Goal: Transaction & Acquisition: Purchase product/service

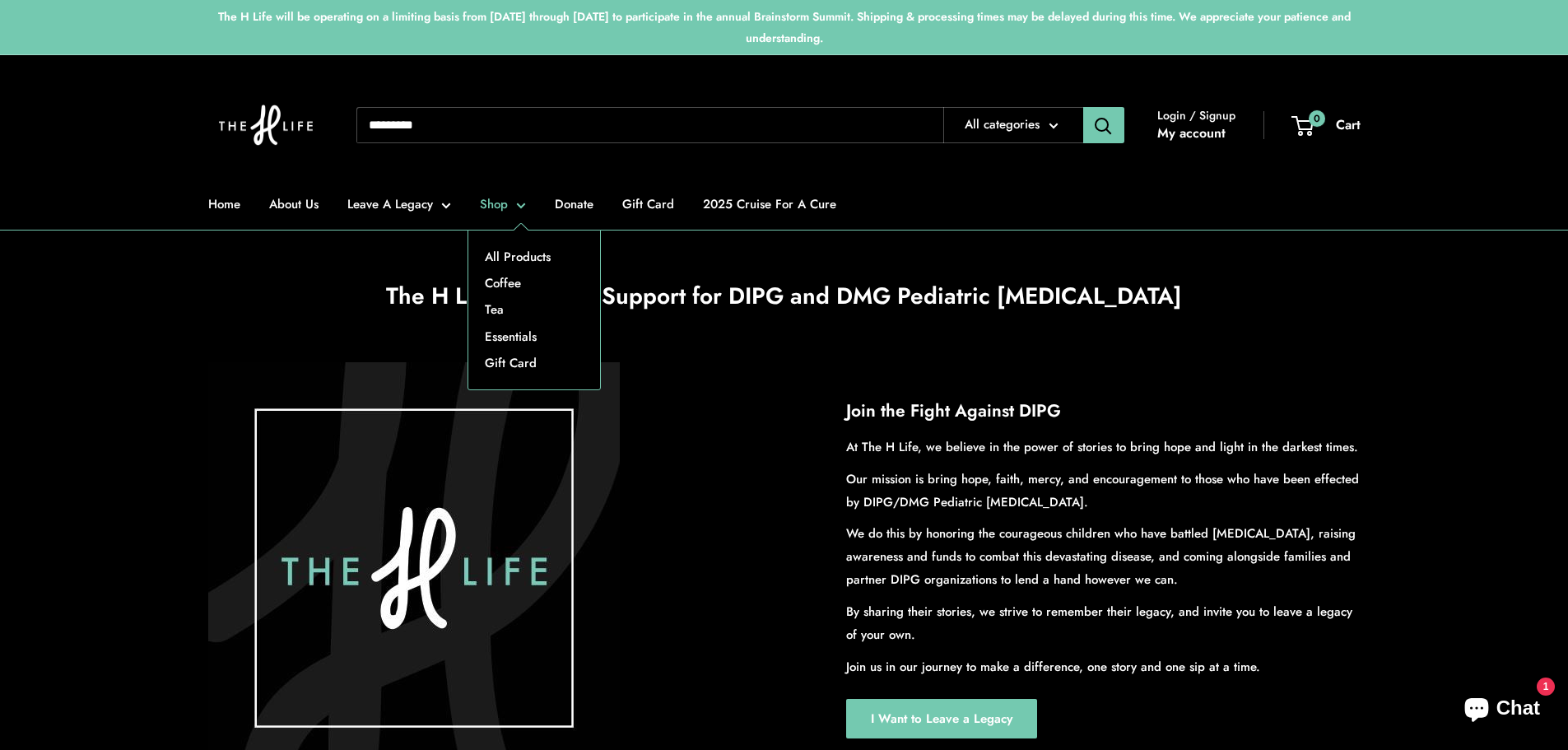
click at [510, 200] on link "Shop" at bounding box center [502, 203] width 46 height 23
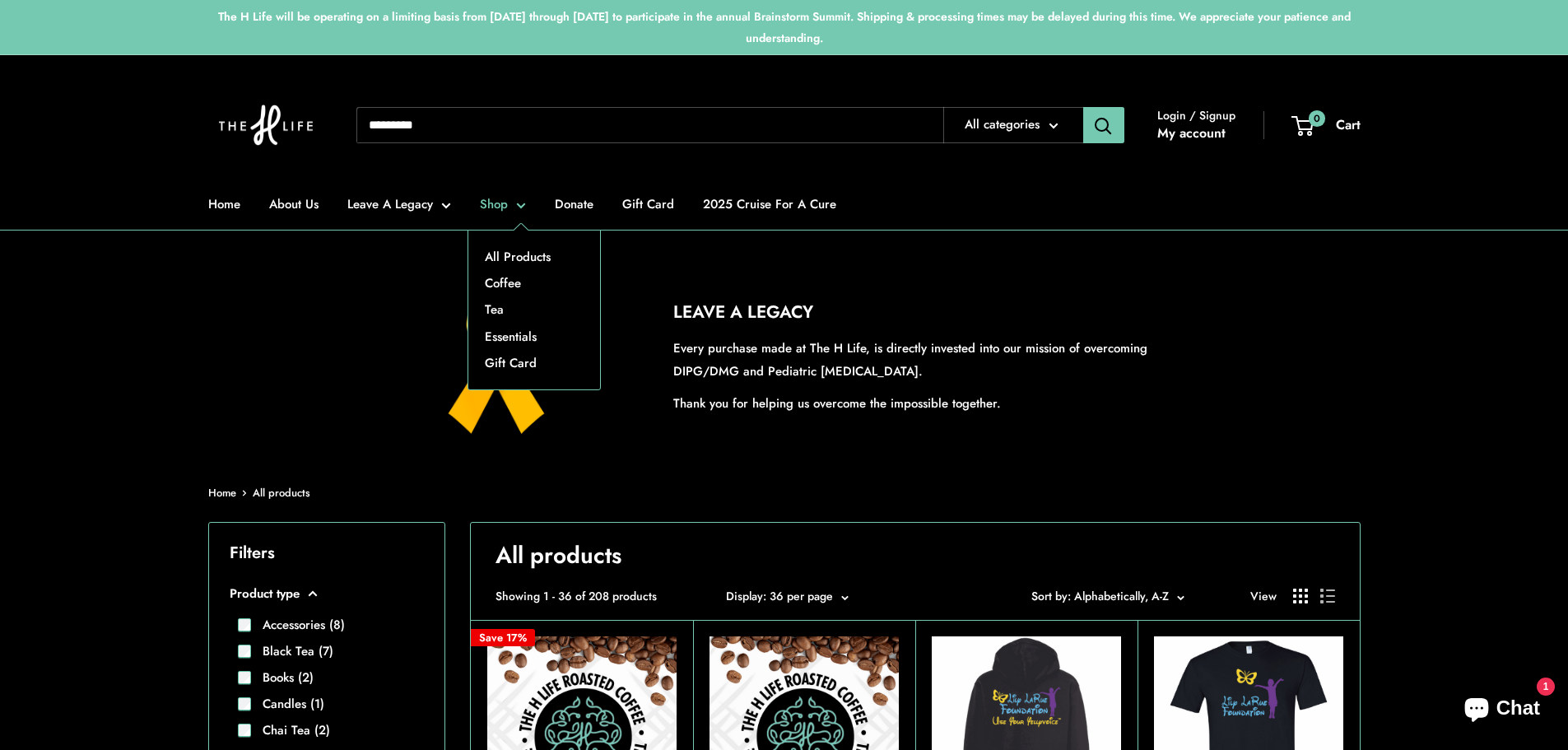
click at [522, 214] on link "Shop" at bounding box center [502, 203] width 46 height 23
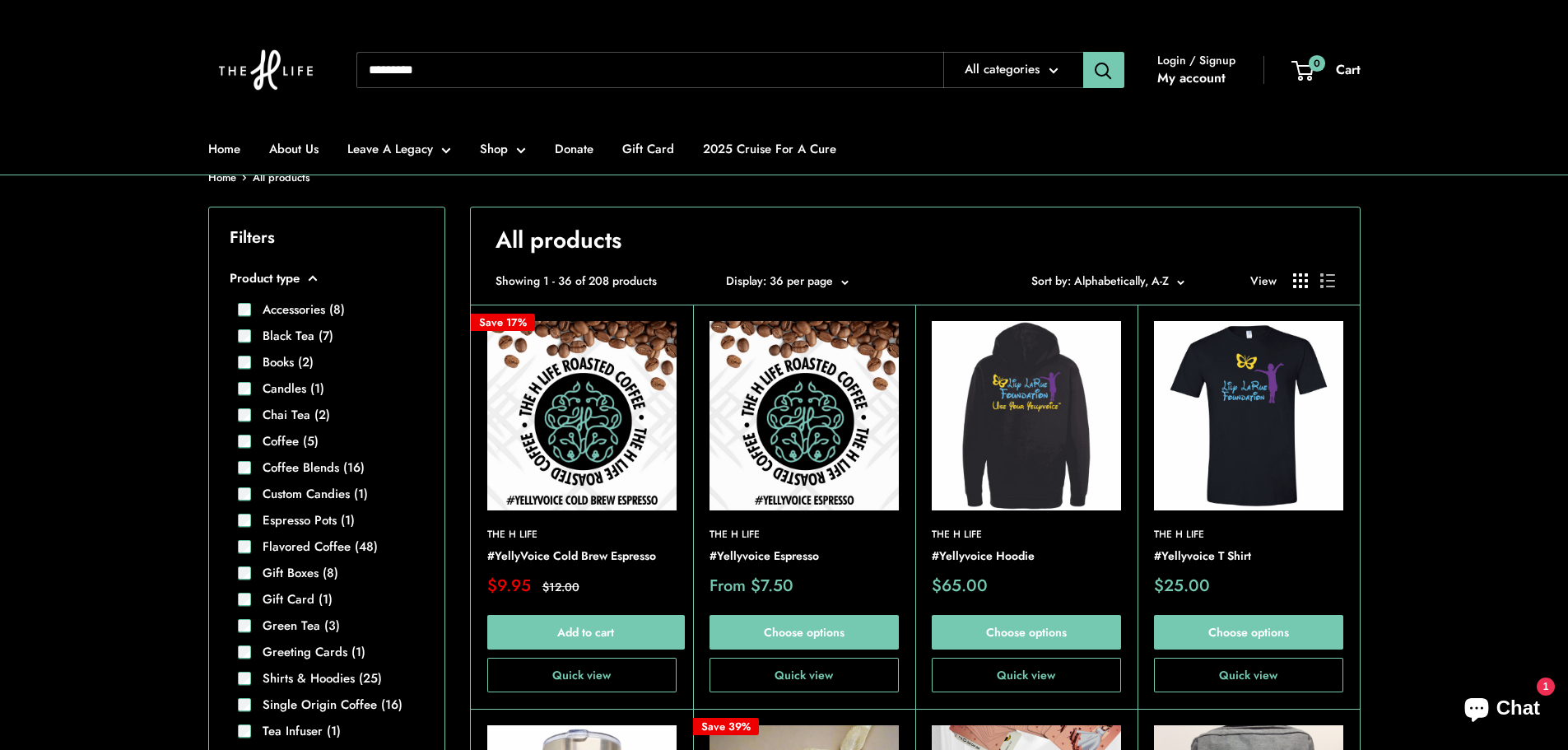
scroll to position [329, 0]
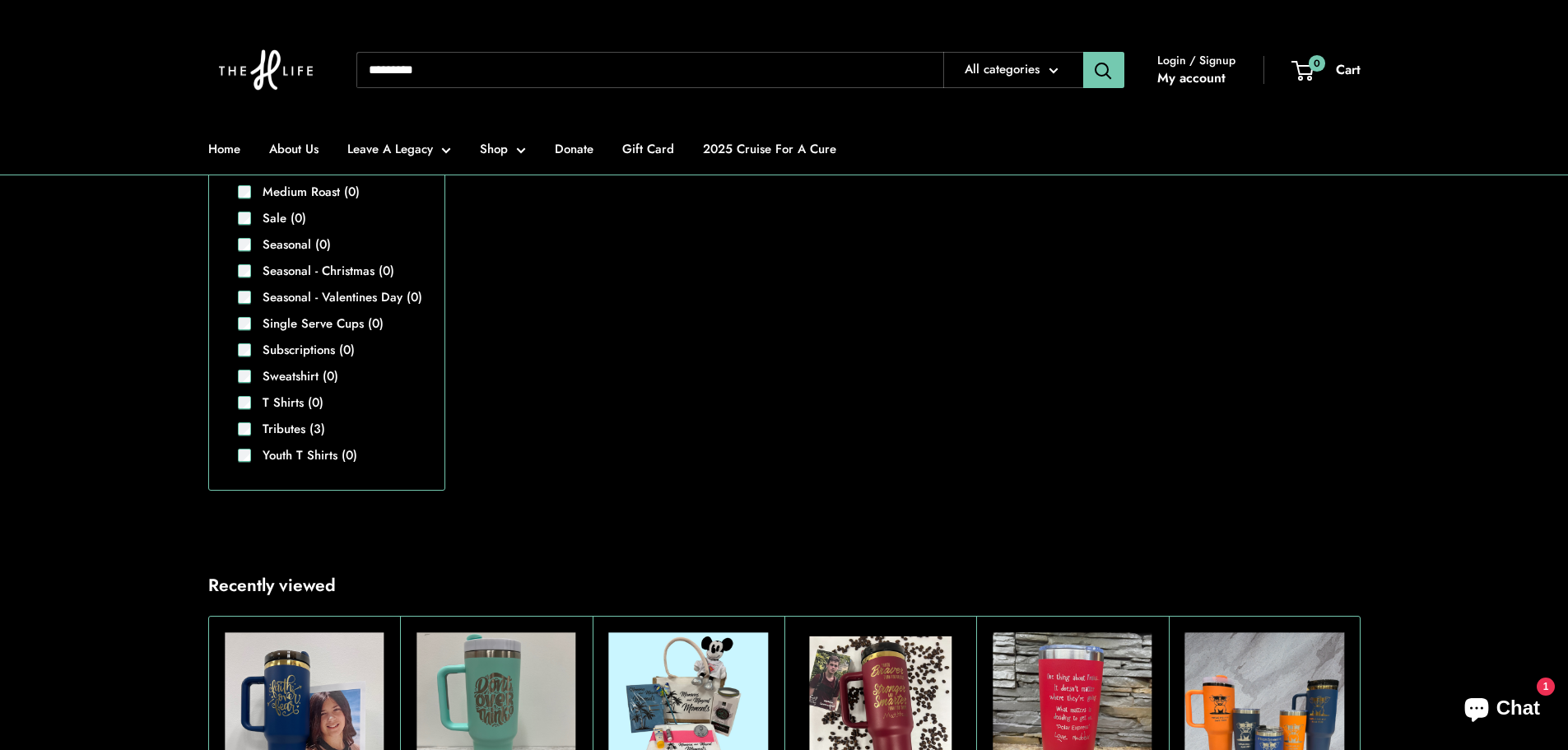
scroll to position [1314, 0]
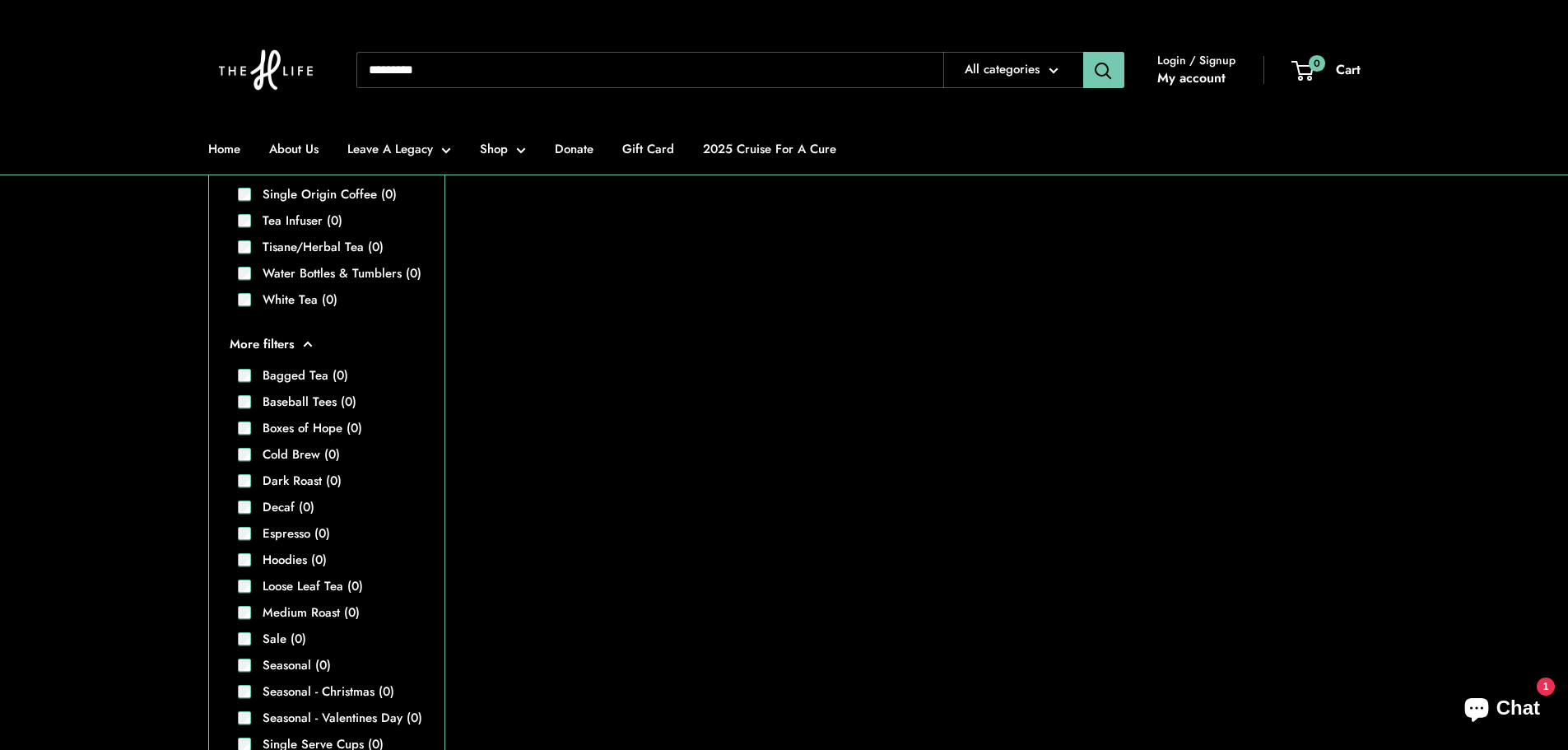
scroll to position [1231, 0]
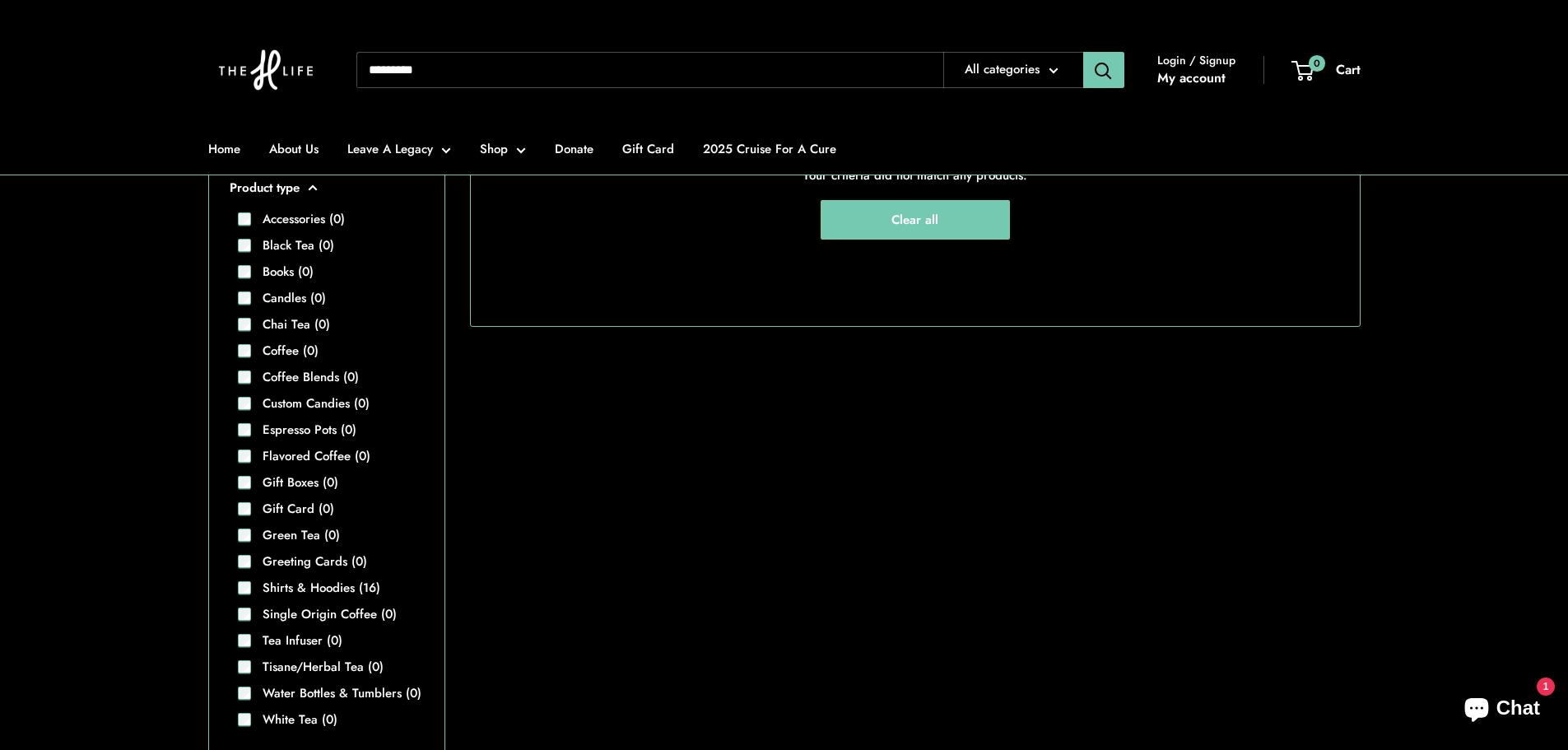
scroll to position [655, 0]
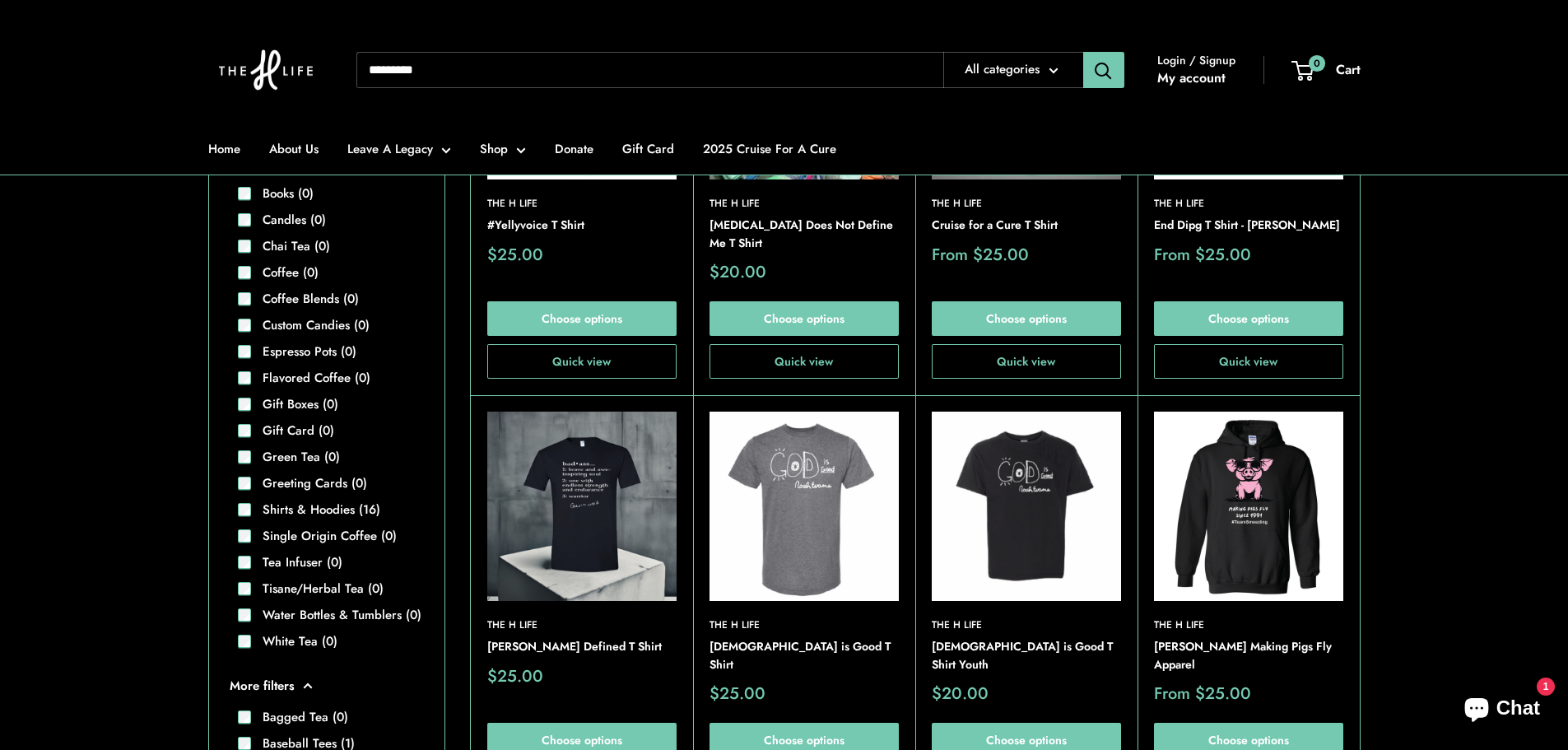
scroll to position [655, 0]
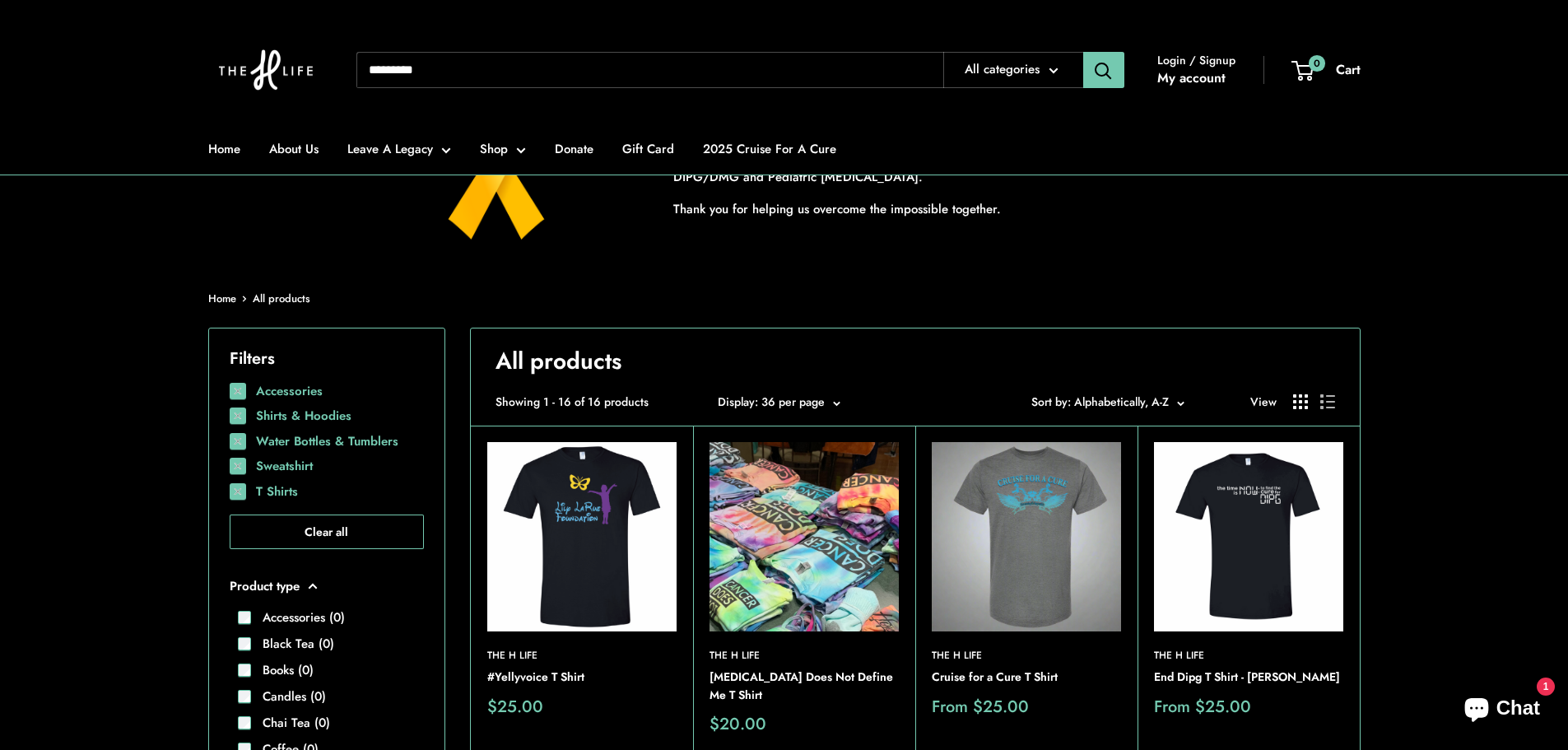
scroll to position [411, 0]
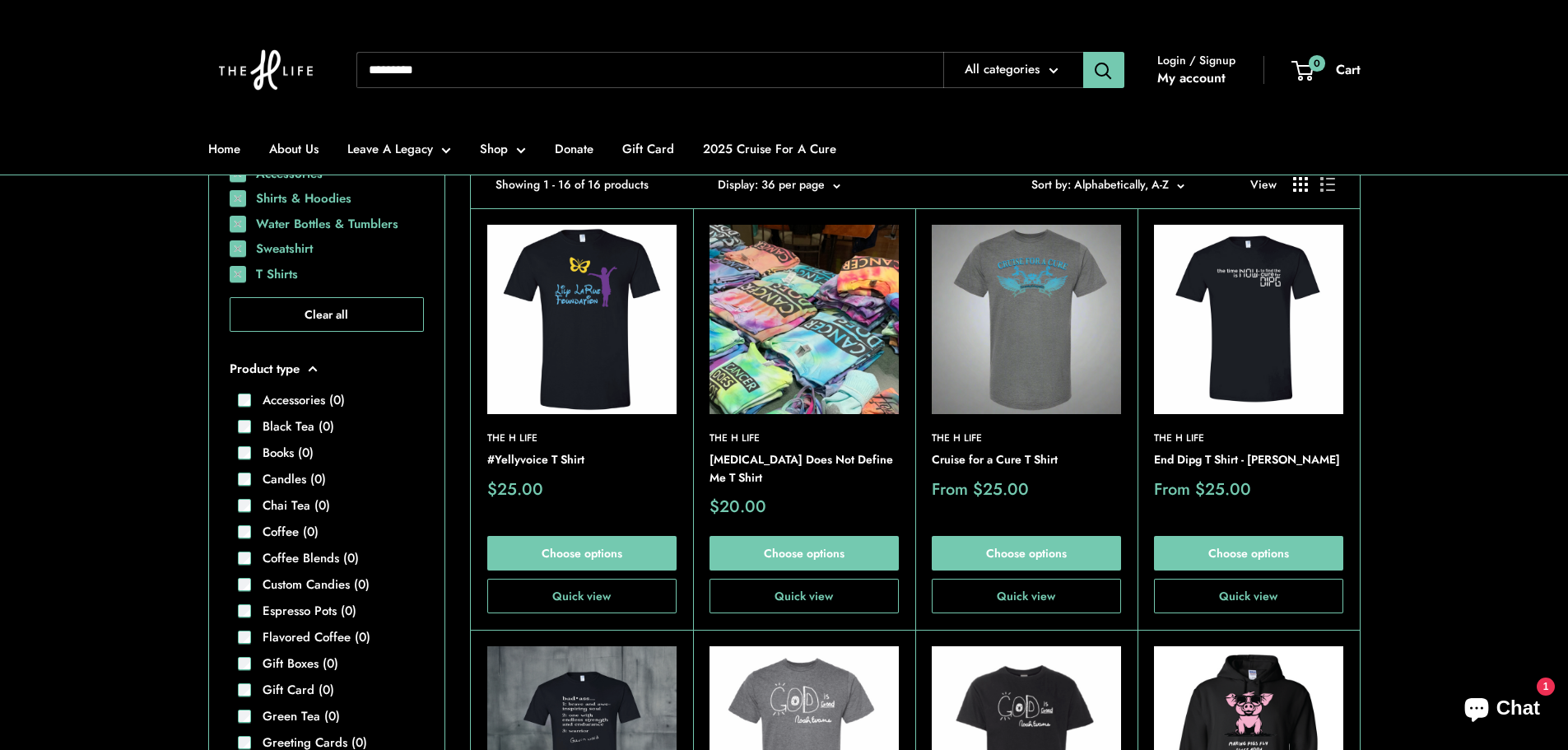
click at [0, 0] on img at bounding box center [0, 0] width 0 height 0
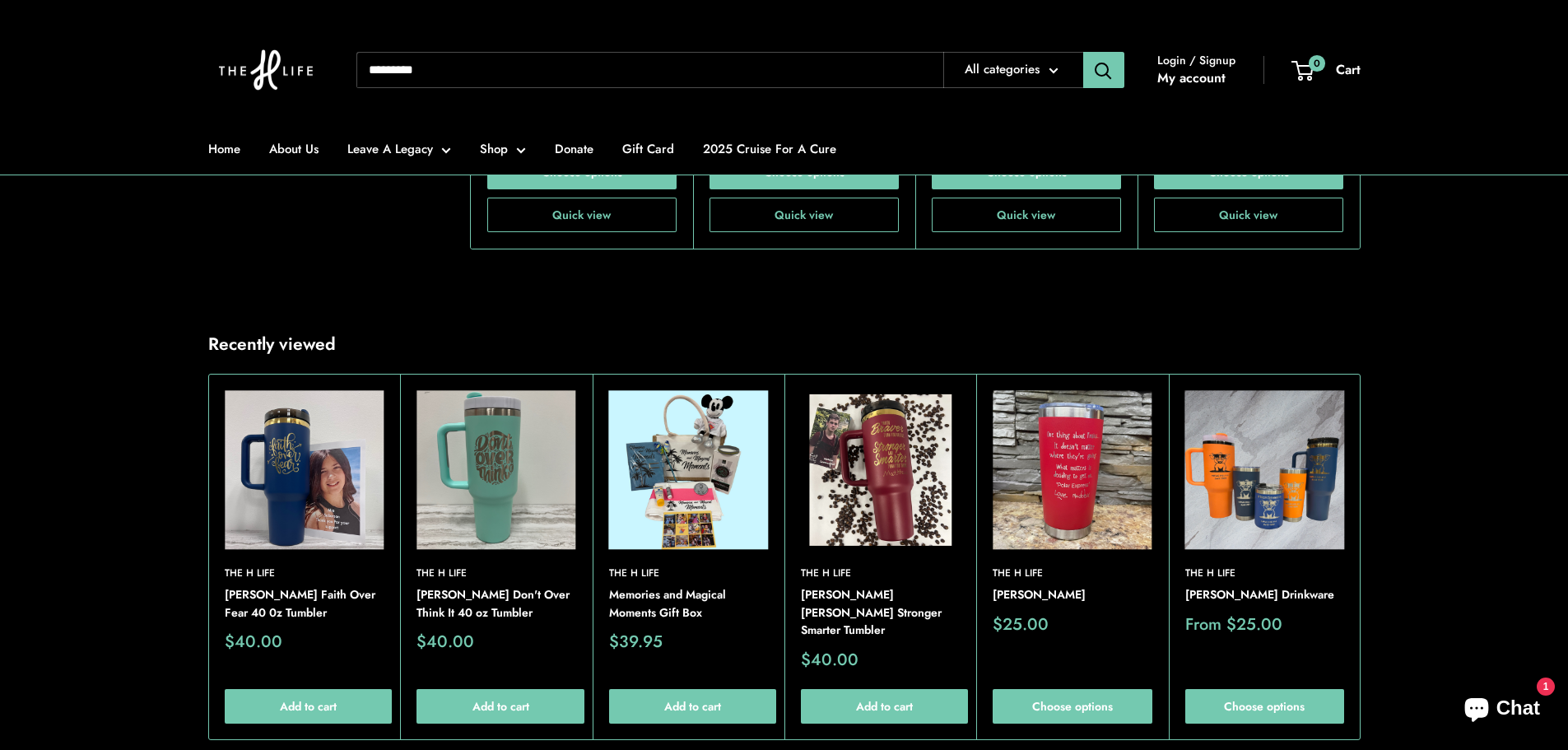
scroll to position [2140, 0]
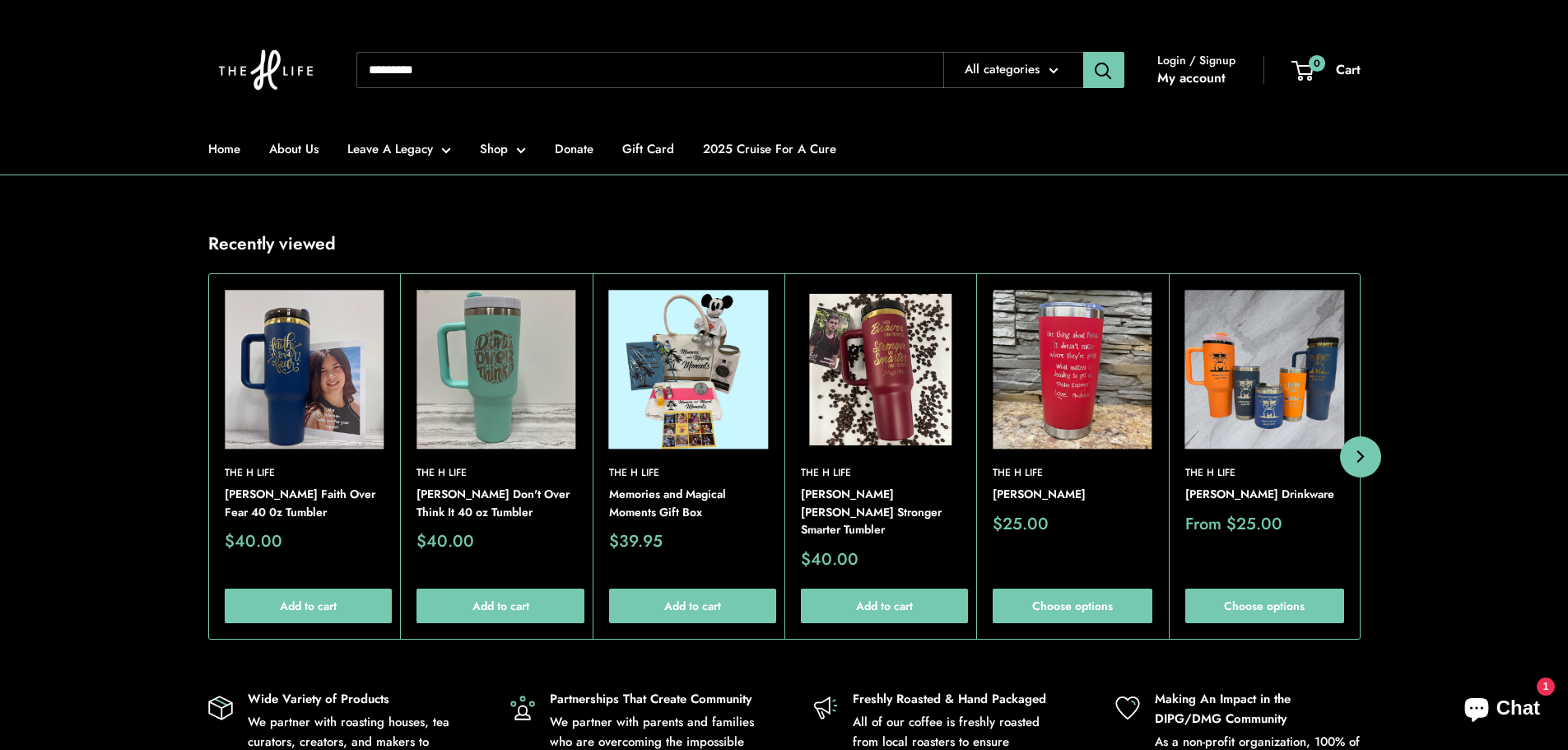
click at [1366, 436] on button "Next" at bounding box center [1360, 456] width 41 height 41
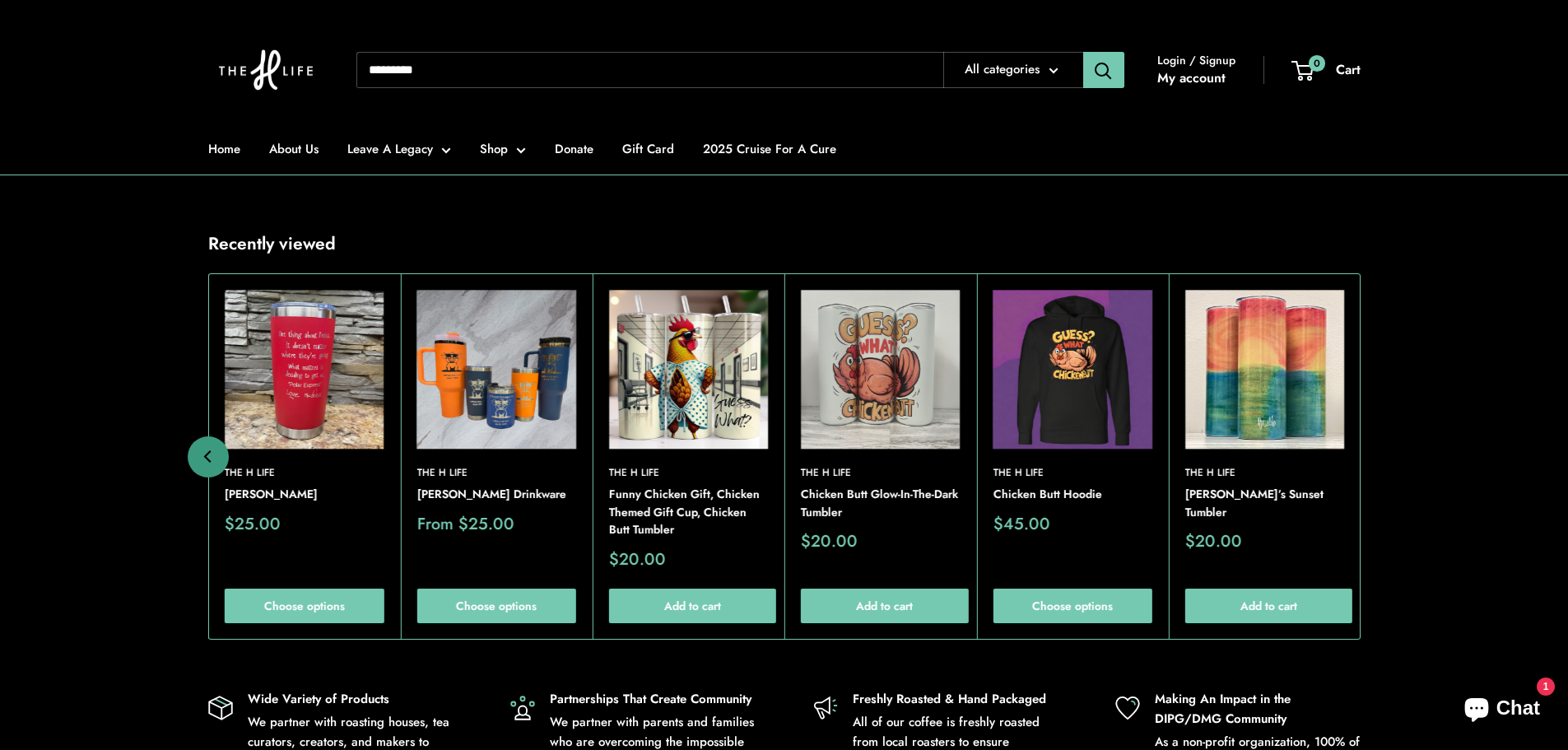
click at [1366, 433] on div "Recently viewed The H Life Mia Saberson Faith Over Fear 40 0z Tumbler Sale pric…" at bounding box center [785, 435] width 1218 height 410
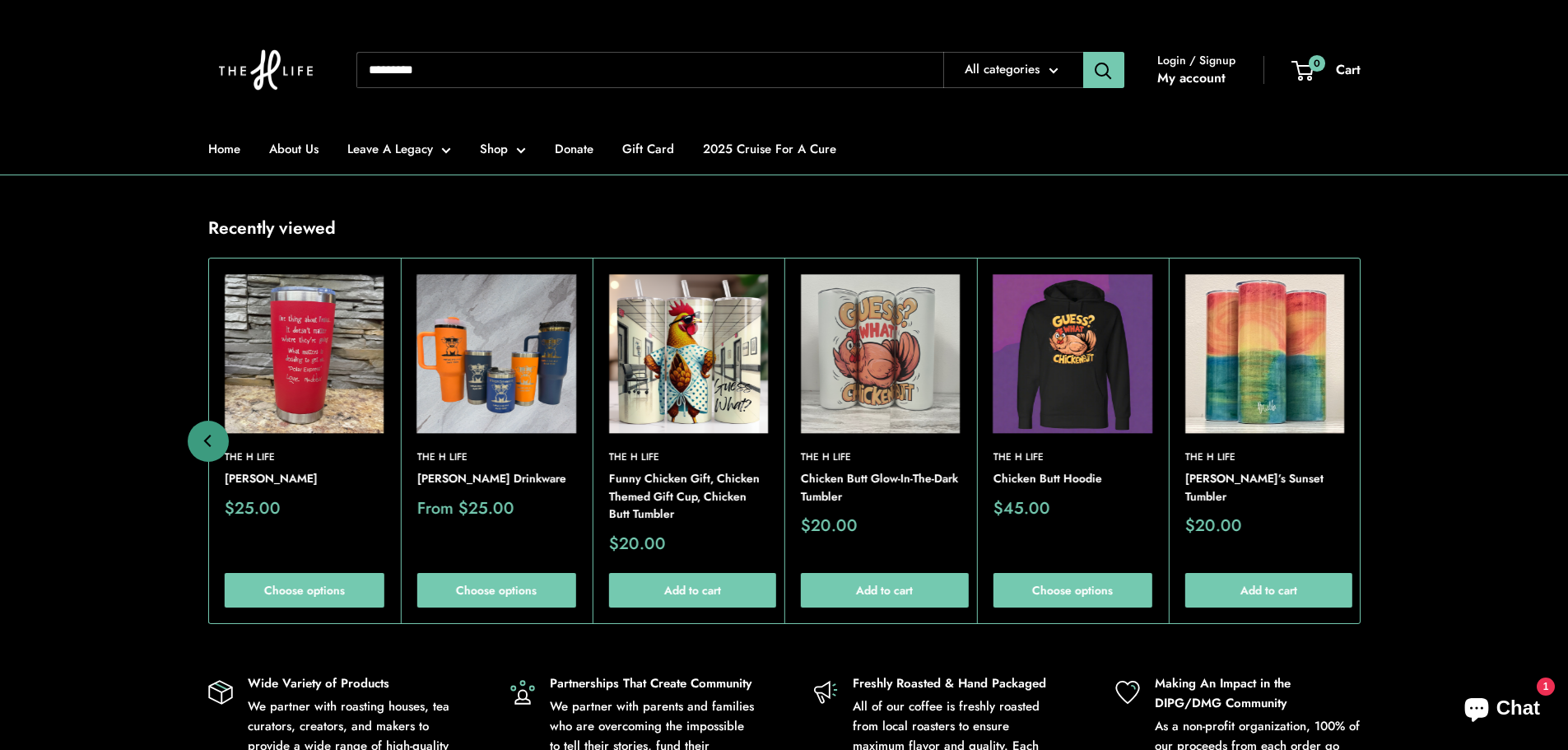
scroll to position [2058, 0]
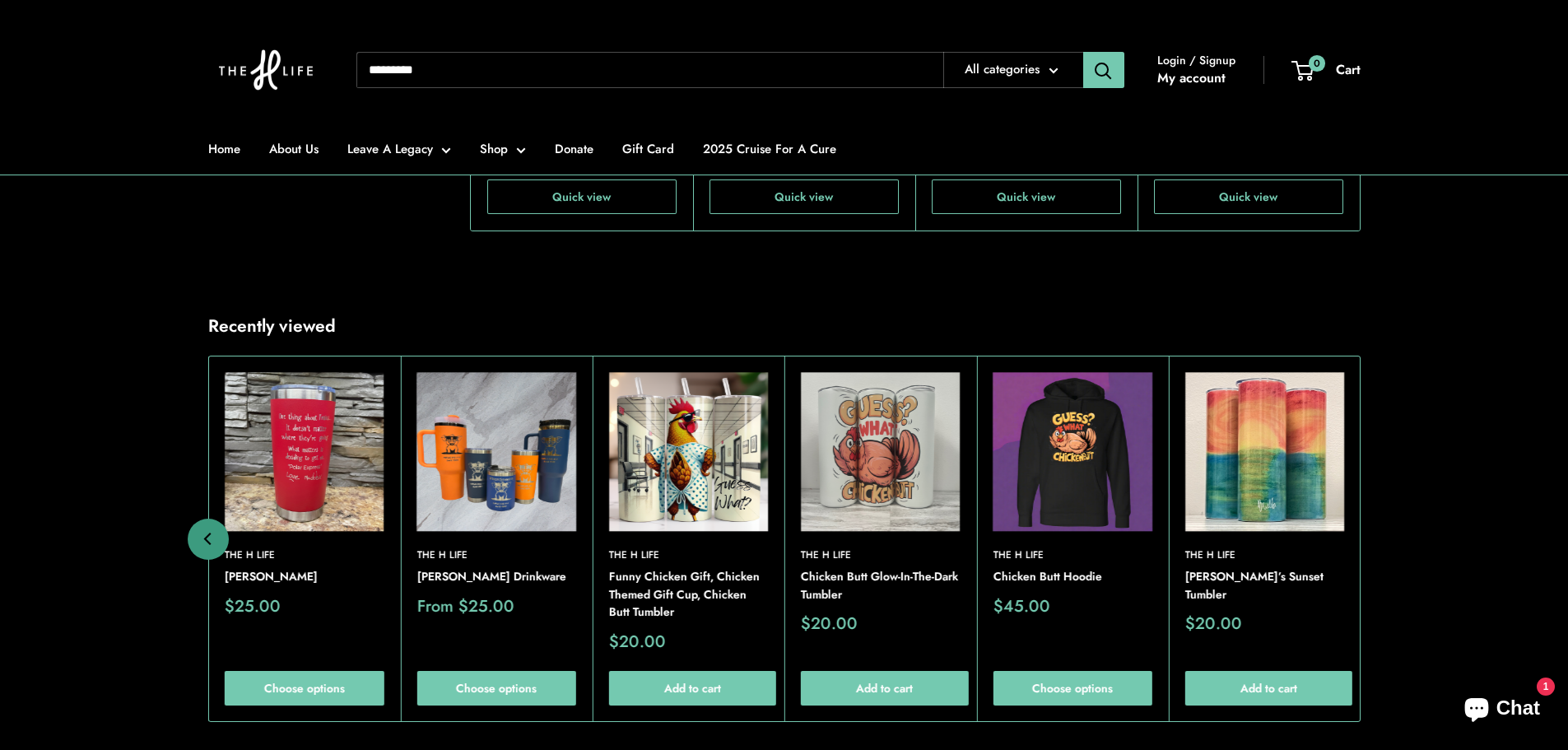
click at [0, 0] on img at bounding box center [0, 0] width 0 height 0
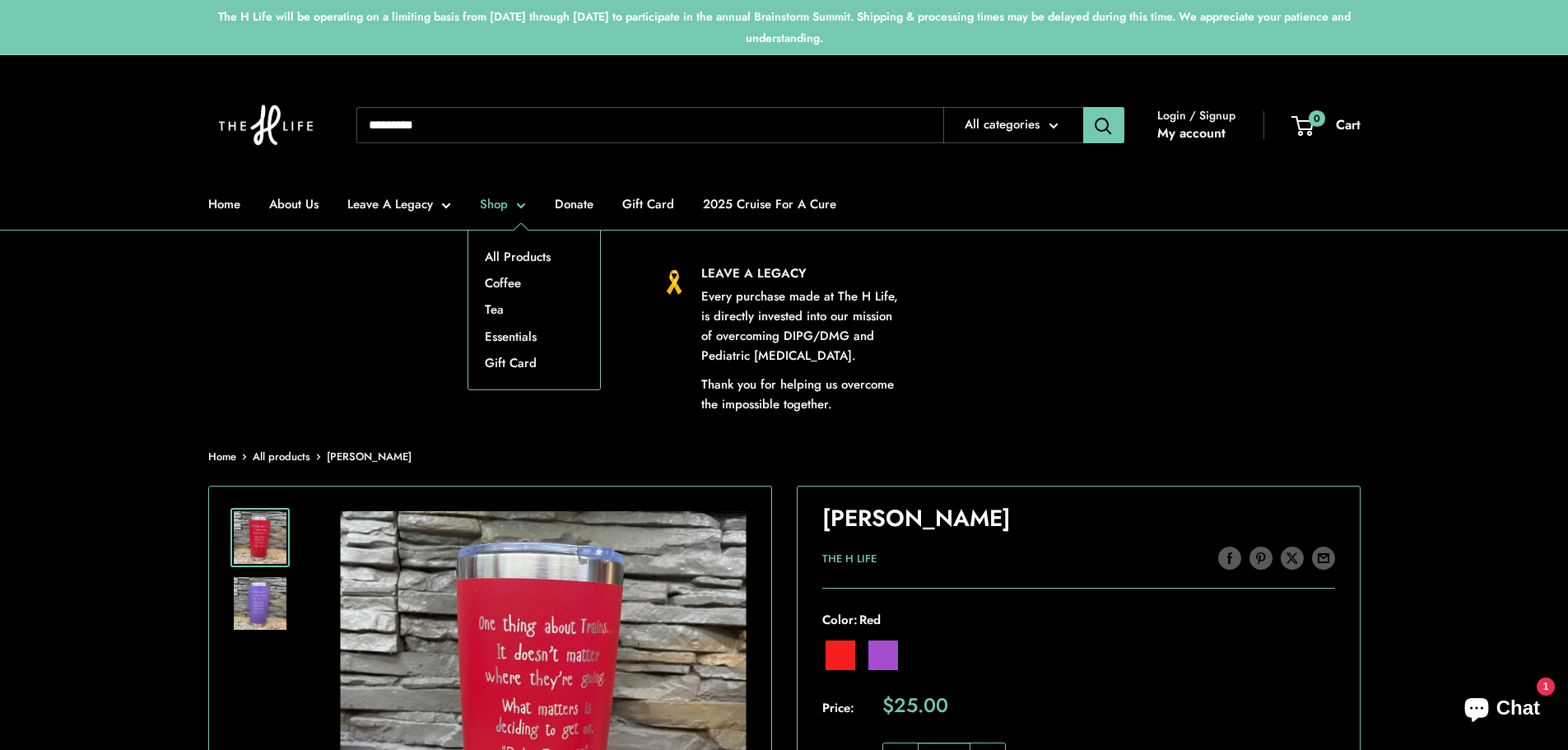
click at [506, 202] on link "Shop" at bounding box center [502, 203] width 46 height 23
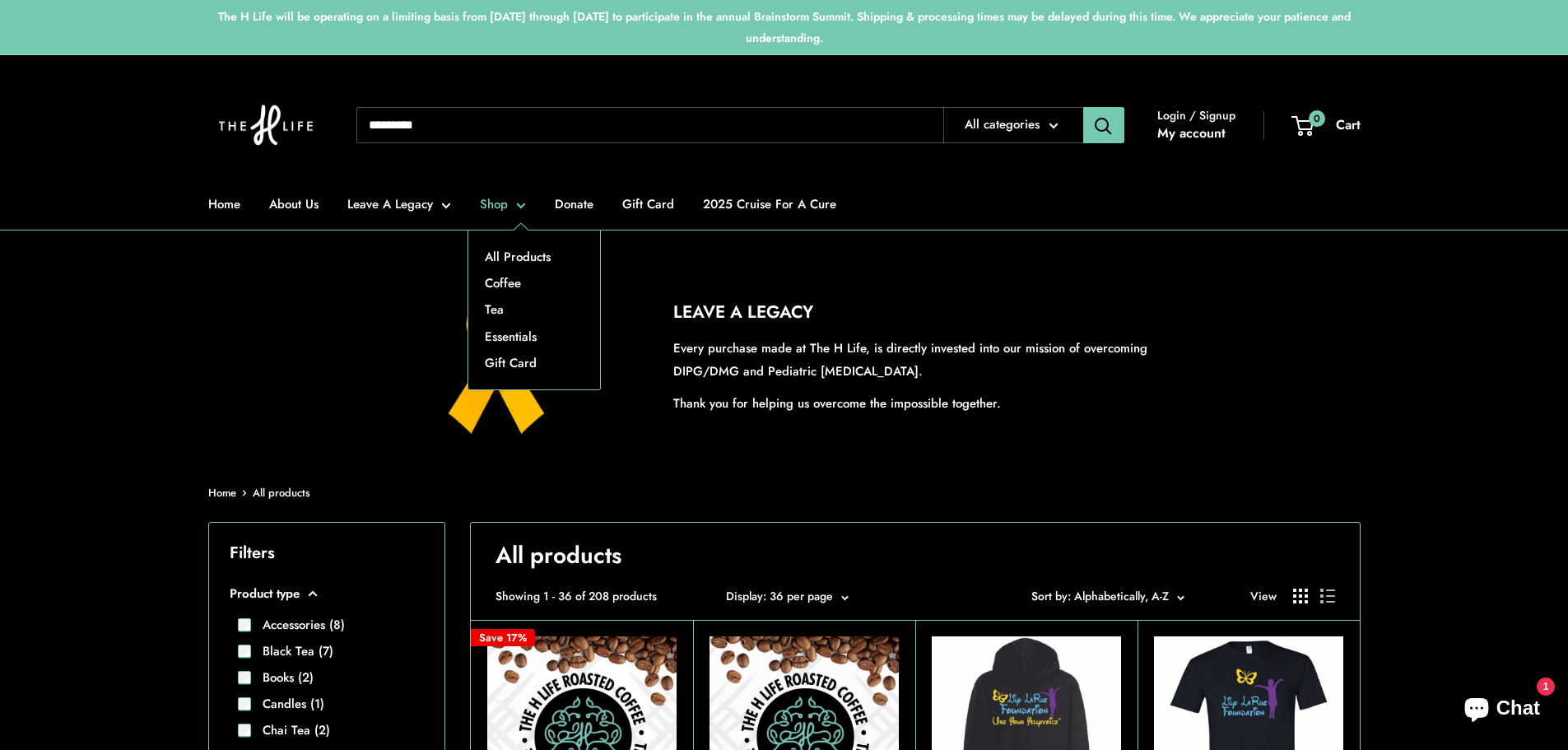
click at [506, 202] on link "Shop" at bounding box center [502, 203] width 46 height 23
click at [518, 206] on link "Shop" at bounding box center [502, 203] width 46 height 23
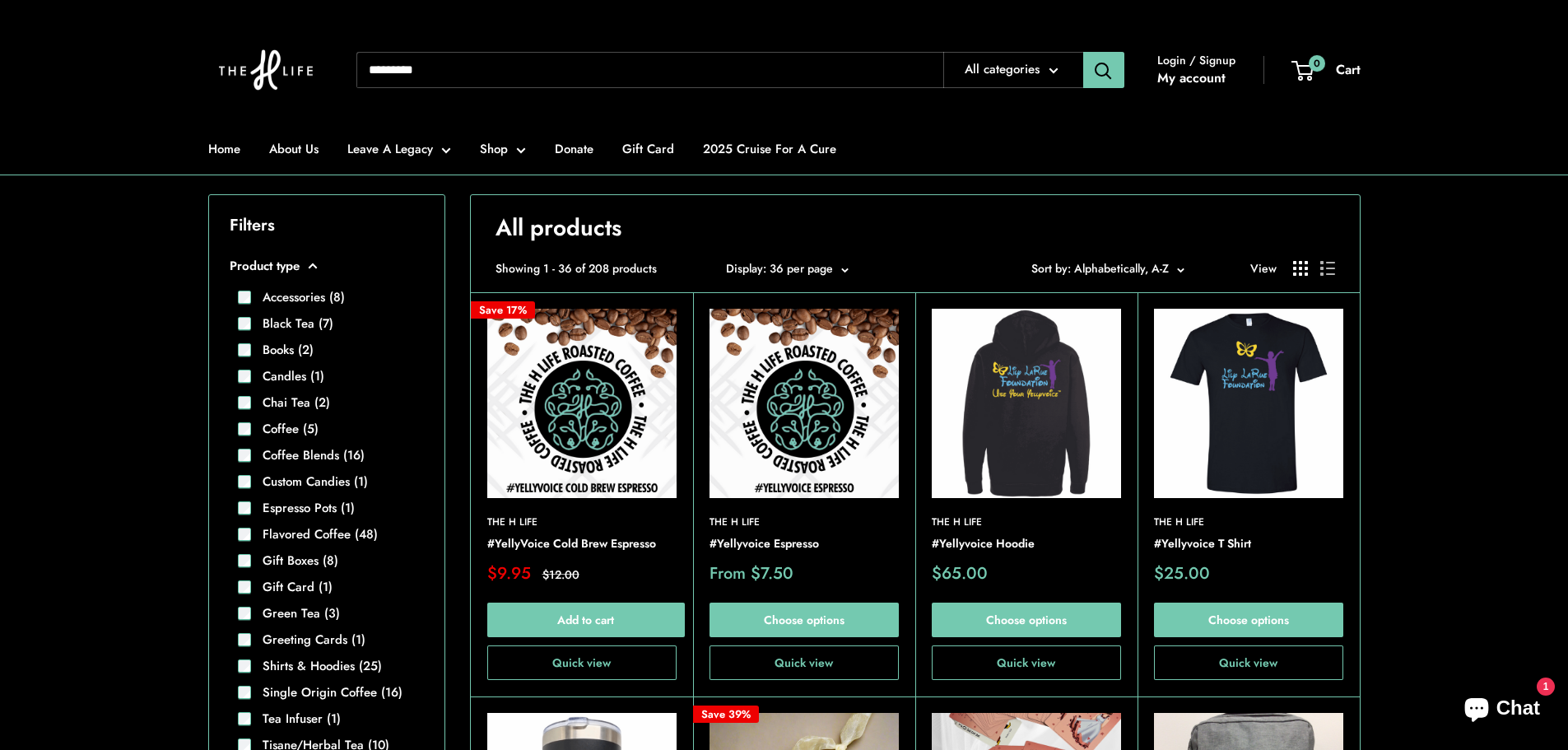
scroll to position [329, 0]
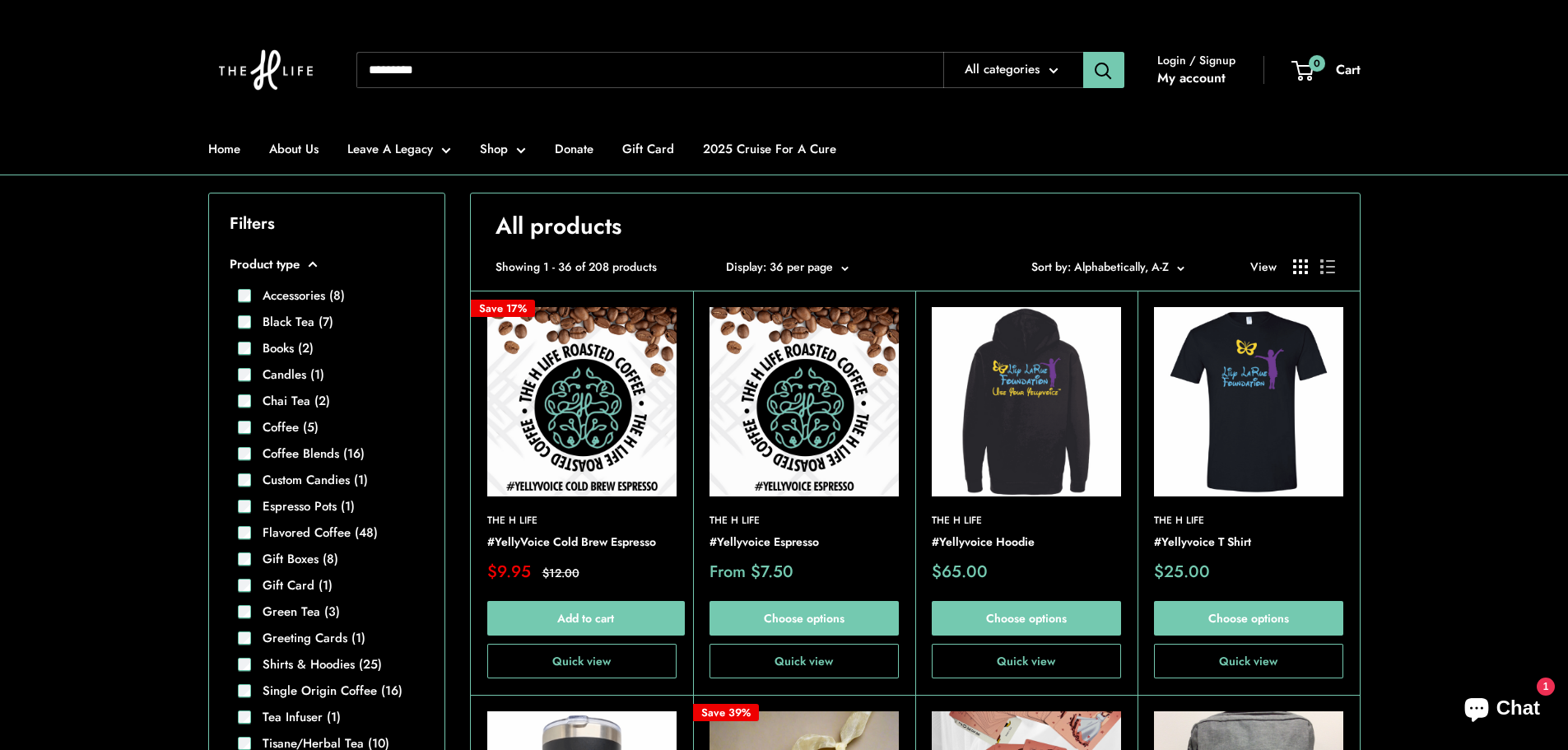
click at [0, 0] on img at bounding box center [0, 0] width 0 height 0
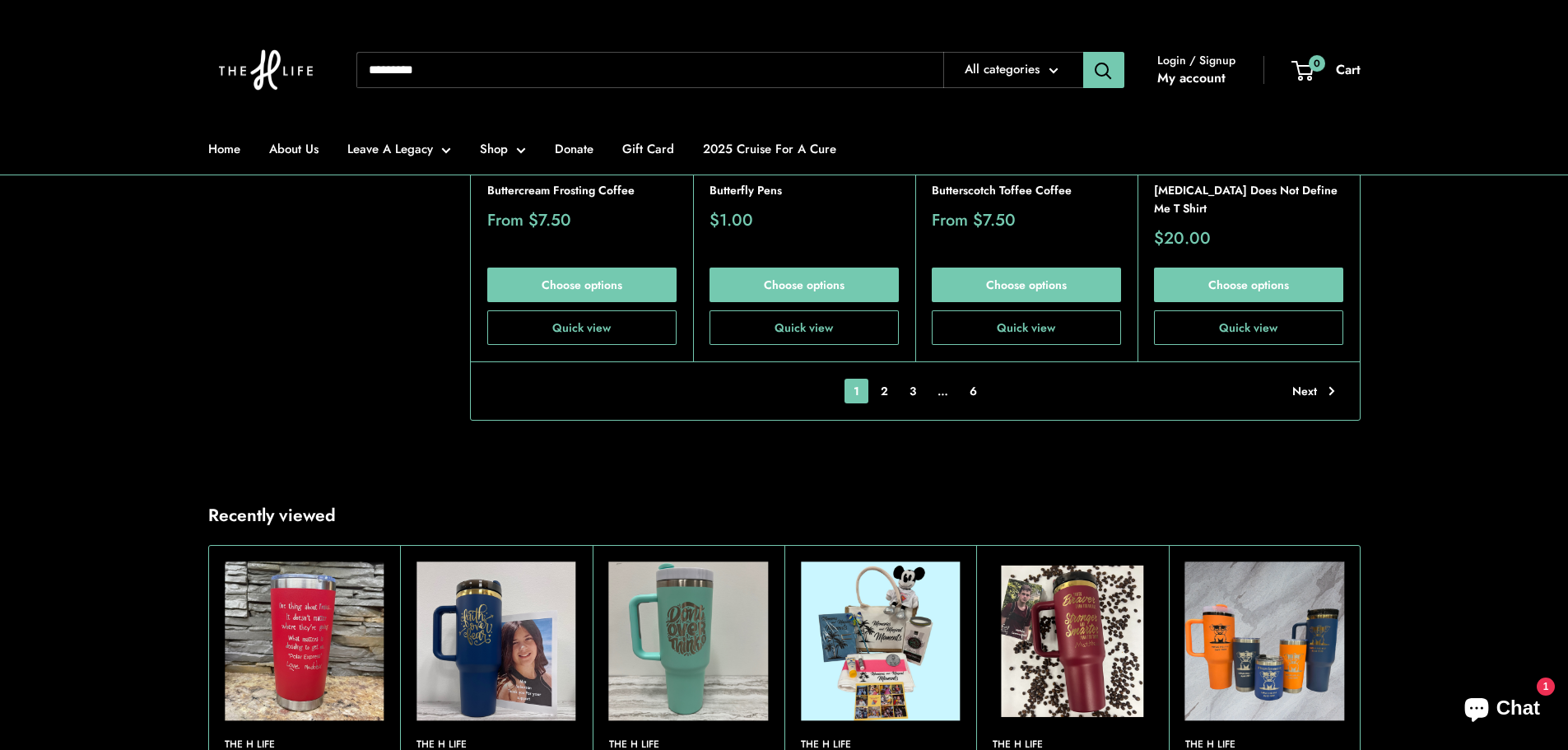
scroll to position [4033, 0]
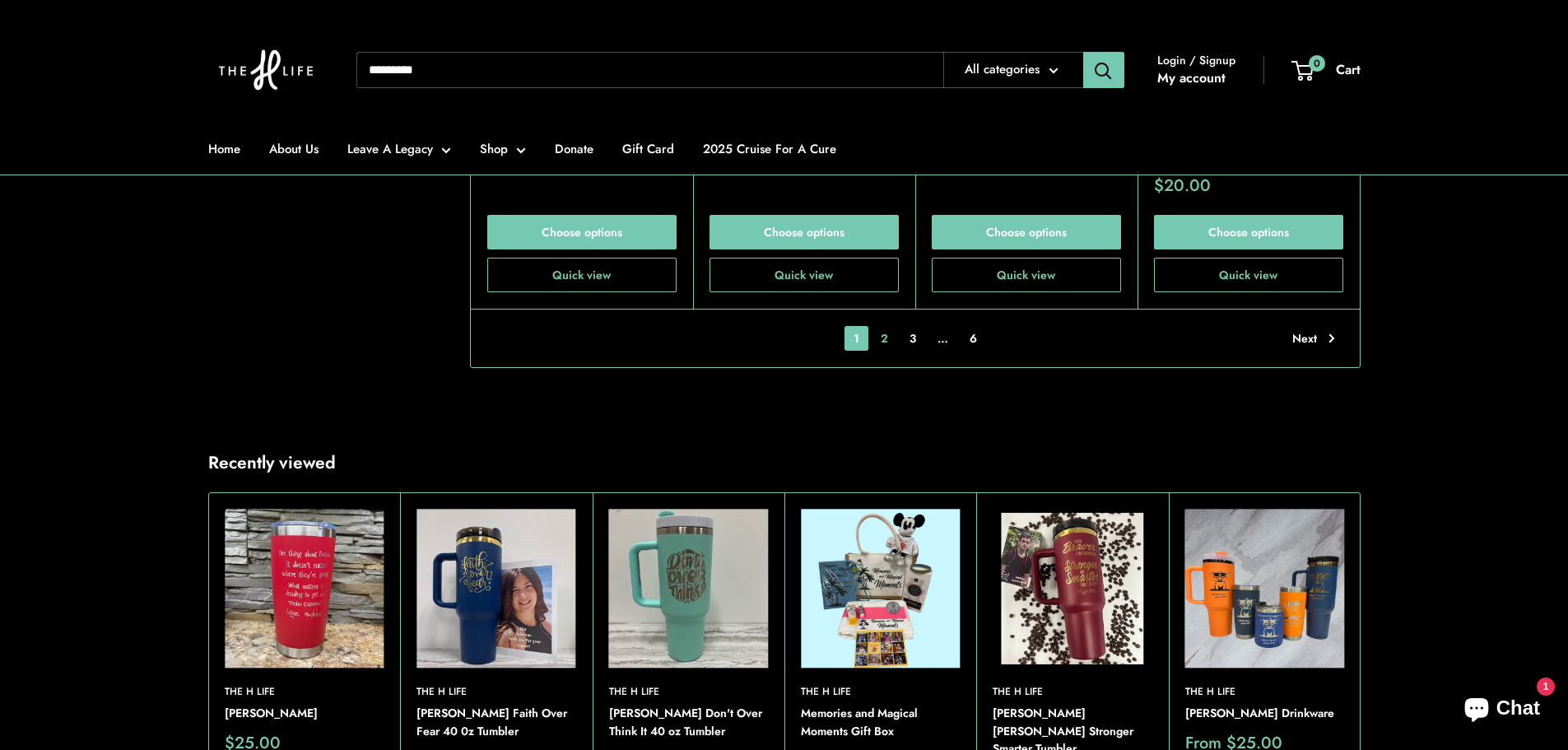
click at [889, 326] on link "2" at bounding box center [884, 338] width 26 height 25
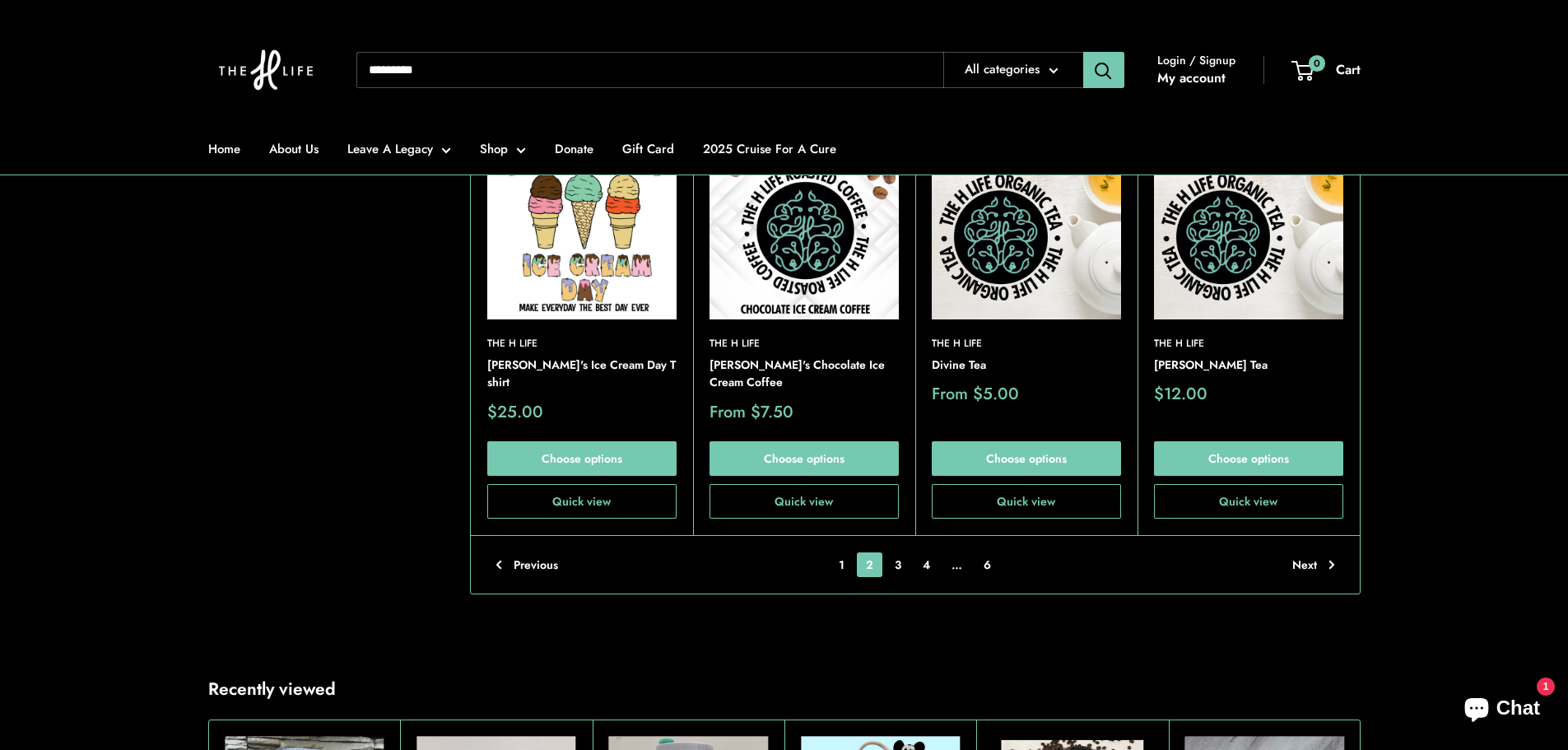
scroll to position [4030, 0]
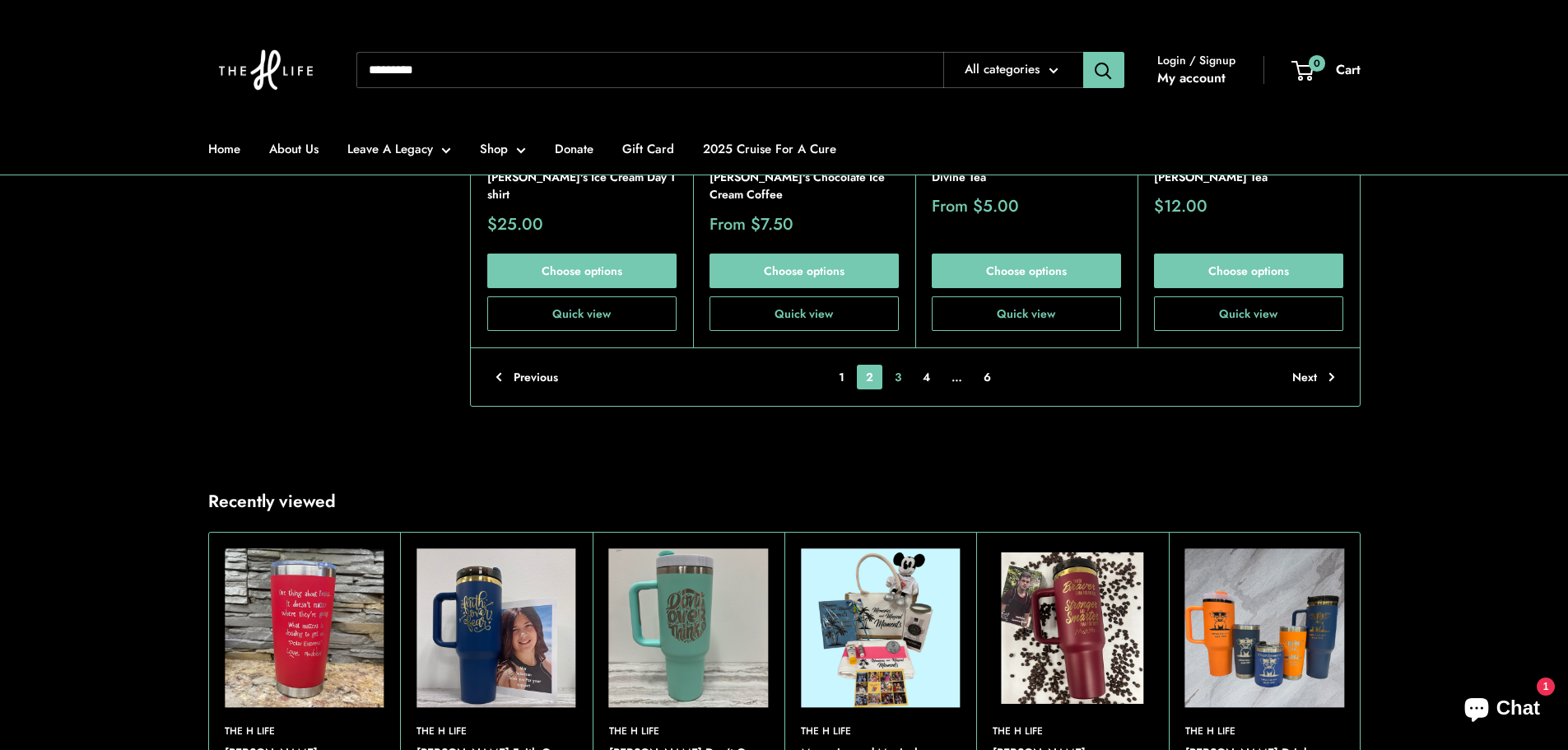
click at [901, 380] on link "3" at bounding box center [897, 376] width 25 height 25
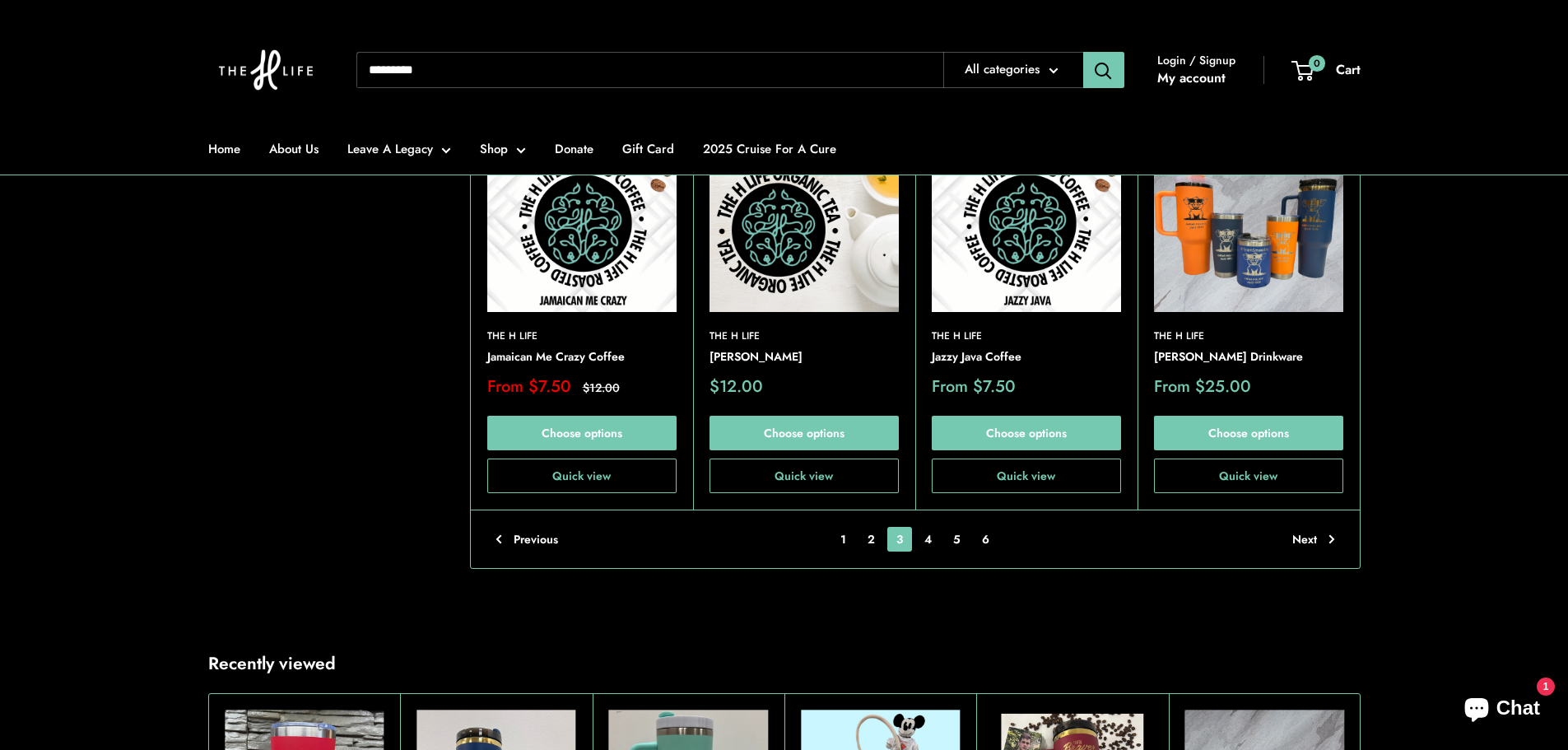
scroll to position [3948, 0]
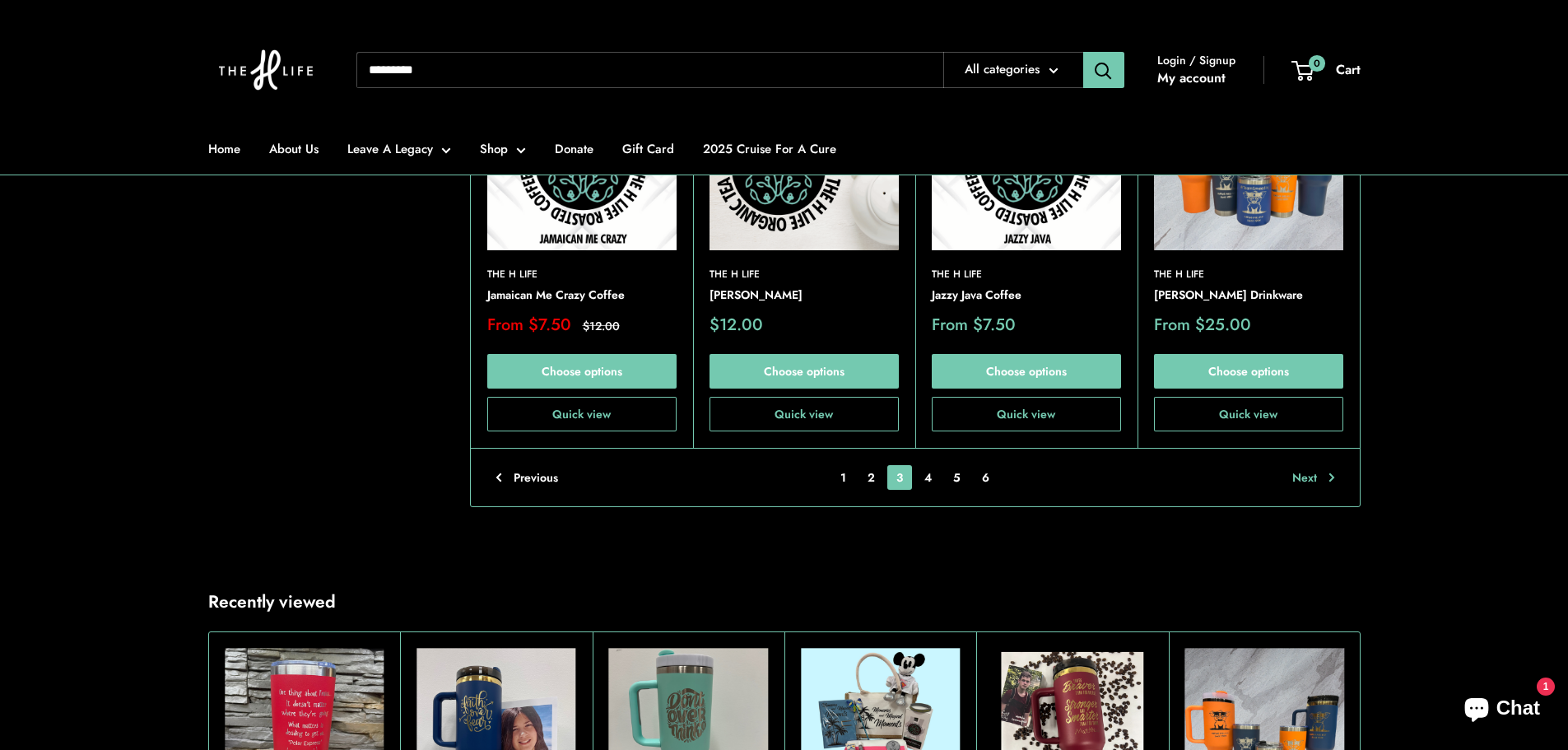
click at [1330, 465] on link "Next" at bounding box center [1313, 477] width 43 height 25
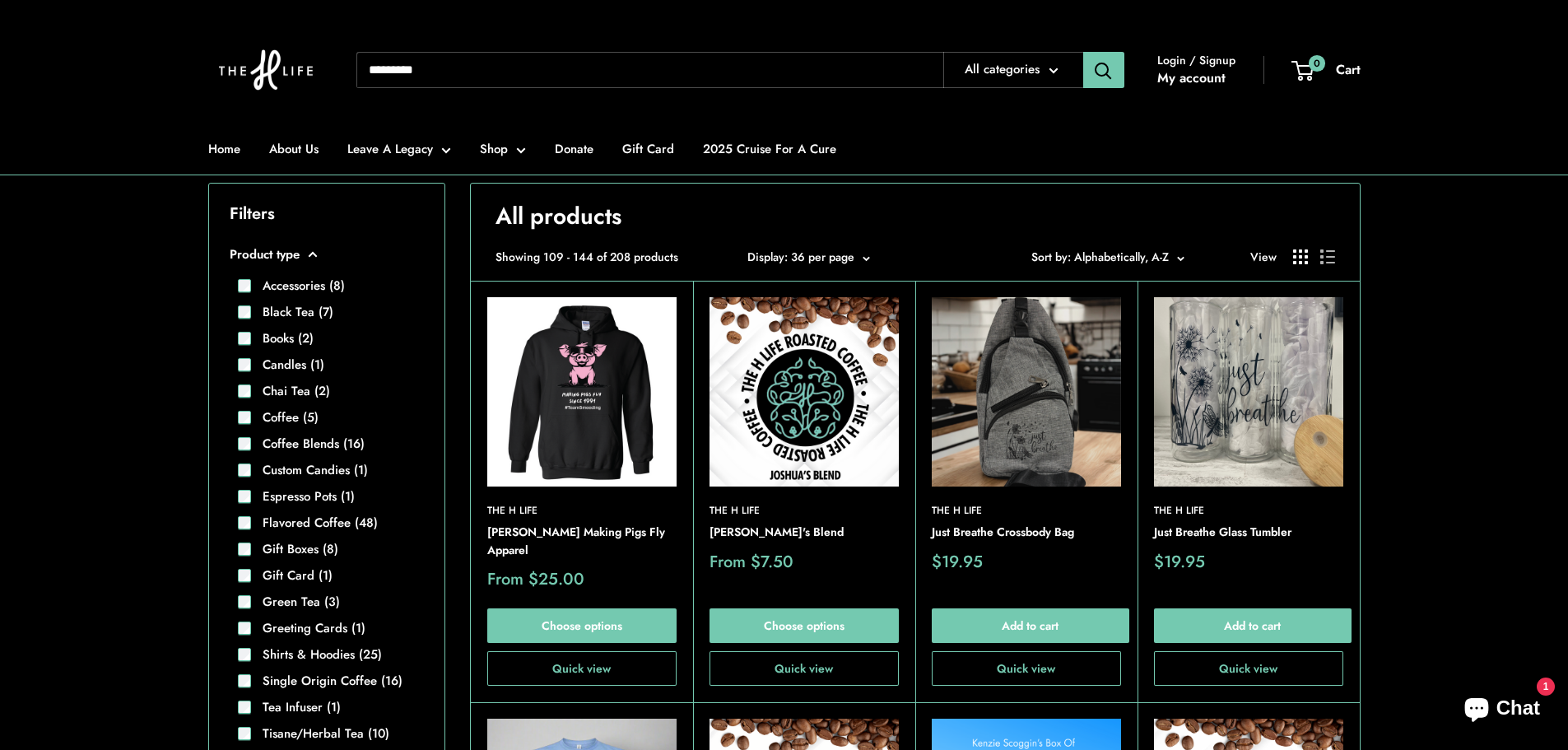
scroll to position [326, 0]
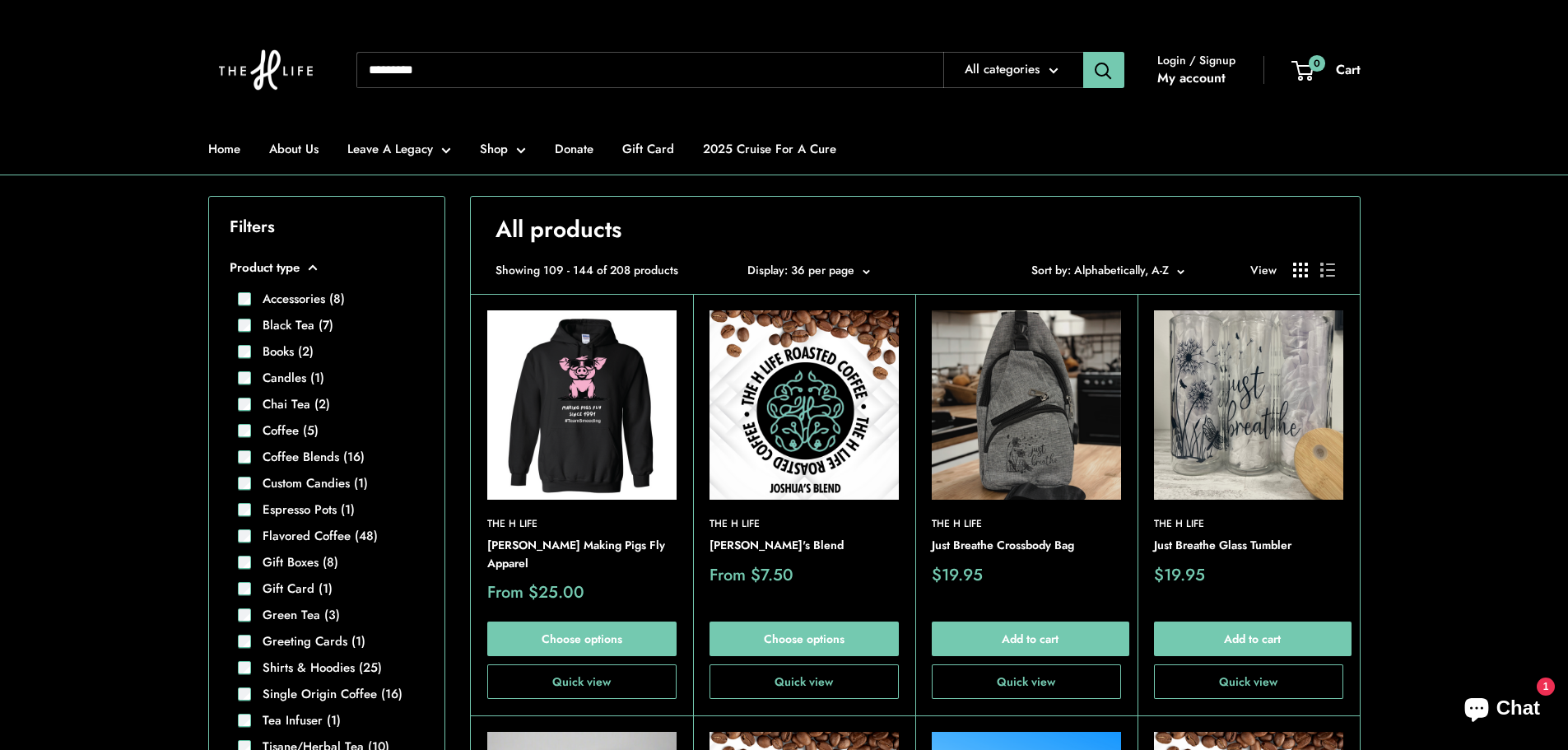
click at [0, 0] on img at bounding box center [0, 0] width 0 height 0
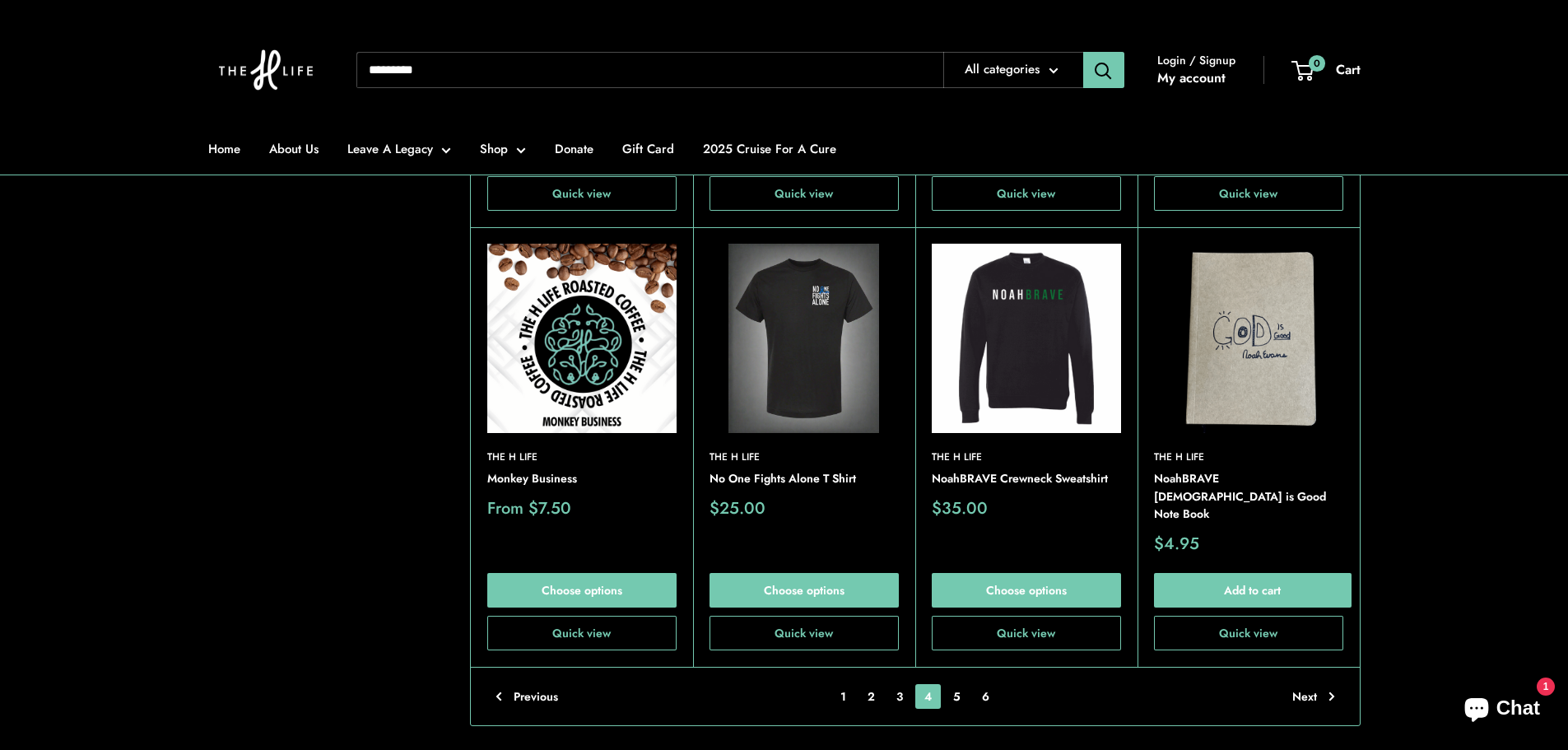
scroll to position [3783, 0]
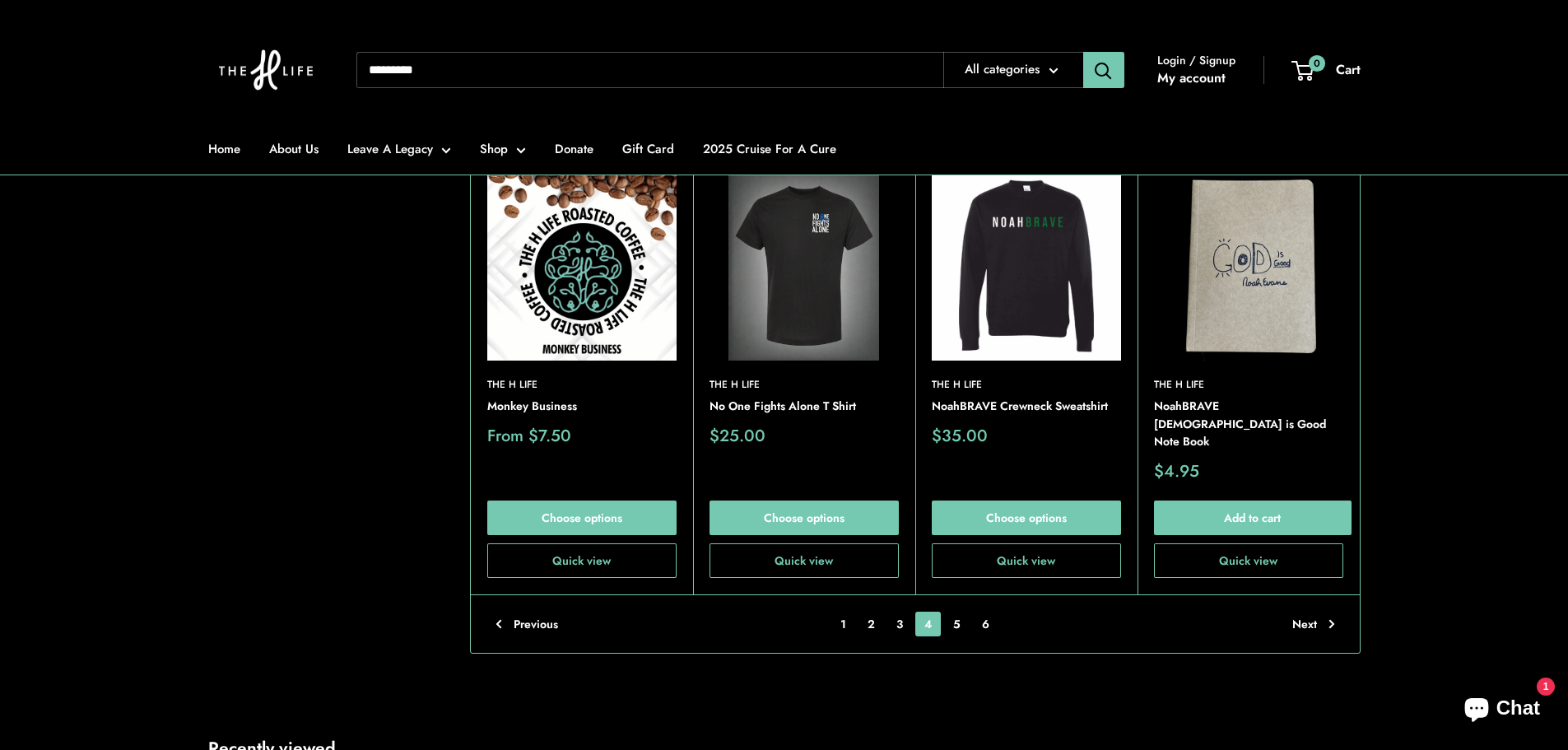
click at [1335, 606] on div "Previous 1 2 3 4 5 6 Page 4 / 6 Next" at bounding box center [916, 624] width 889 height 59
click at [1329, 612] on link "Next" at bounding box center [1313, 624] width 43 height 25
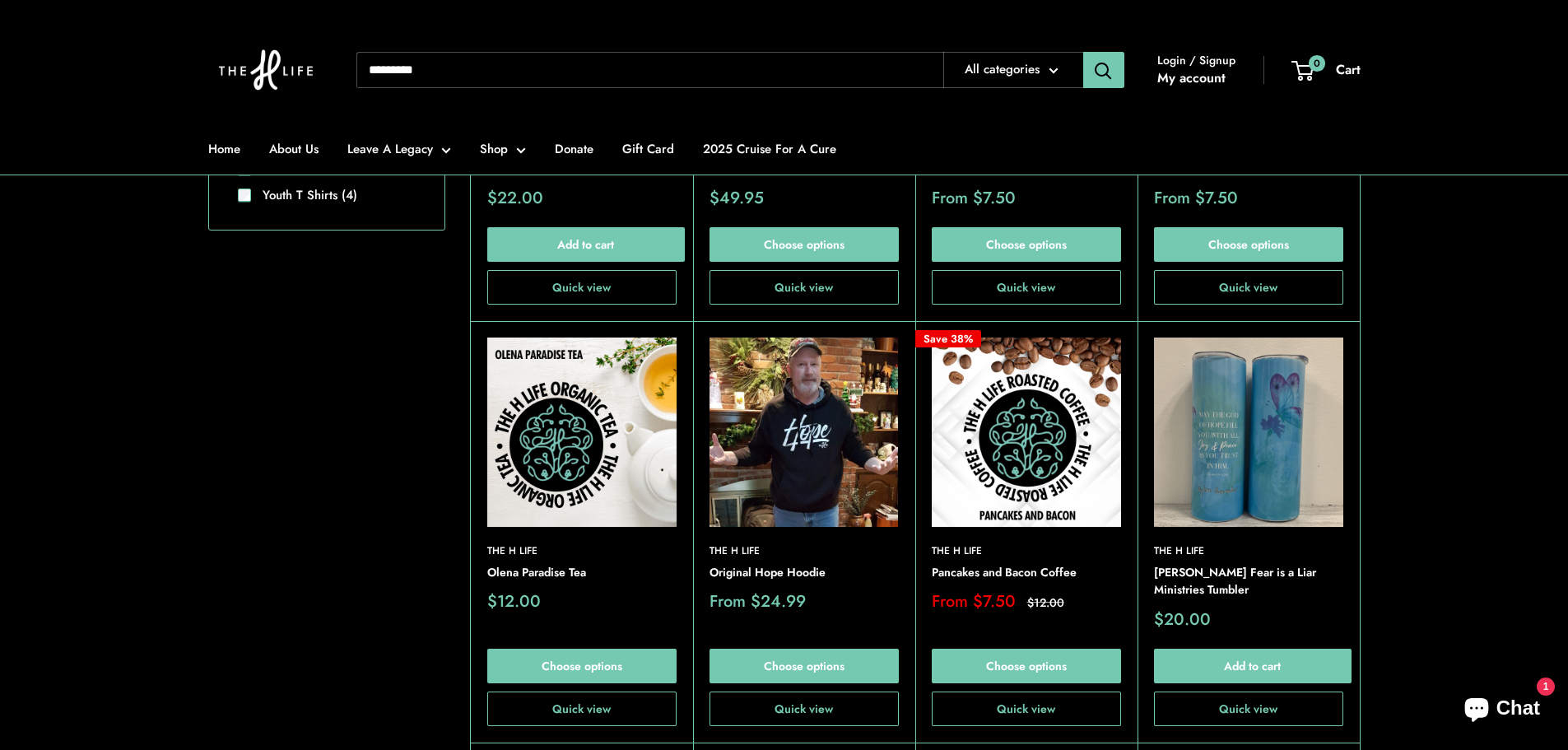
scroll to position [1561, 0]
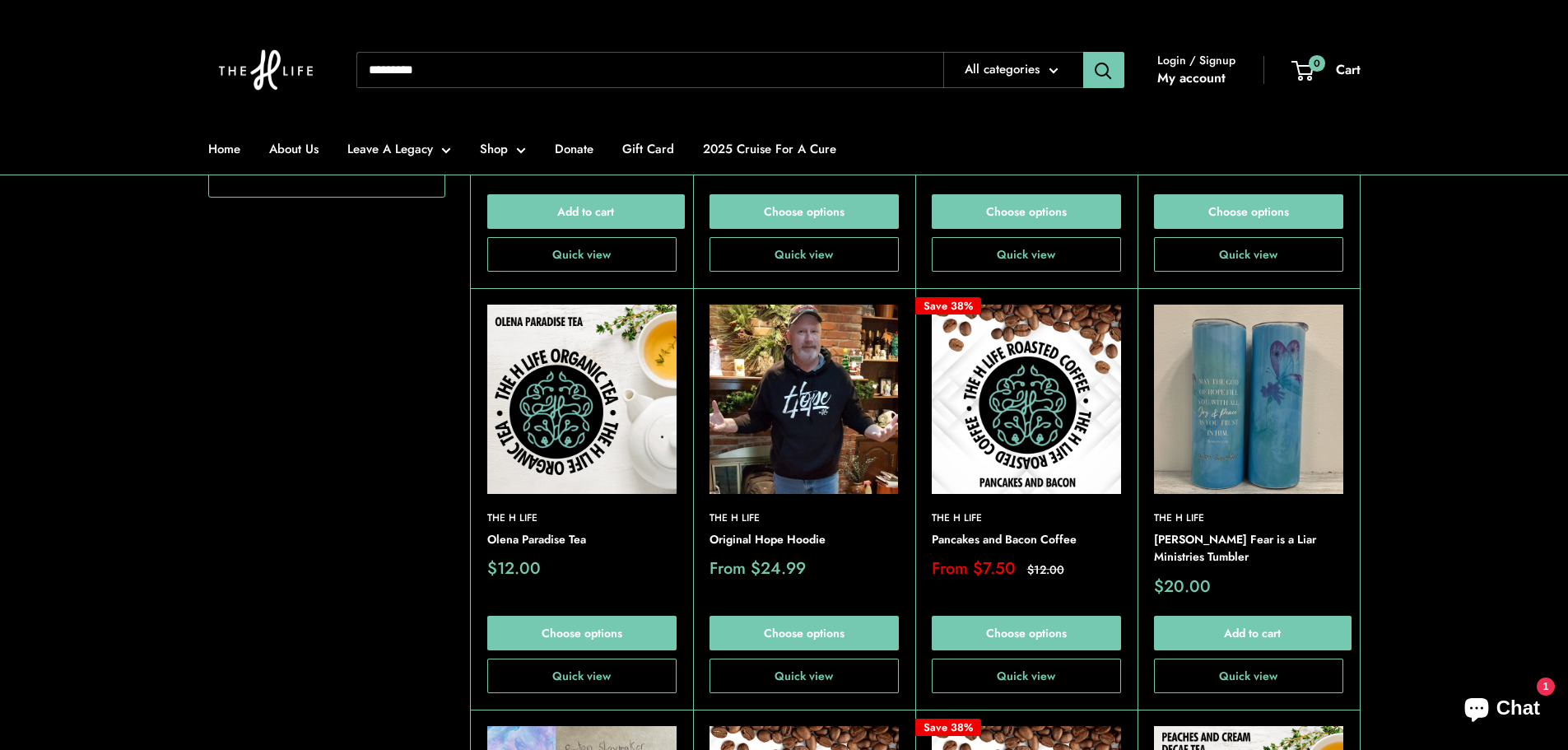
click at [0, 0] on img at bounding box center [0, 0] width 0 height 0
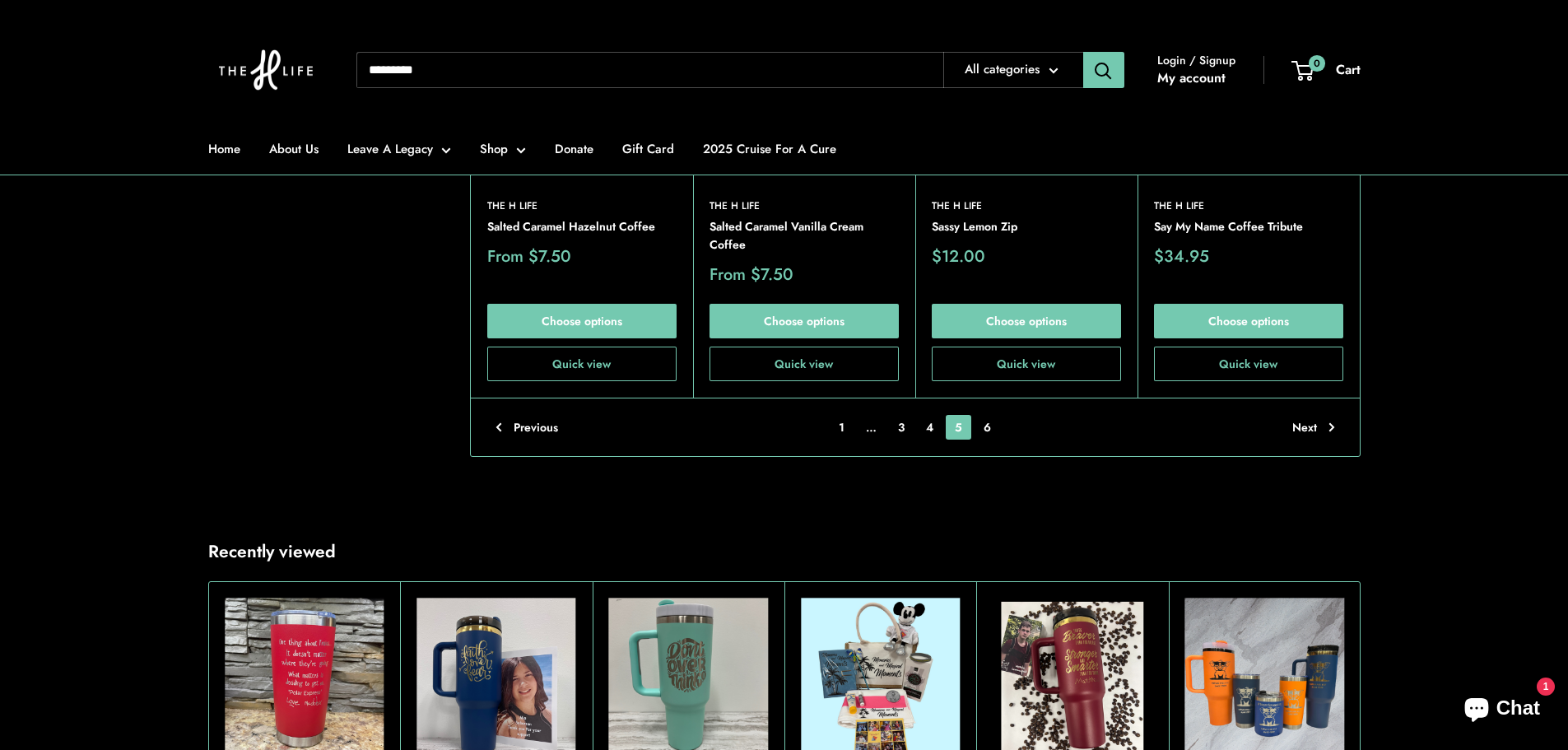
scroll to position [3948, 0]
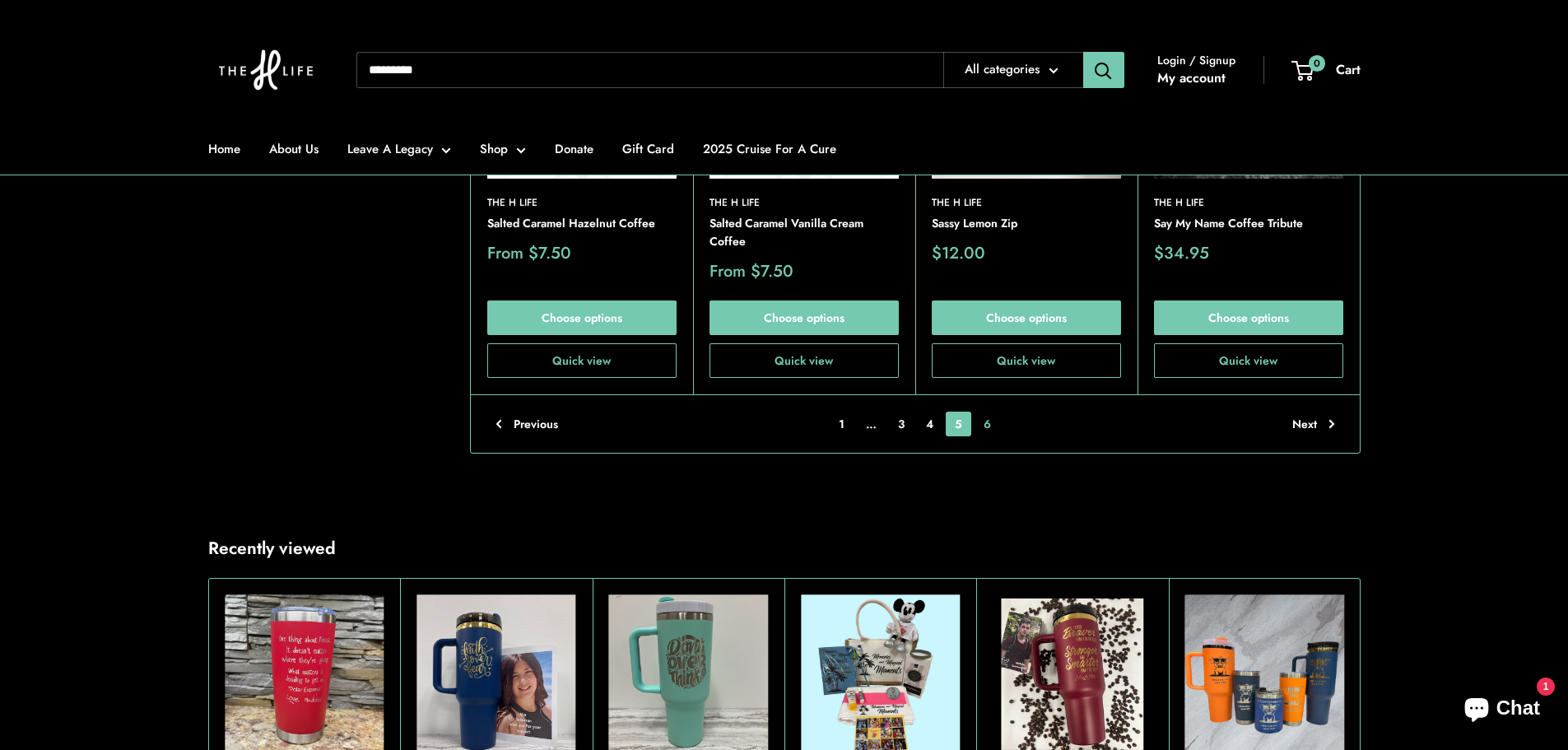
click at [990, 421] on link "6" at bounding box center [987, 423] width 26 height 25
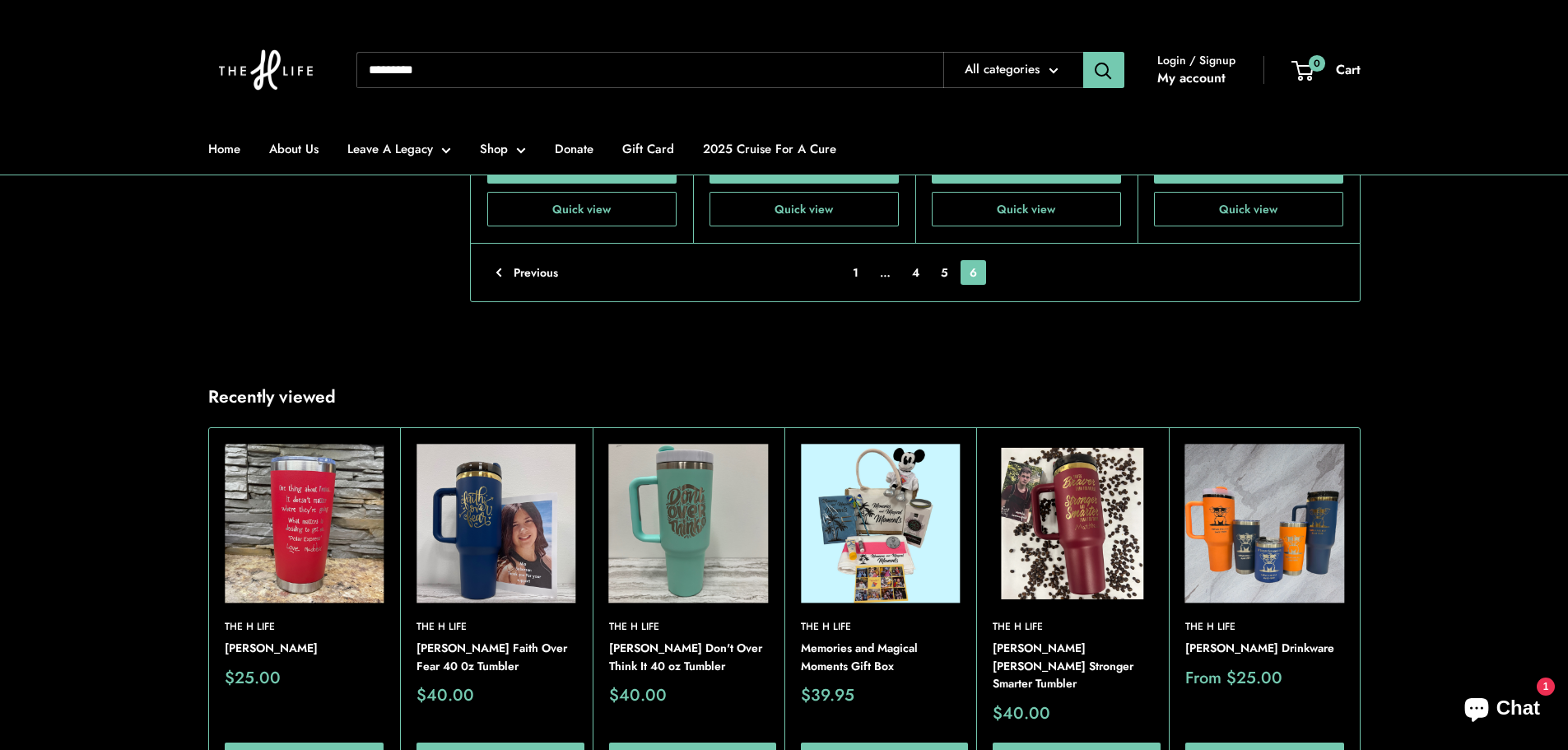
scroll to position [3372, 0]
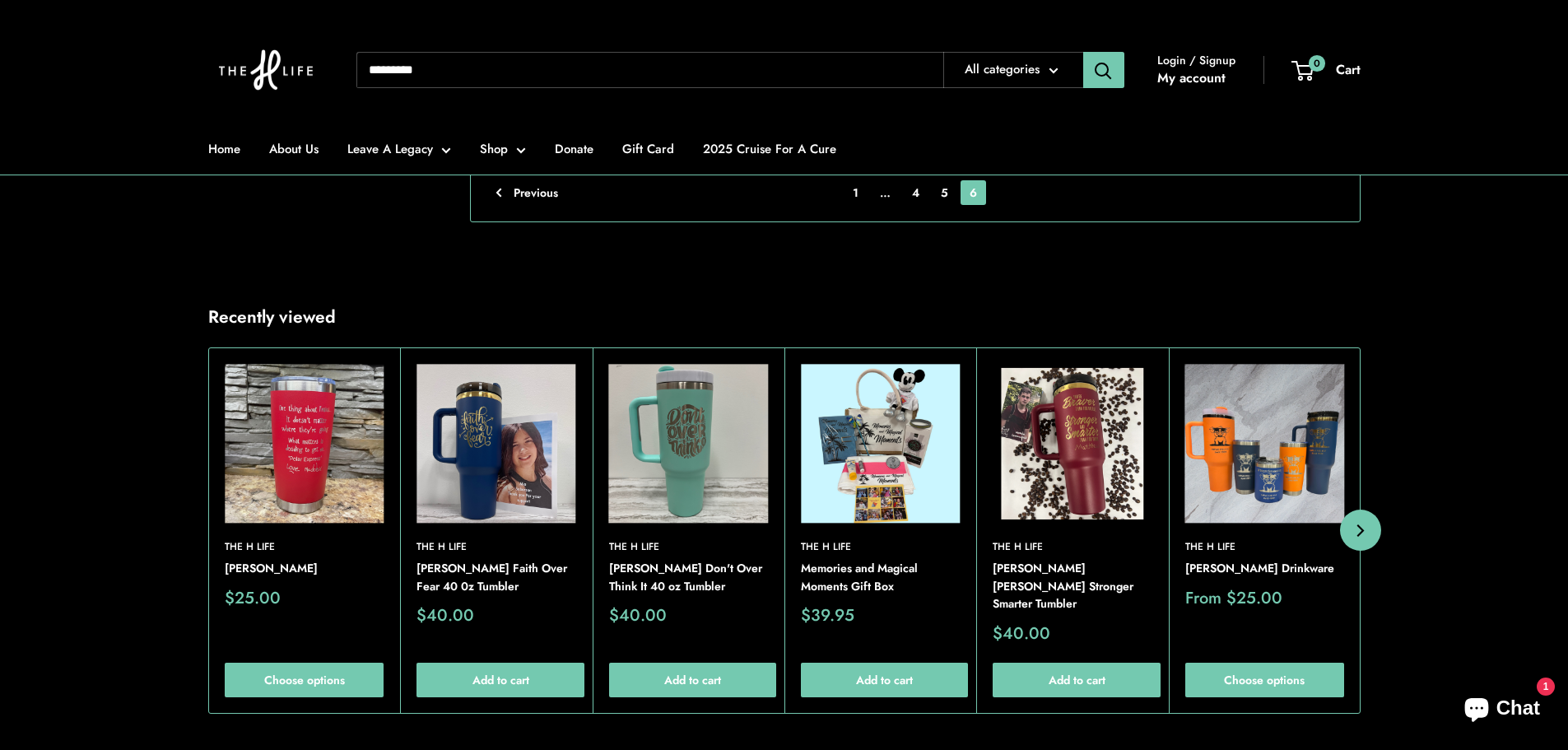
click at [1362, 516] on button "Next" at bounding box center [1360, 530] width 41 height 41
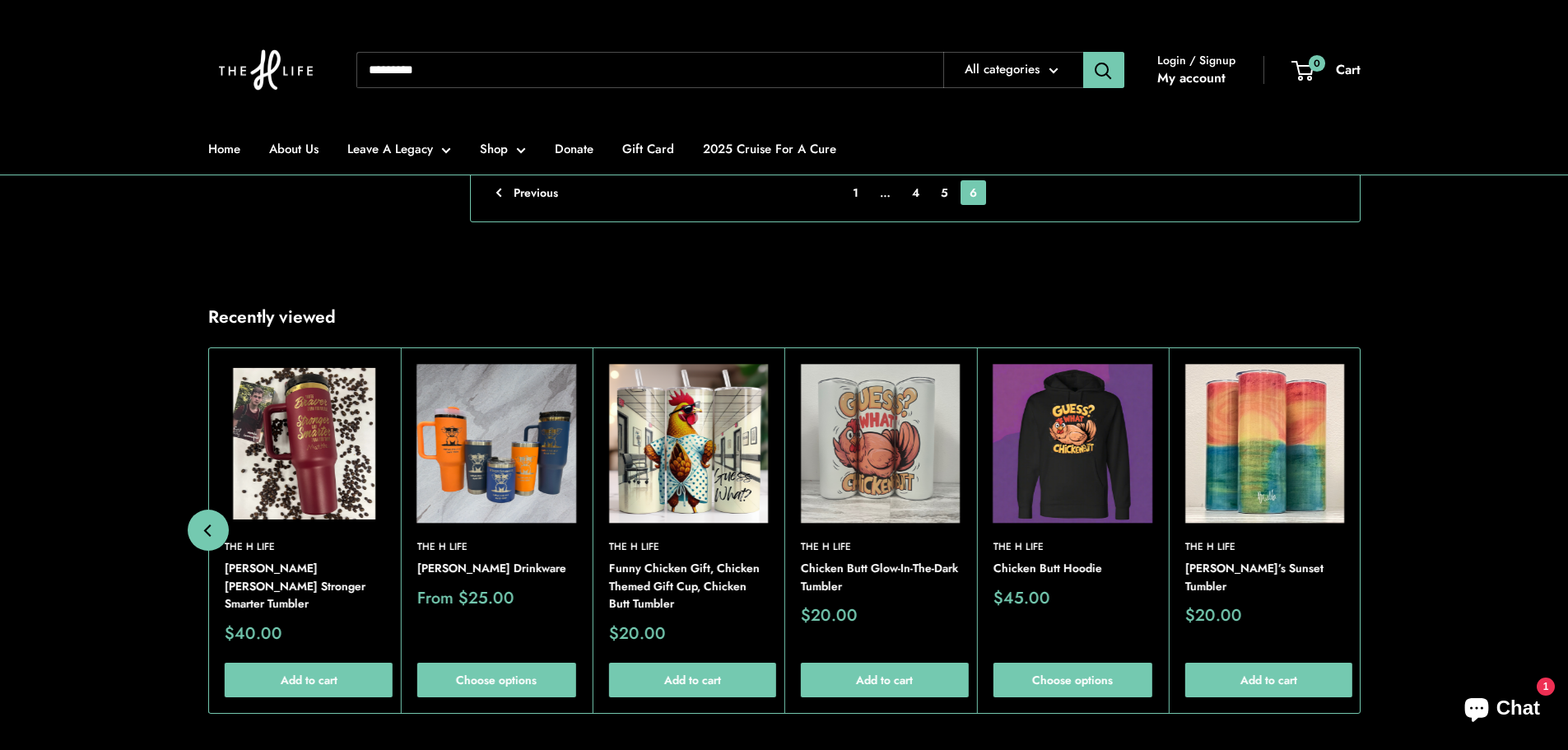
click at [226, 536] on button "Previous" at bounding box center [208, 530] width 41 height 41
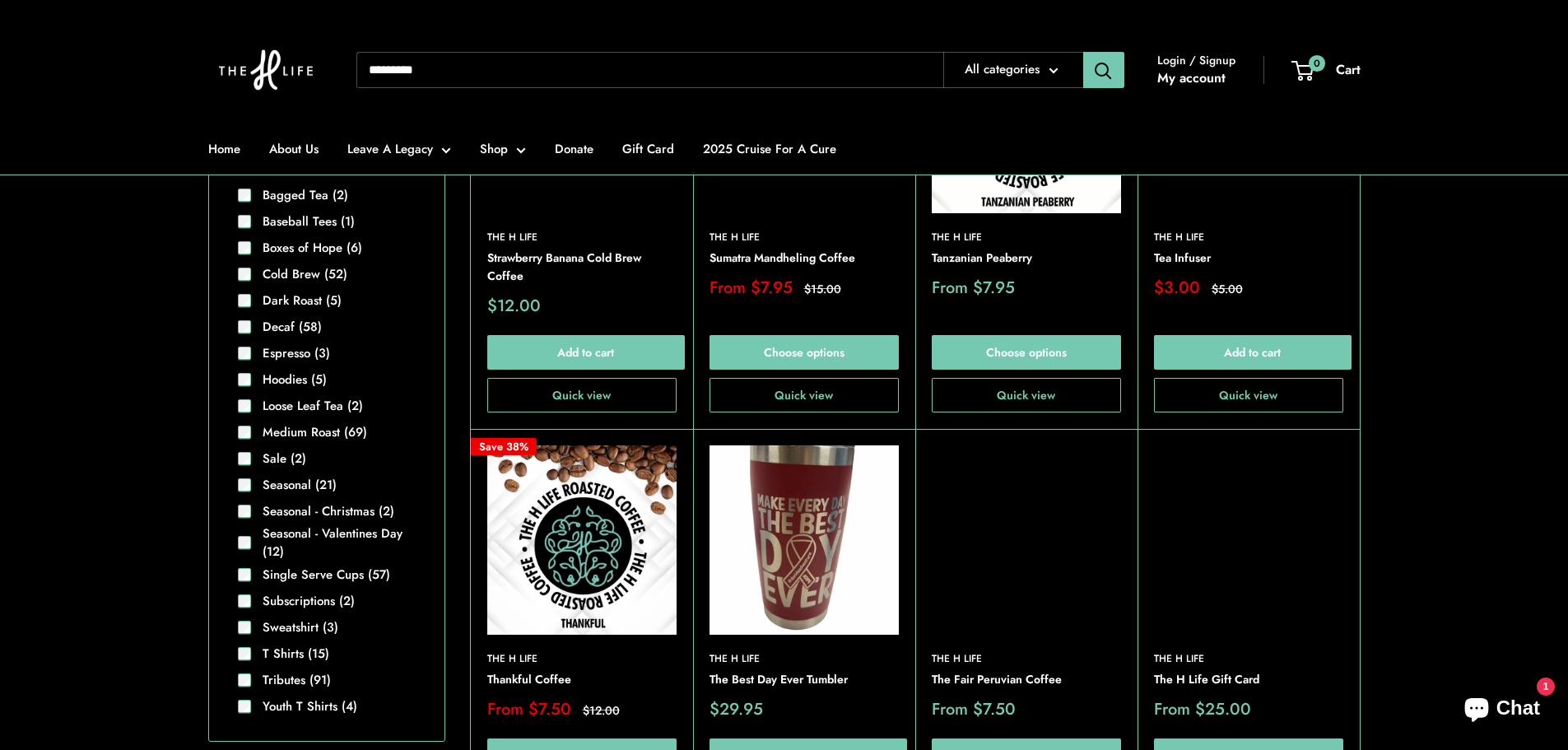
scroll to position [985, 0]
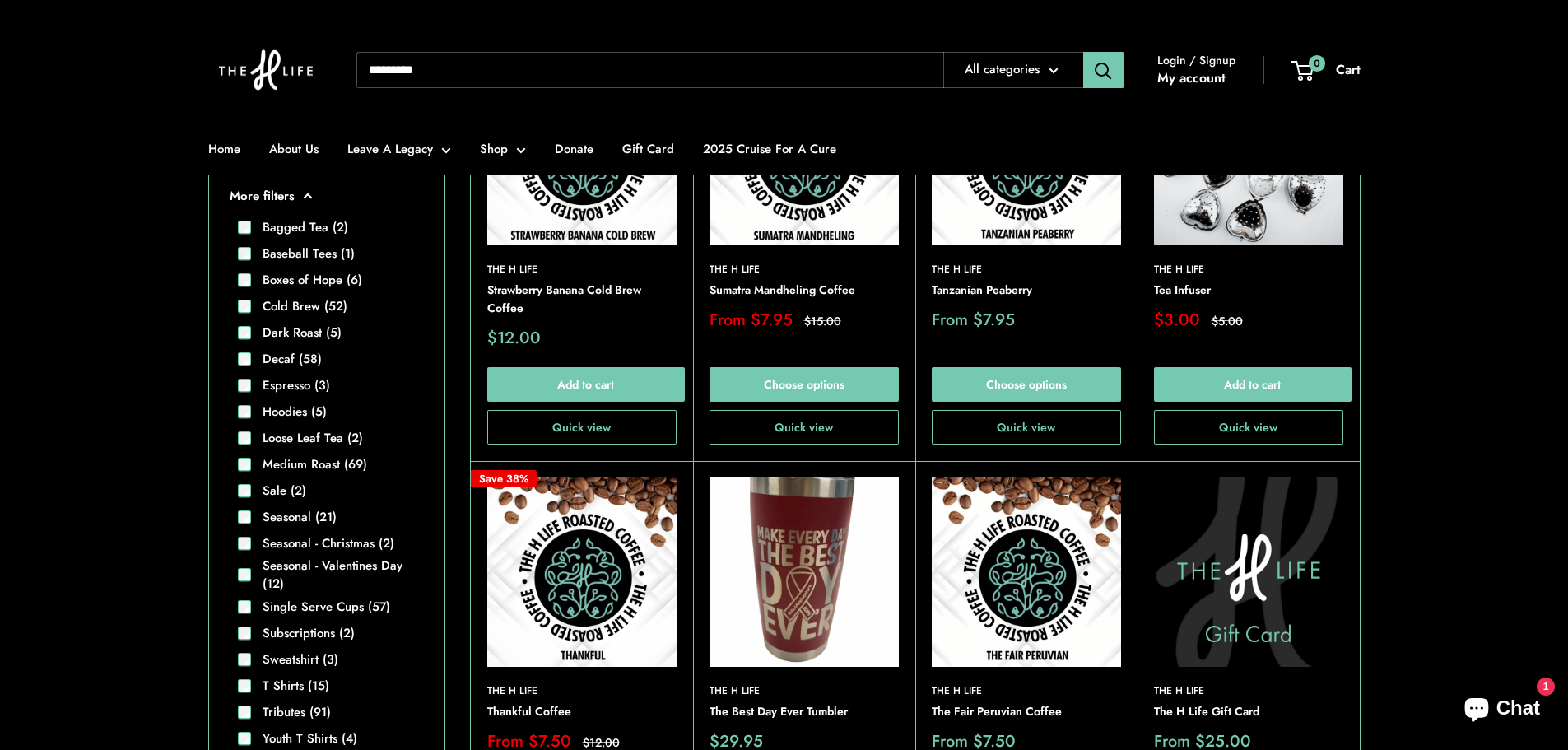
click at [0, 0] on img at bounding box center [0, 0] width 0 height 0
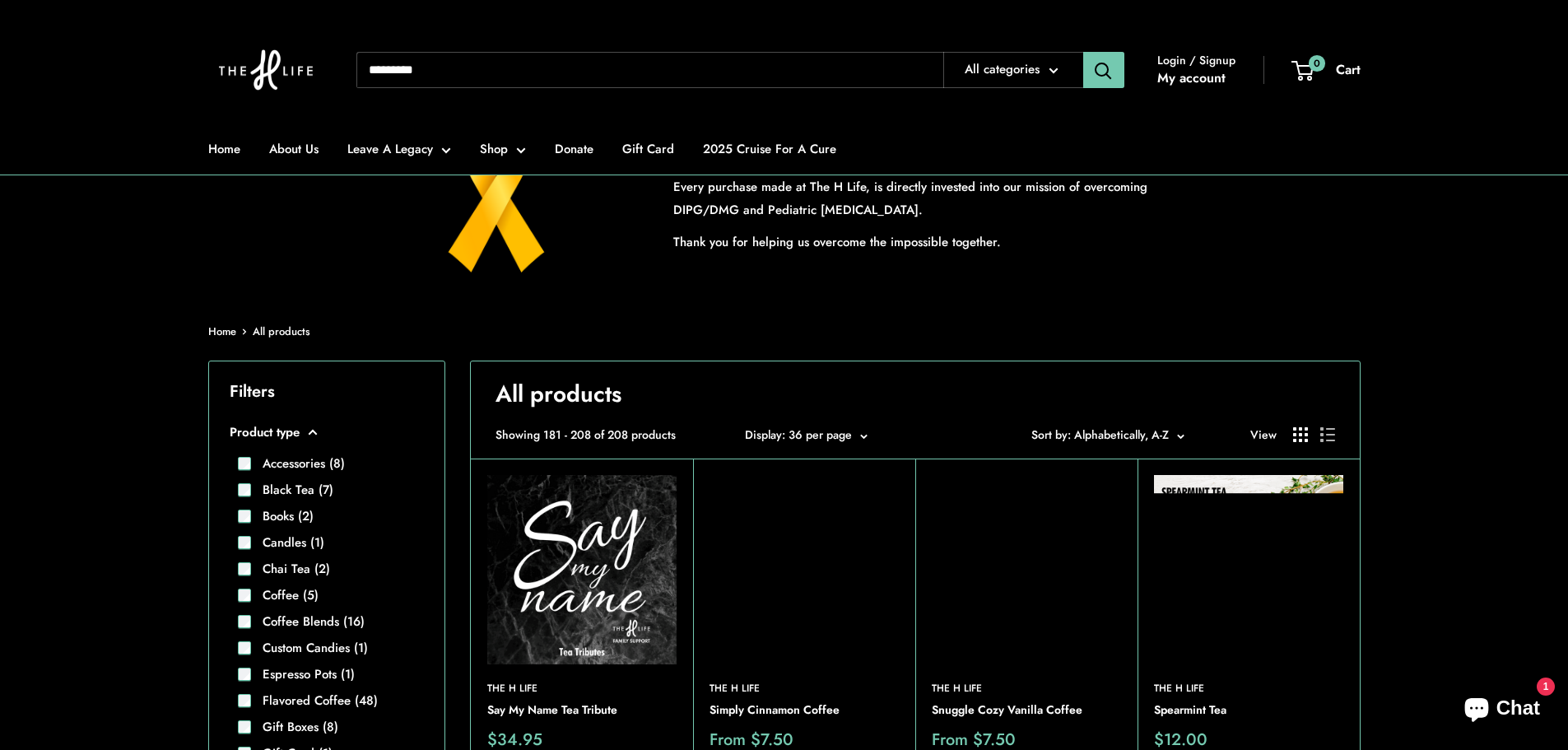
scroll to position [244, 0]
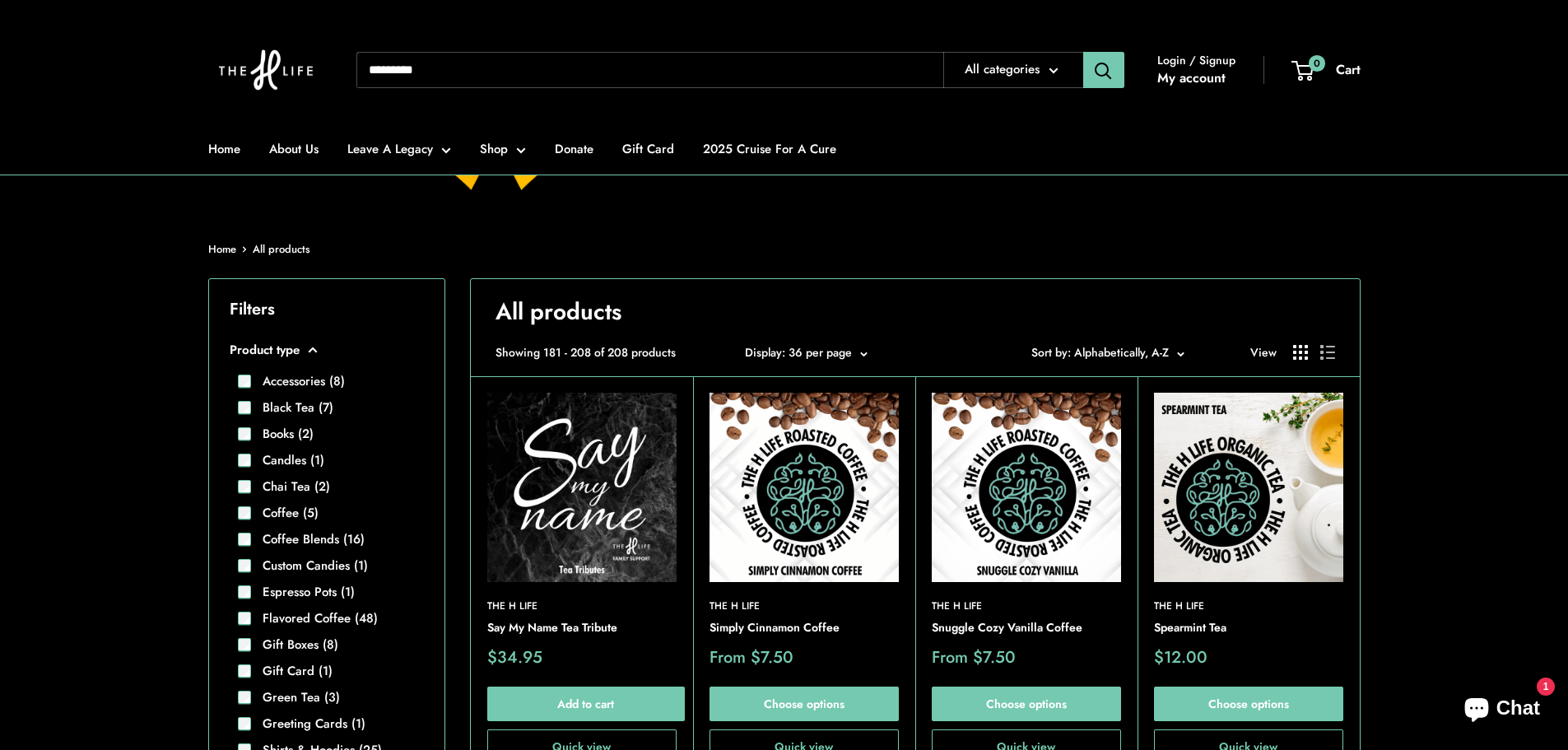
click at [633, 559] on img at bounding box center [582, 488] width 190 height 190
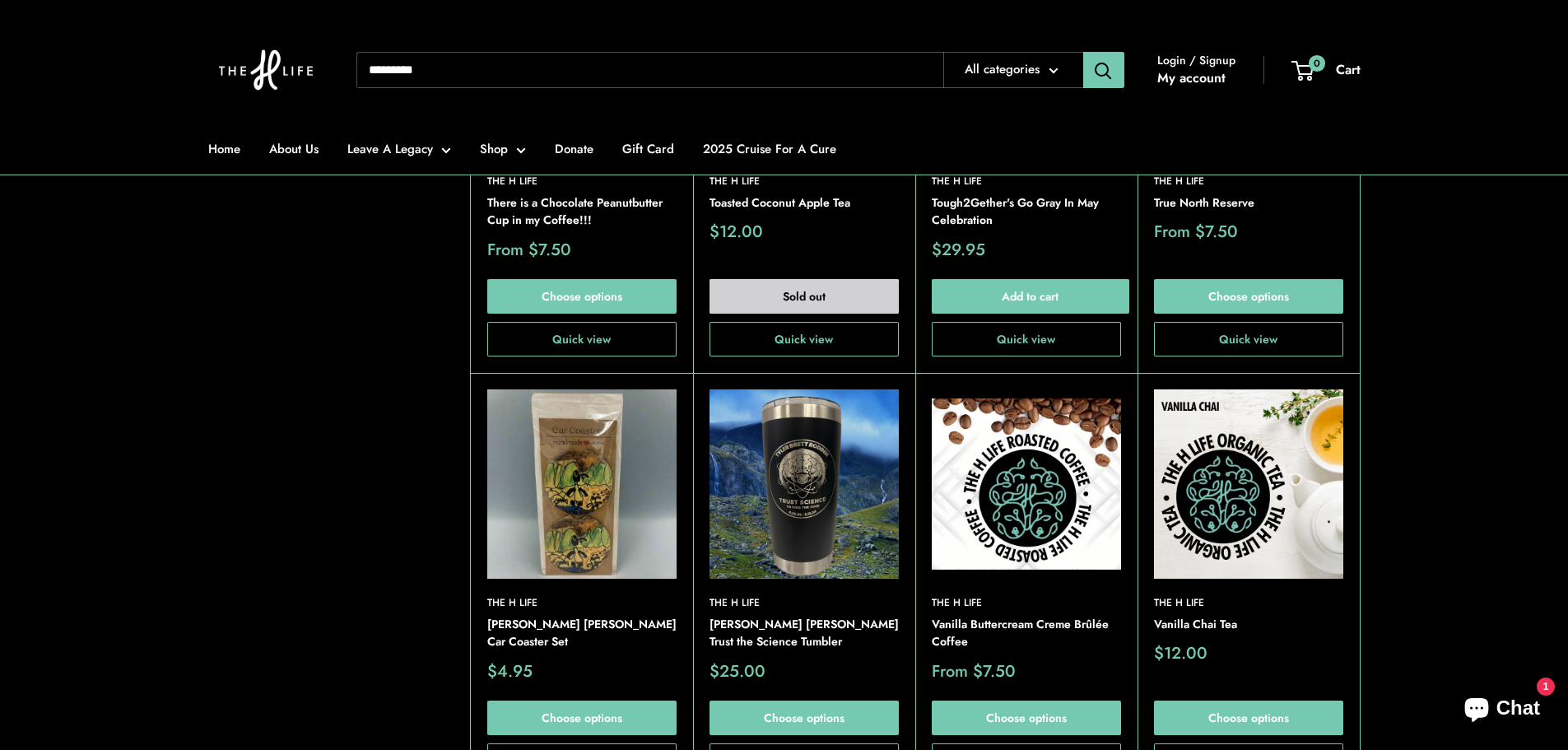
scroll to position [2798, 0]
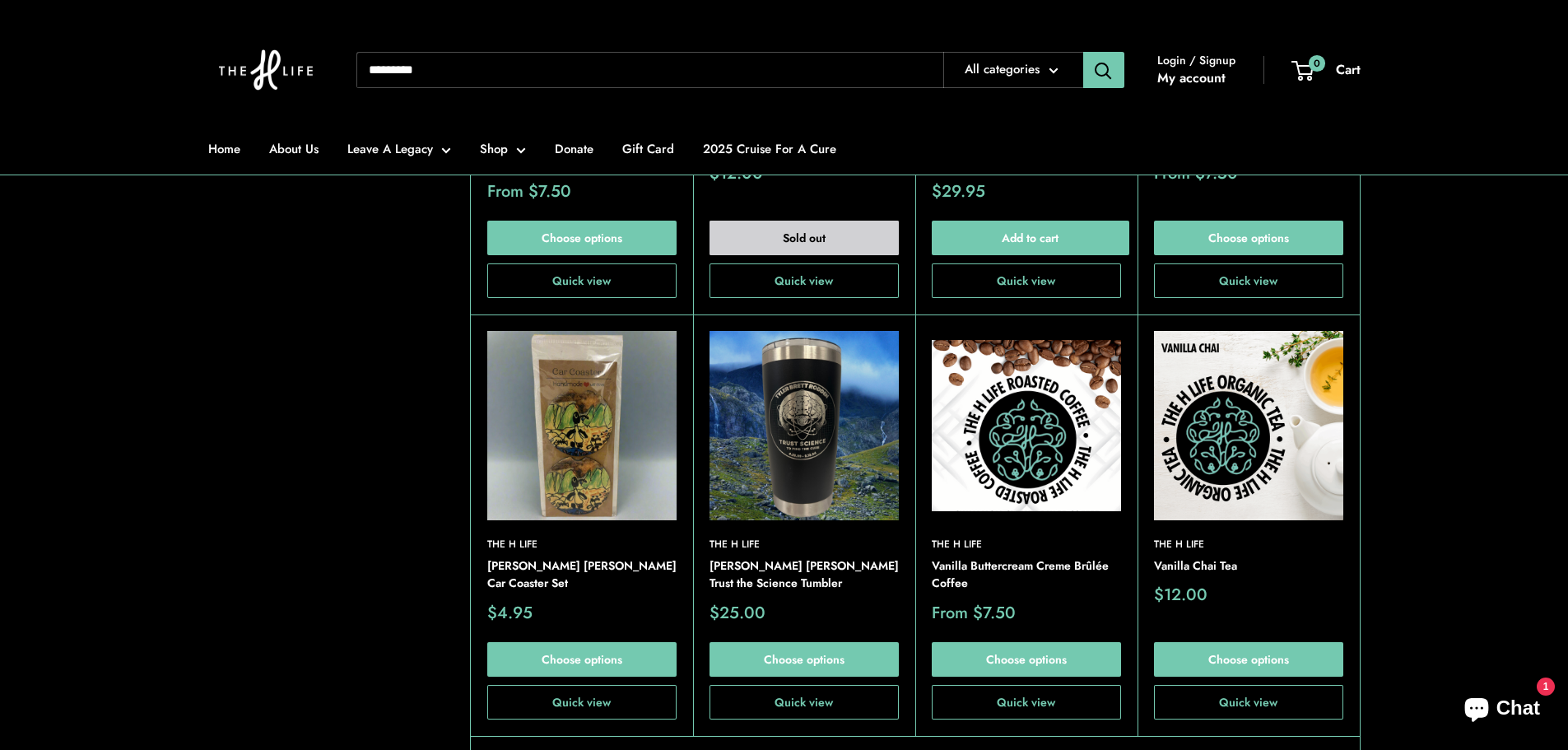
click at [792, 443] on img at bounding box center [804, 426] width 190 height 190
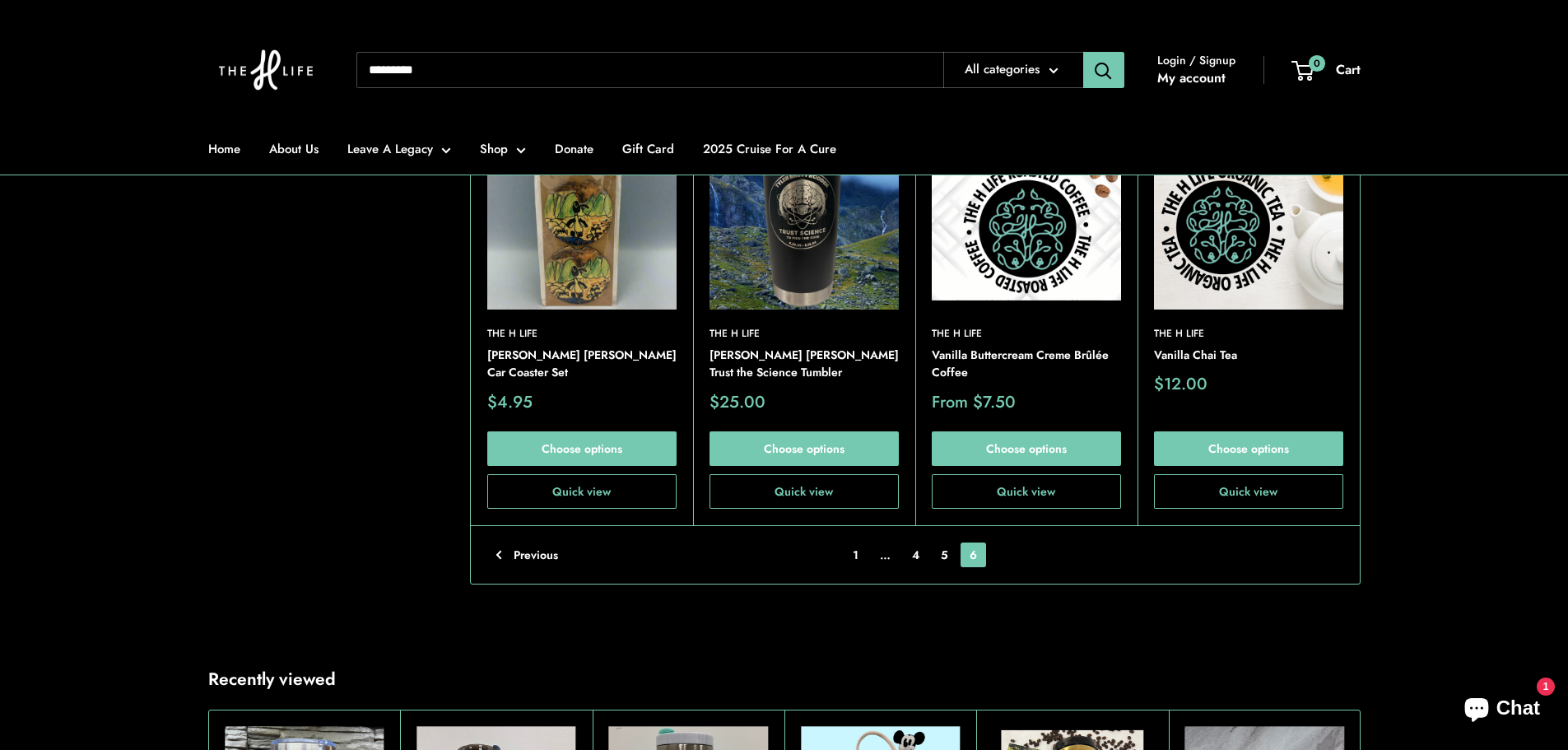
scroll to position [3375, 0]
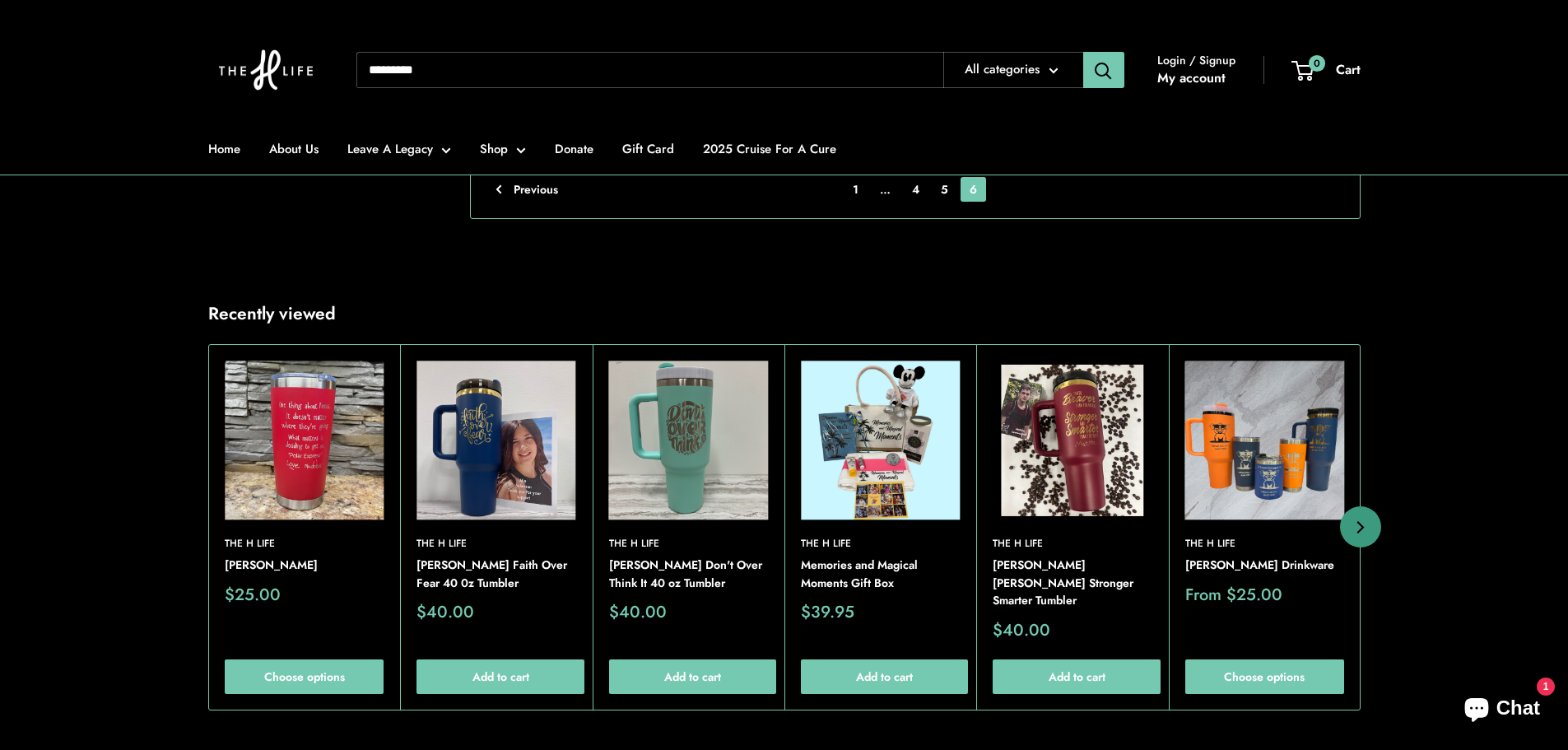
click at [1256, 464] on img at bounding box center [1263, 440] width 159 height 159
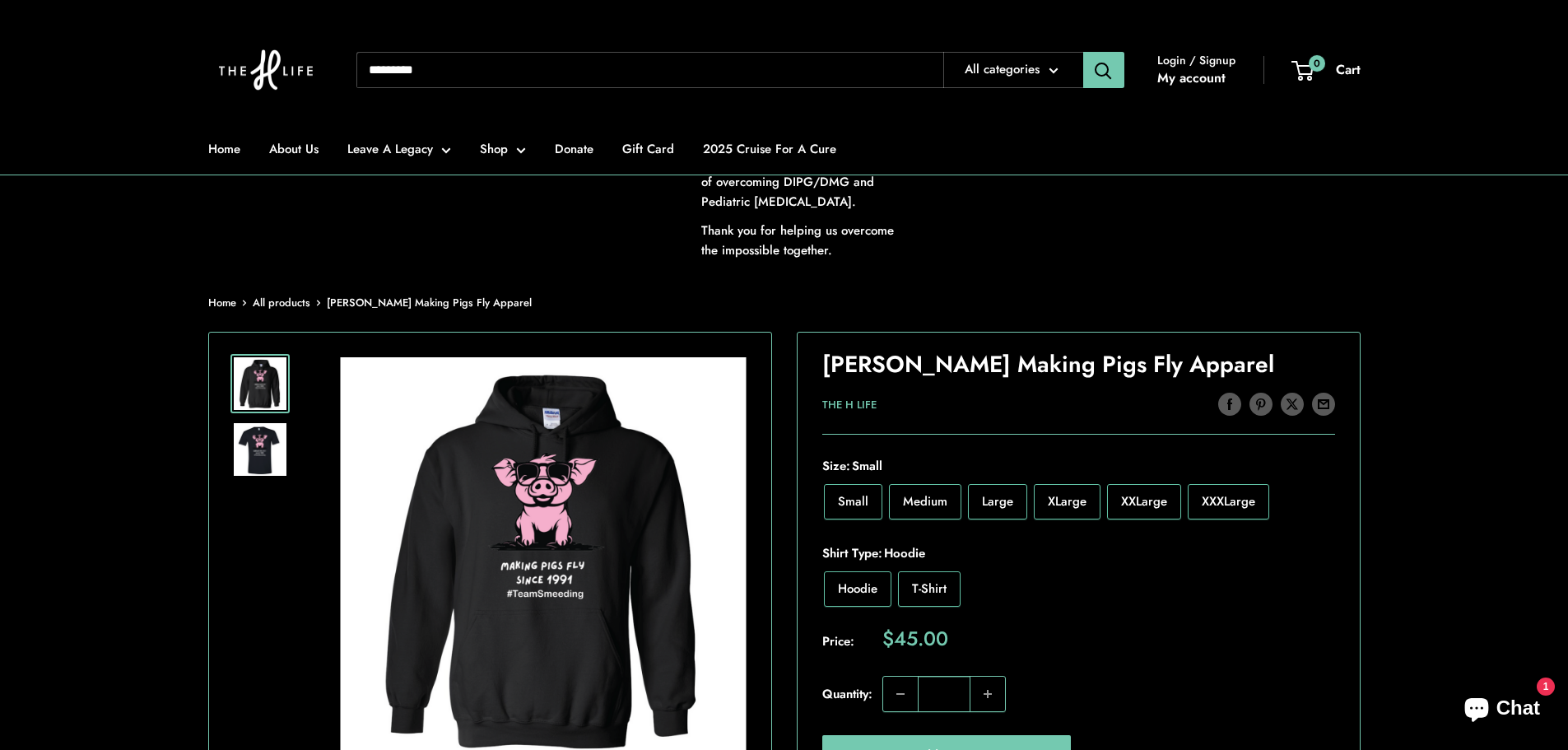
scroll to position [165, 0]
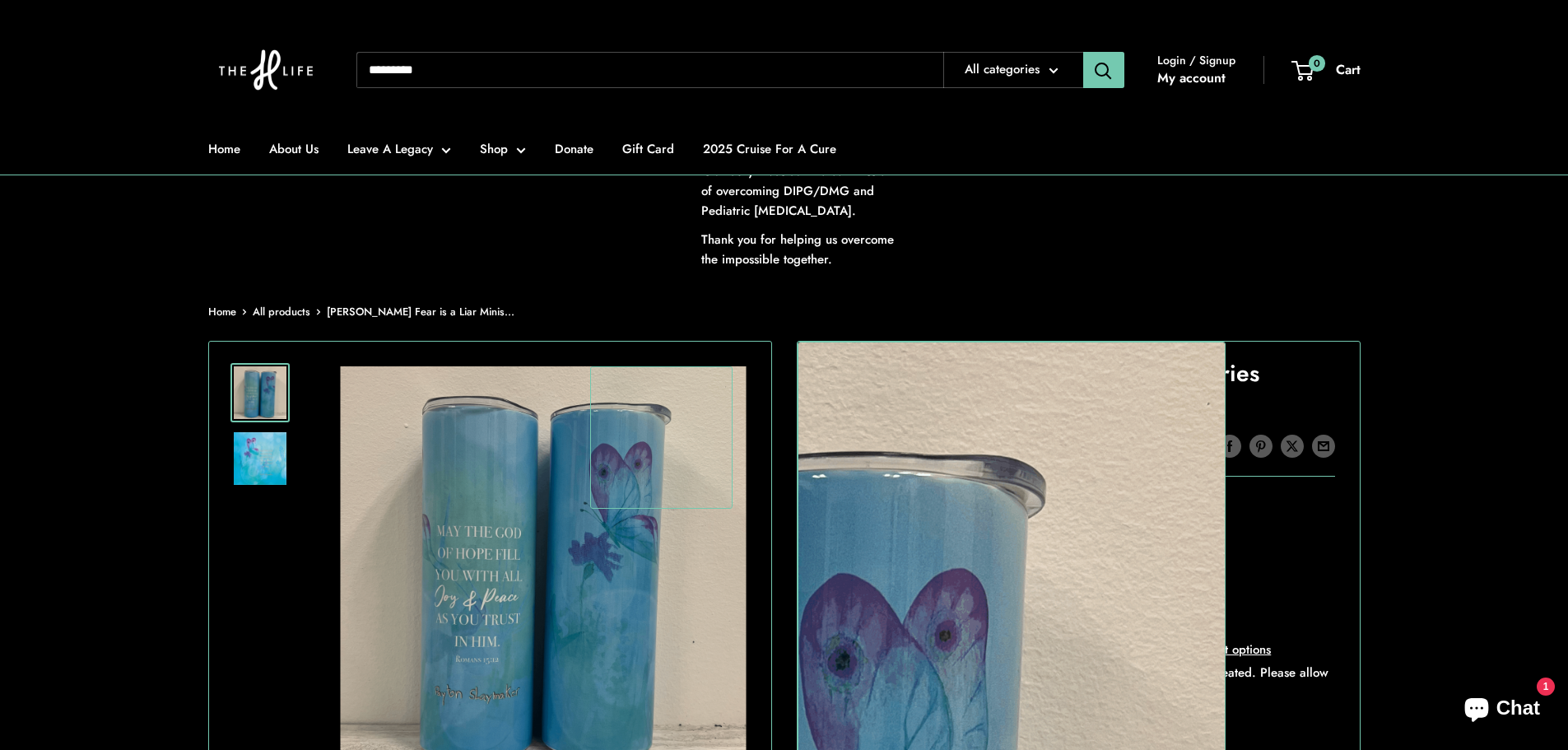
scroll to position [165, 0]
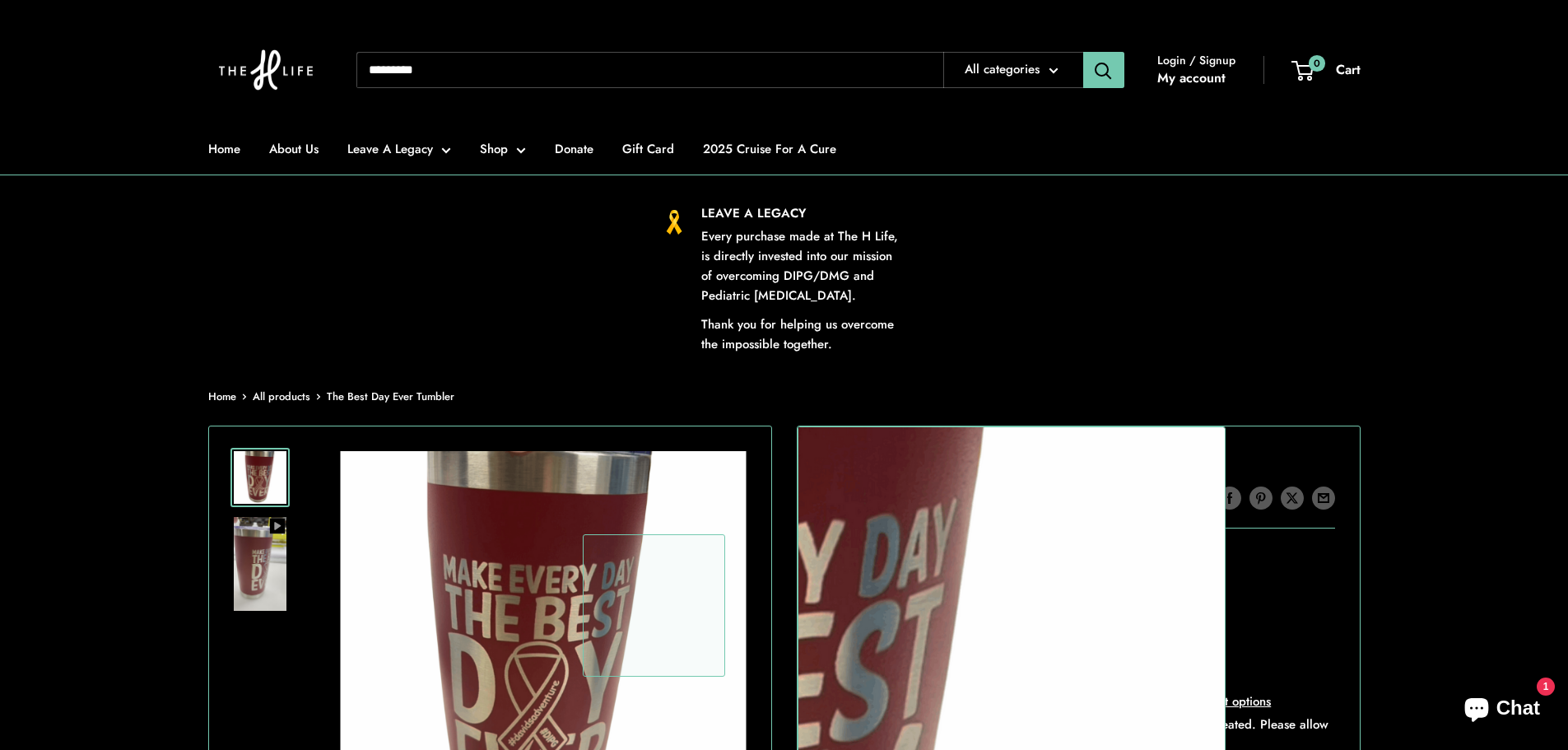
scroll to position [247, 0]
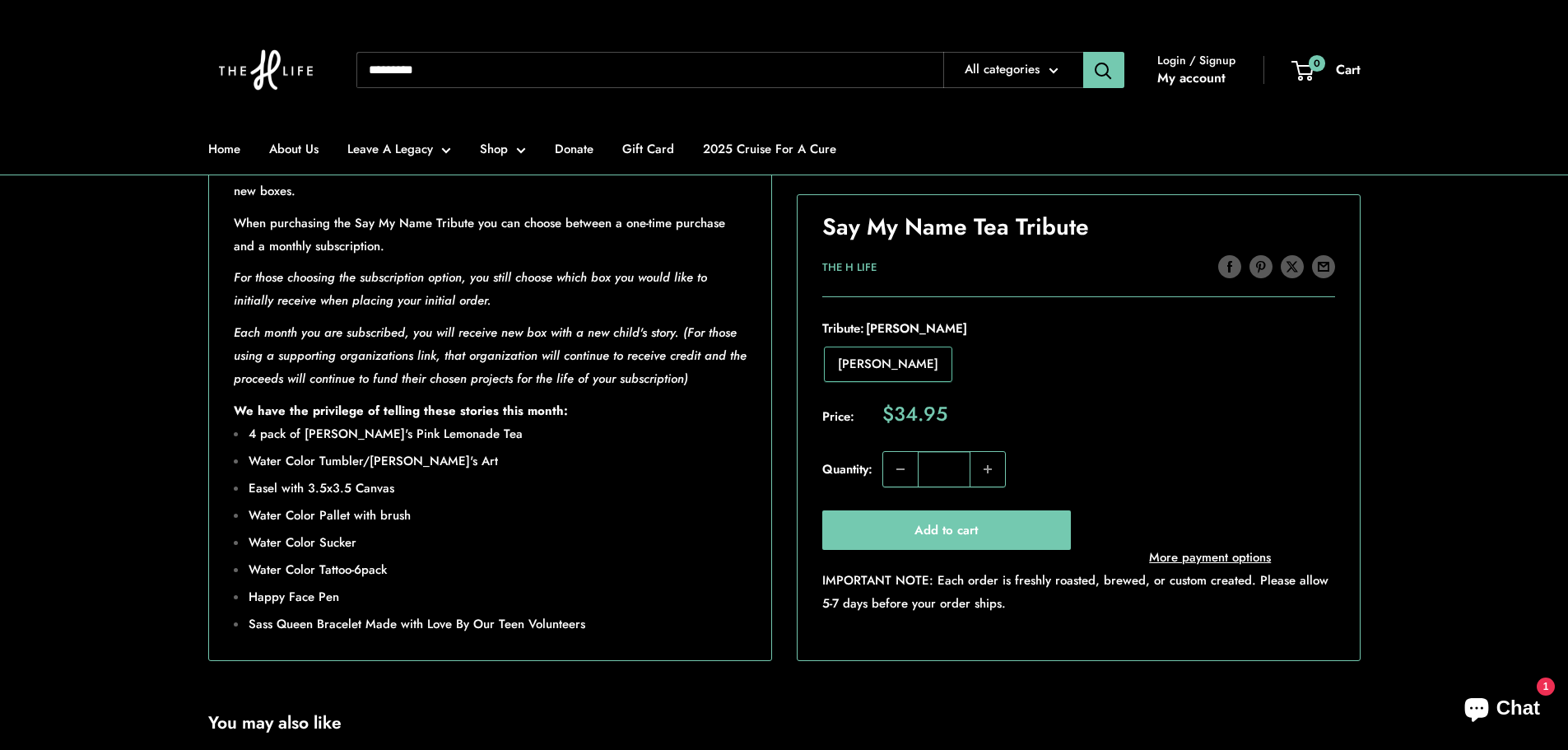
scroll to position [906, 0]
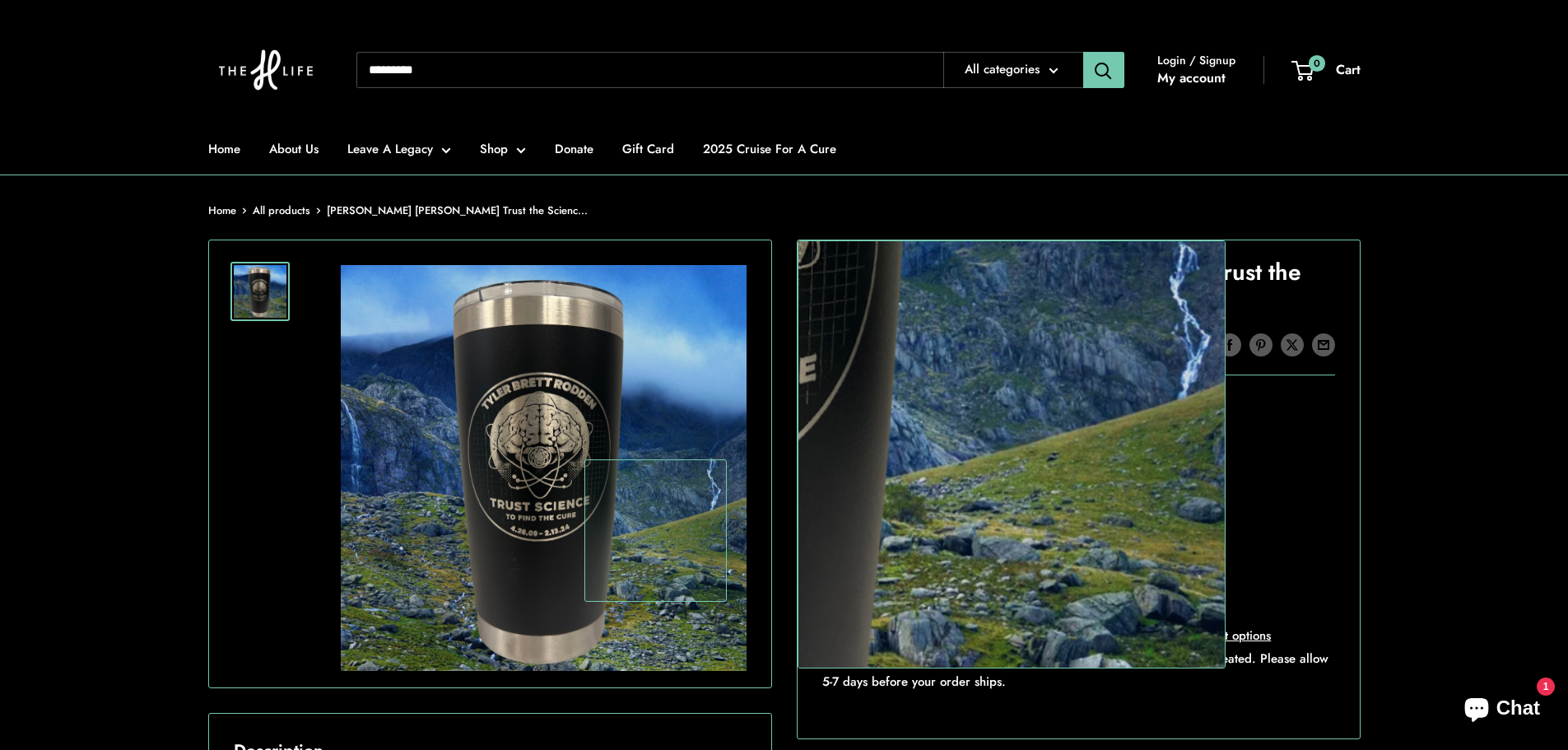
scroll to position [247, 0]
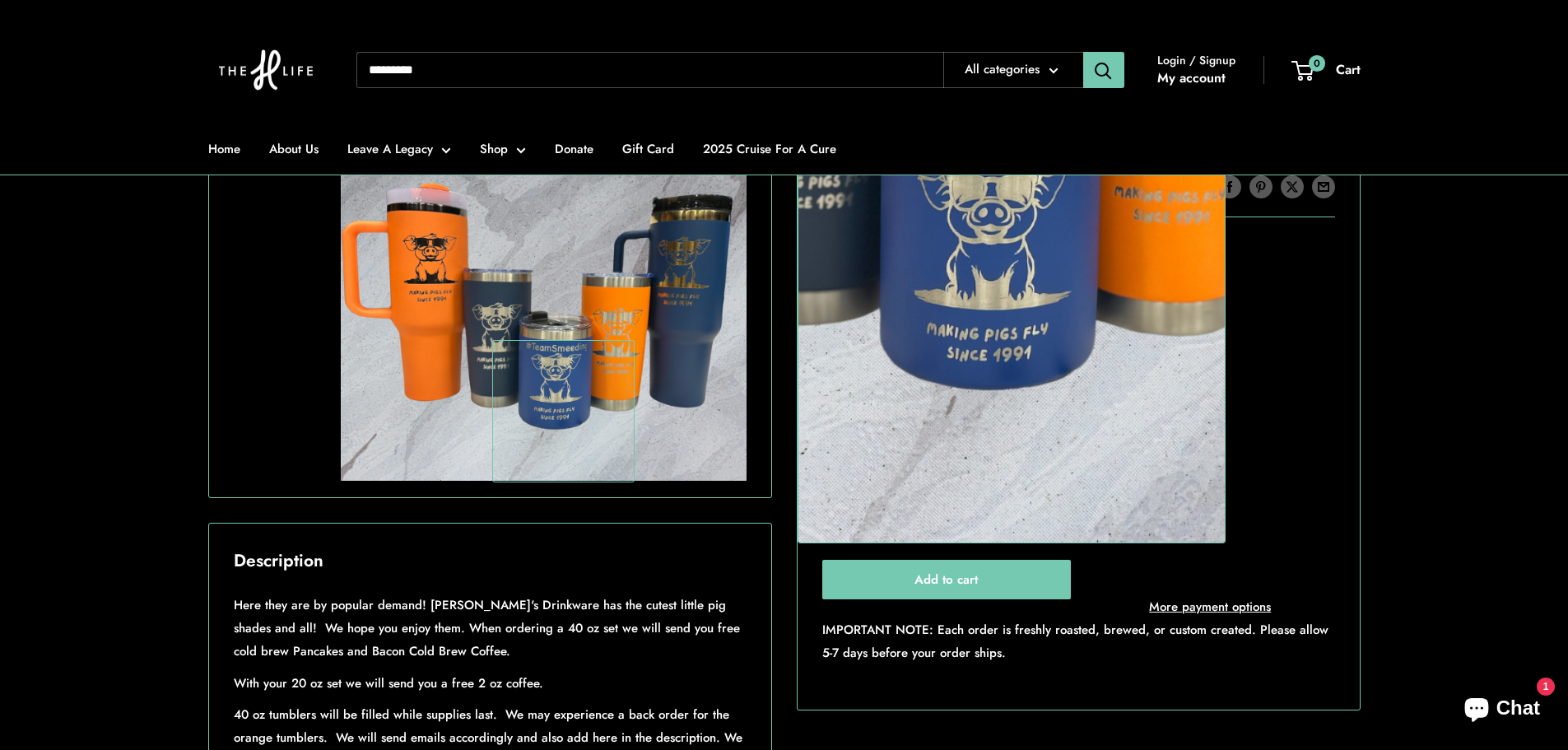
scroll to position [576, 0]
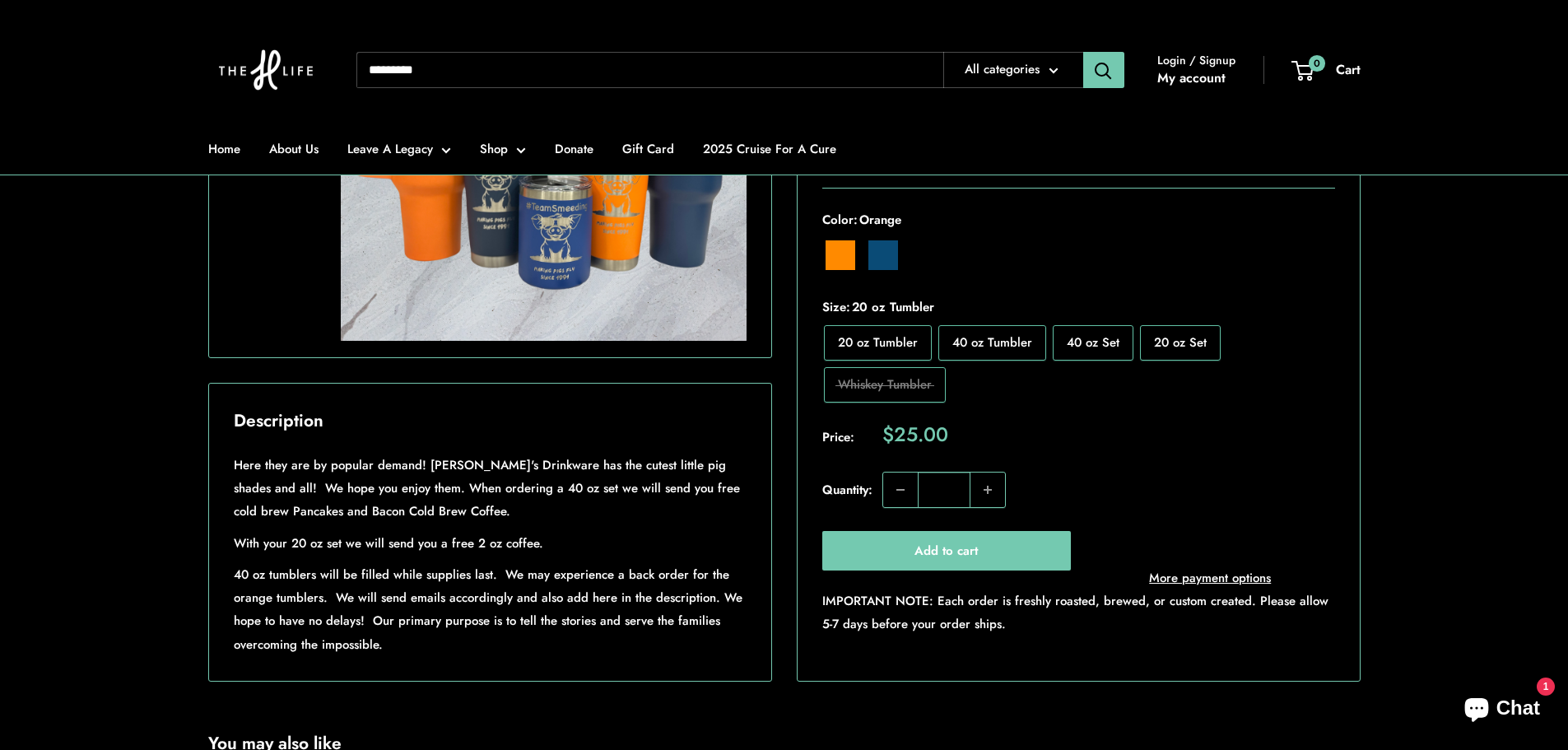
click at [1002, 351] on span "40 oz Tumbler" at bounding box center [992, 341] width 80 height 18
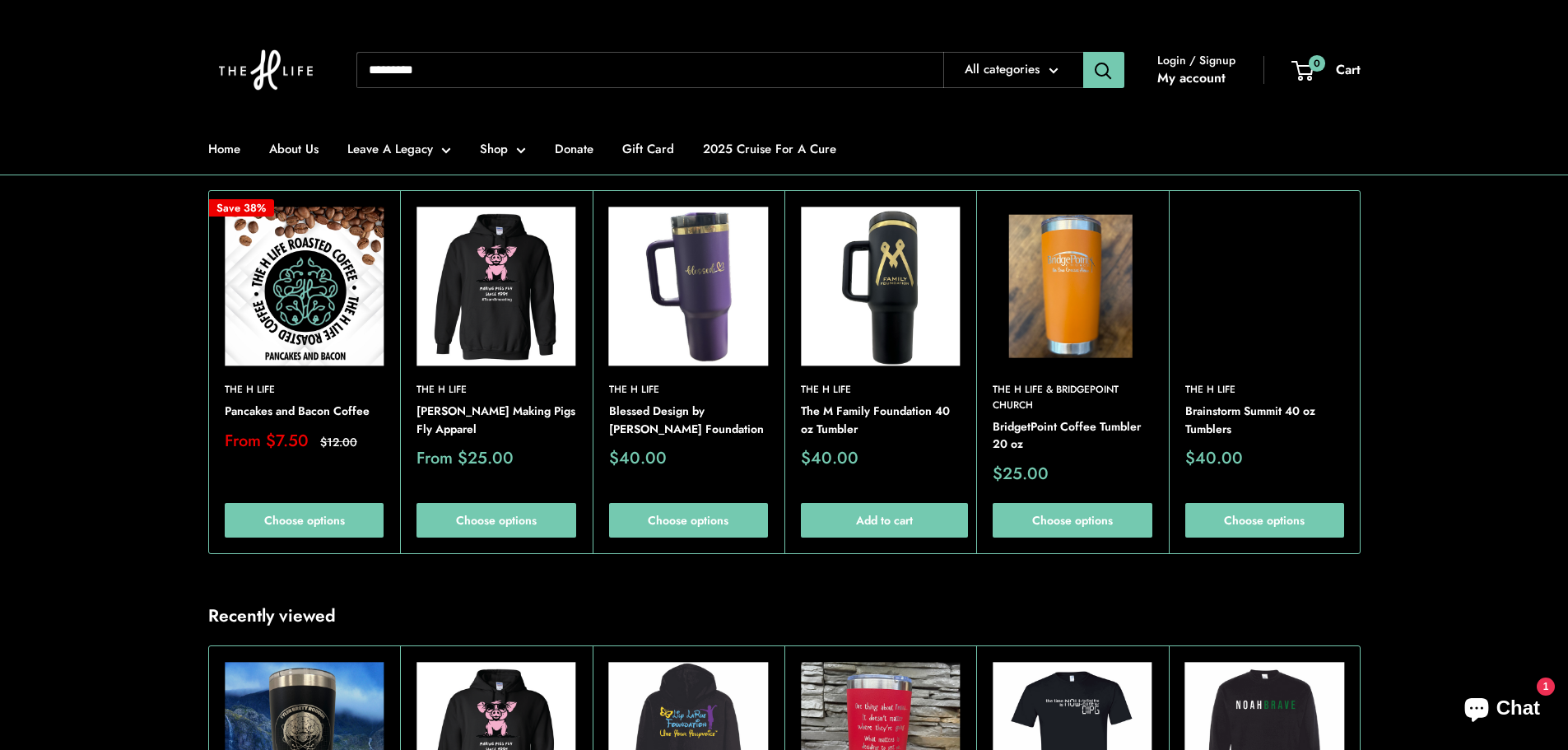
scroll to position [1152, 0]
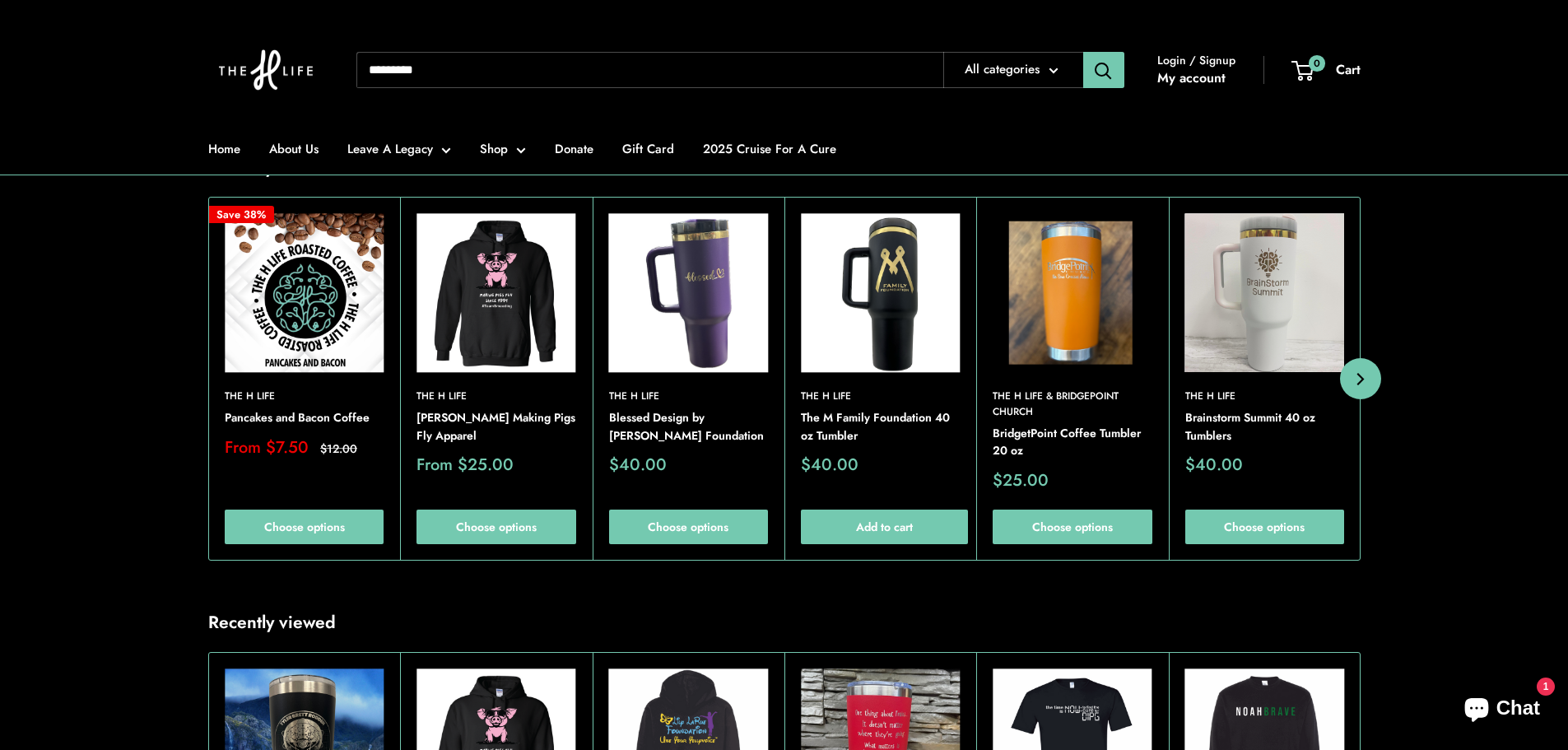
click at [1356, 399] on button "Next" at bounding box center [1360, 378] width 41 height 41
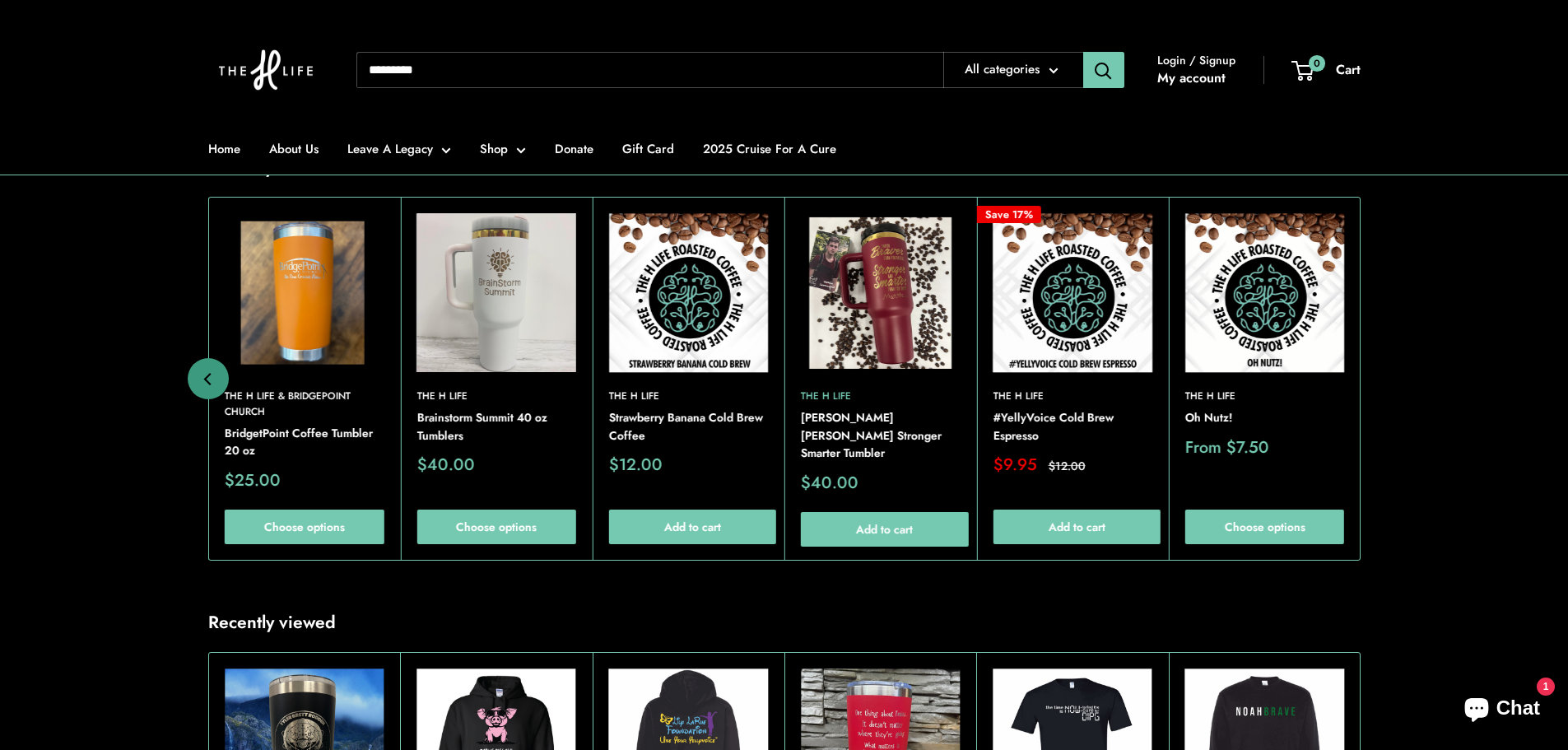
click at [901, 404] on link "The H Life" at bounding box center [879, 396] width 159 height 16
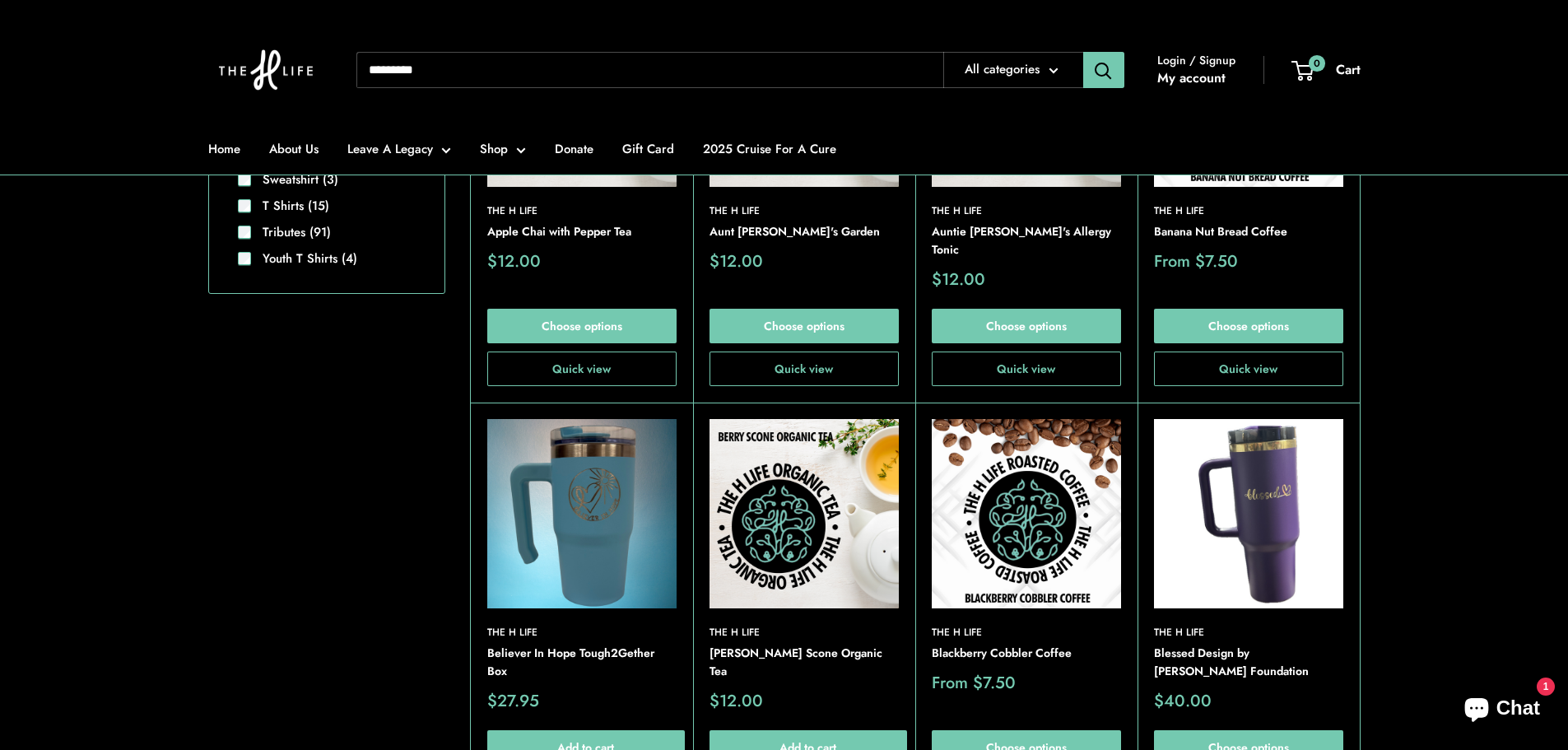
scroll to position [1482, 0]
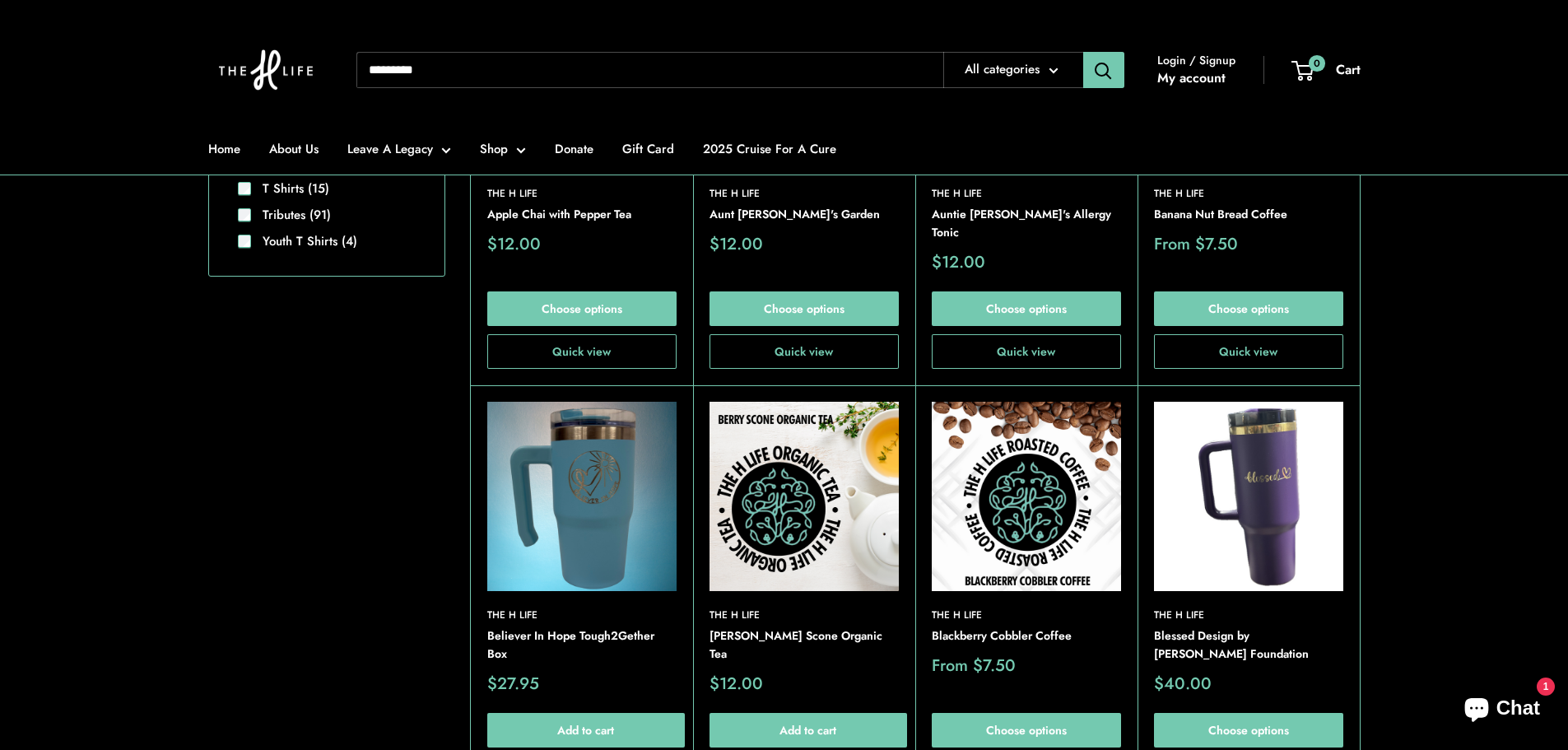
click at [0, 0] on img at bounding box center [0, 0] width 0 height 0
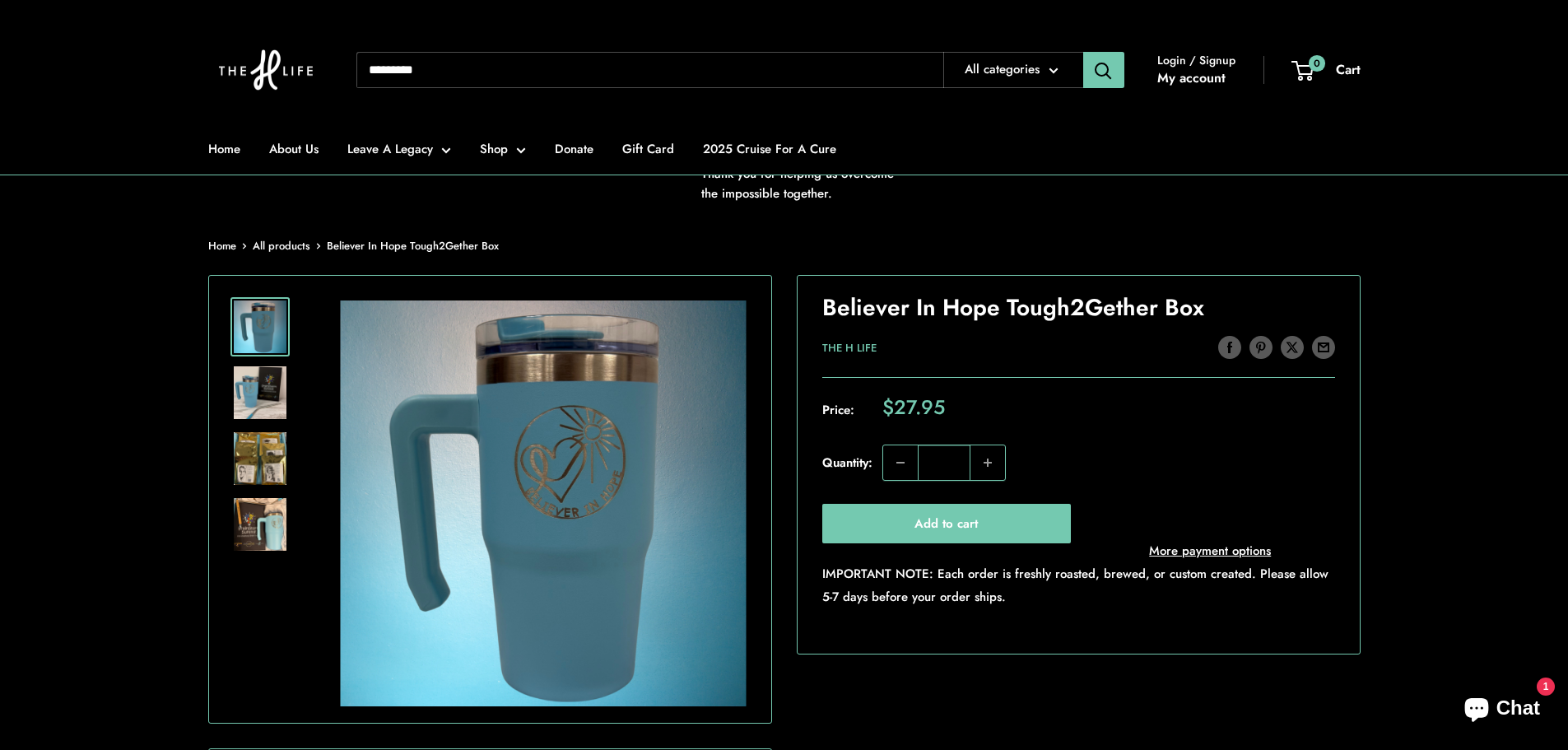
scroll to position [247, 0]
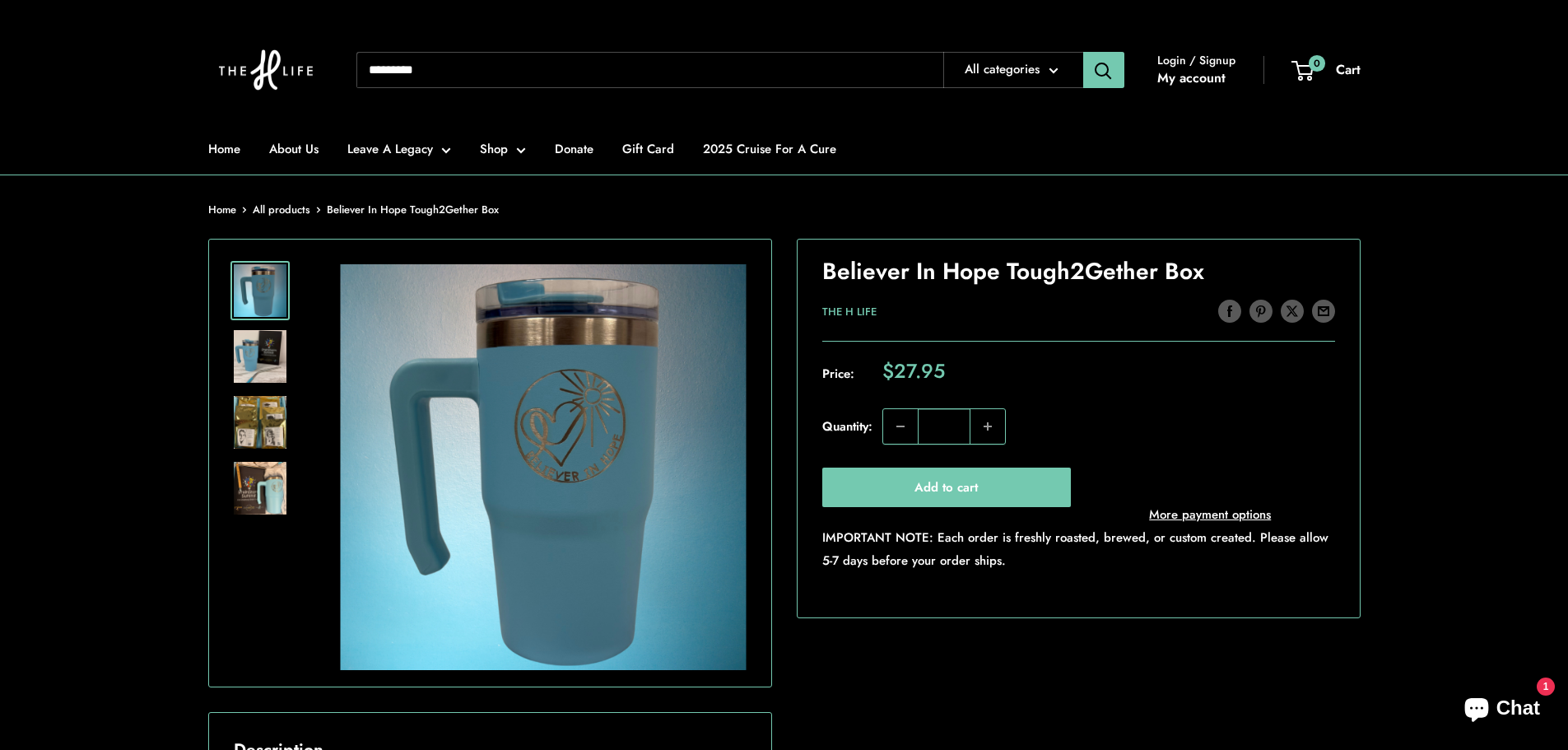
click at [267, 360] on img at bounding box center [259, 356] width 52 height 52
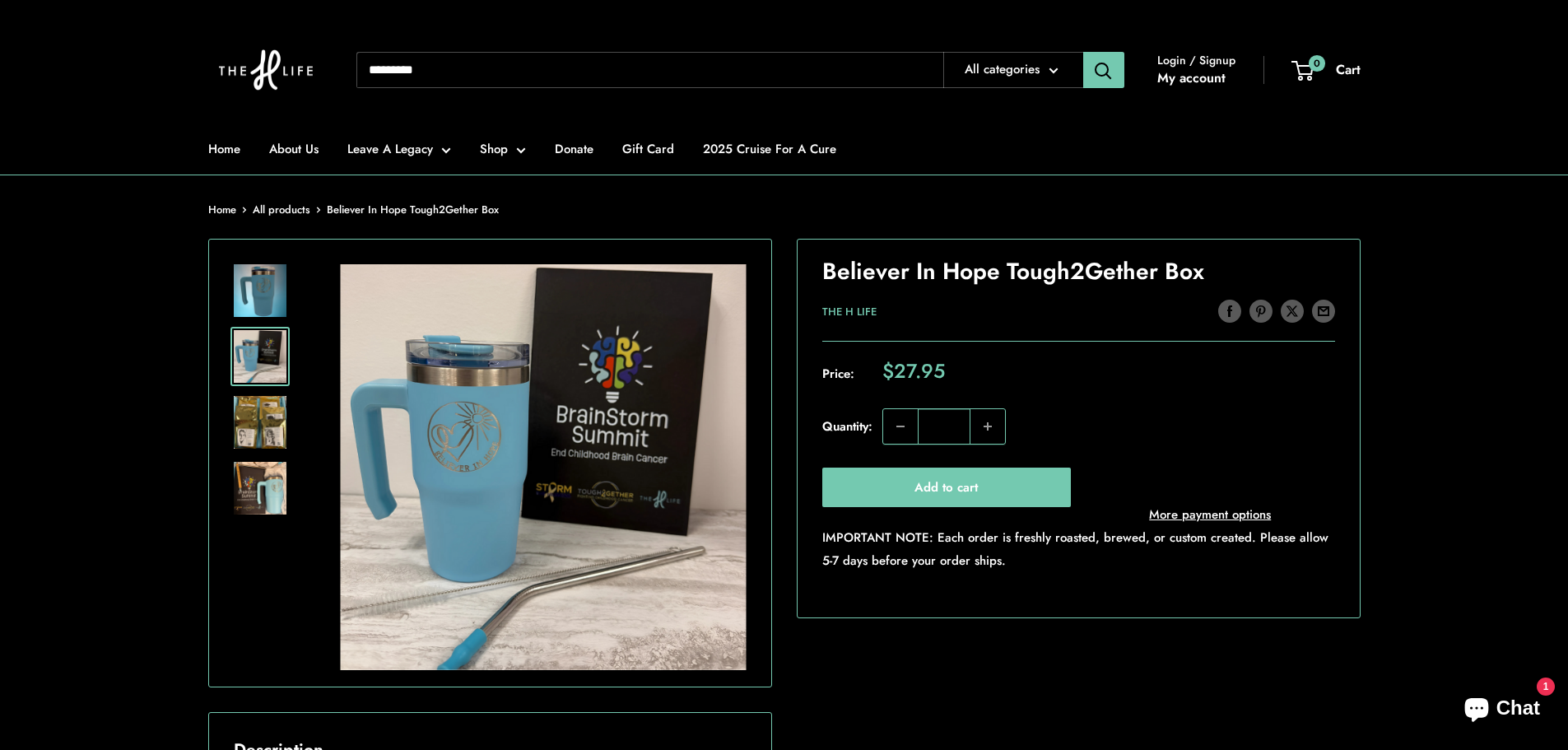
click at [271, 412] on img at bounding box center [259, 421] width 52 height 52
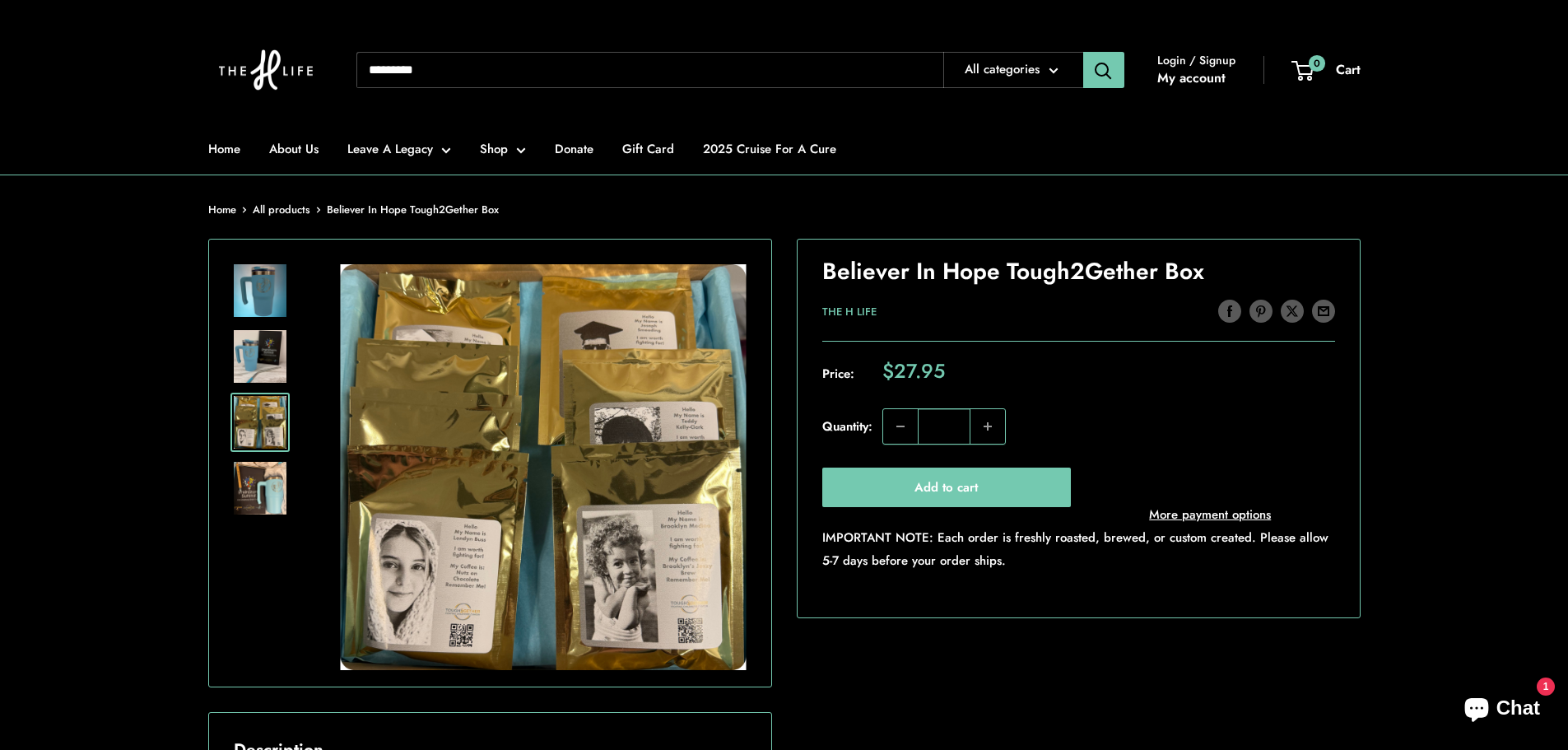
click at [270, 468] on img at bounding box center [259, 488] width 52 height 52
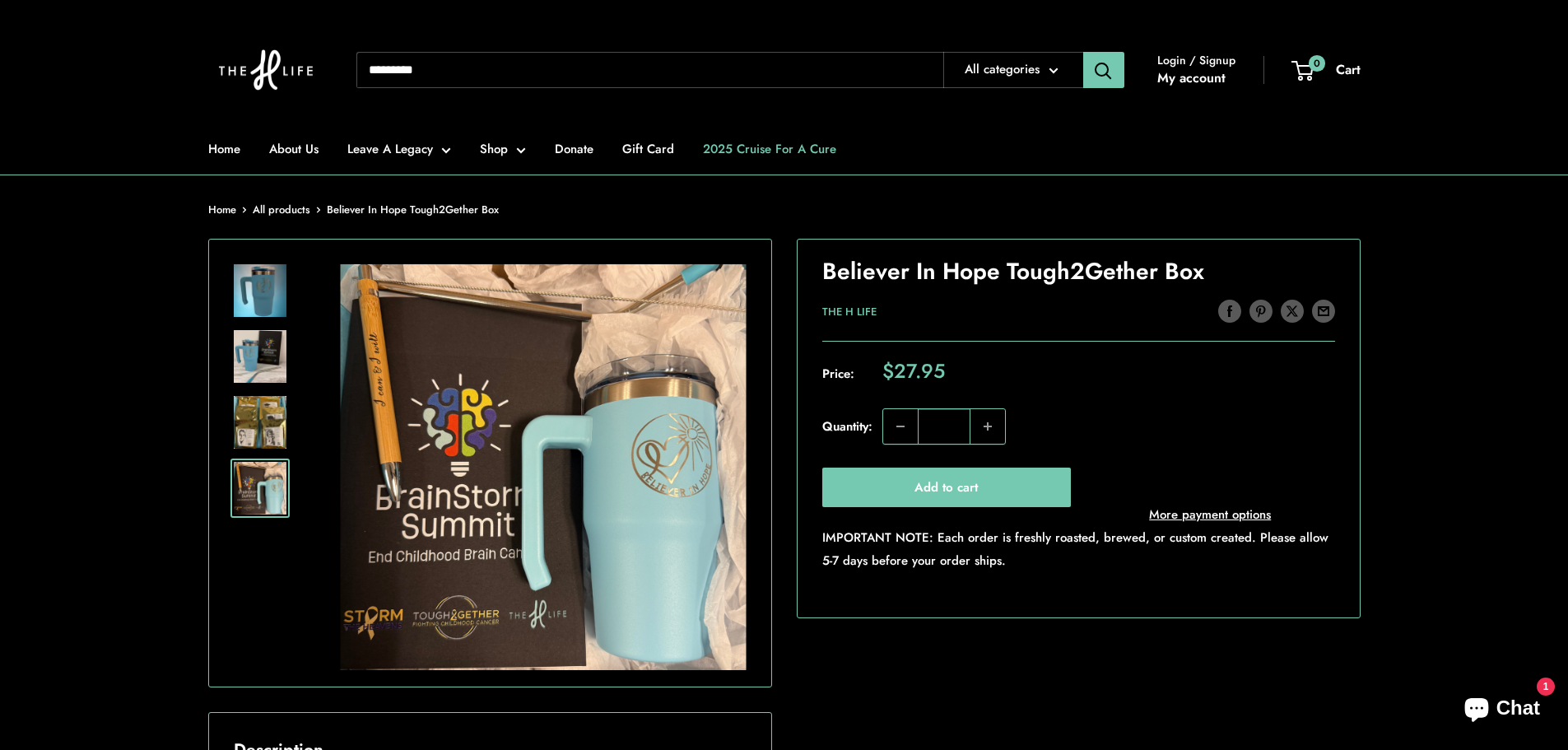
click at [809, 154] on link "2025 Cruise For A Cure" at bounding box center [769, 148] width 133 height 23
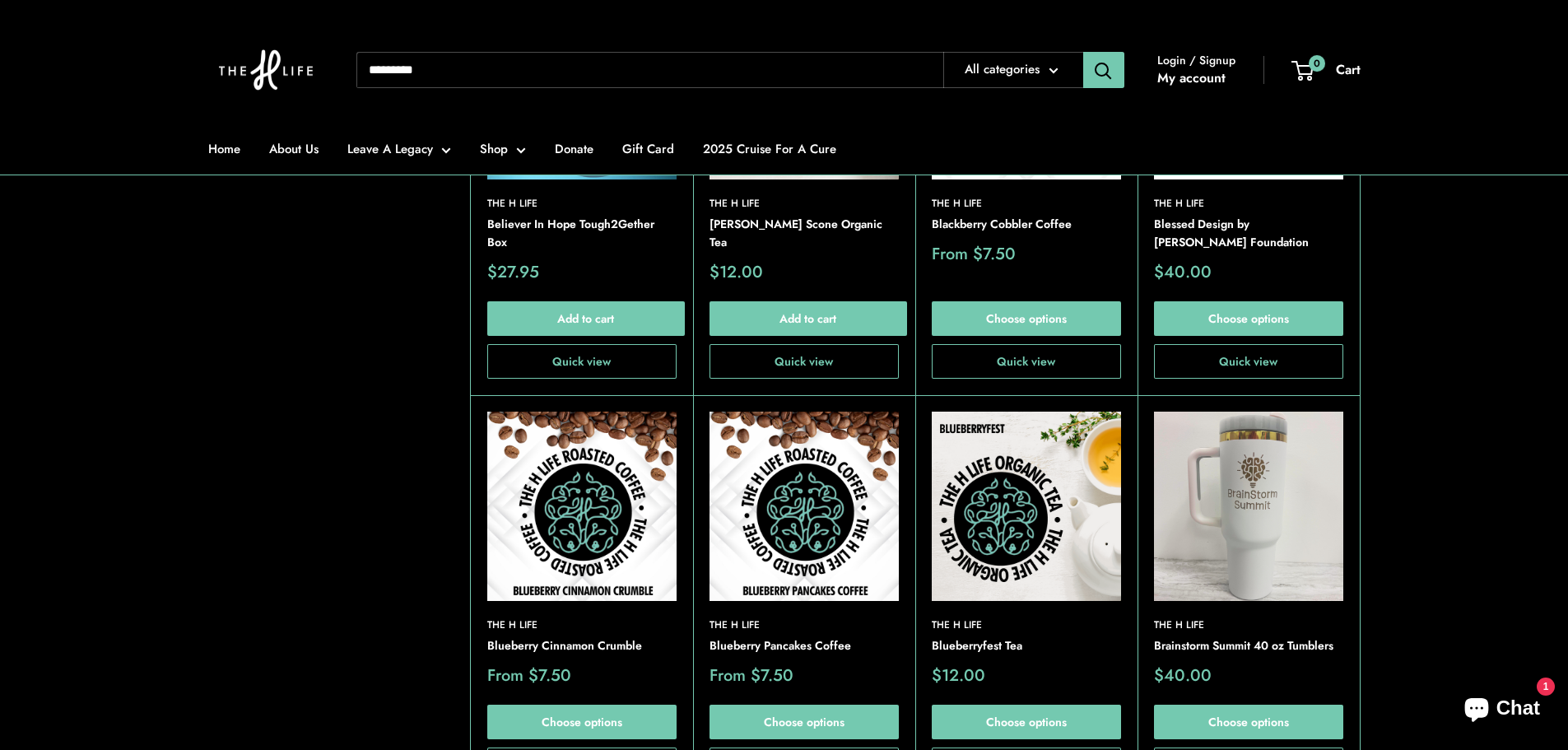
scroll to position [2305, 0]
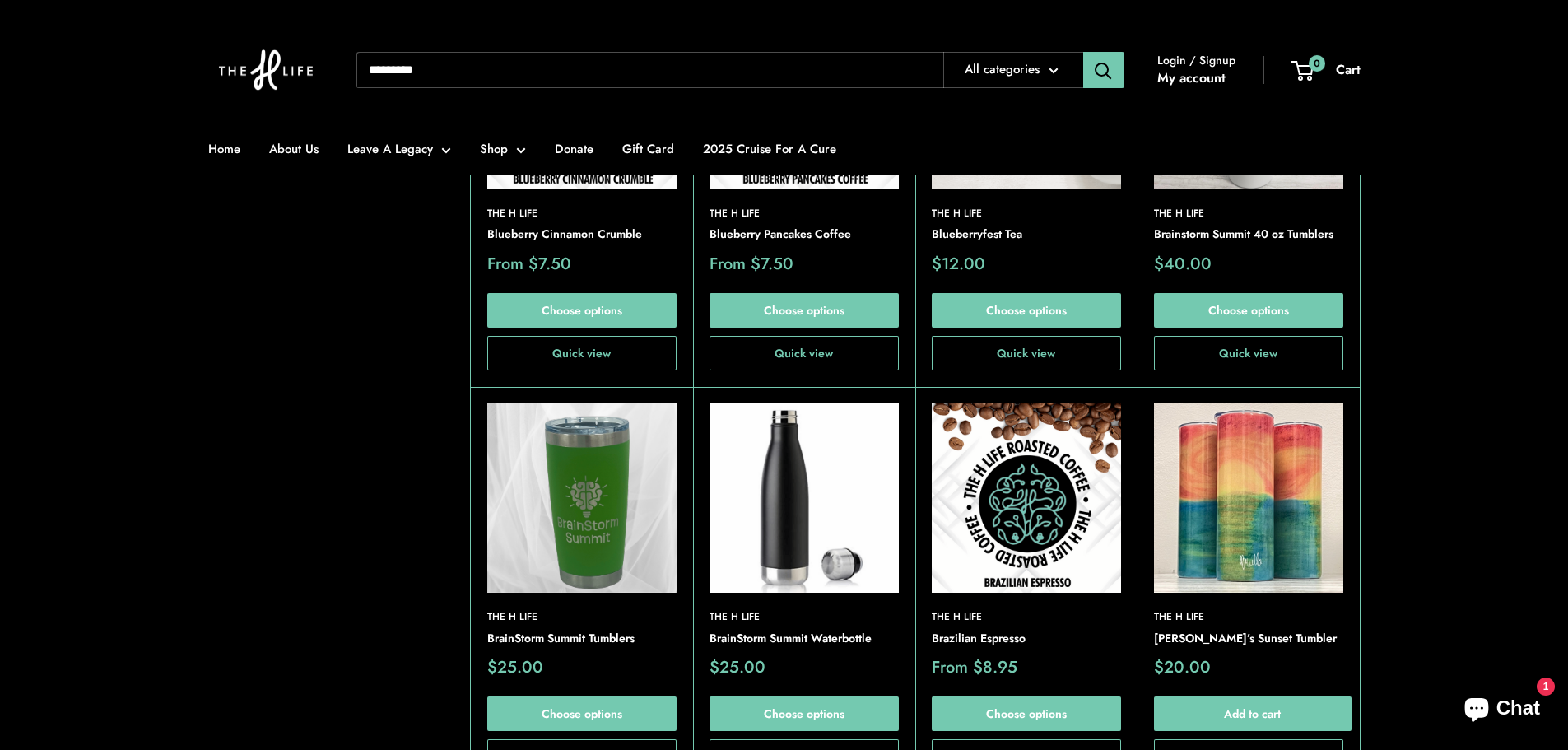
click at [0, 0] on img at bounding box center [0, 0] width 0 height 0
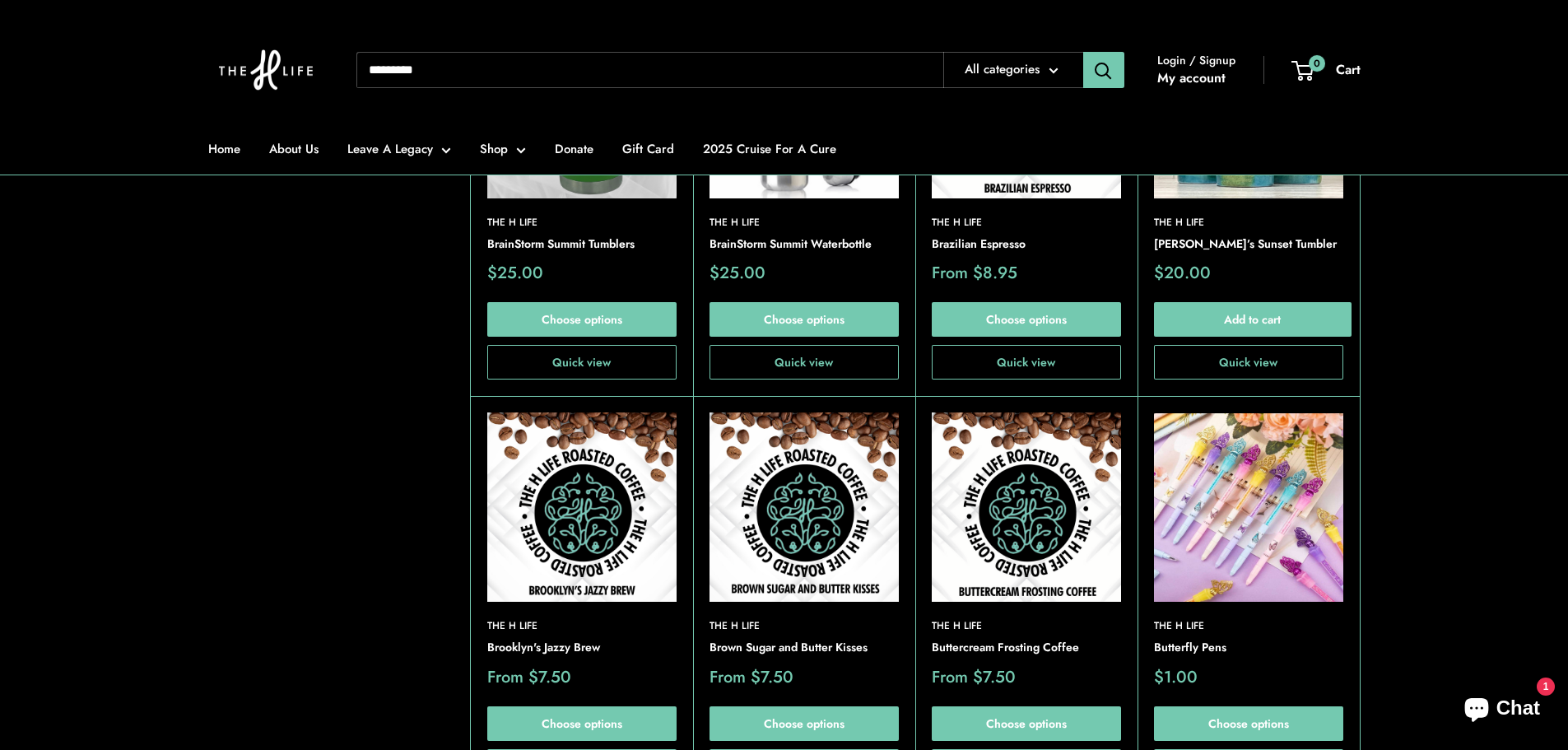
scroll to position [2717, 0]
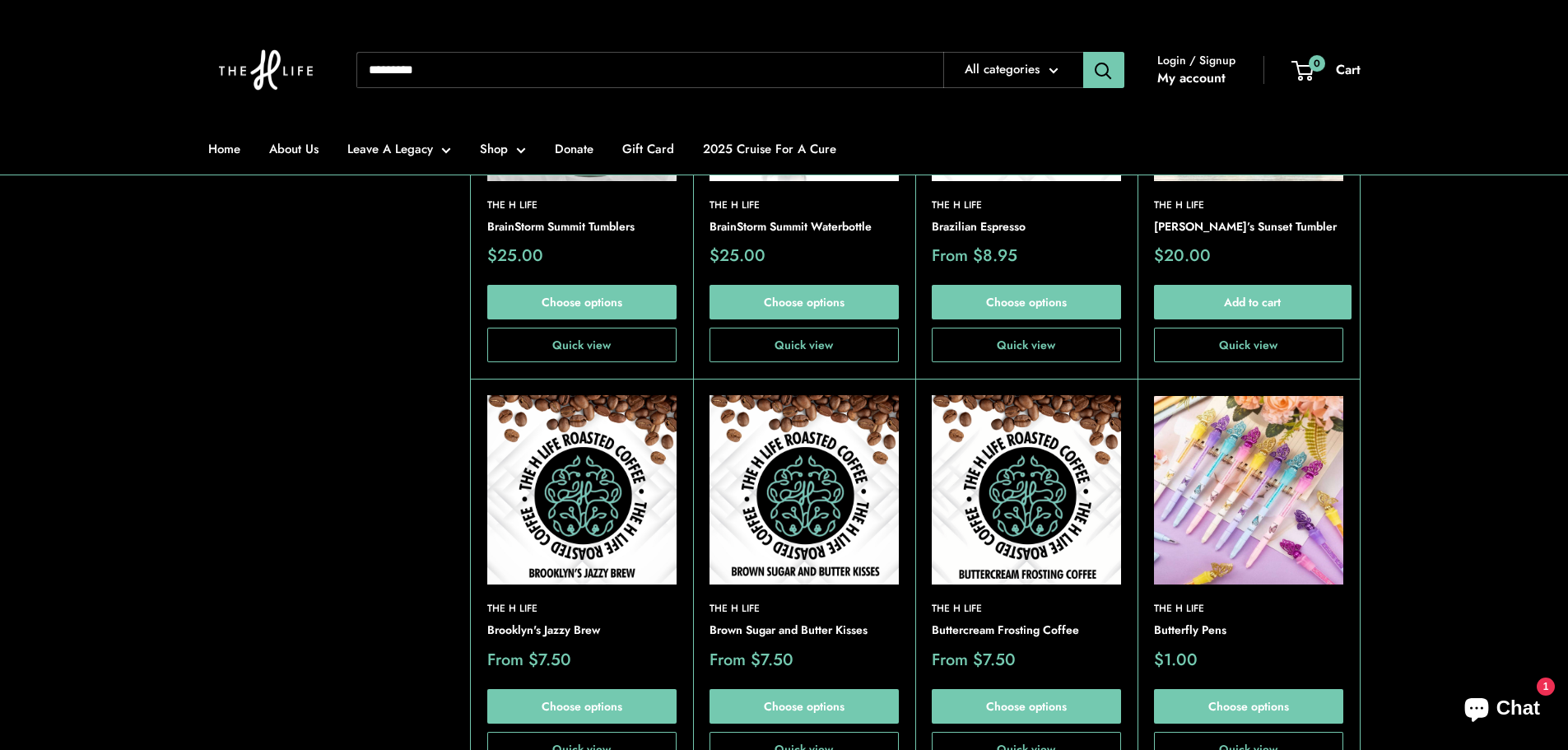
click at [1263, 504] on img at bounding box center [1249, 490] width 190 height 190
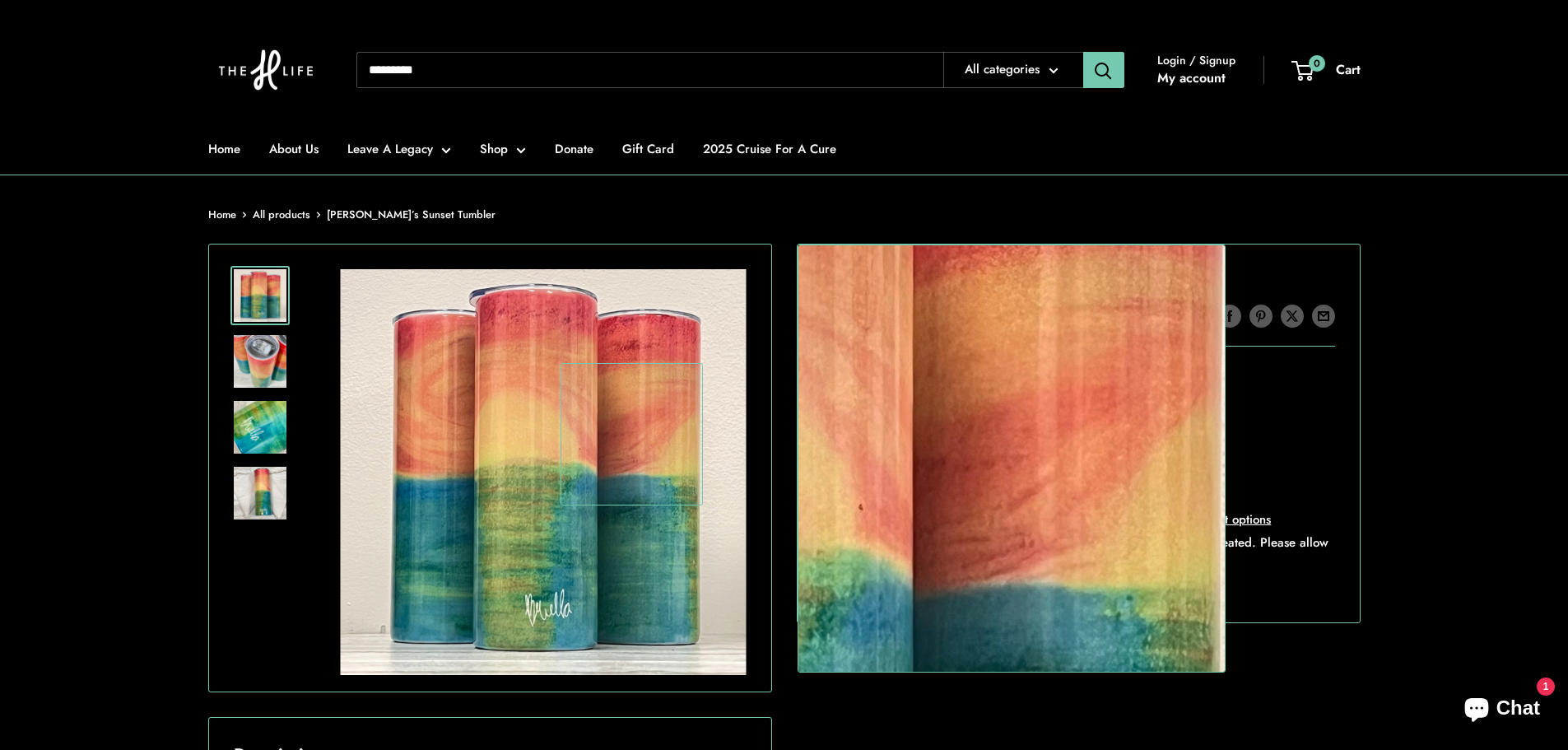
scroll to position [329, 0]
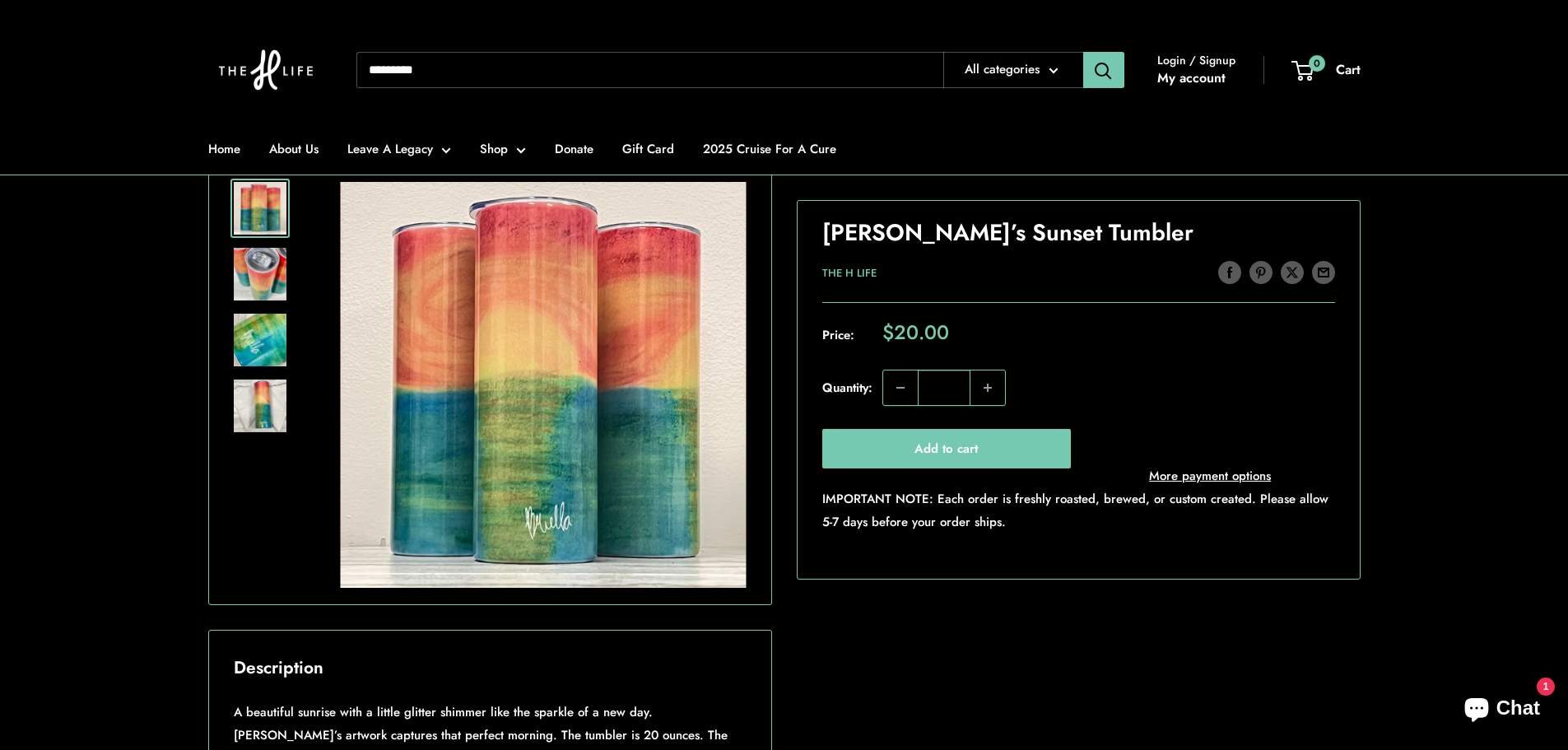
click at [274, 329] on img at bounding box center [259, 340] width 52 height 52
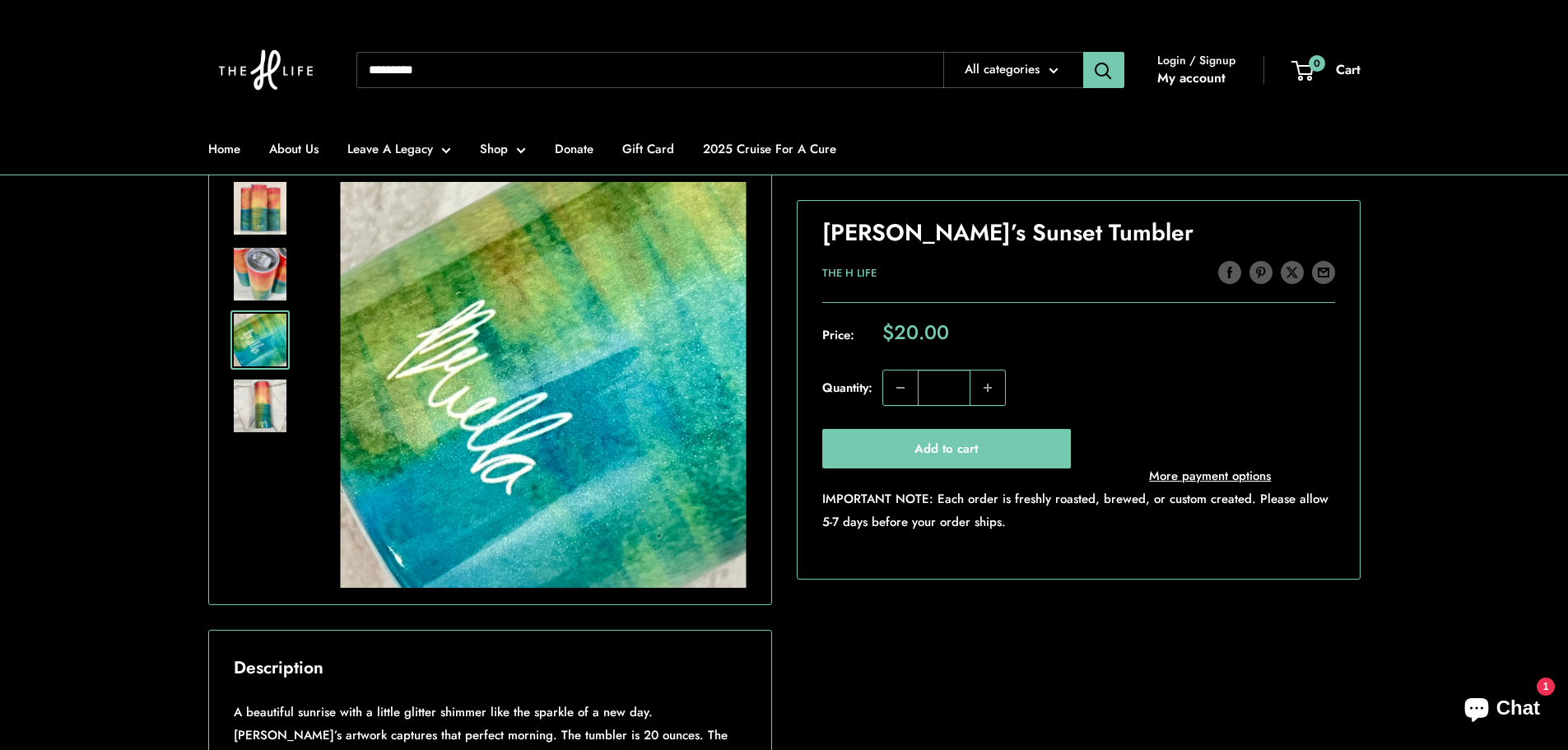
click at [261, 394] on img at bounding box center [259, 405] width 52 height 52
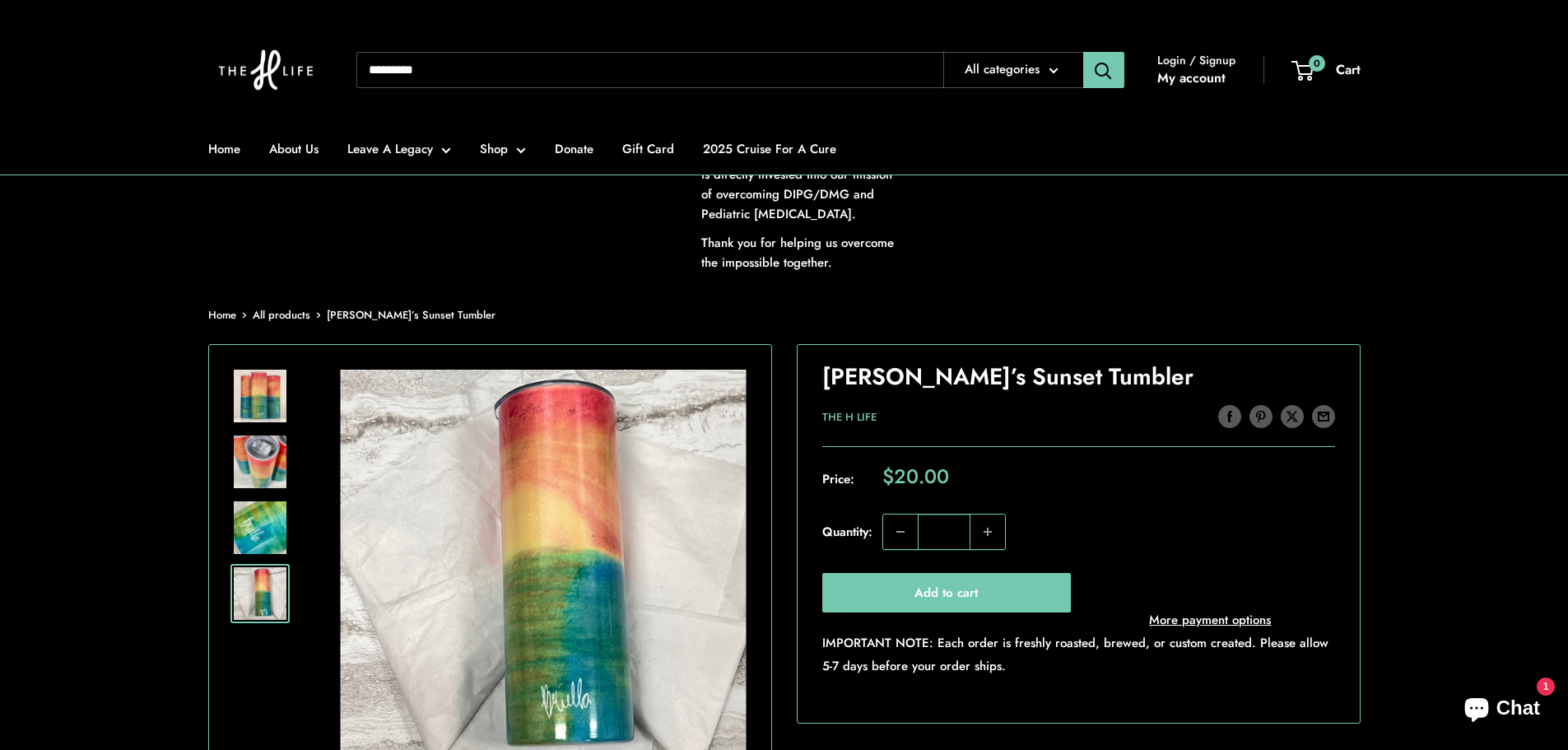
scroll to position [165, 0]
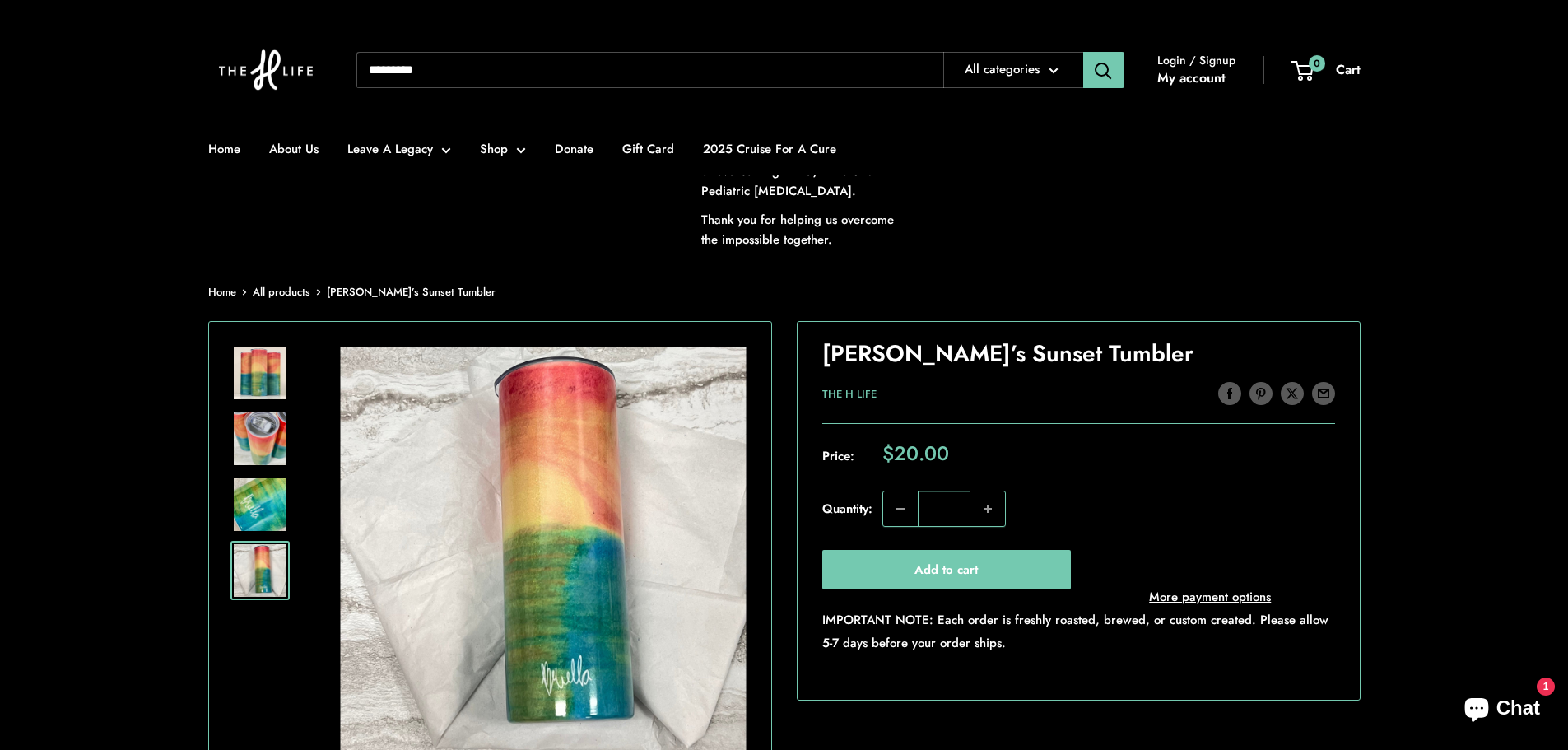
click at [257, 391] on img at bounding box center [259, 373] width 52 height 52
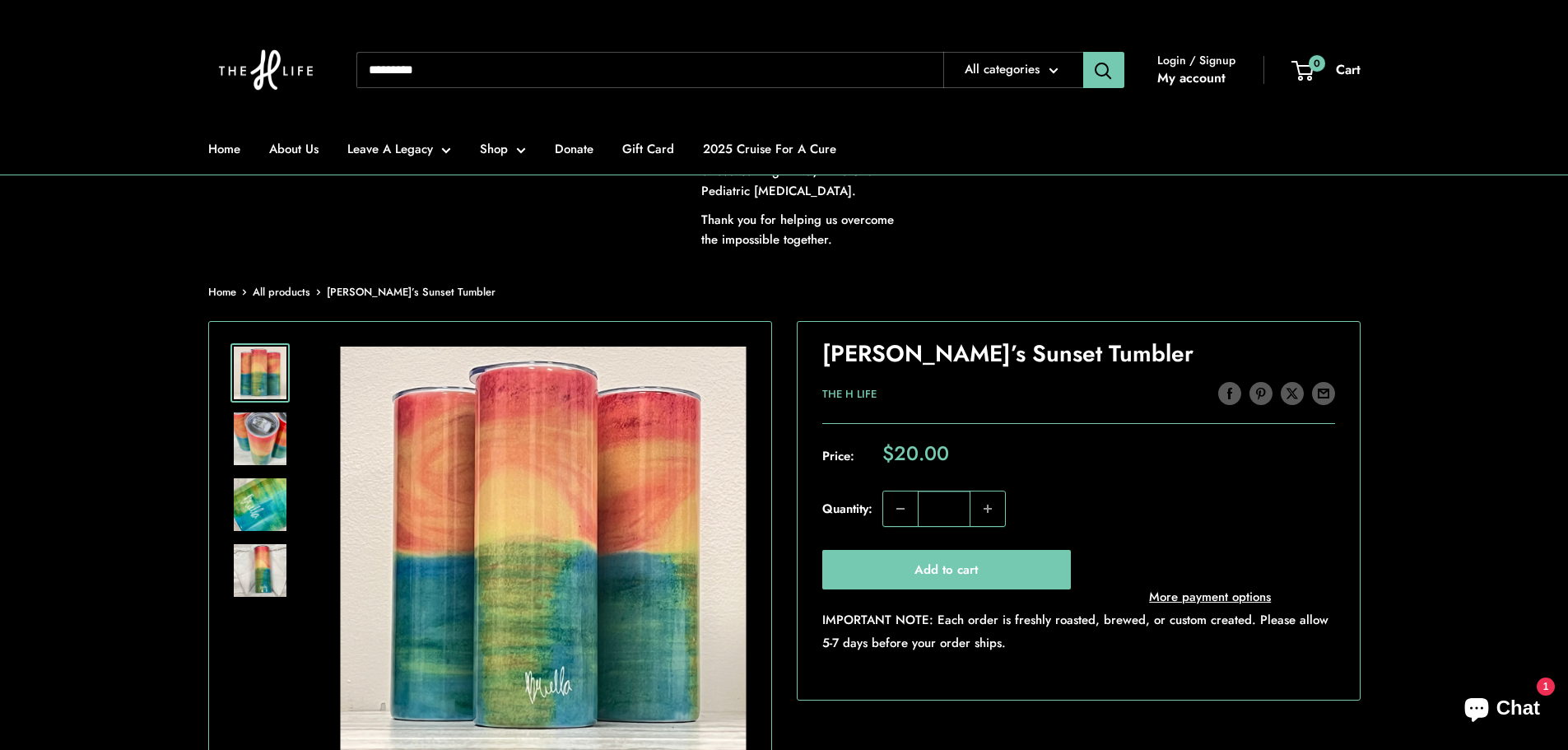
click at [264, 434] on img at bounding box center [259, 438] width 52 height 52
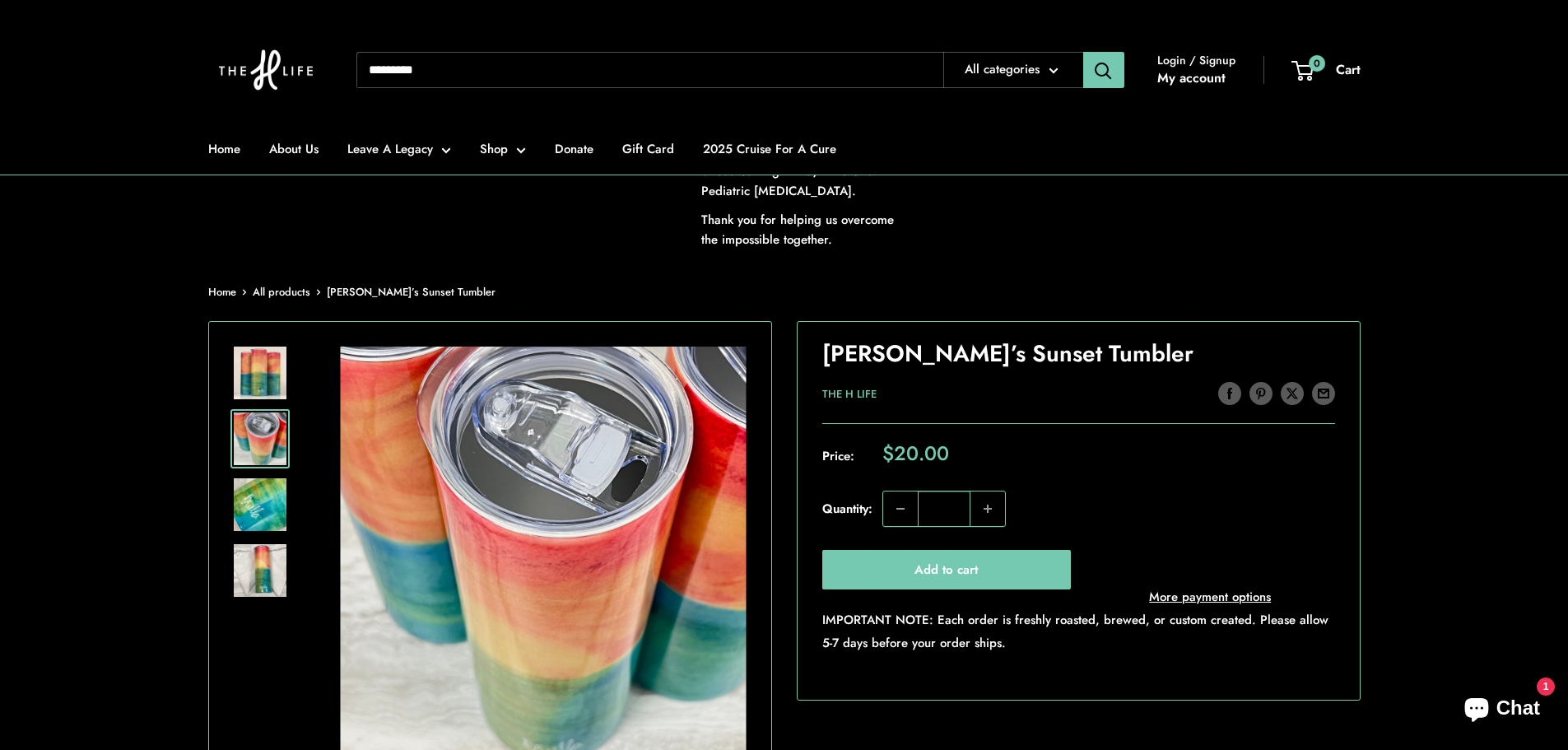
click at [267, 507] on img at bounding box center [259, 504] width 52 height 52
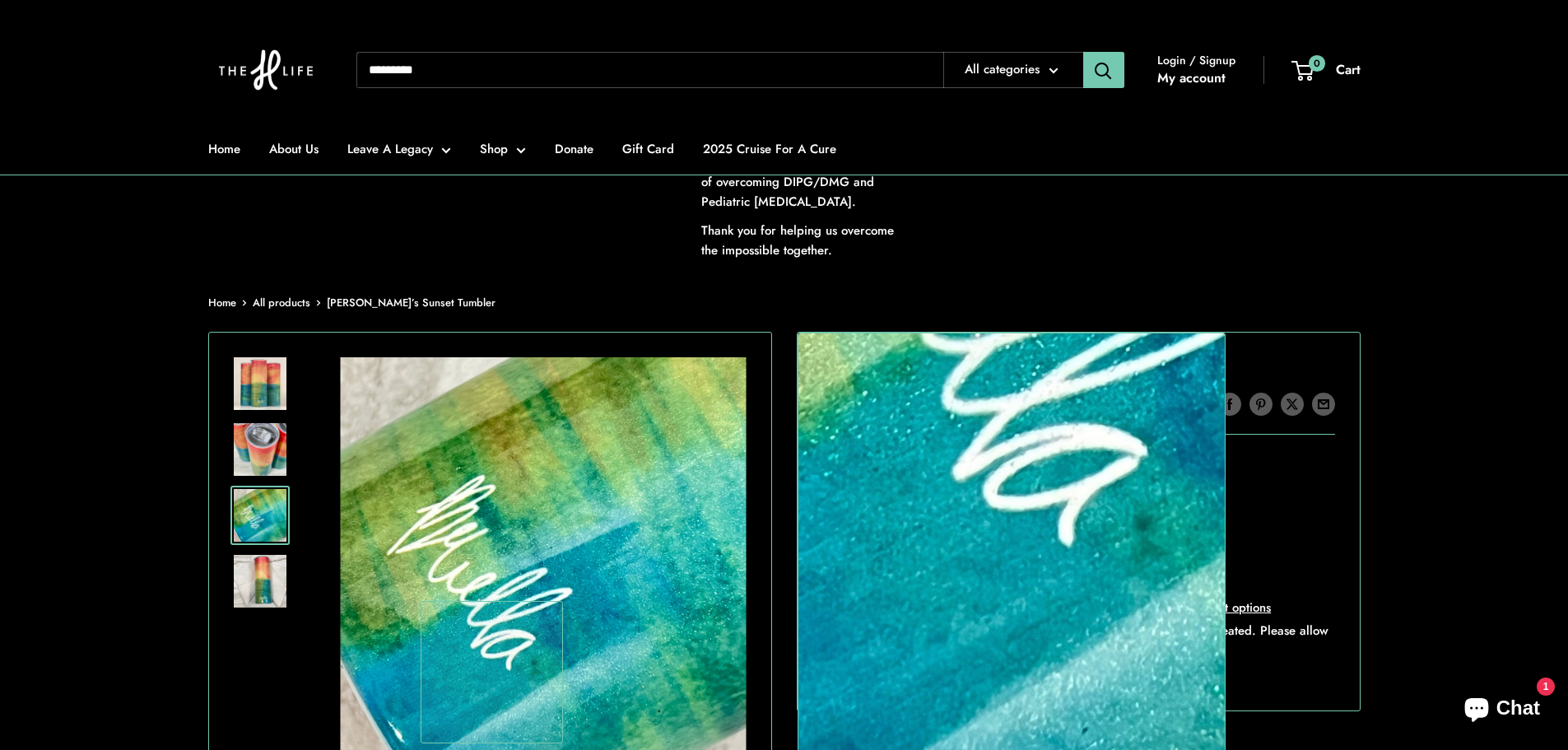
scroll to position [0, 0]
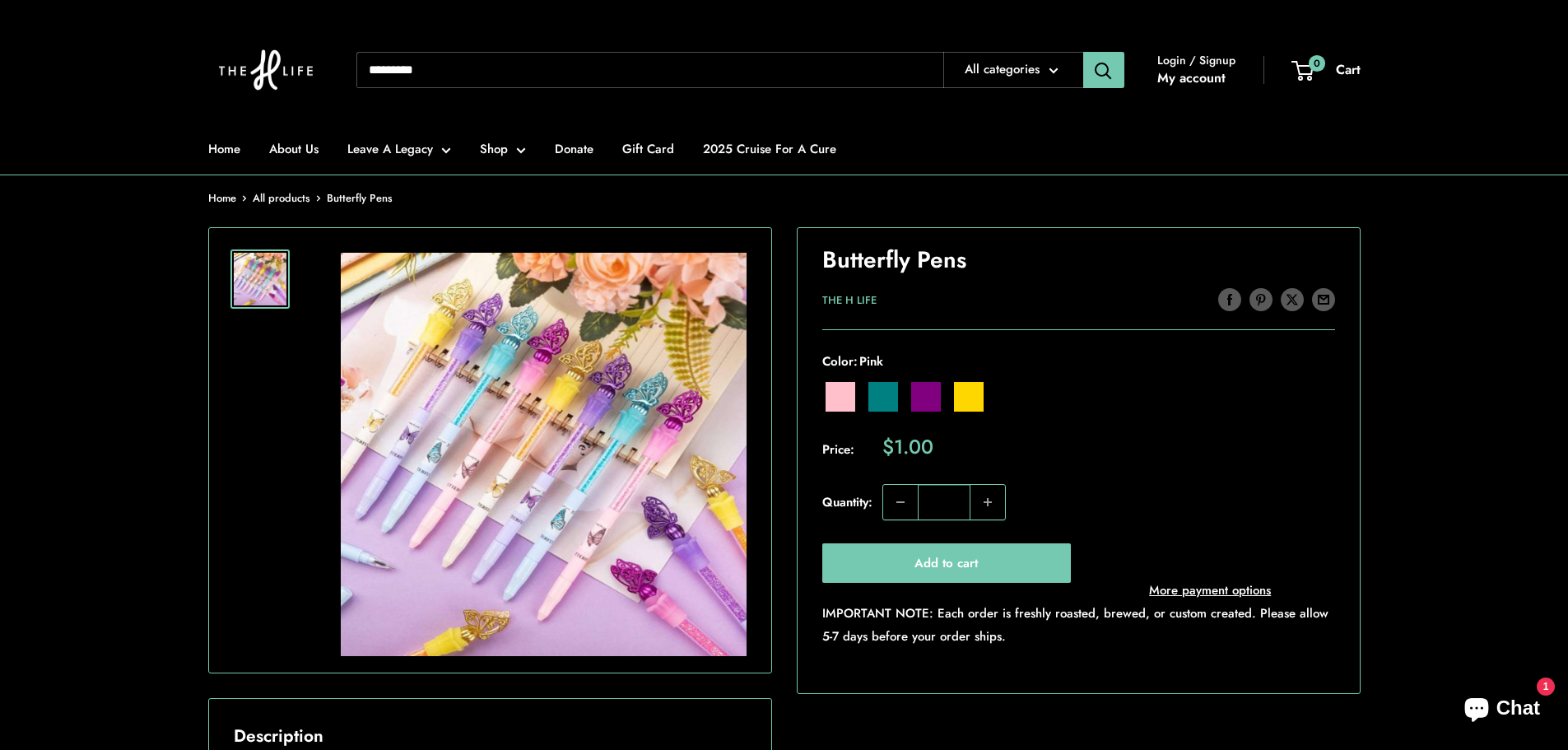
scroll to position [247, 0]
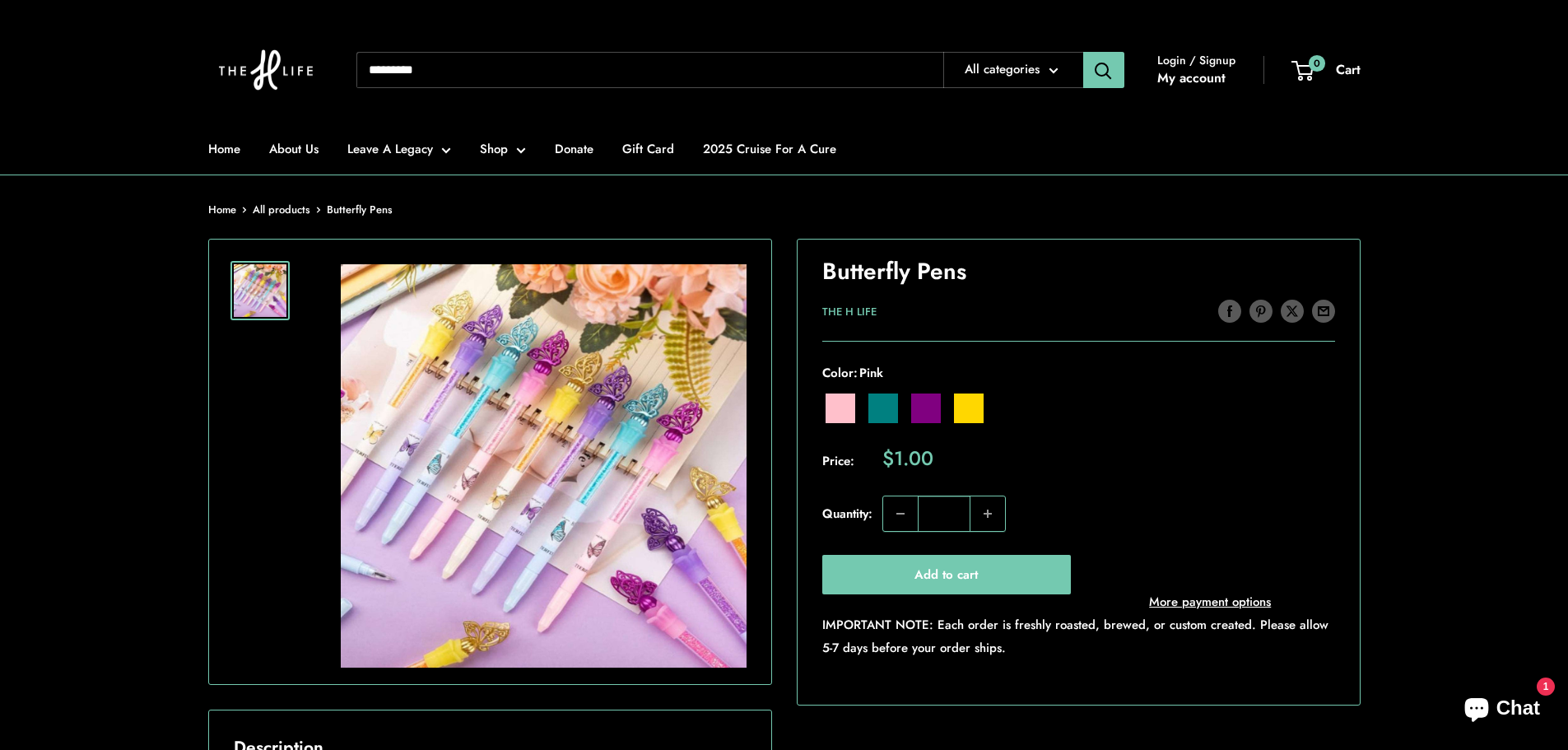
click at [879, 410] on label "Teal" at bounding box center [883, 409] width 29 height 29
click at [932, 418] on label "Purple" at bounding box center [926, 409] width 29 height 29
click at [961, 415] on label "Gold" at bounding box center [969, 409] width 29 height 29
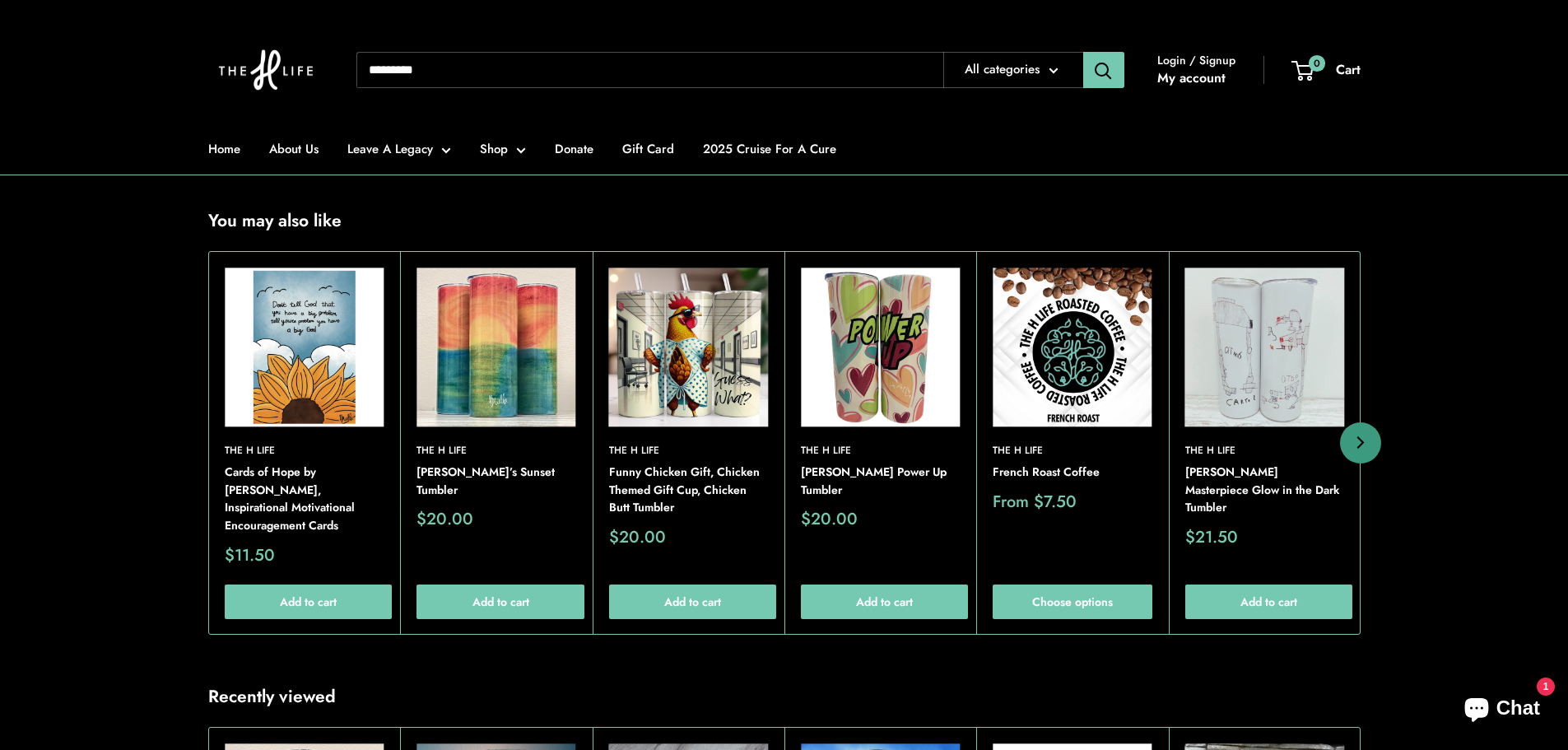
scroll to position [1400, 0]
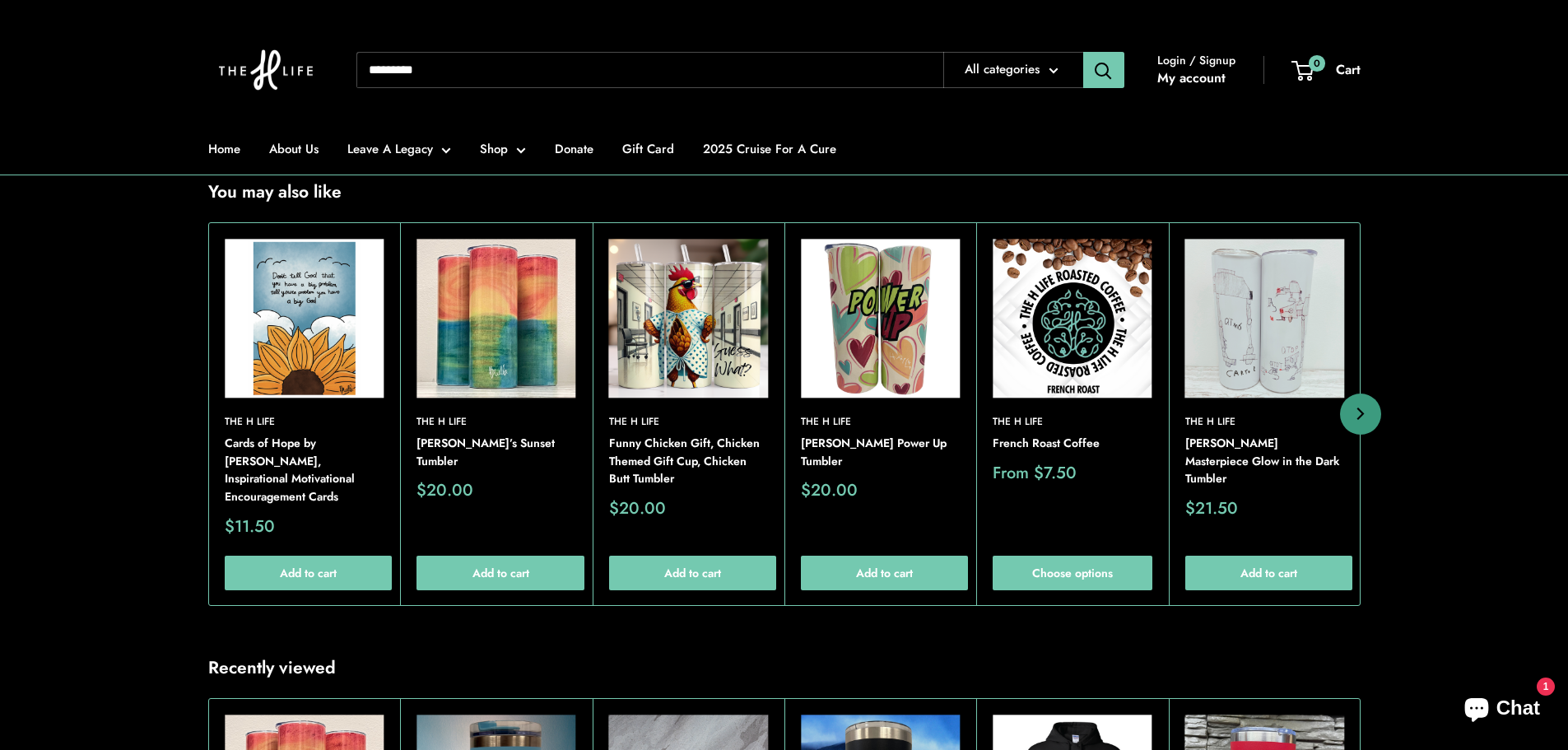
click at [0, 0] on img at bounding box center [0, 0] width 0 height 0
click at [901, 398] on img at bounding box center [879, 317] width 159 height 159
click at [0, 0] on img at bounding box center [0, 0] width 0 height 0
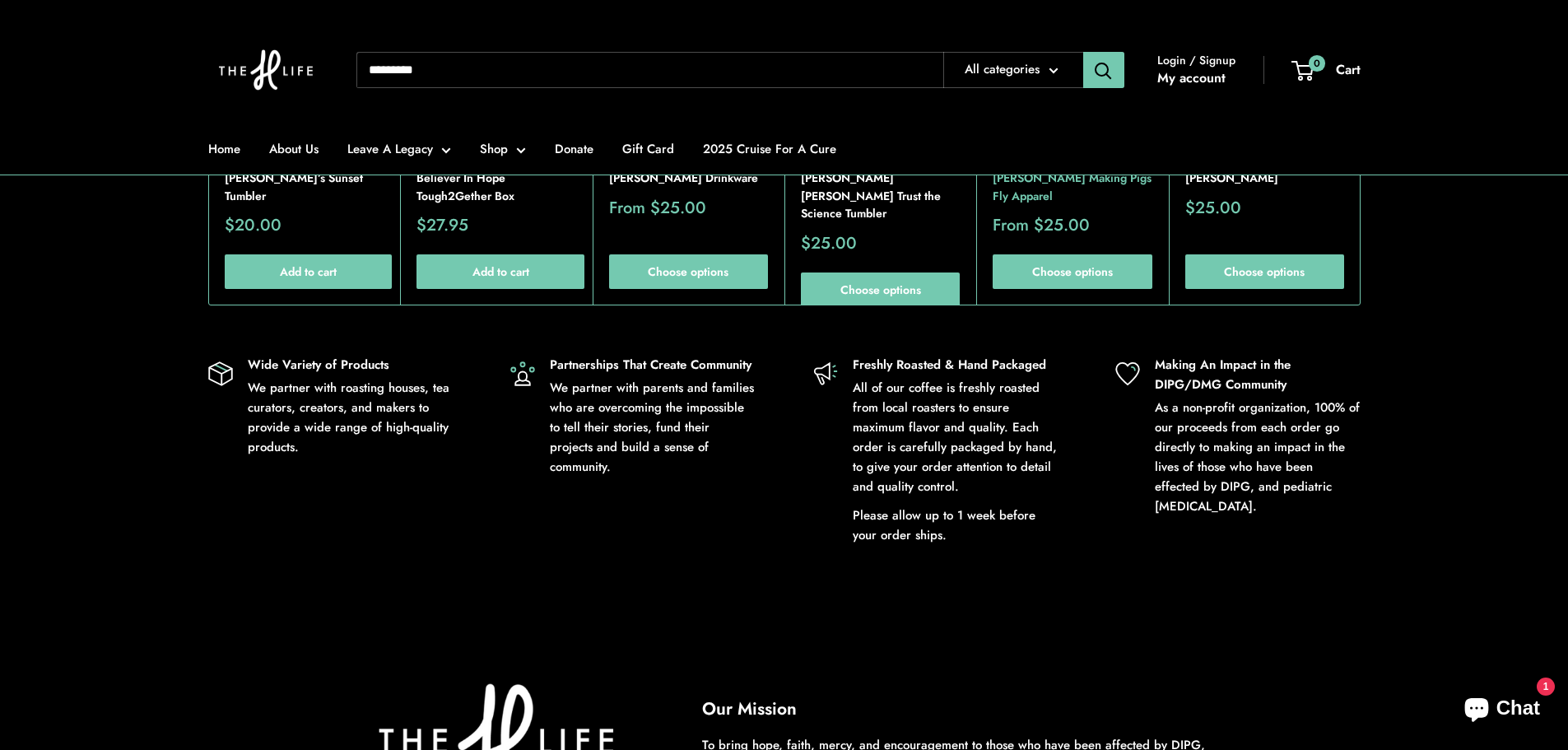
scroll to position [1976, 0]
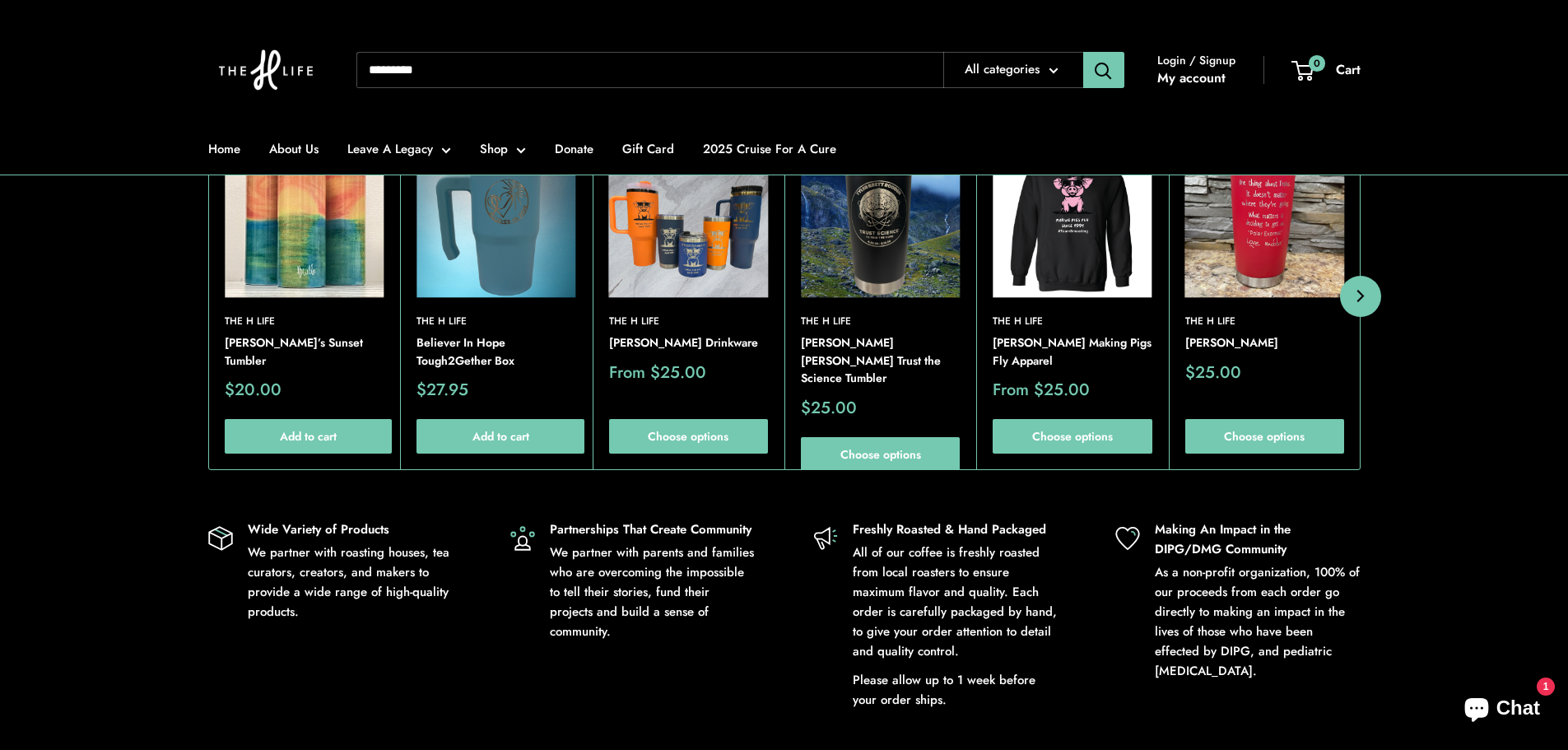
click at [1351, 317] on button "Next" at bounding box center [1360, 296] width 41 height 41
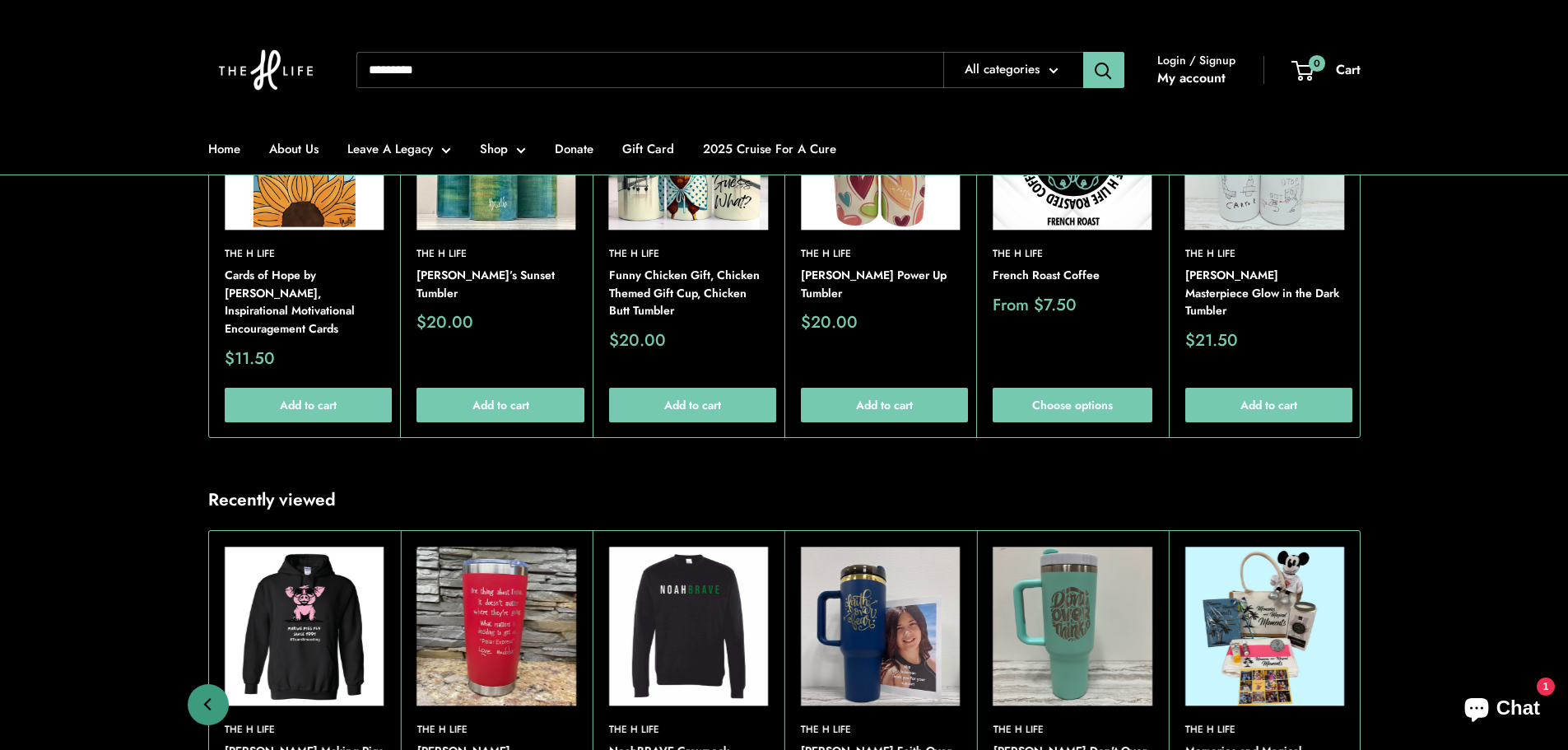
scroll to position [1564, 0]
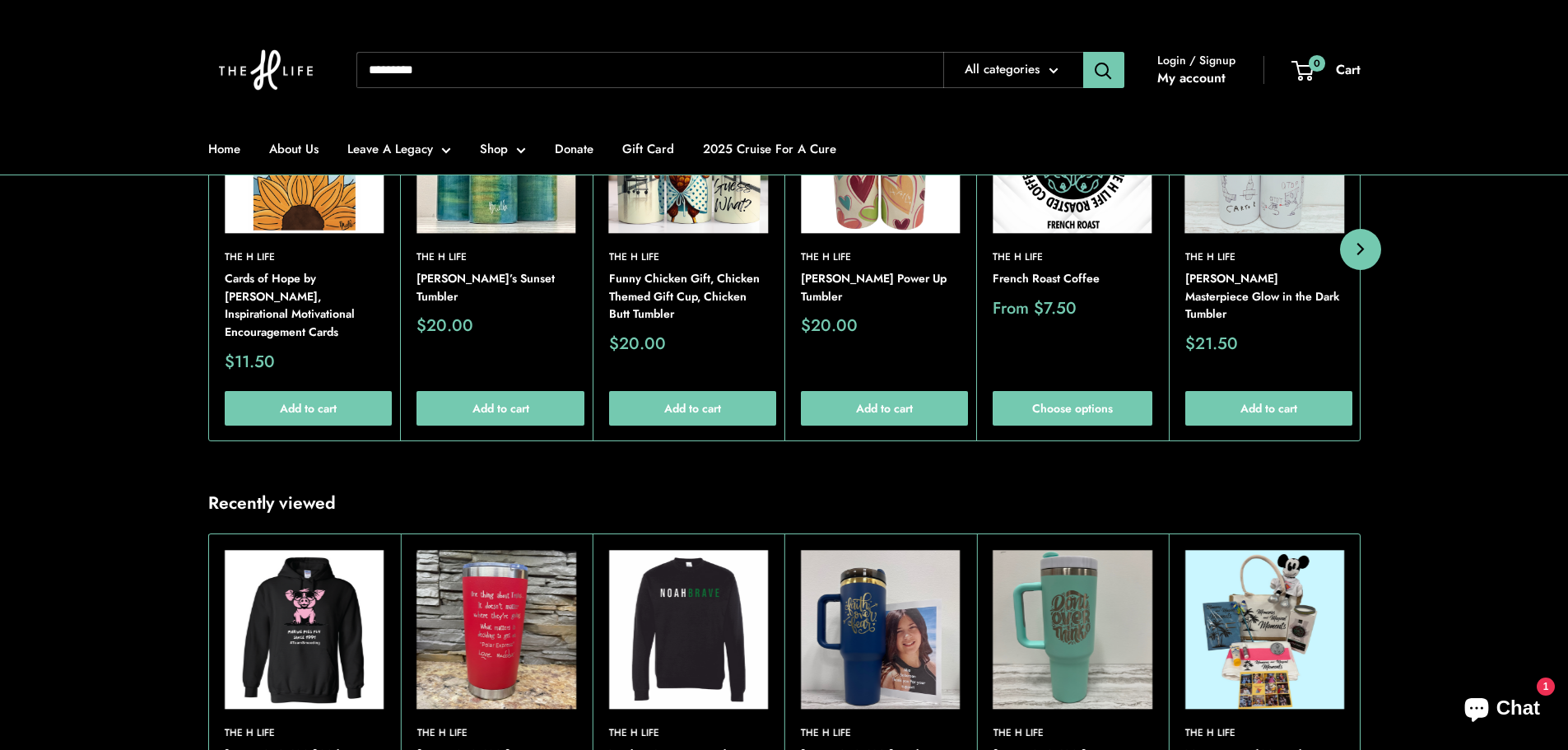
click at [1364, 270] on button "Next" at bounding box center [1360, 249] width 41 height 41
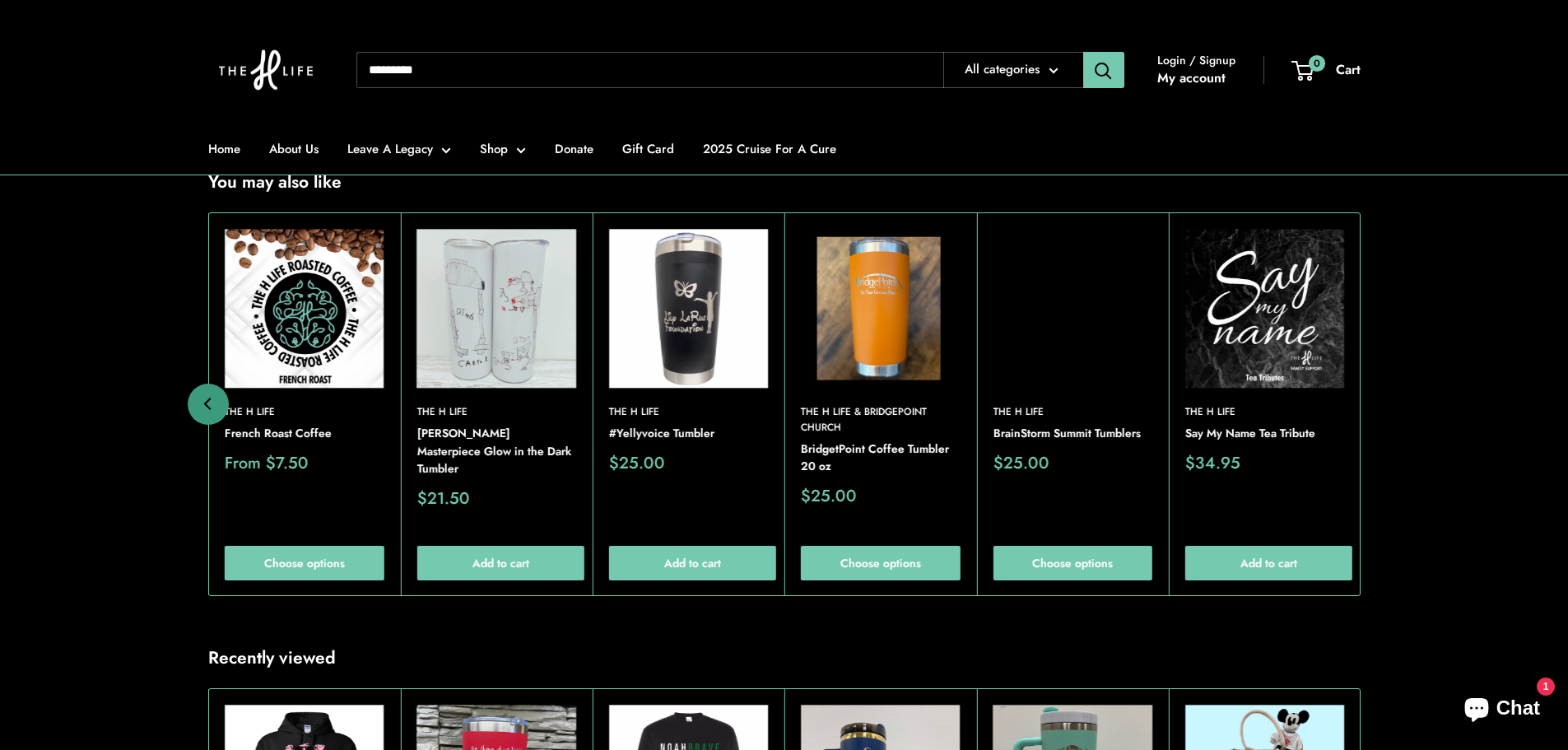
scroll to position [1400, 0]
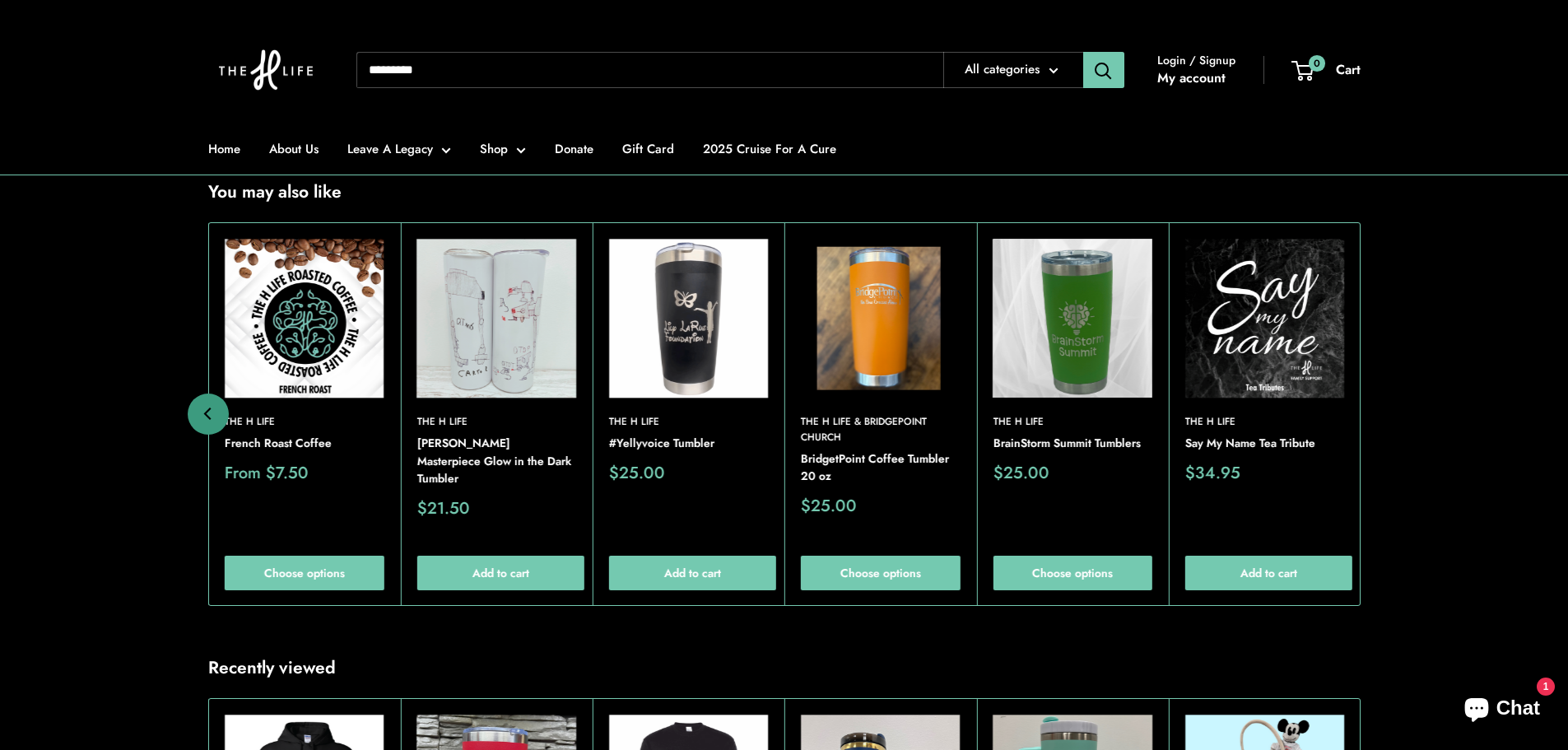
click at [0, 0] on img at bounding box center [0, 0] width 0 height 0
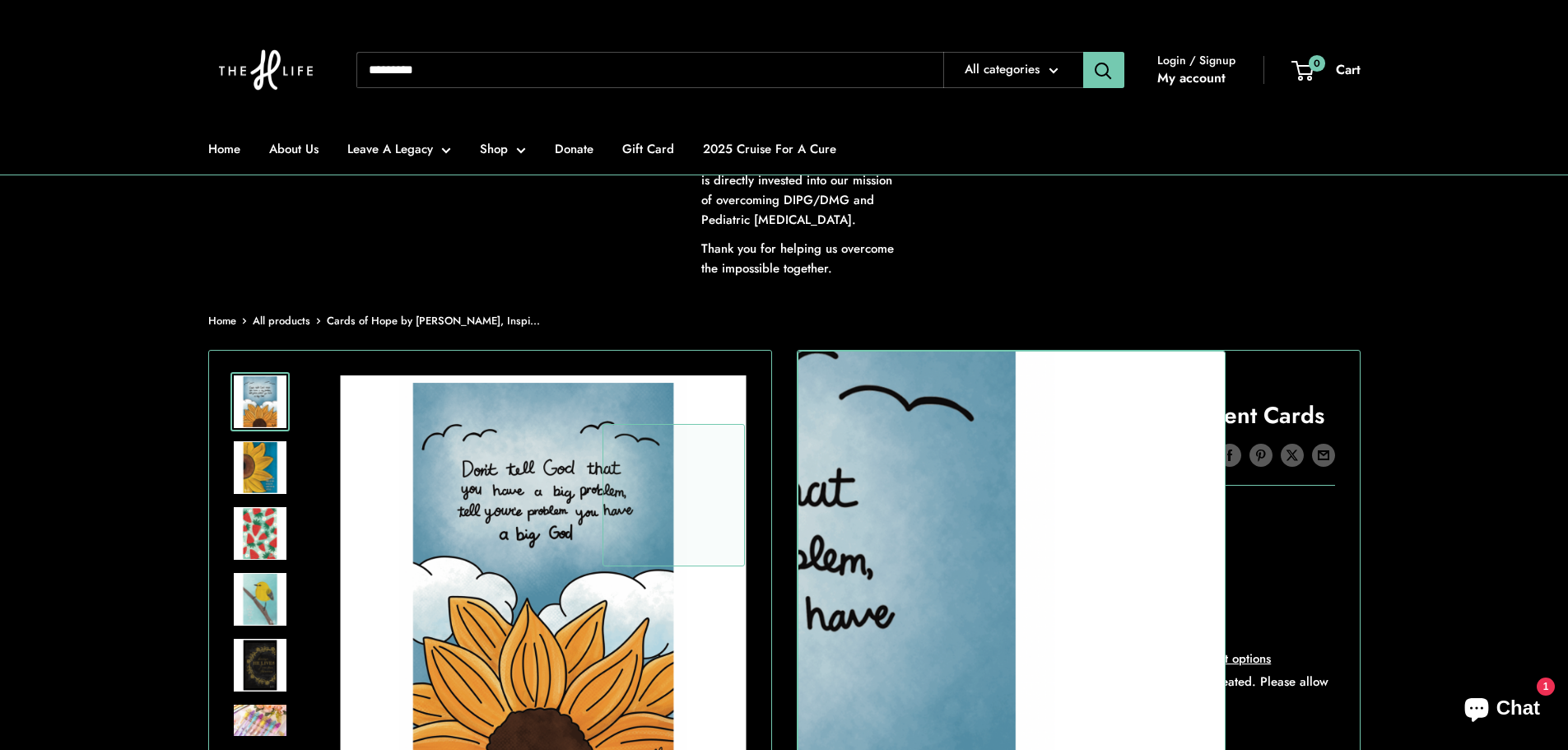
scroll to position [165, 0]
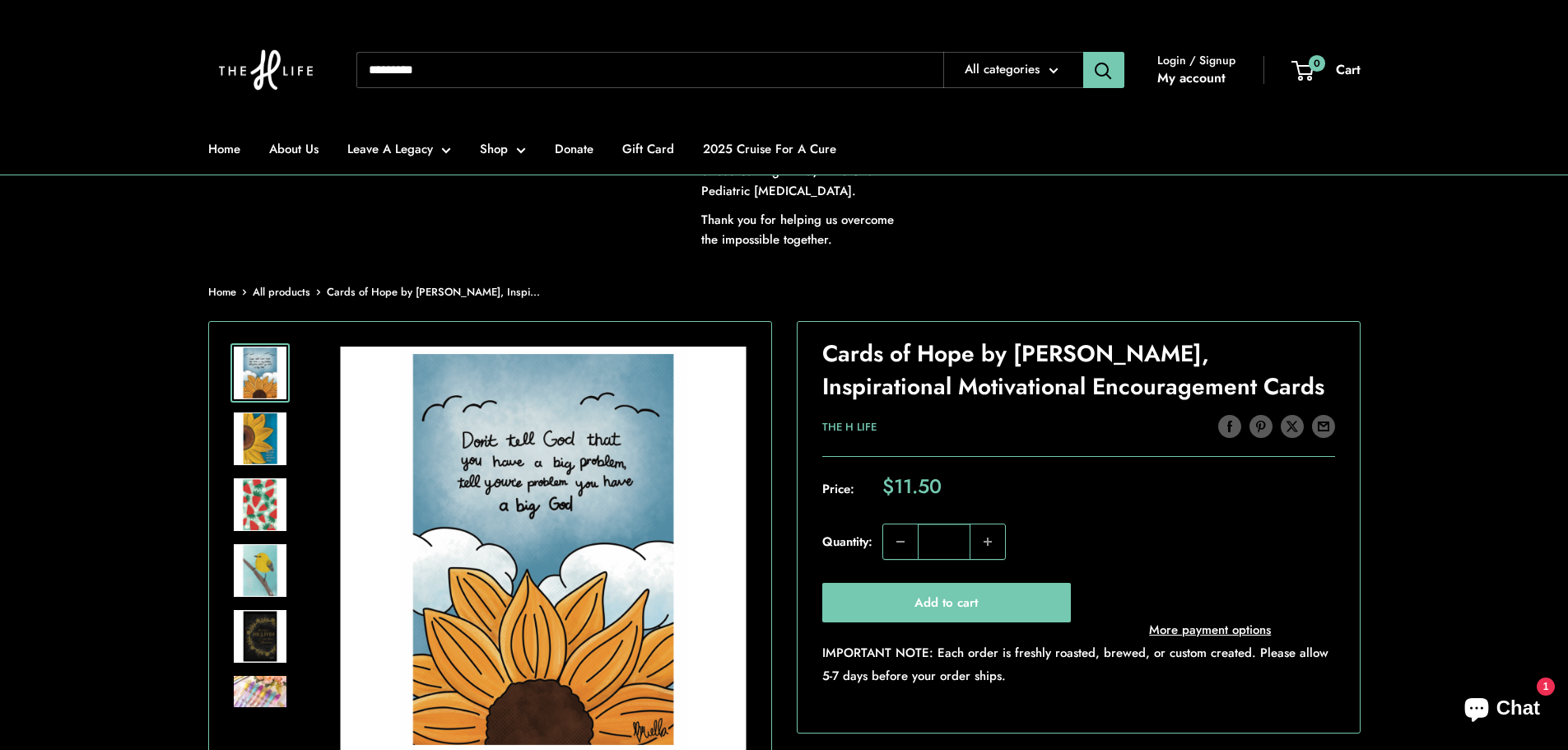
click at [268, 458] on img at bounding box center [259, 438] width 52 height 52
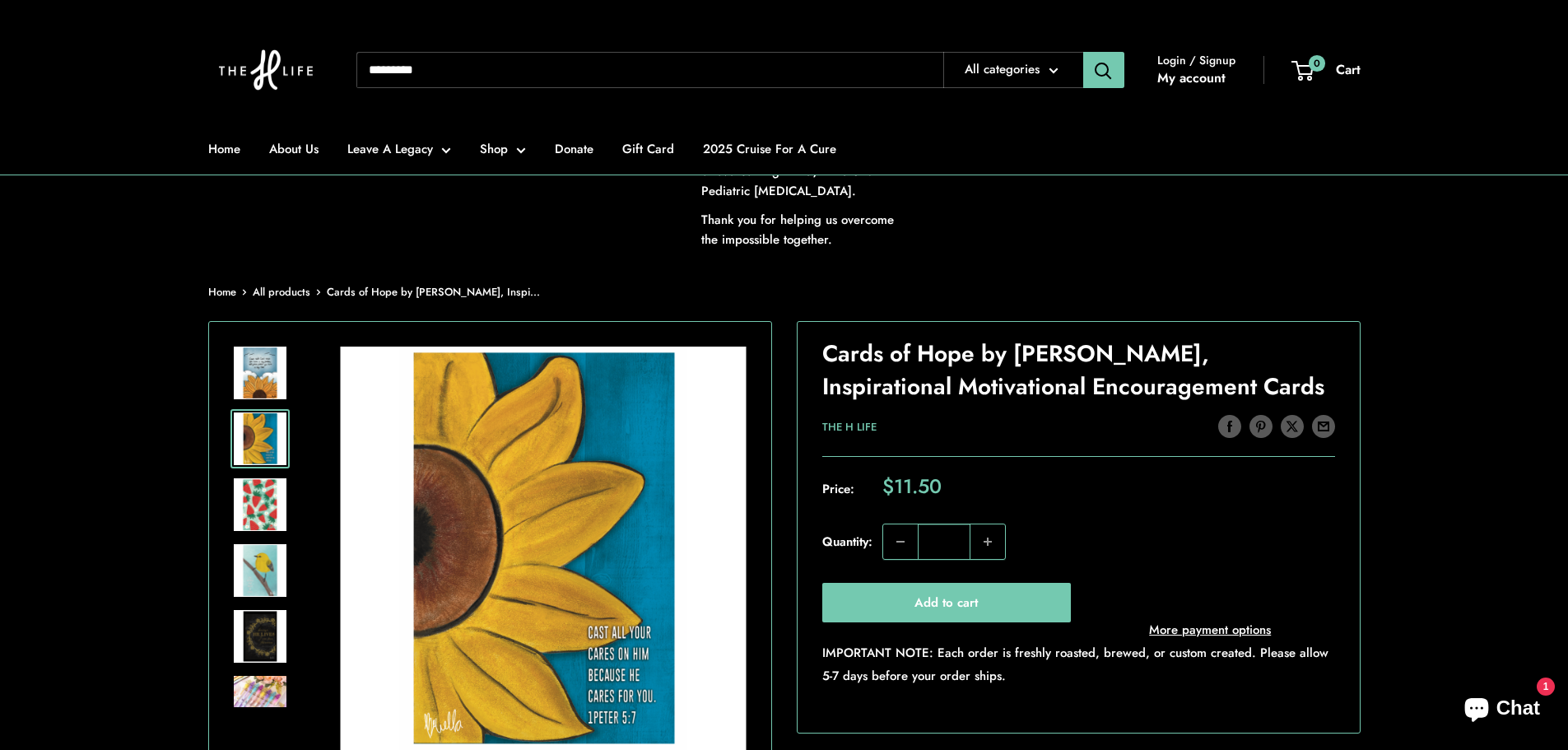
click at [266, 510] on img at bounding box center [259, 504] width 52 height 52
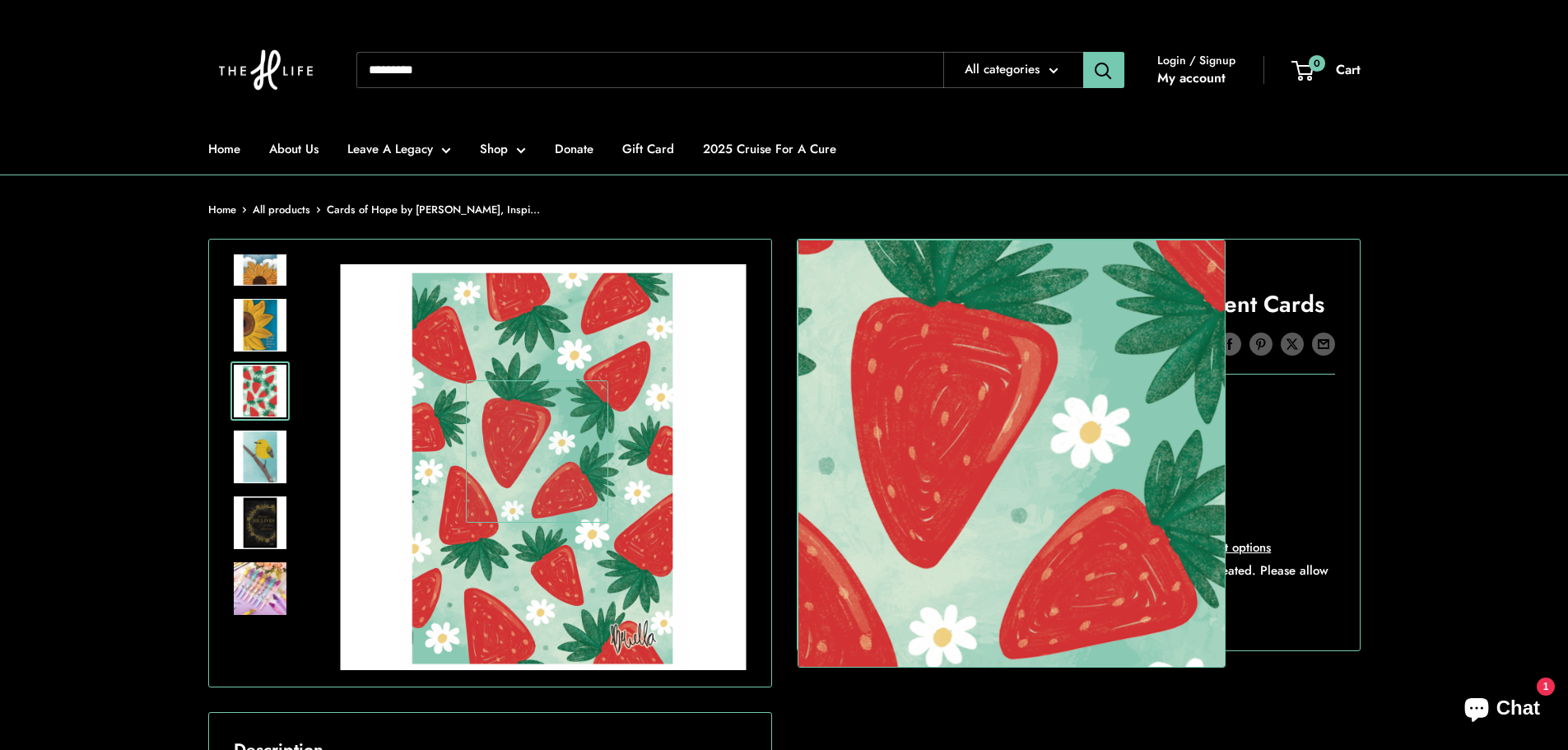
scroll to position [329, 0]
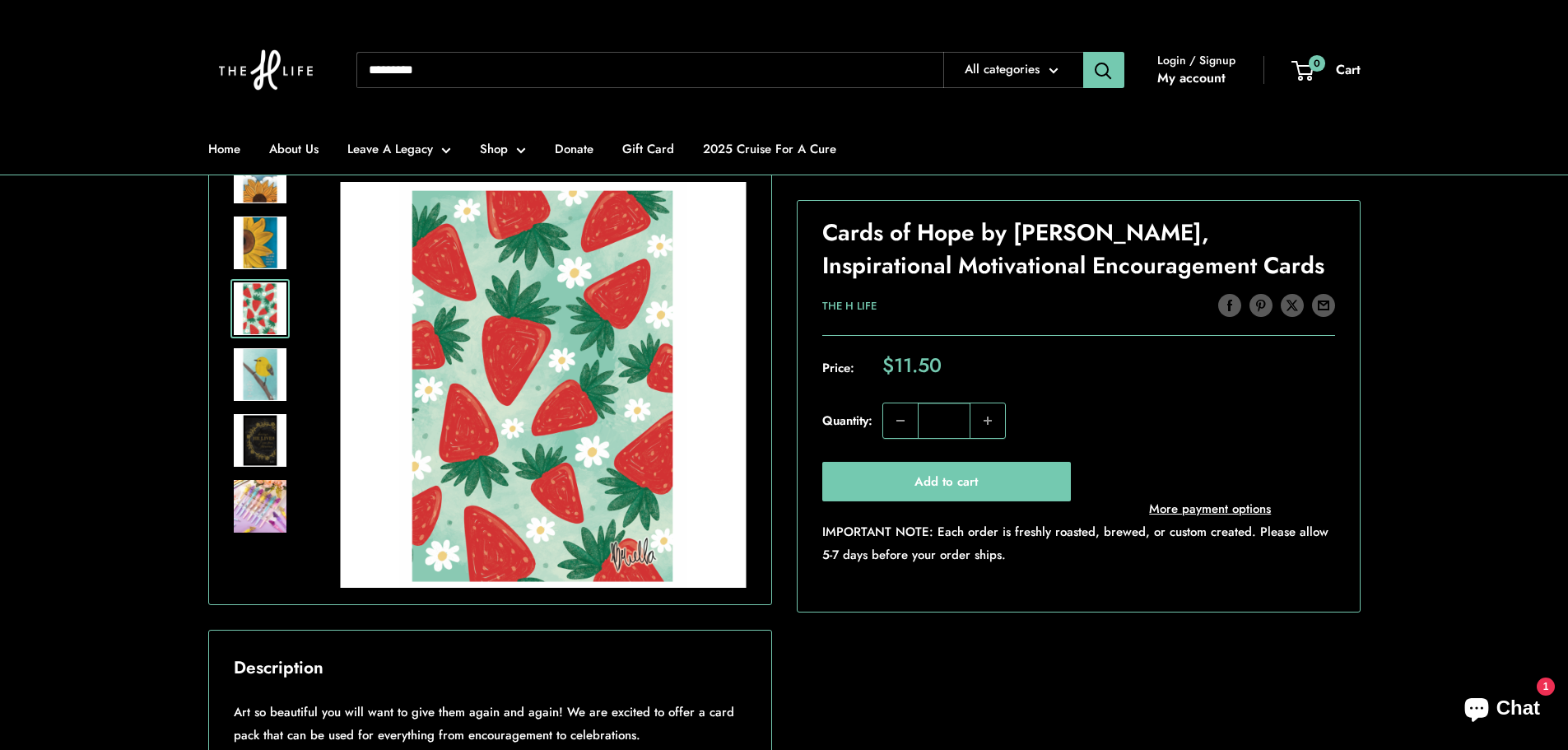
click at [247, 383] on img at bounding box center [259, 374] width 52 height 52
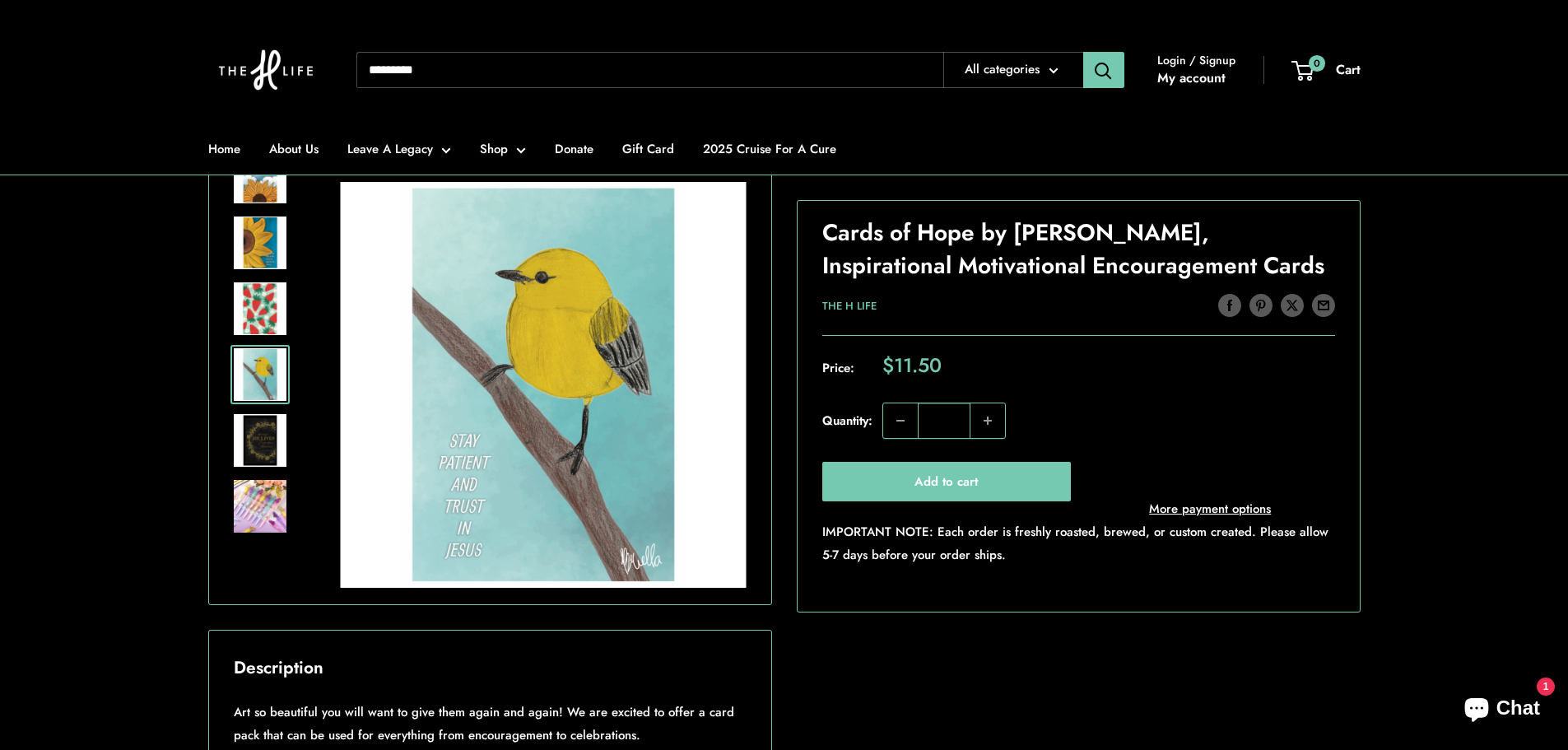
click at [280, 441] on img at bounding box center [259, 440] width 52 height 52
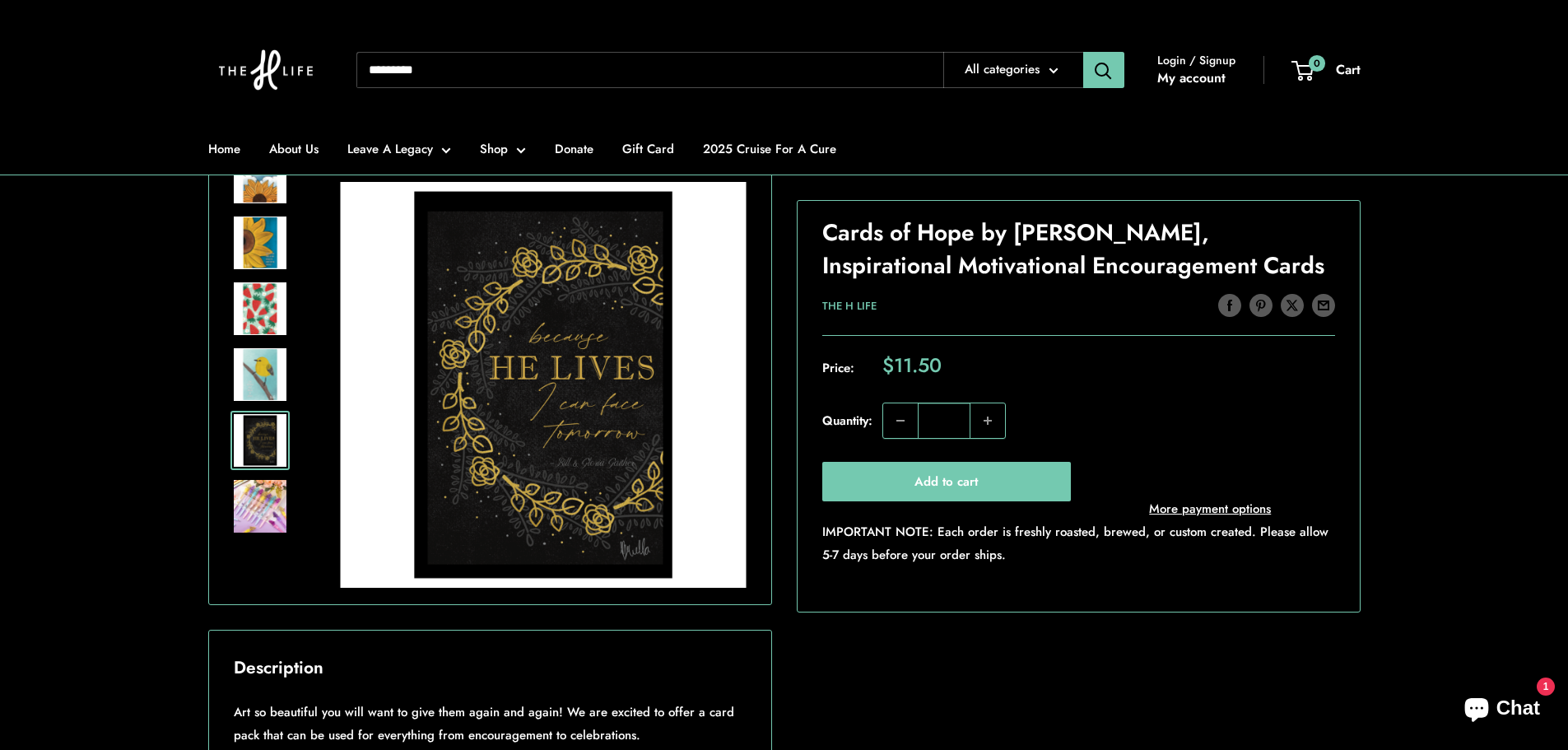
click at [278, 511] on img at bounding box center [259, 505] width 52 height 52
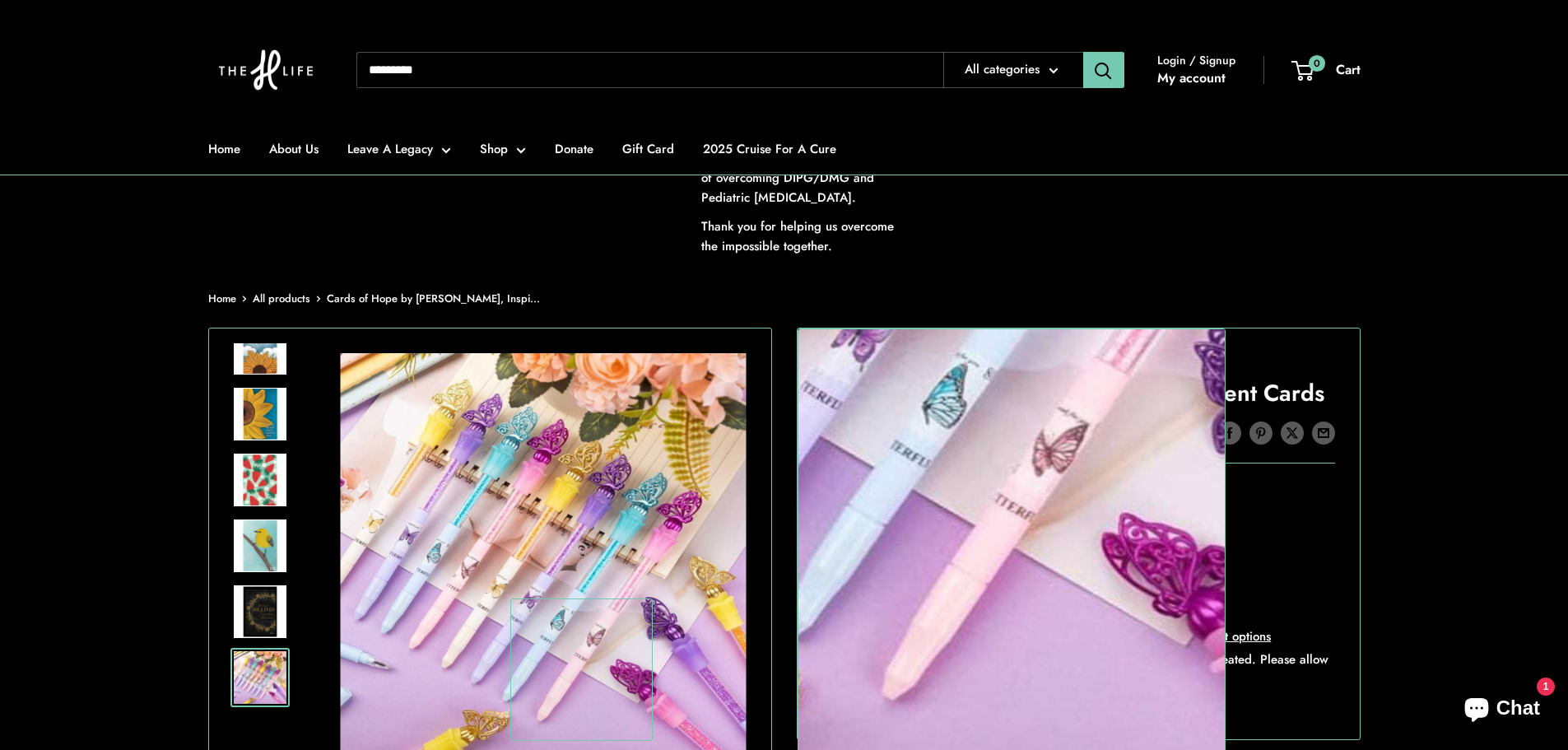
scroll to position [0, 0]
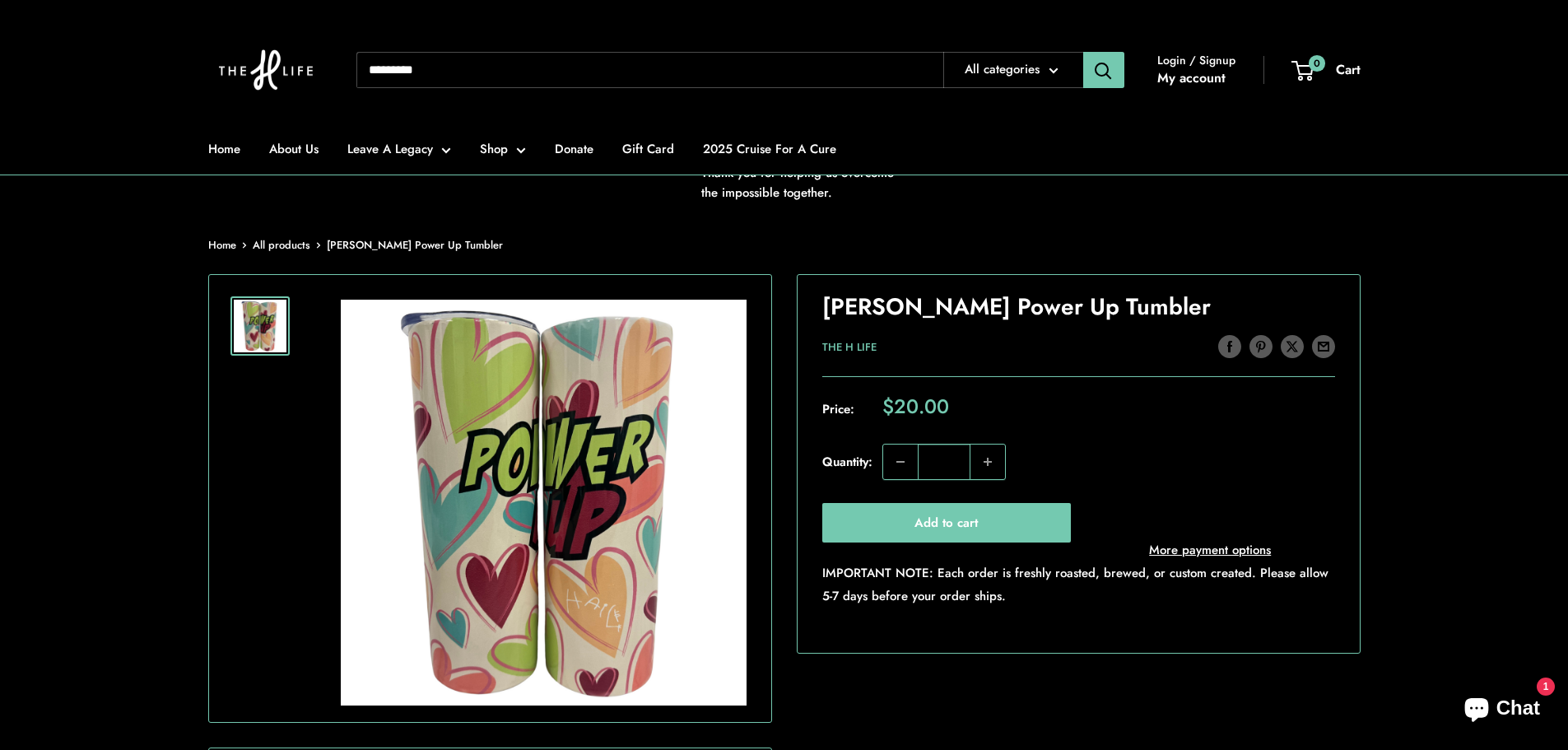
scroll to position [165, 0]
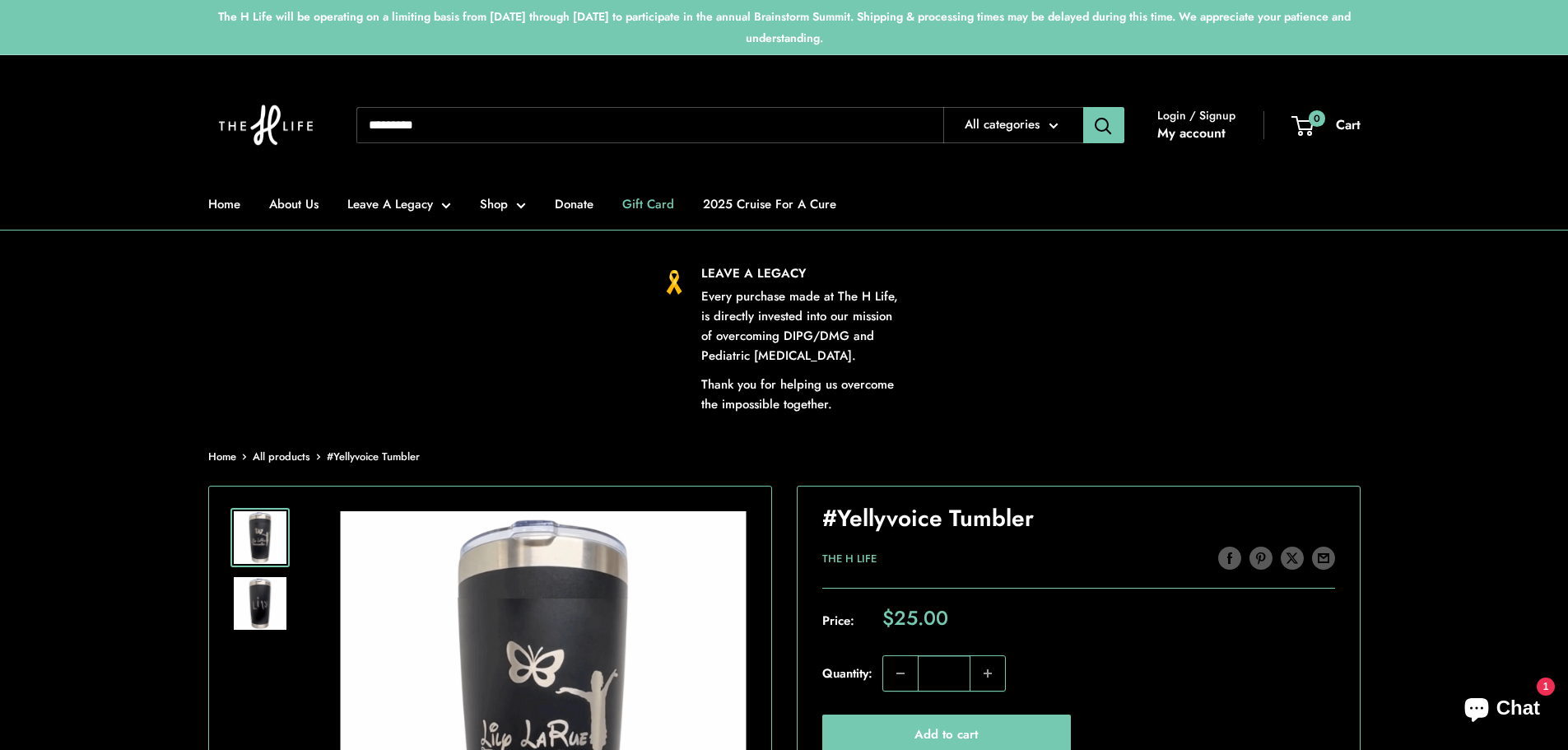
click at [646, 214] on link "Gift Card" at bounding box center [648, 203] width 52 height 23
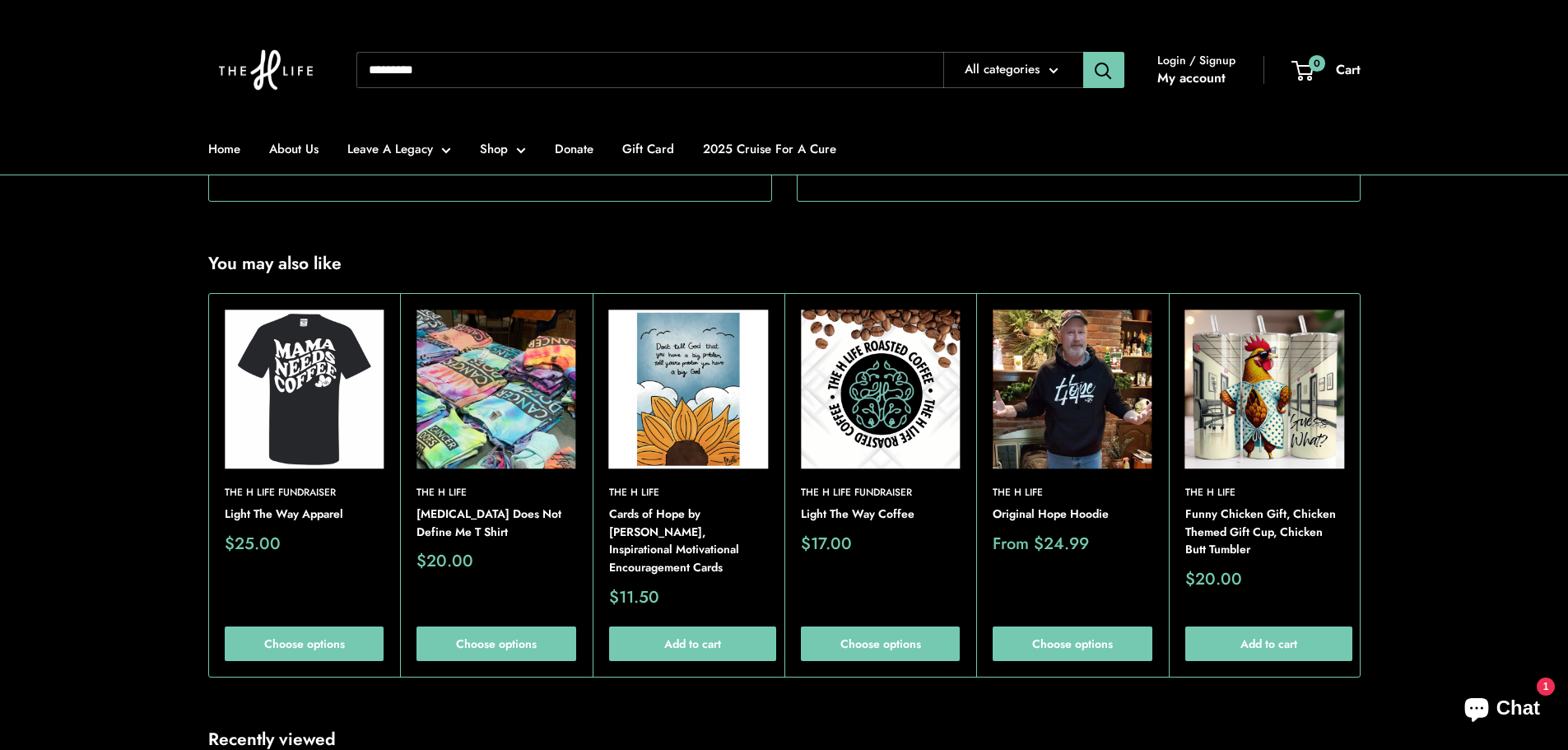
scroll to position [987, 0]
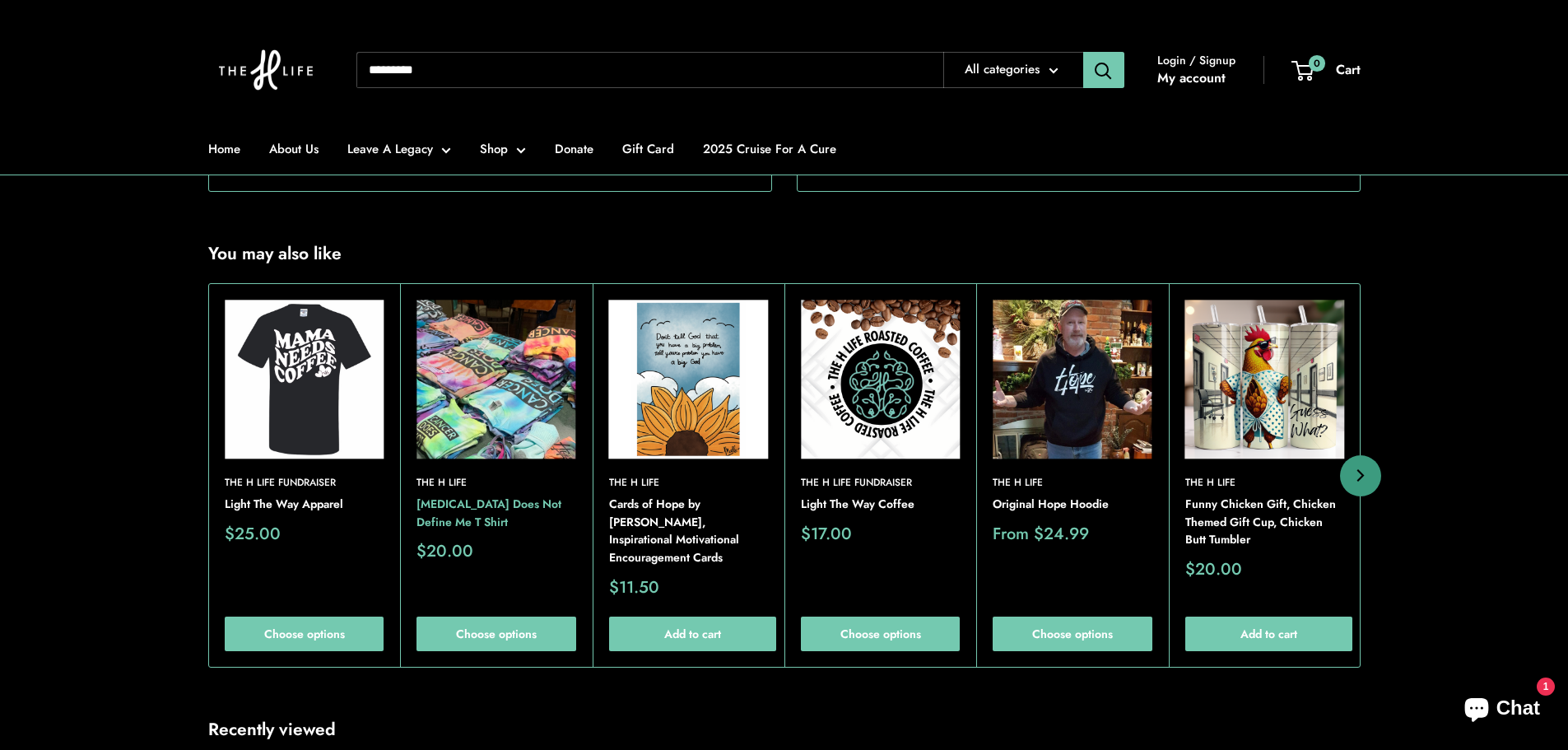
click at [520, 531] on link "[MEDICAL_DATA] Does Not Define Me T Shirt" at bounding box center [496, 513] width 159 height 35
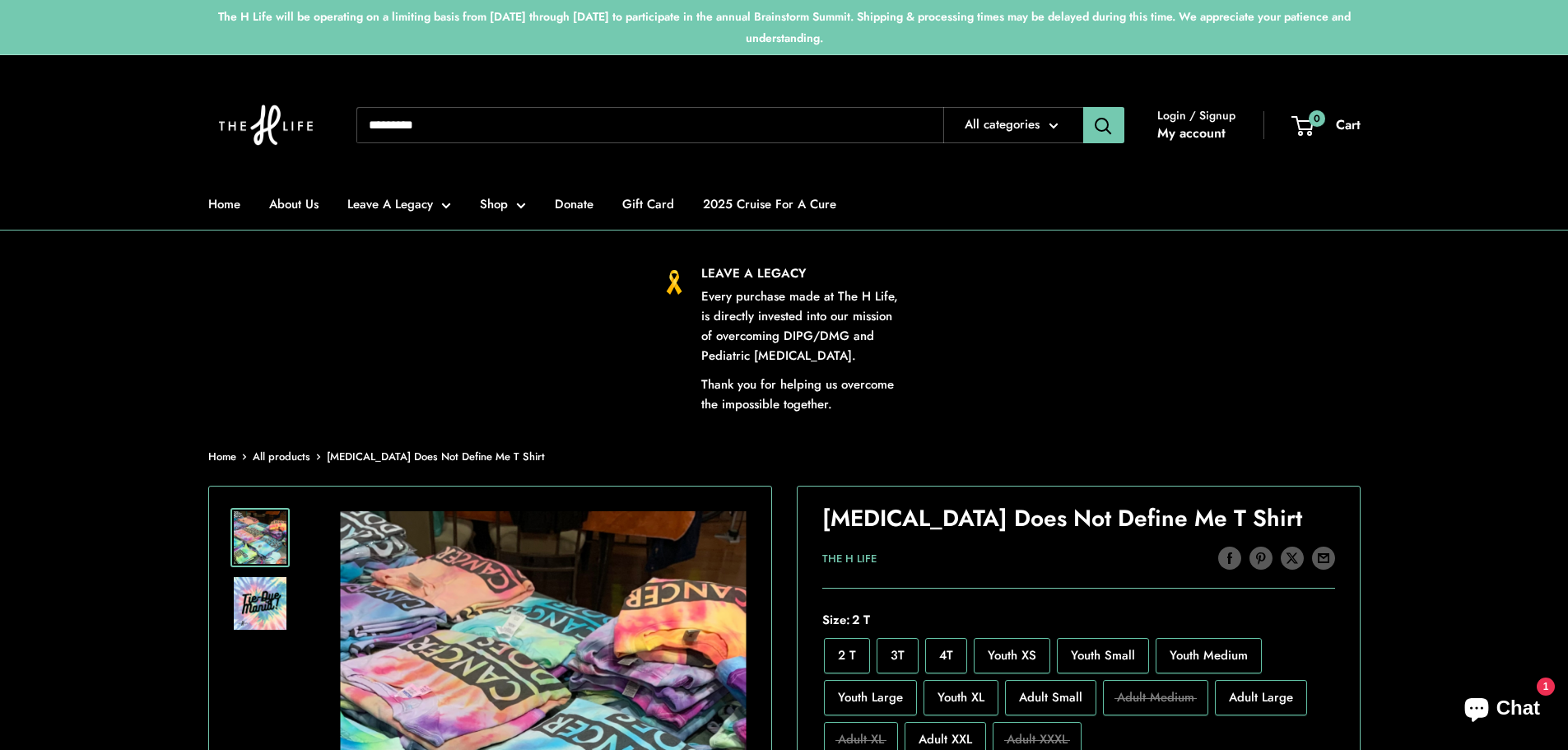
scroll to position [82, 0]
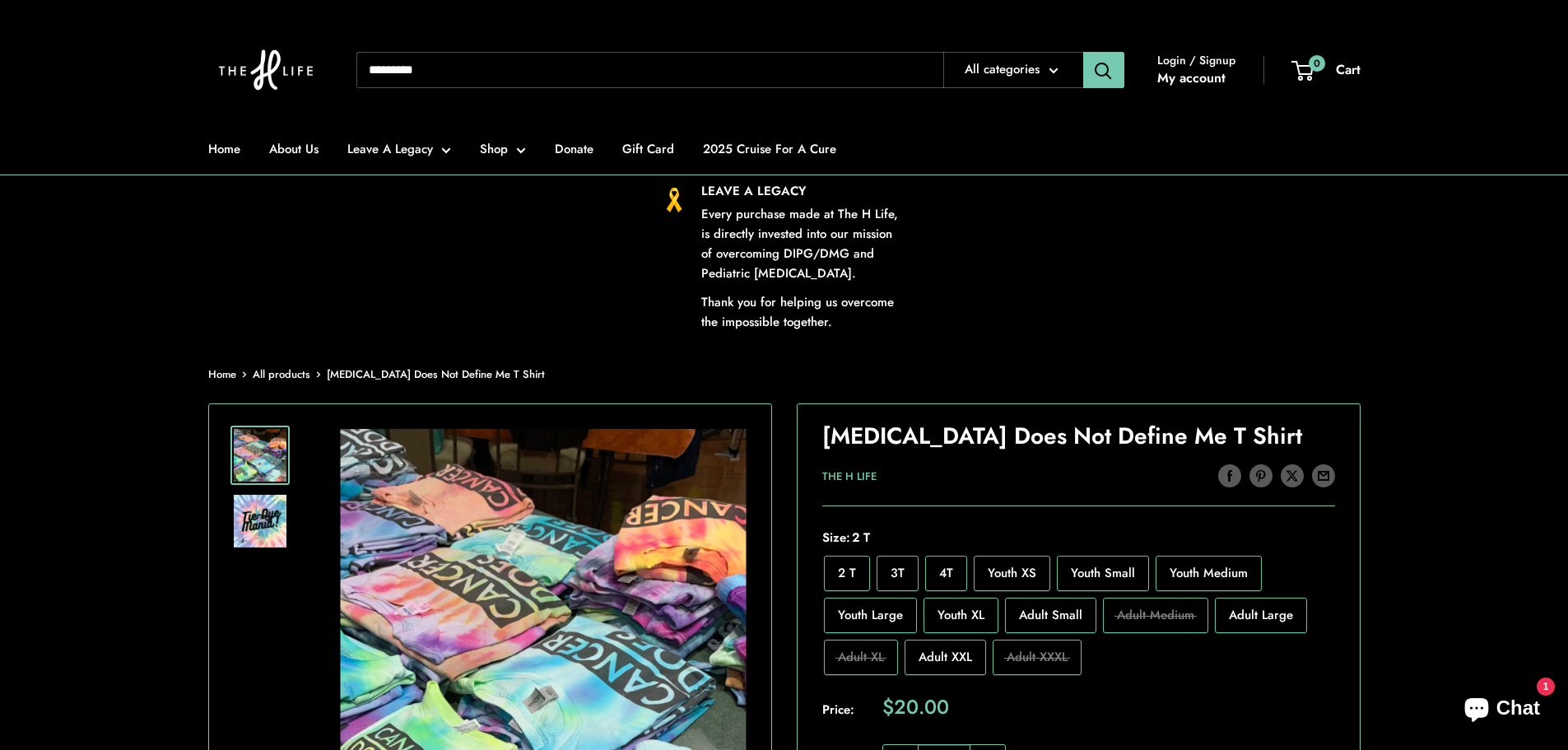
click at [260, 527] on img at bounding box center [259, 521] width 52 height 52
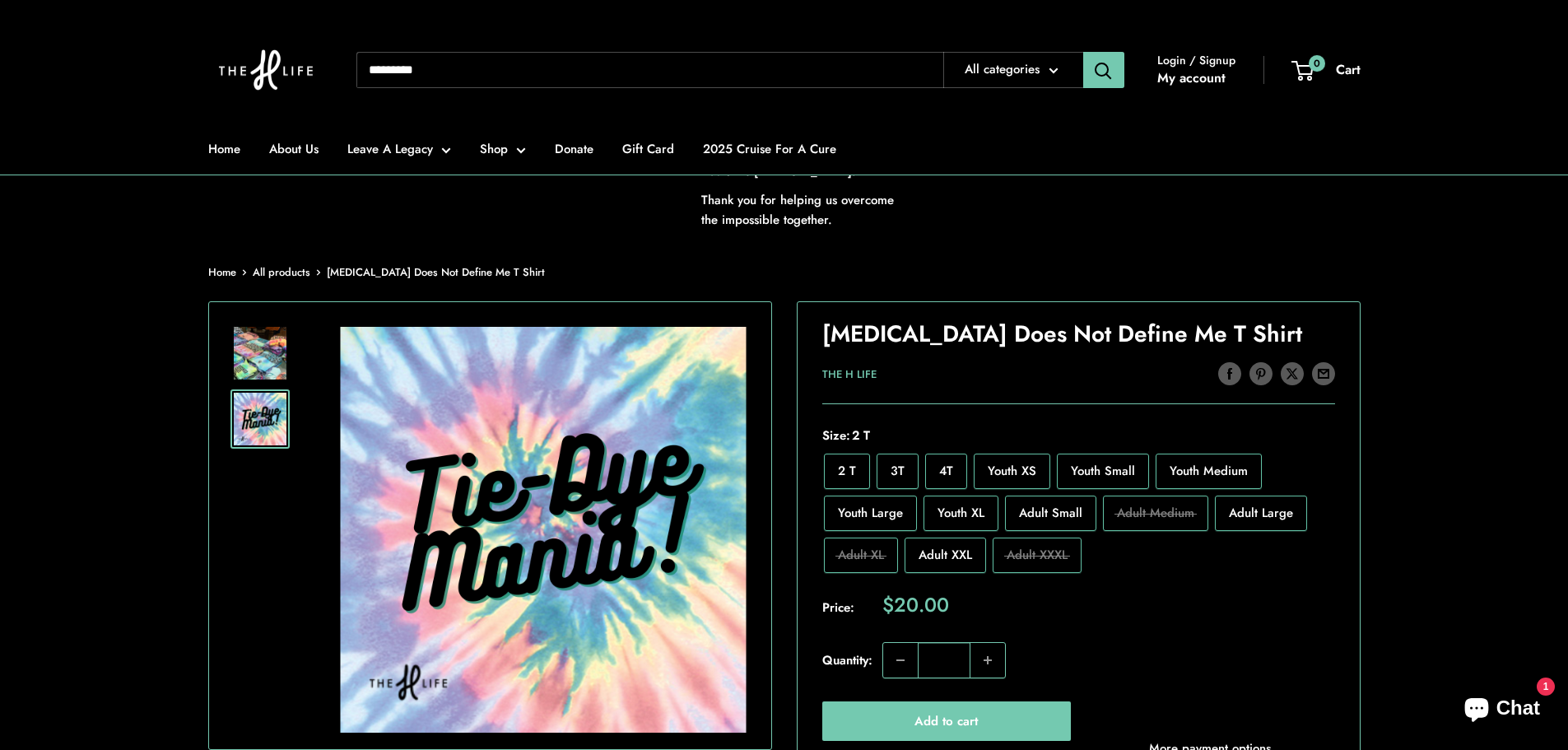
scroll to position [247, 0]
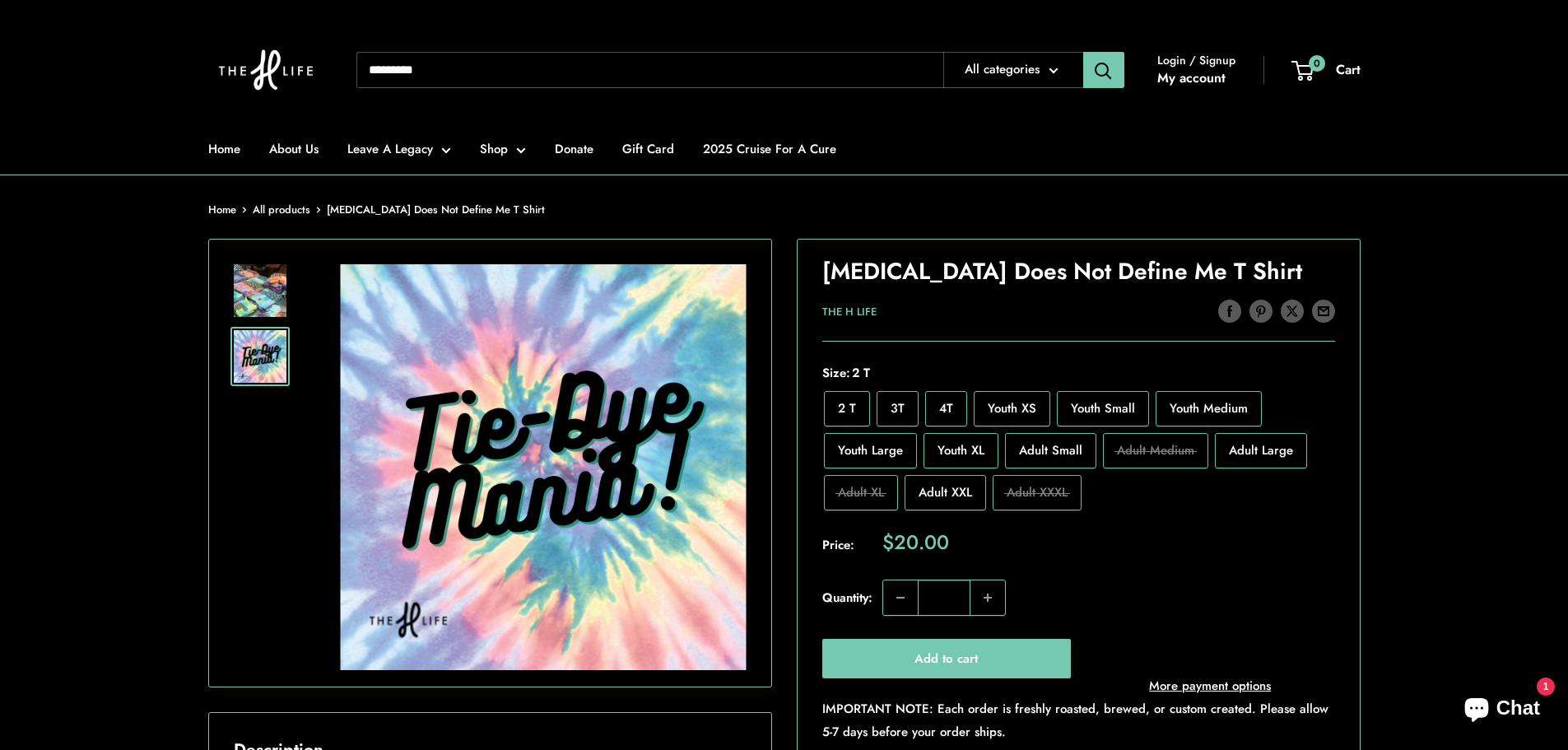
click at [269, 307] on img at bounding box center [259, 290] width 52 height 52
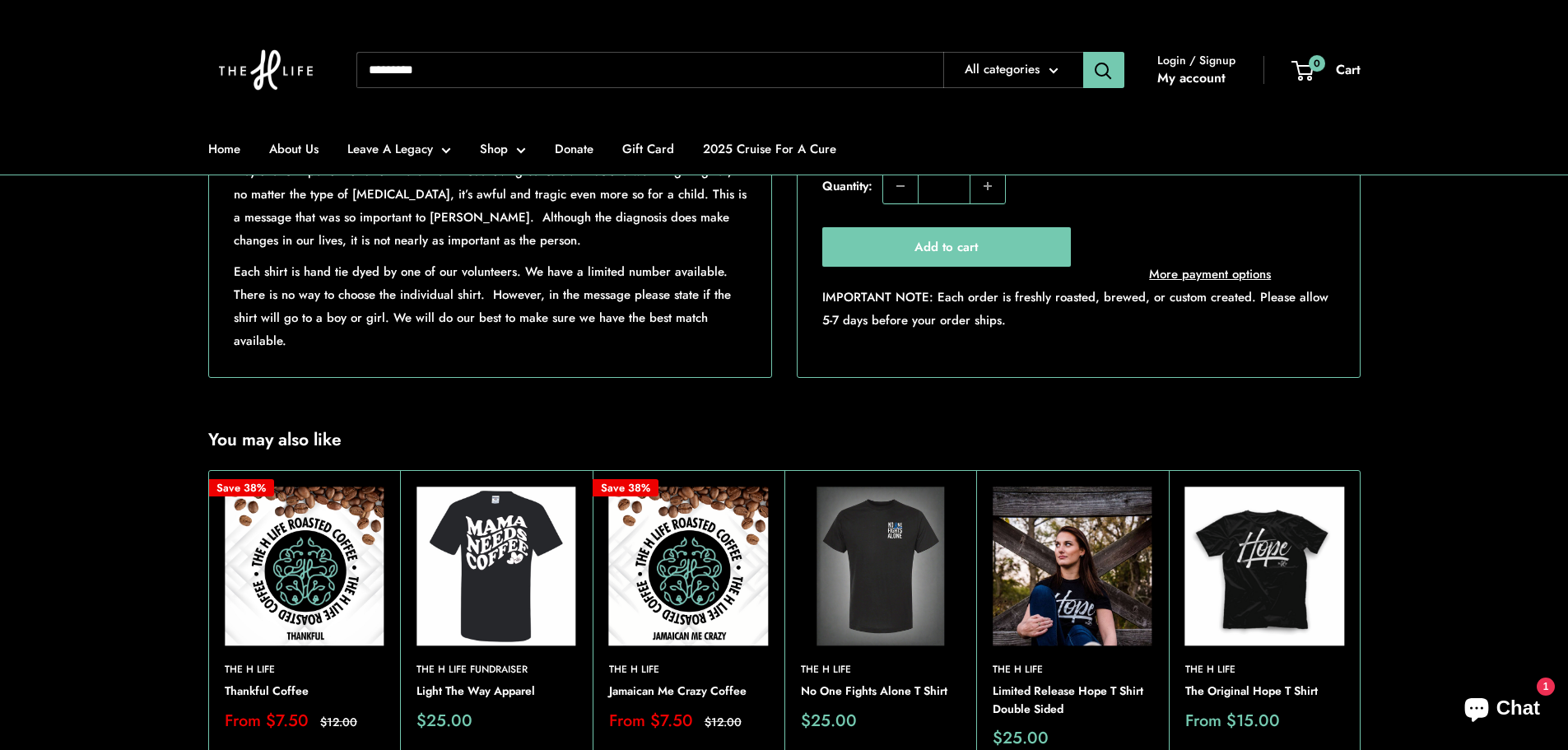
scroll to position [1070, 0]
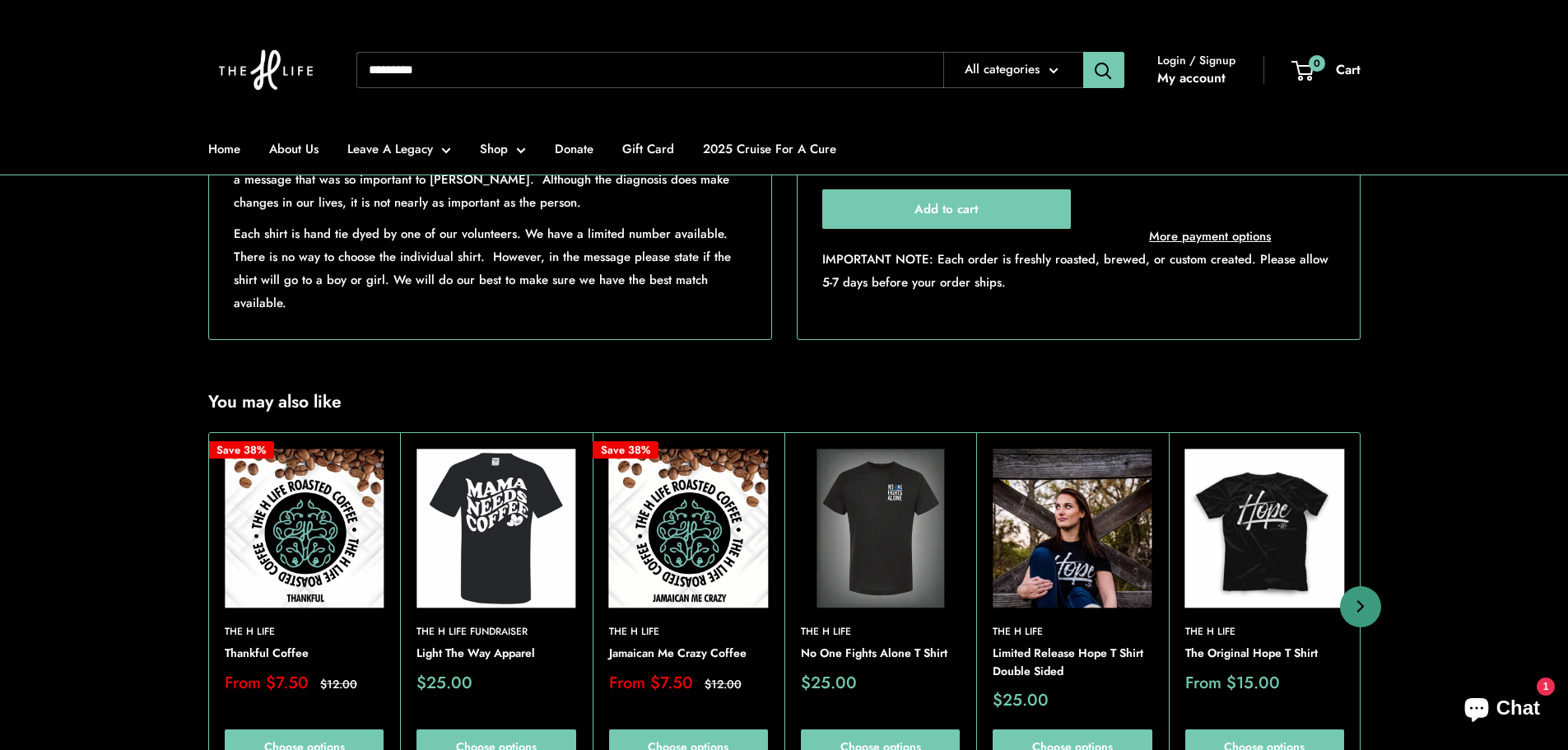
click at [0, 0] on img at bounding box center [0, 0] width 0 height 0
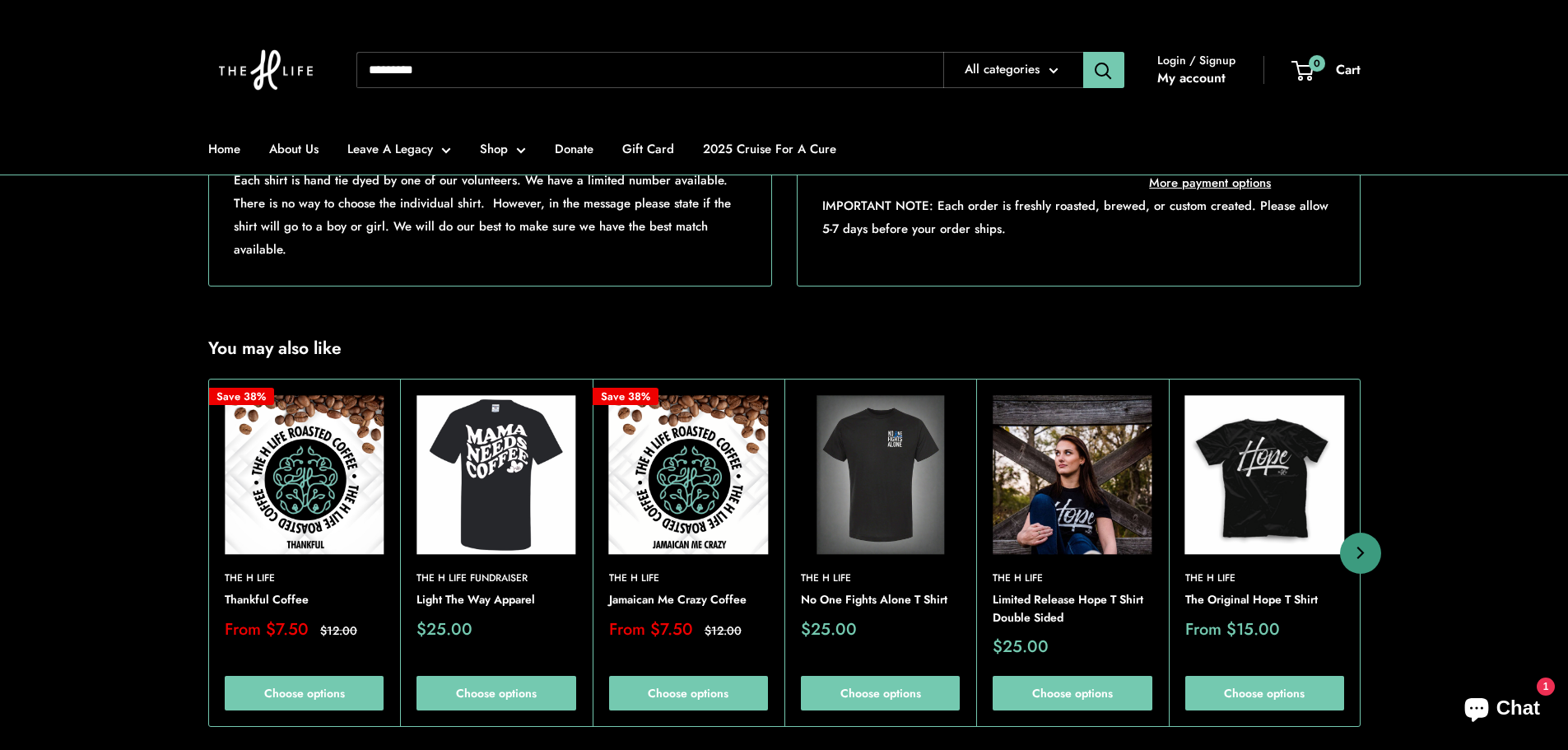
scroll to position [1152, 0]
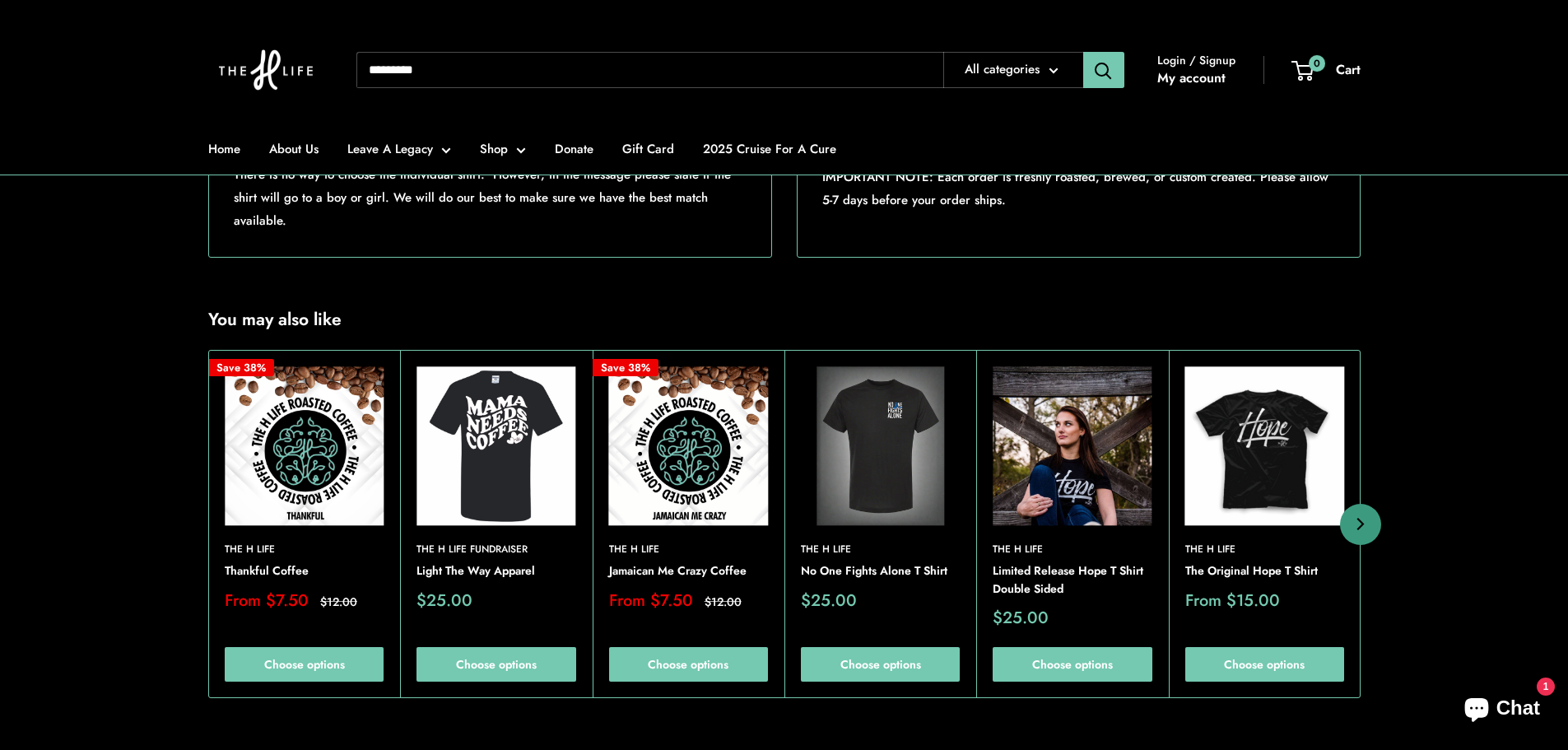
click at [0, 0] on img at bounding box center [0, 0] width 0 height 0
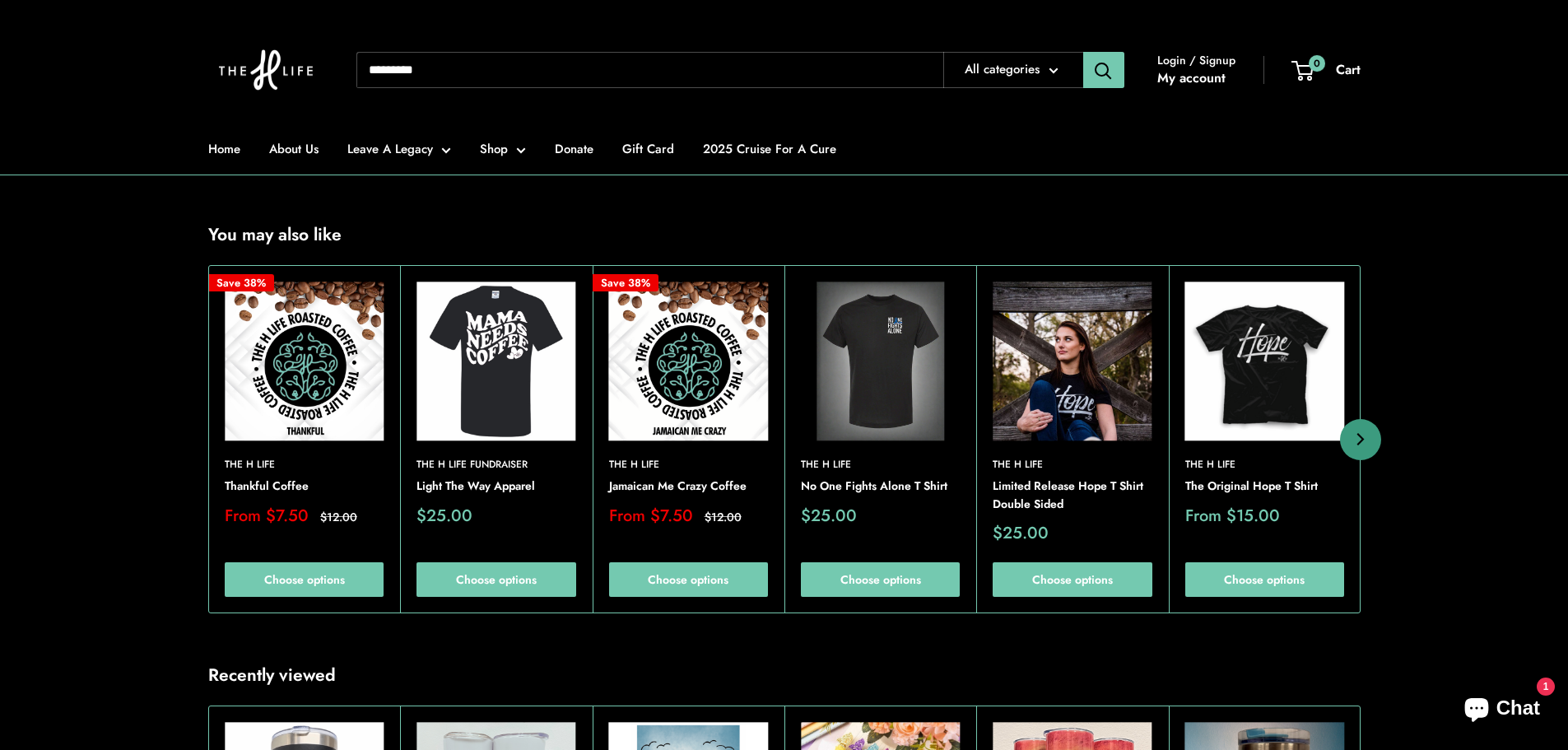
scroll to position [1235, 0]
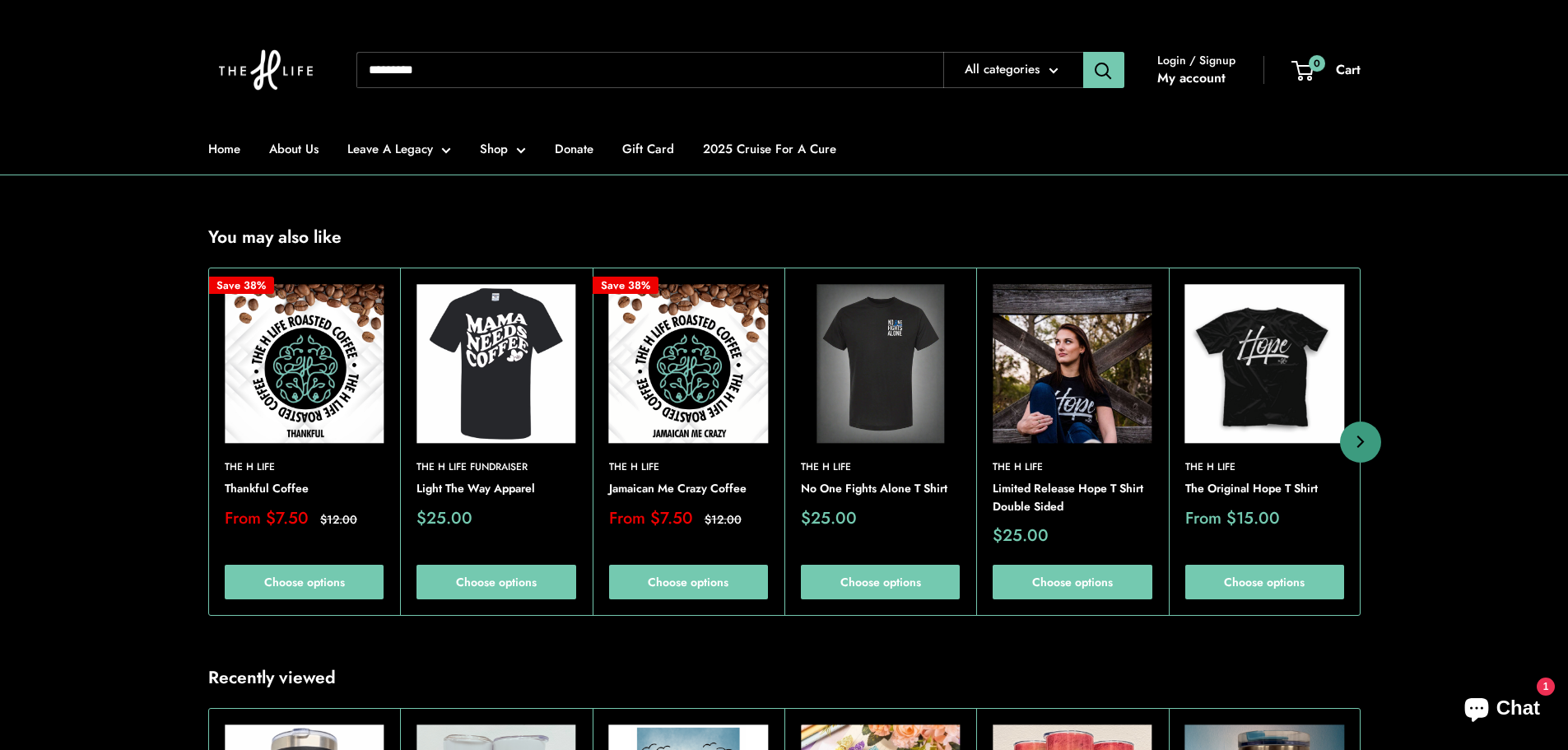
click at [0, 0] on img at bounding box center [0, 0] width 0 height 0
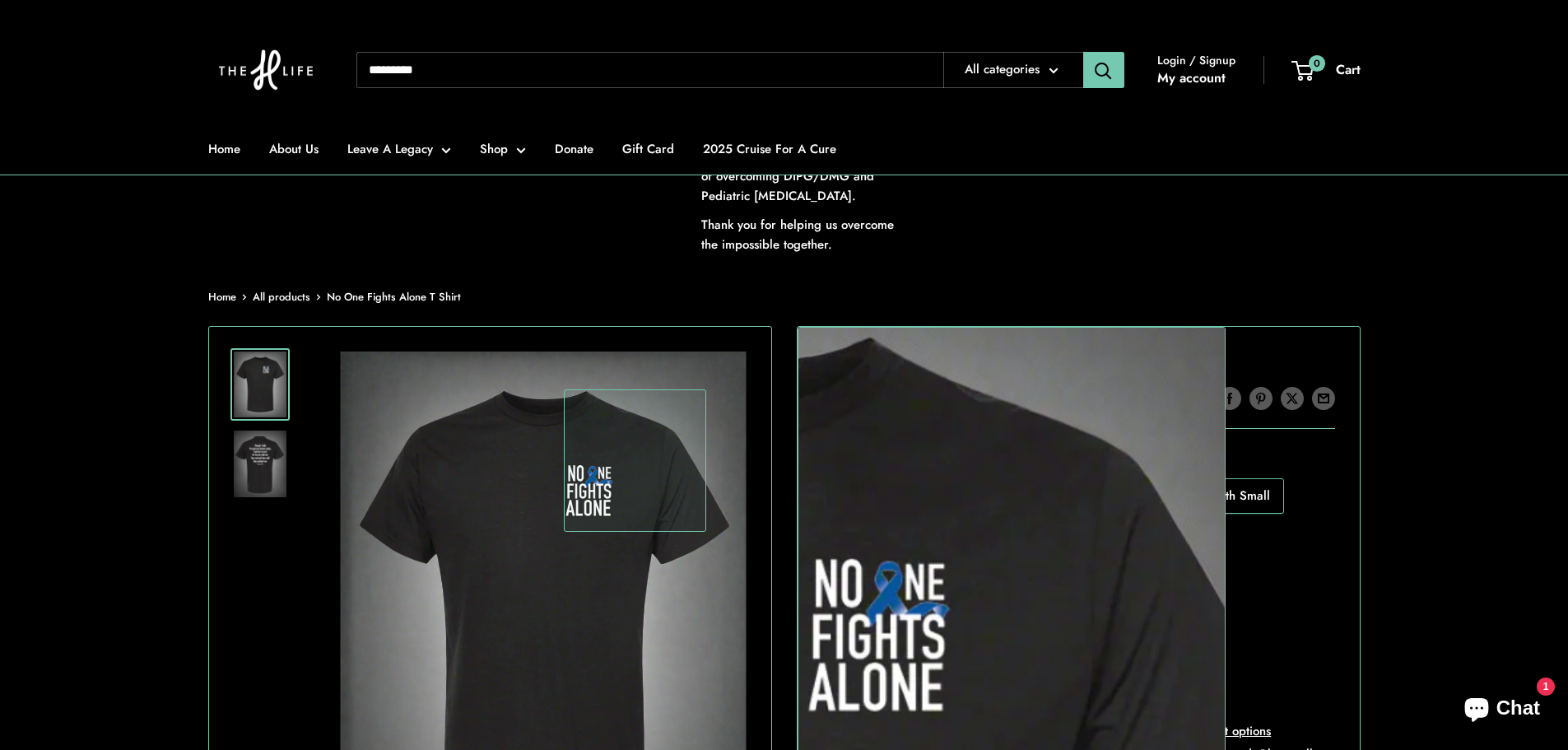
scroll to position [247, 0]
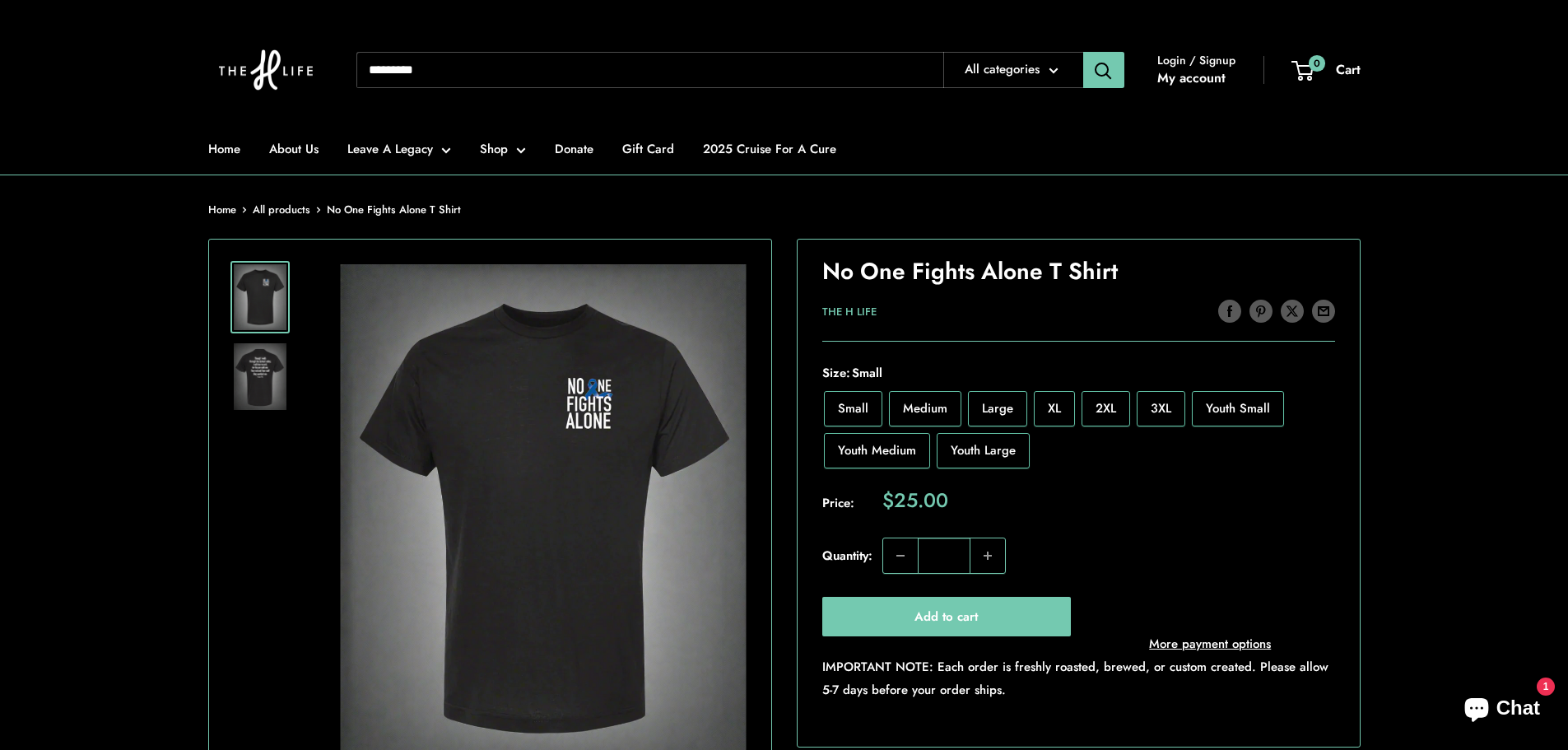
click at [277, 387] on img at bounding box center [259, 376] width 52 height 66
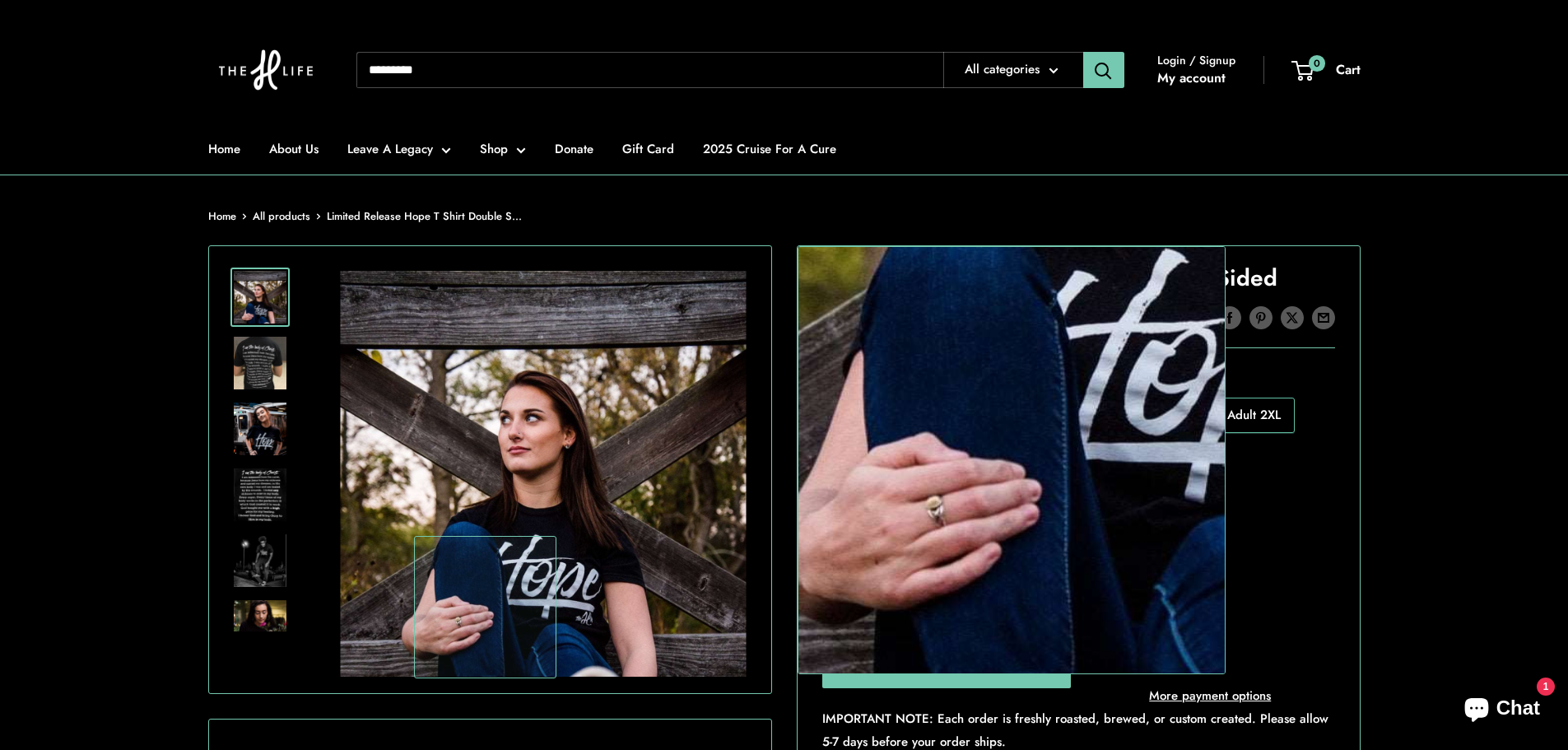
scroll to position [247, 0]
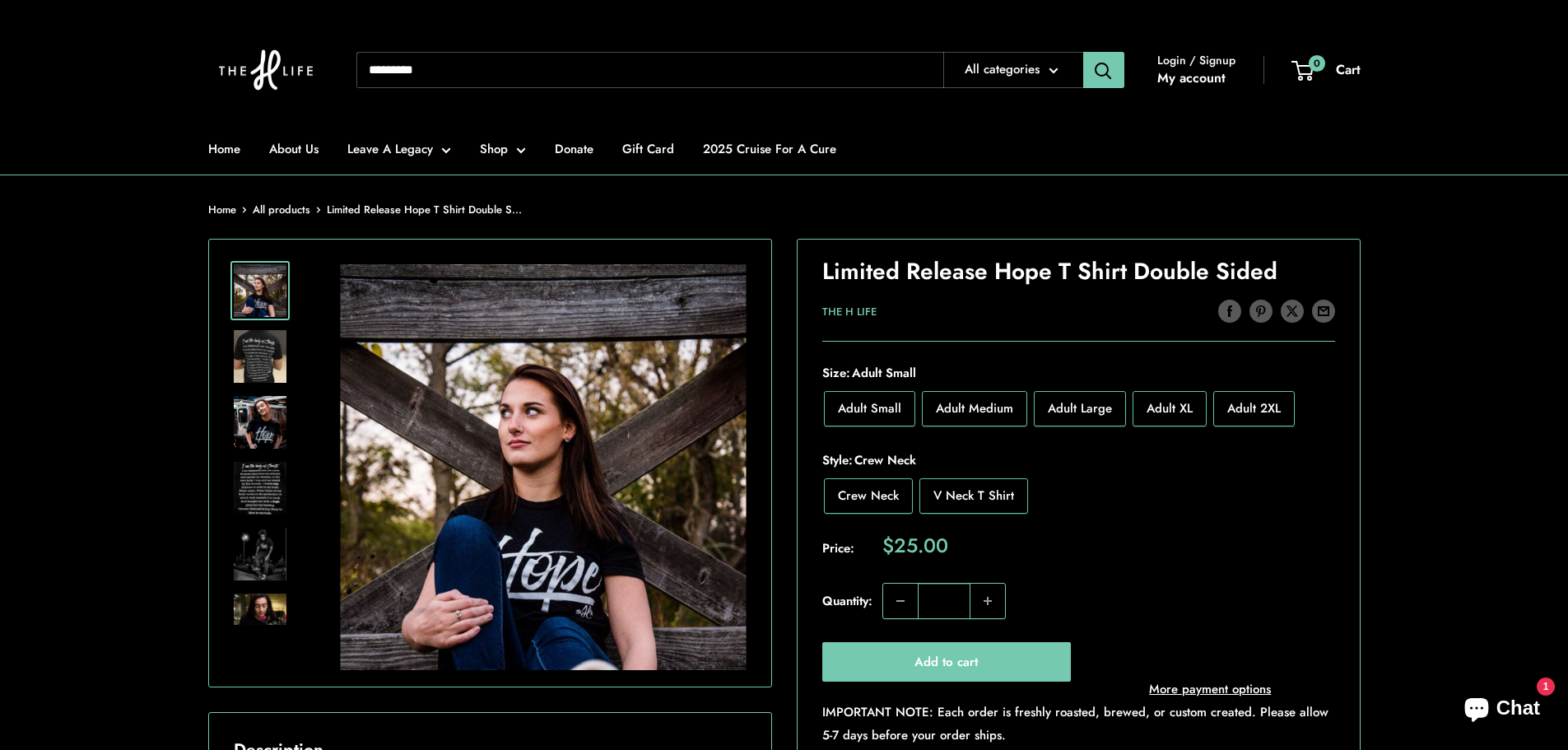
click at [259, 488] on img at bounding box center [259, 488] width 52 height 52
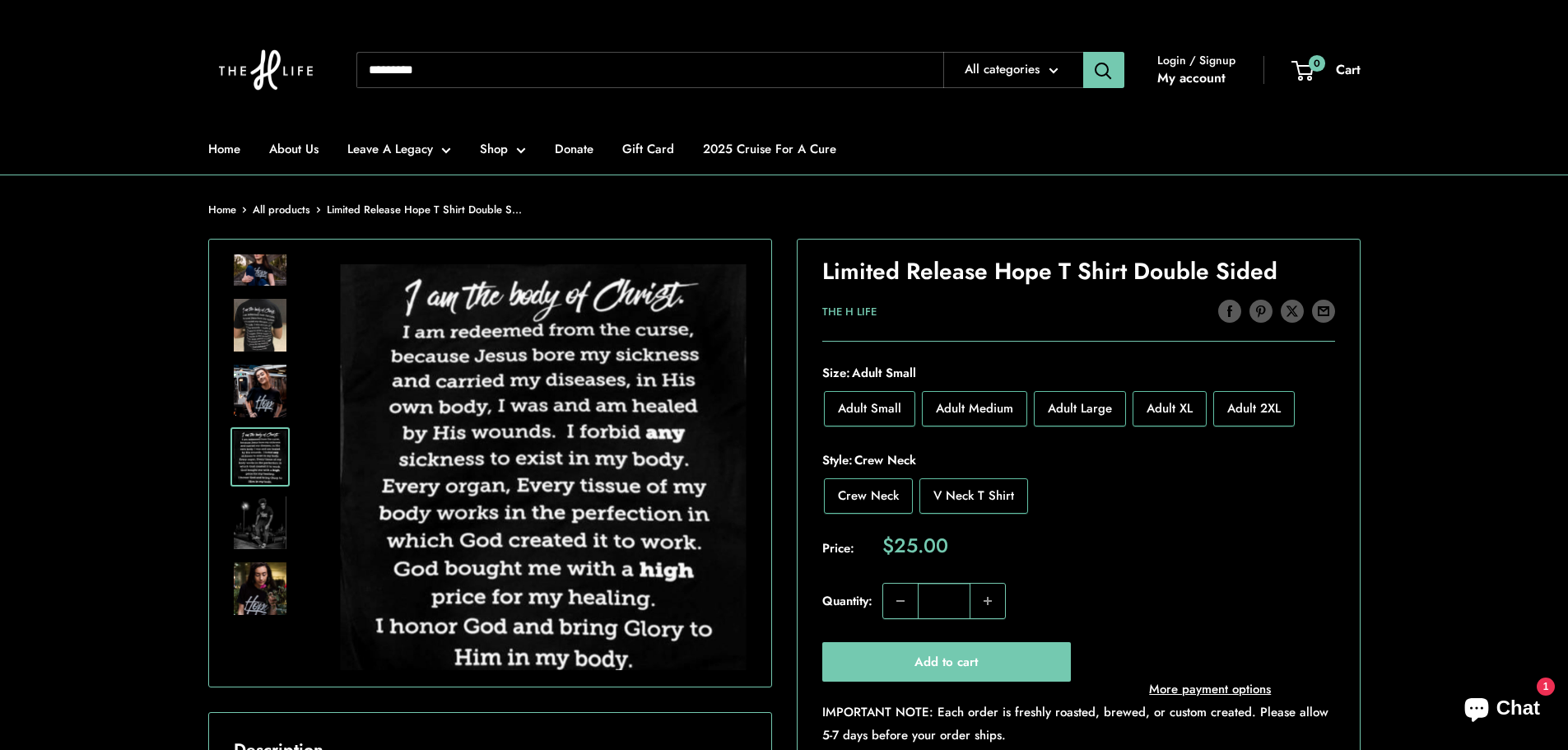
click at [281, 525] on img at bounding box center [259, 522] width 52 height 52
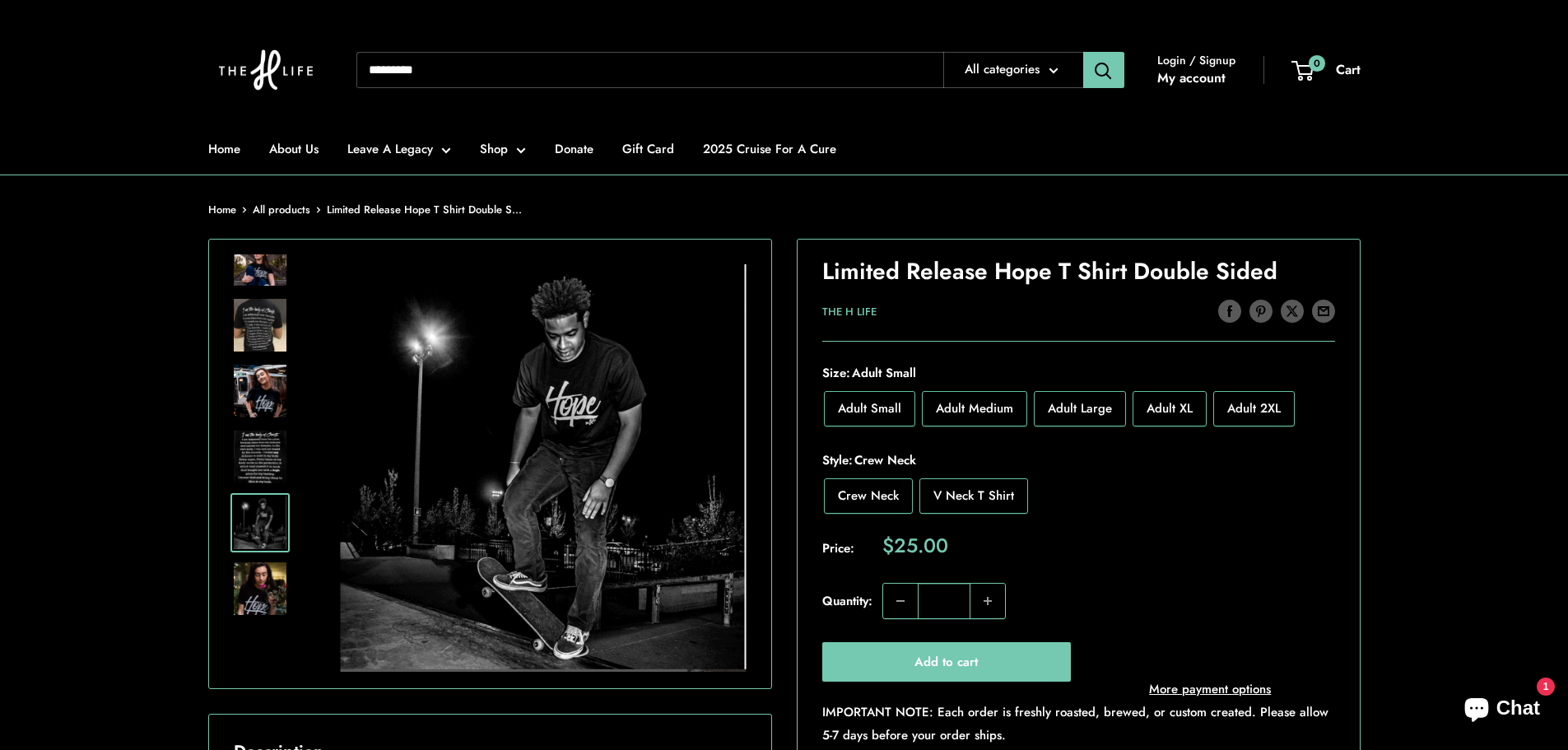
click at [264, 582] on img at bounding box center [259, 588] width 52 height 52
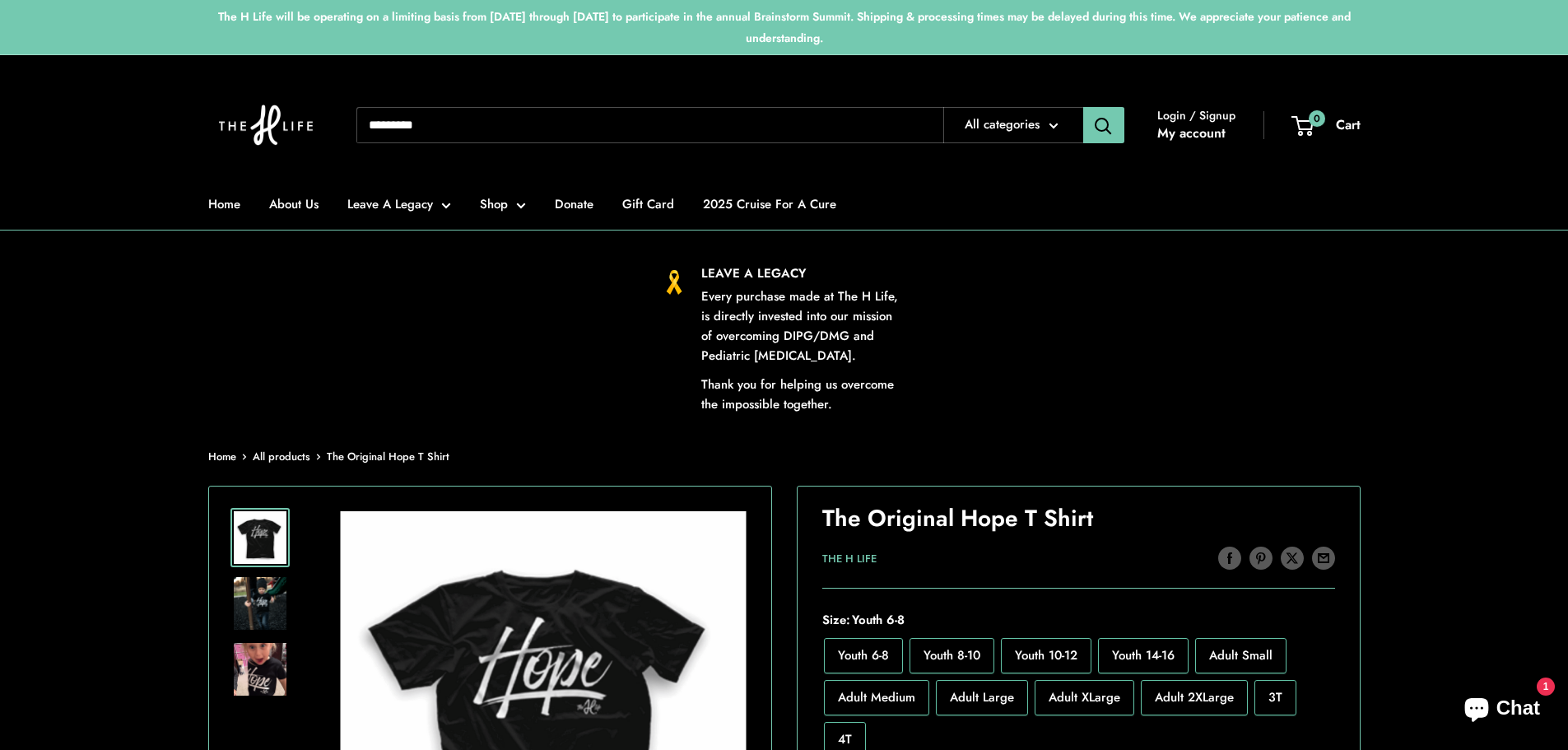
click at [267, 609] on img at bounding box center [259, 603] width 52 height 52
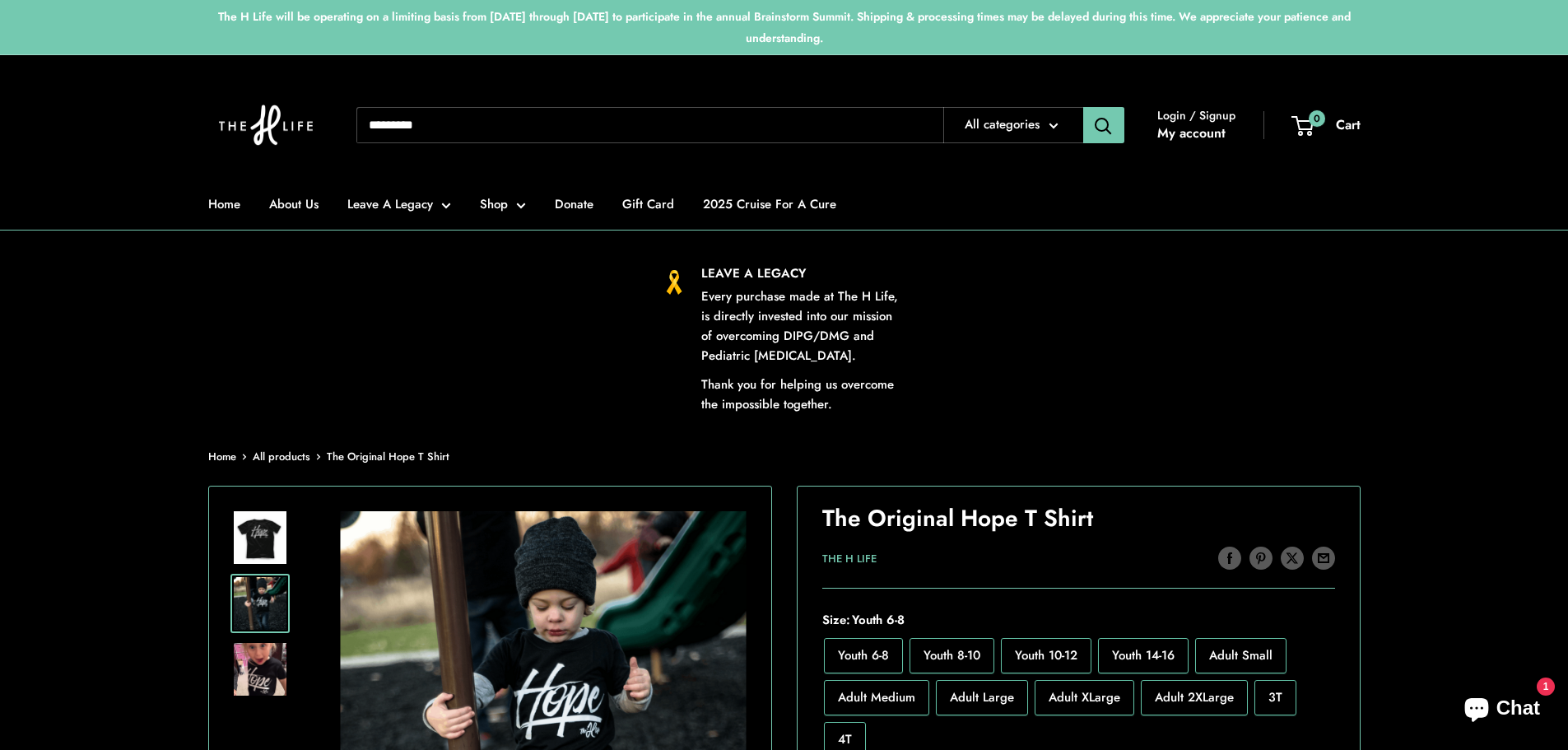
click at [253, 675] on img at bounding box center [259, 669] width 52 height 52
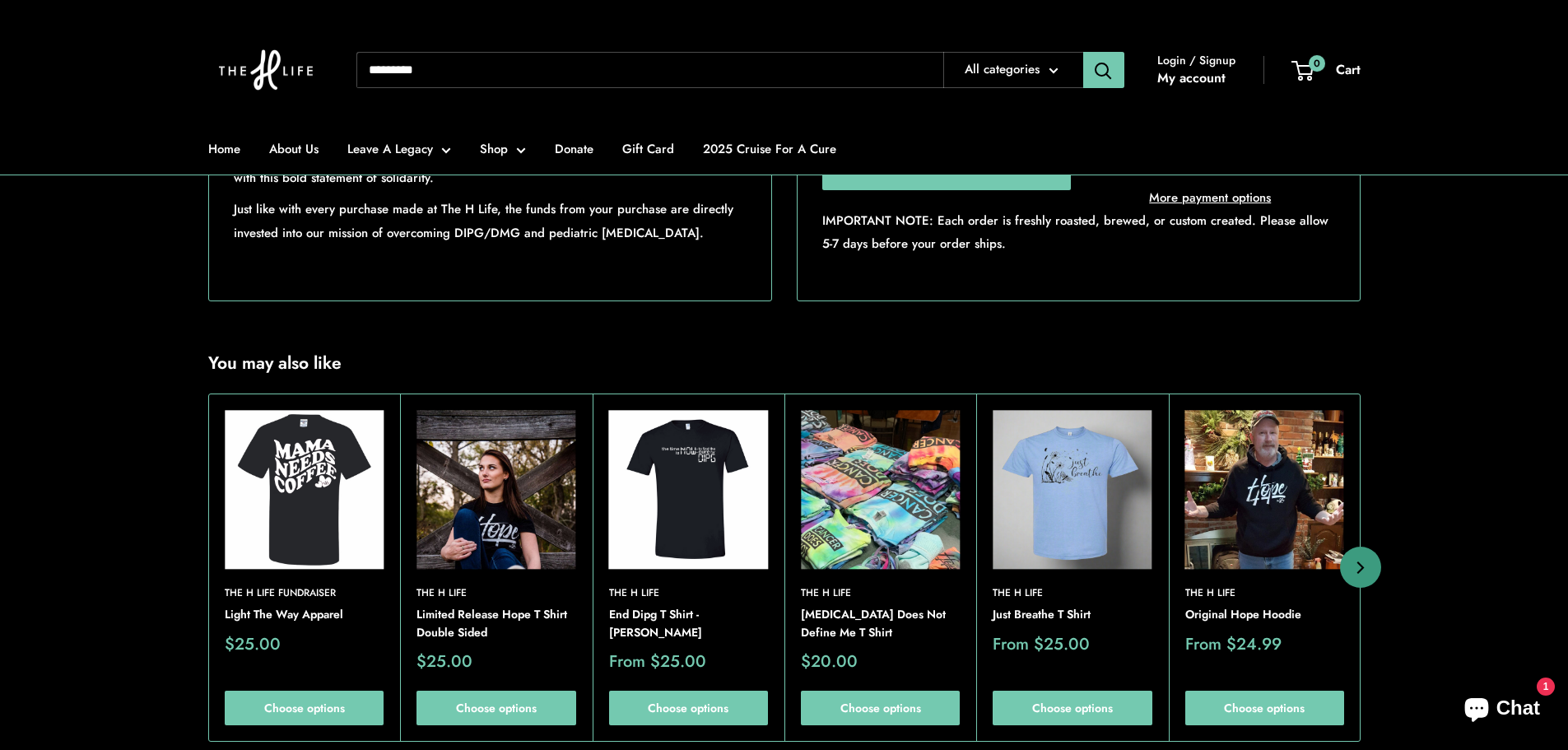
scroll to position [1070, 0]
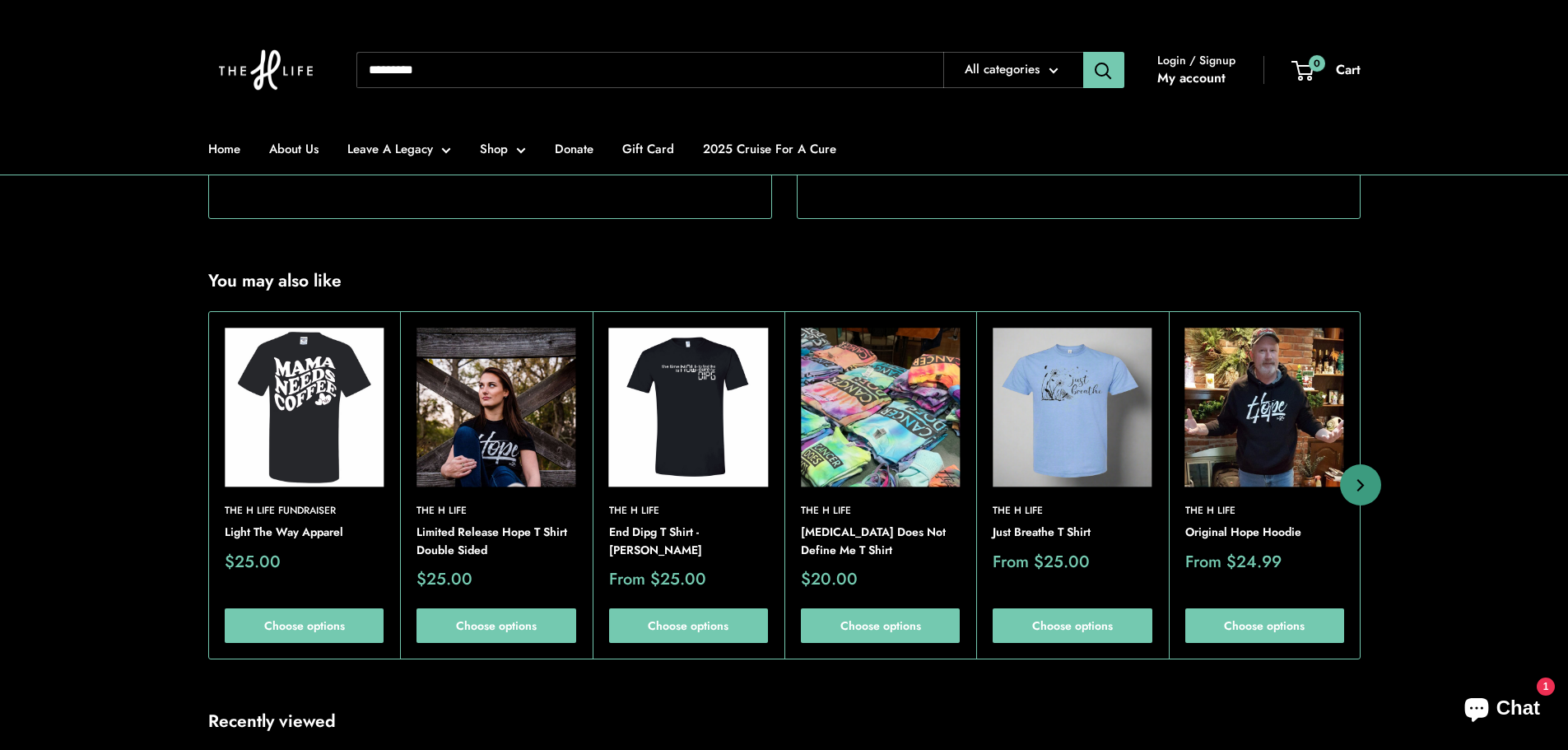
click at [0, 0] on img at bounding box center [0, 0] width 0 height 0
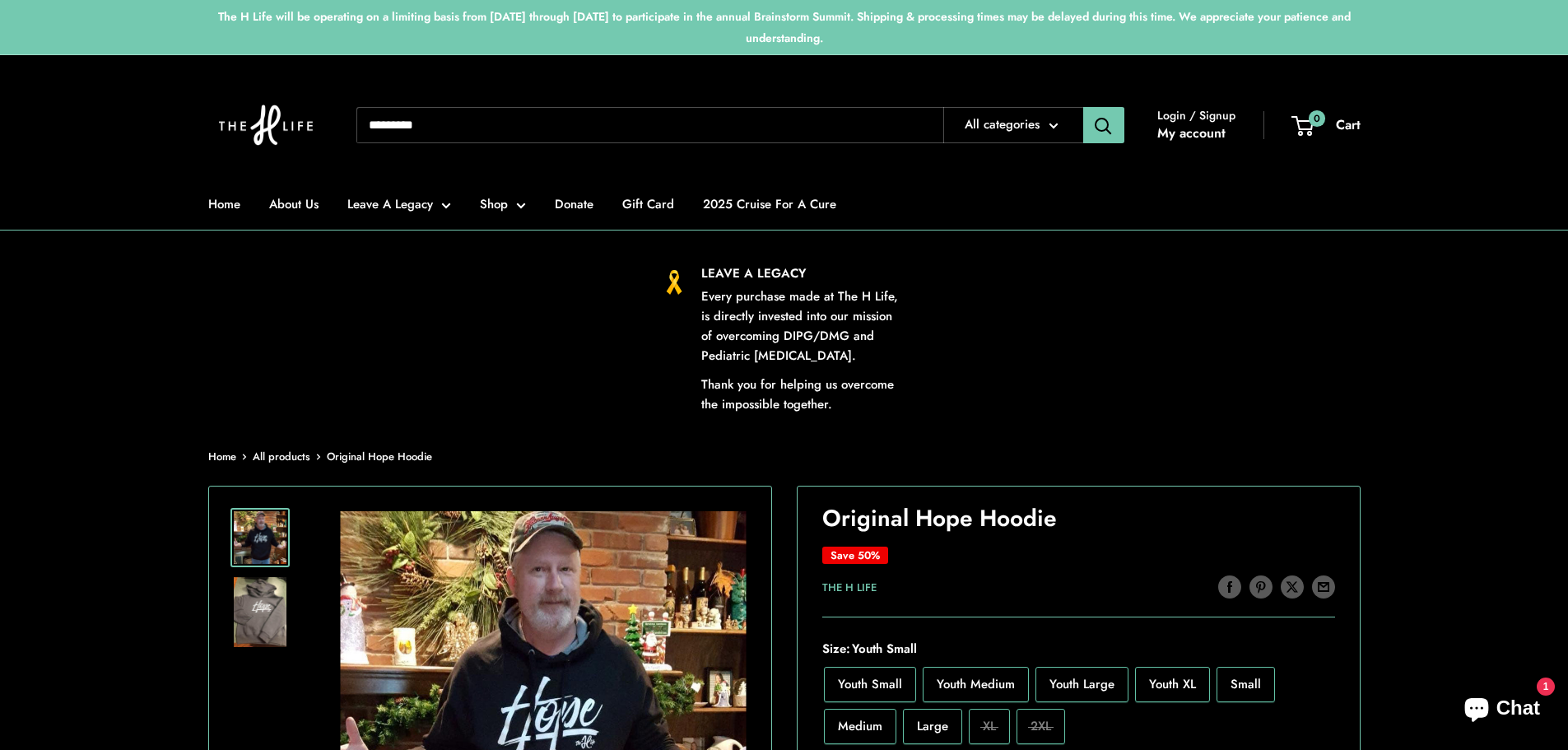
click at [262, 613] on img at bounding box center [259, 612] width 52 height 70
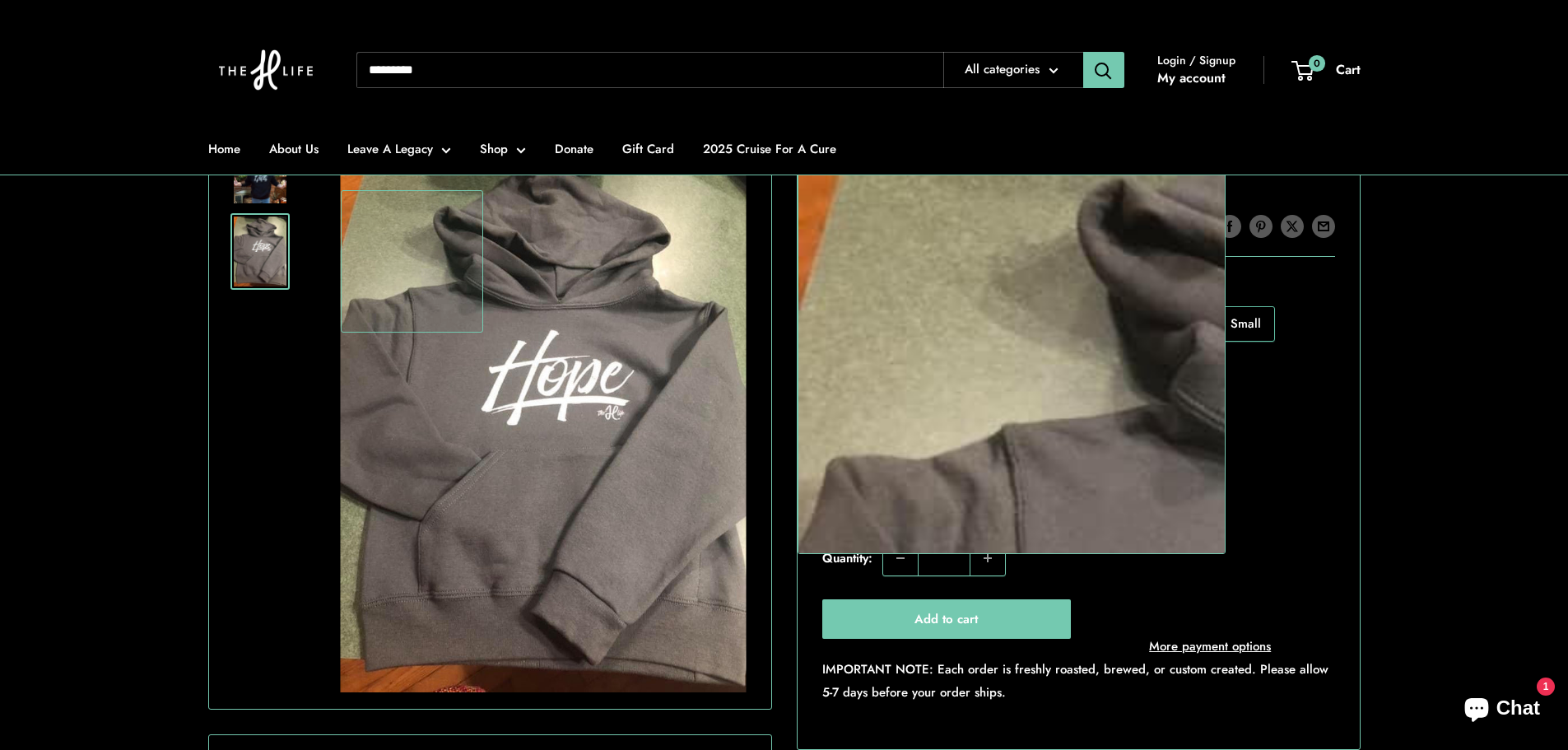
scroll to position [494, 0]
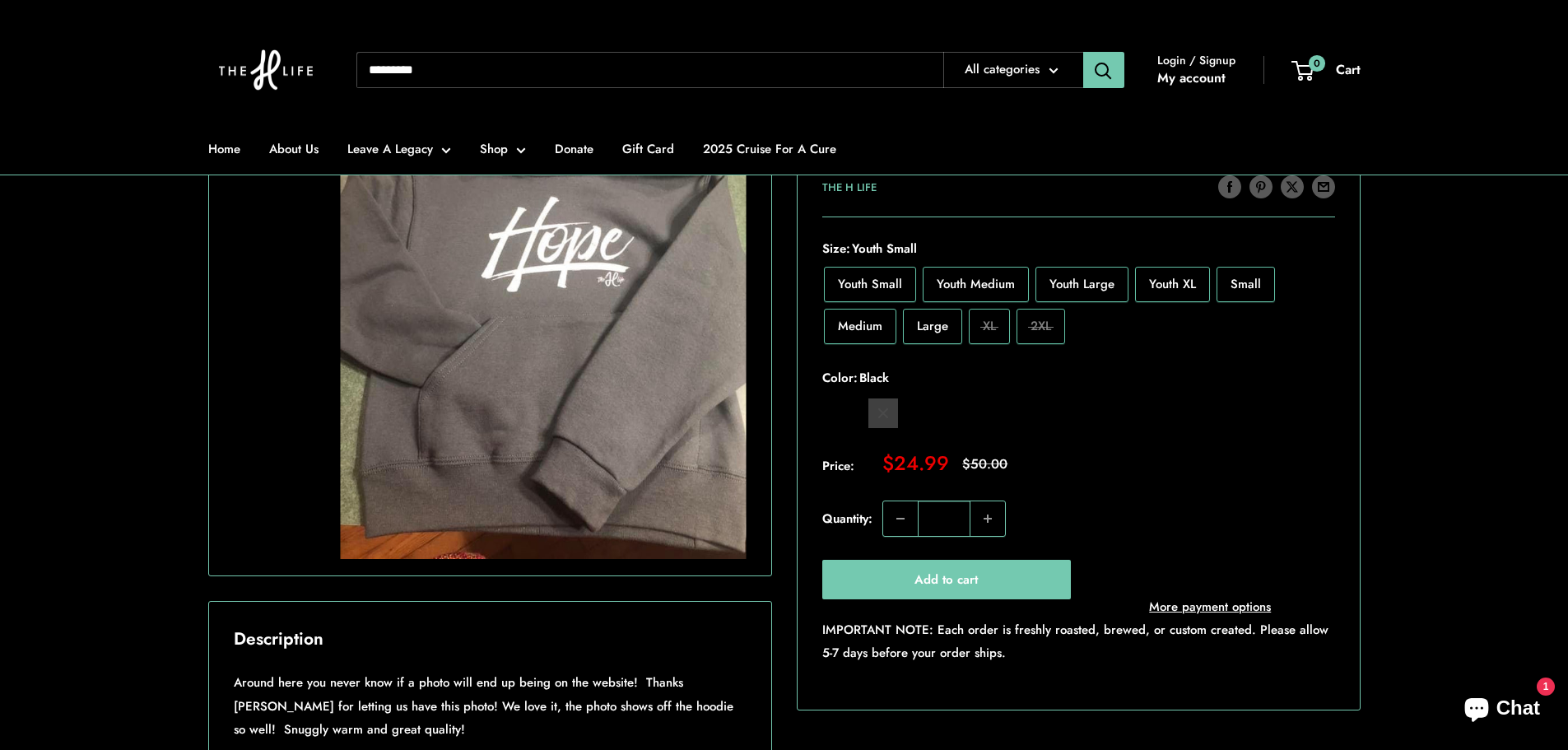
click at [937, 329] on span "Large" at bounding box center [932, 325] width 31 height 18
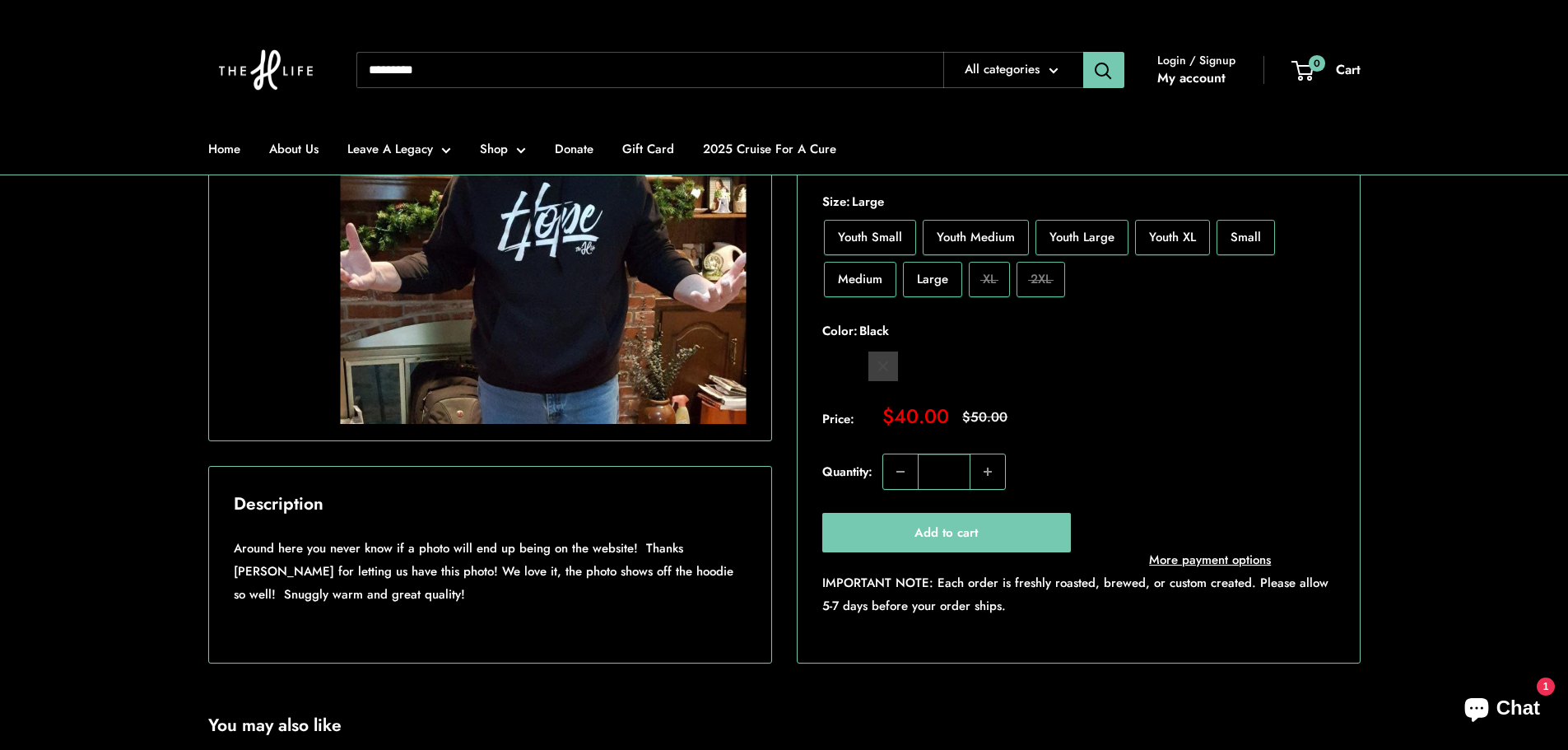
click at [994, 288] on span "XL" at bounding box center [989, 279] width 13 height 18
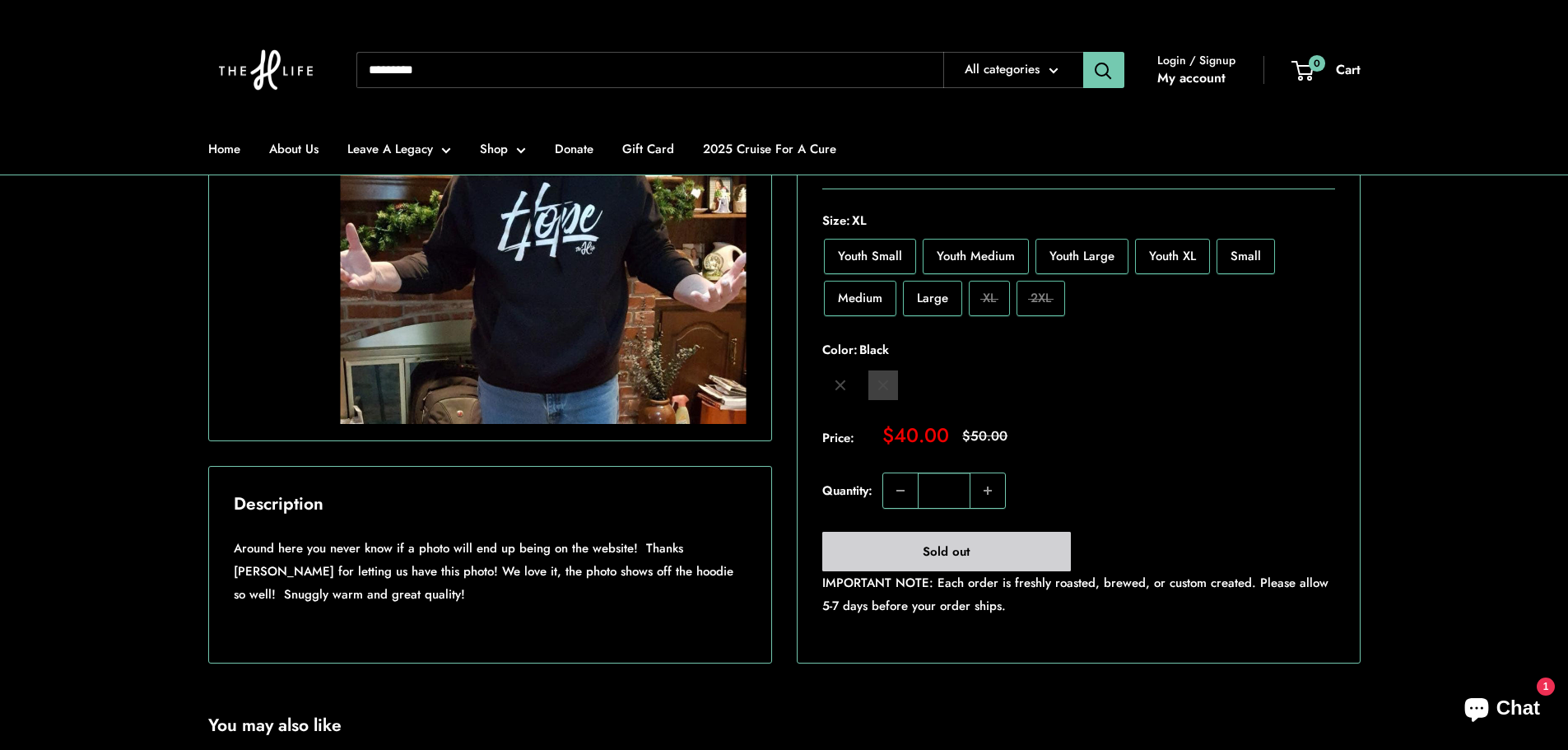
click at [1043, 307] on span "2XL" at bounding box center [1041, 298] width 20 height 18
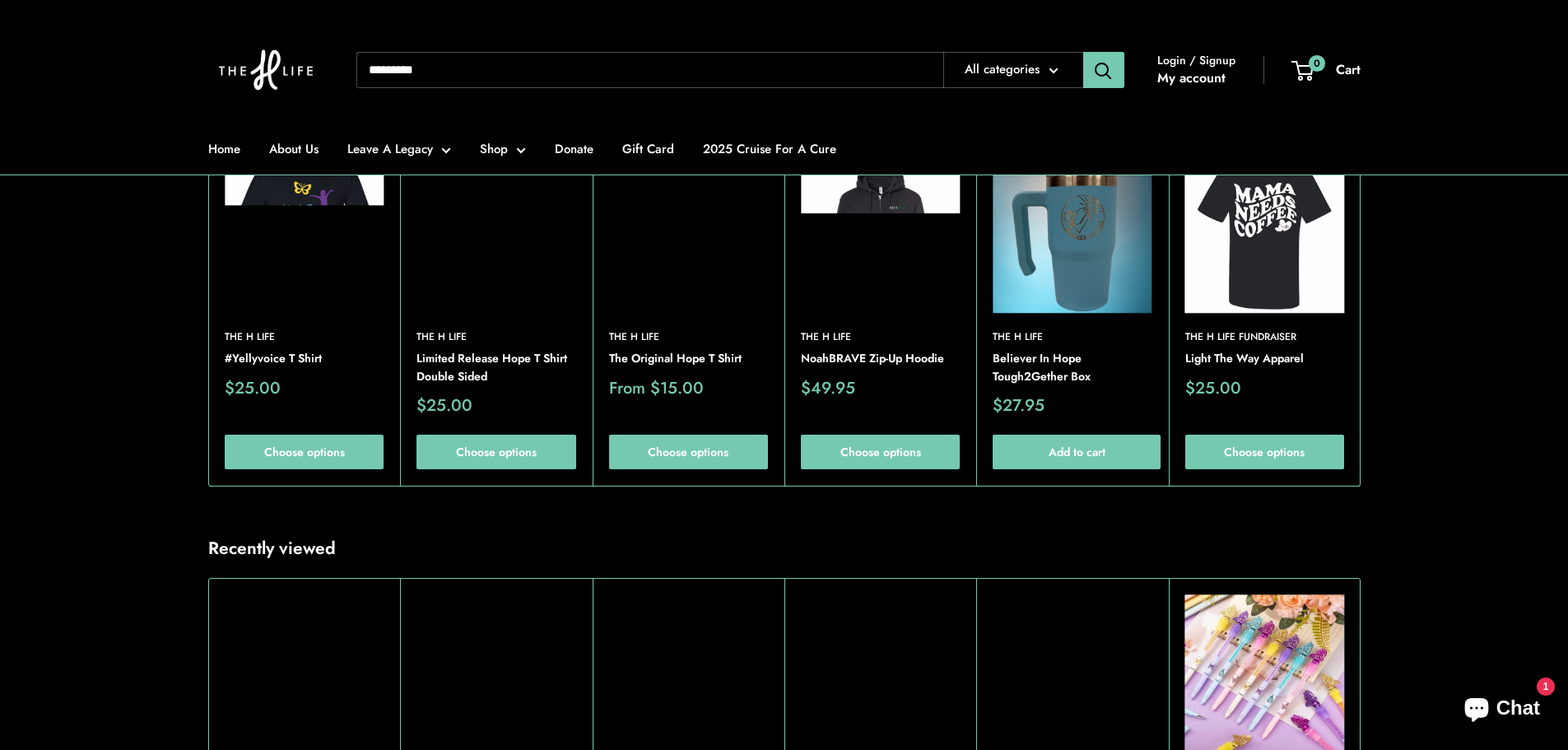
scroll to position [906, 0]
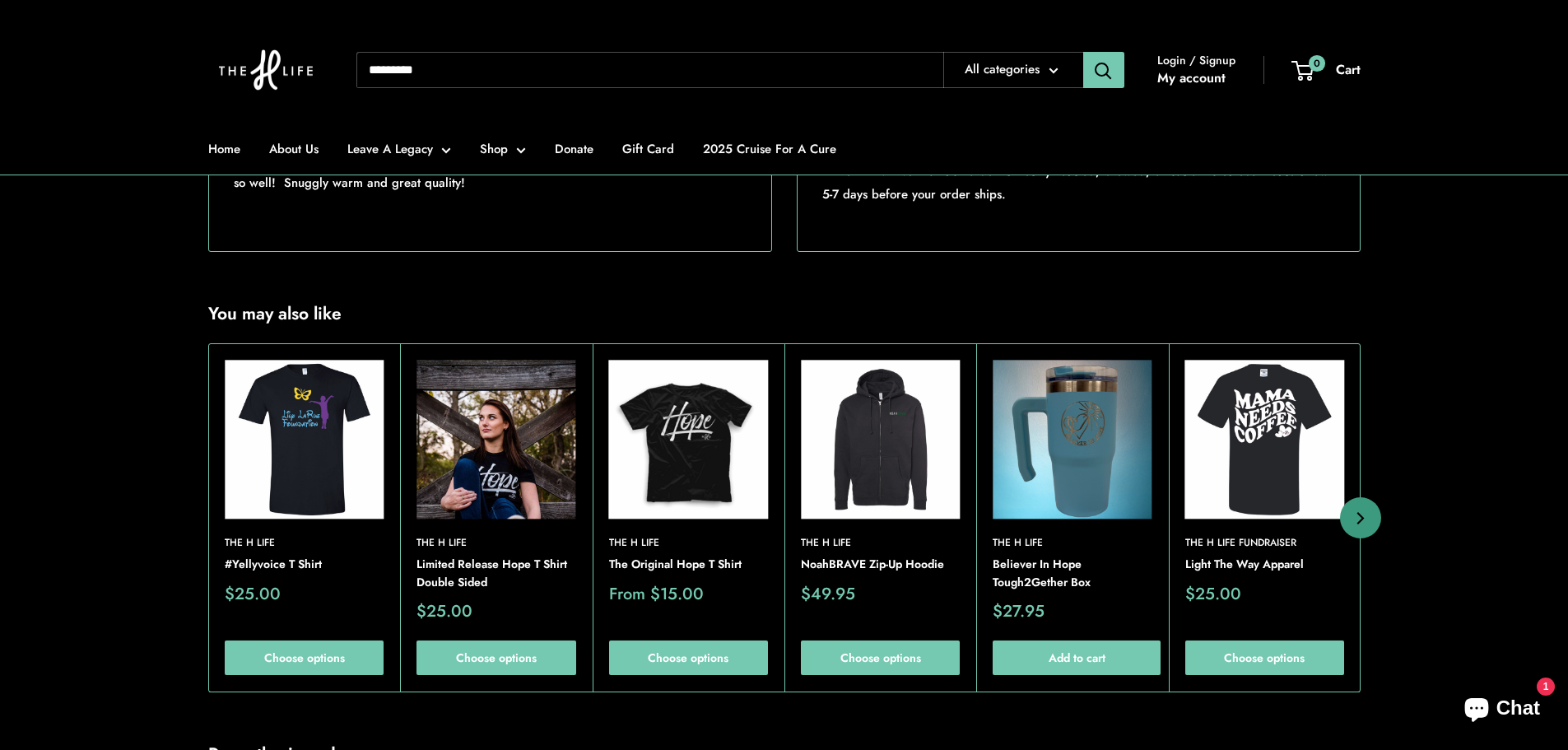
click at [0, 0] on img at bounding box center [0, 0] width 0 height 0
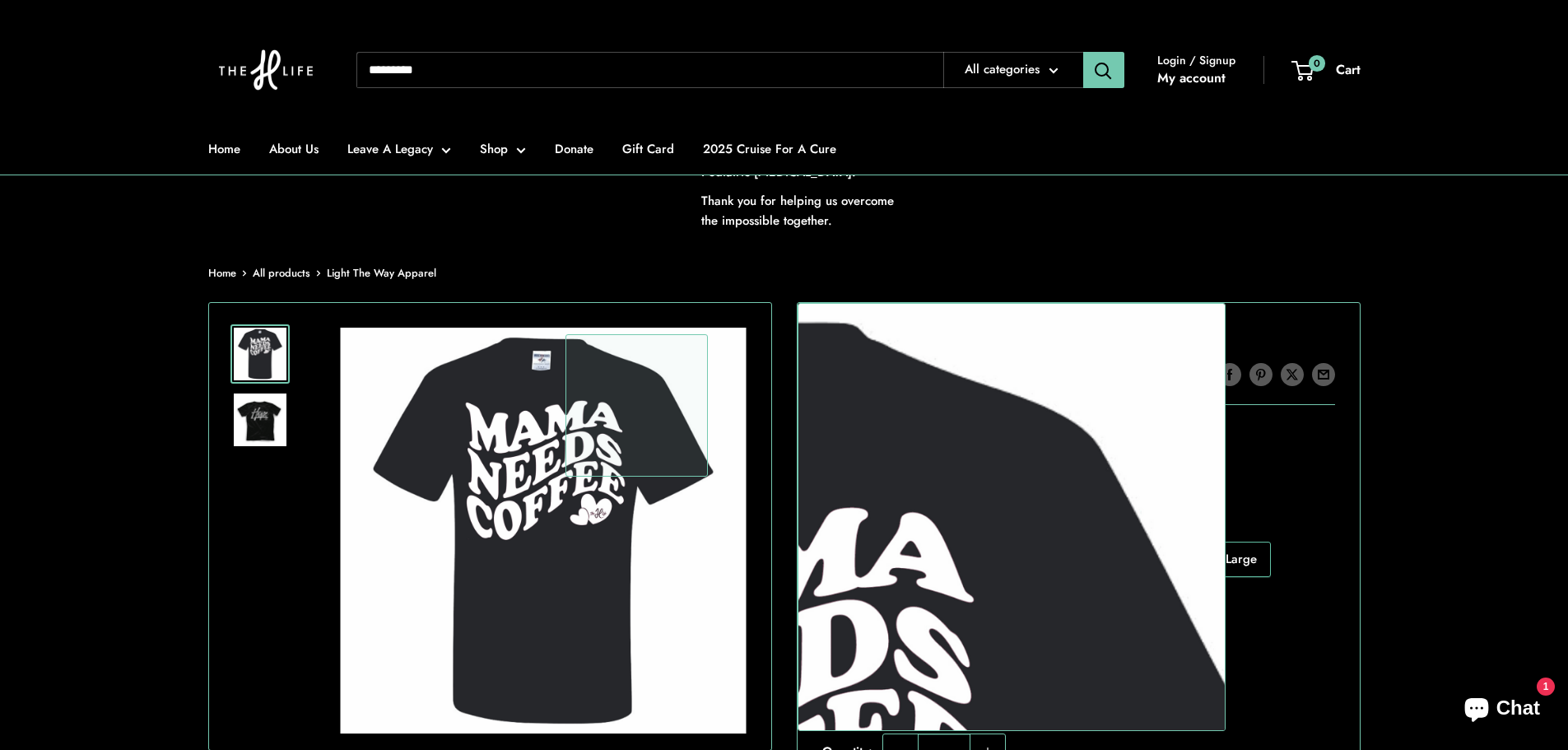
scroll to position [247, 0]
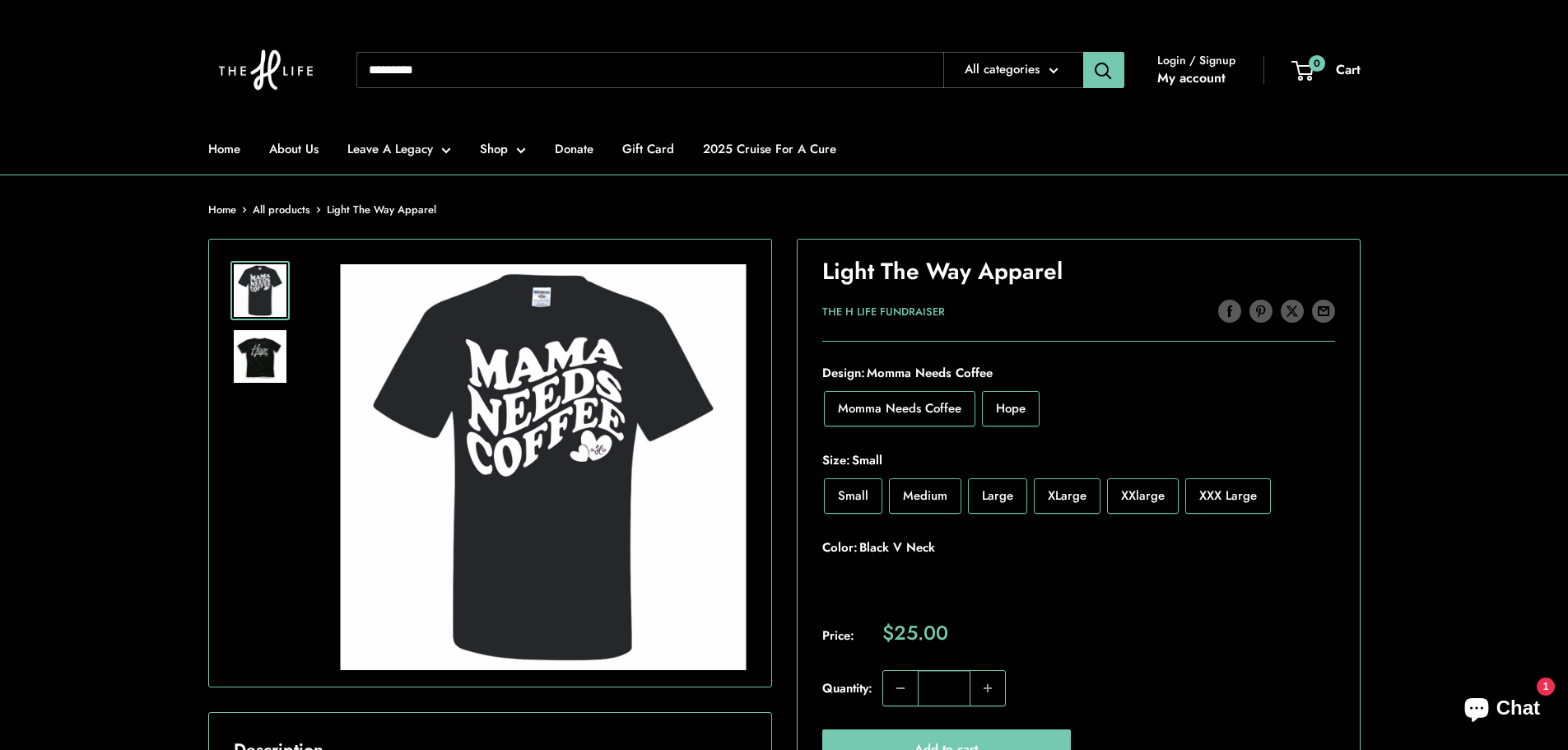
click at [253, 350] on img at bounding box center [259, 356] width 52 height 52
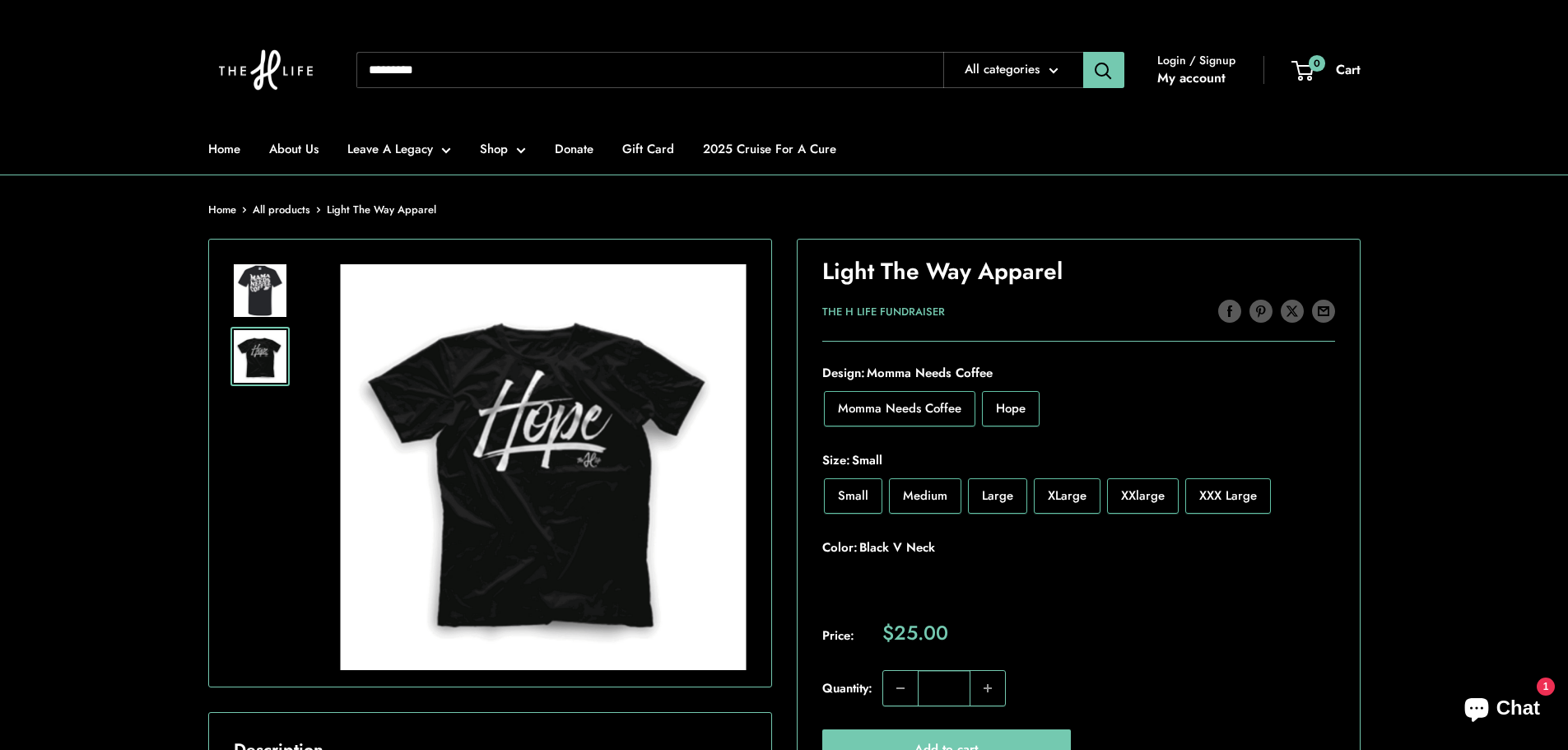
click at [261, 306] on img at bounding box center [259, 290] width 52 height 52
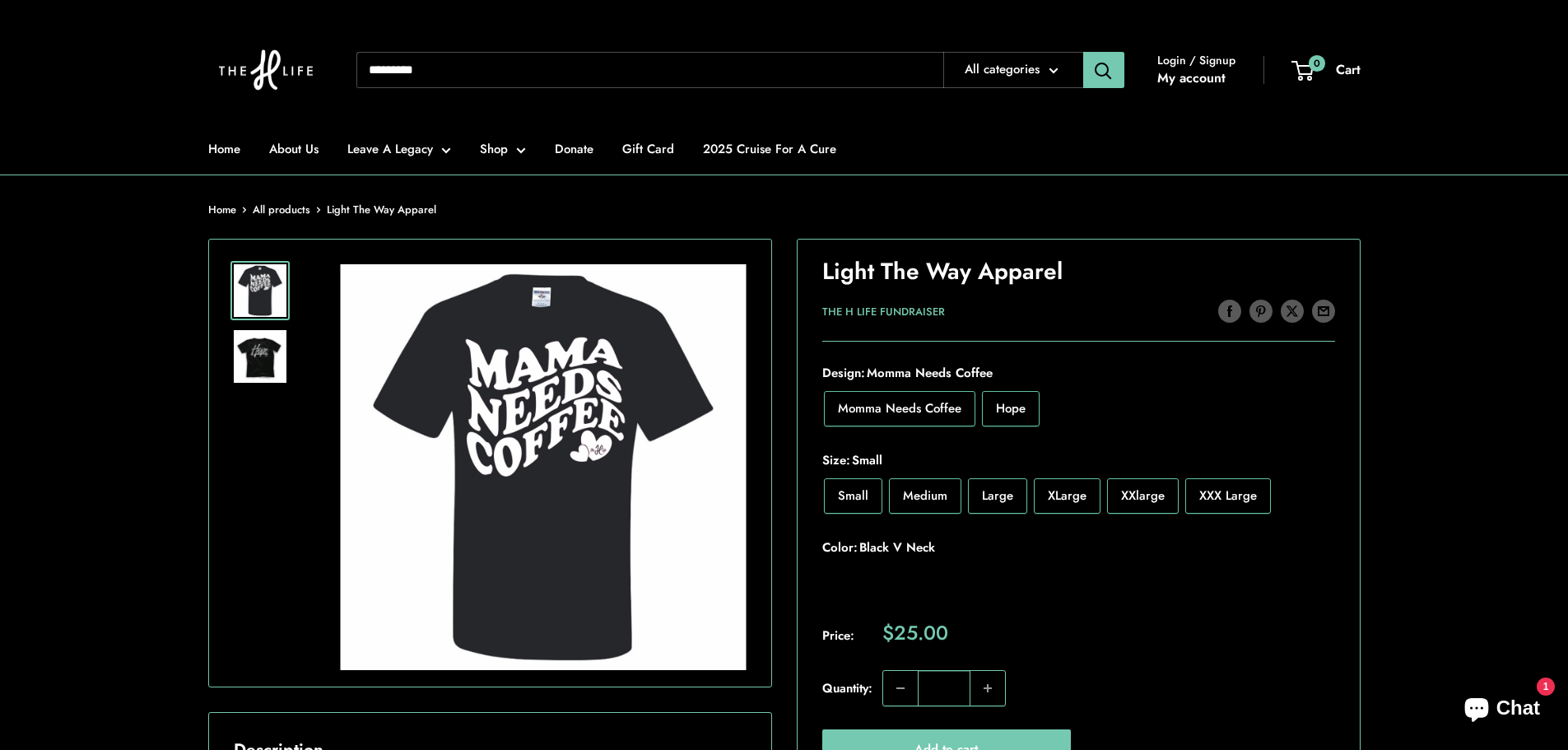
click at [1157, 492] on span "XXlarge" at bounding box center [1142, 496] width 43 height 18
click at [1204, 491] on span "XXX Large" at bounding box center [1228, 496] width 58 height 18
click at [1011, 415] on span "Hope" at bounding box center [1010, 409] width 29 height 18
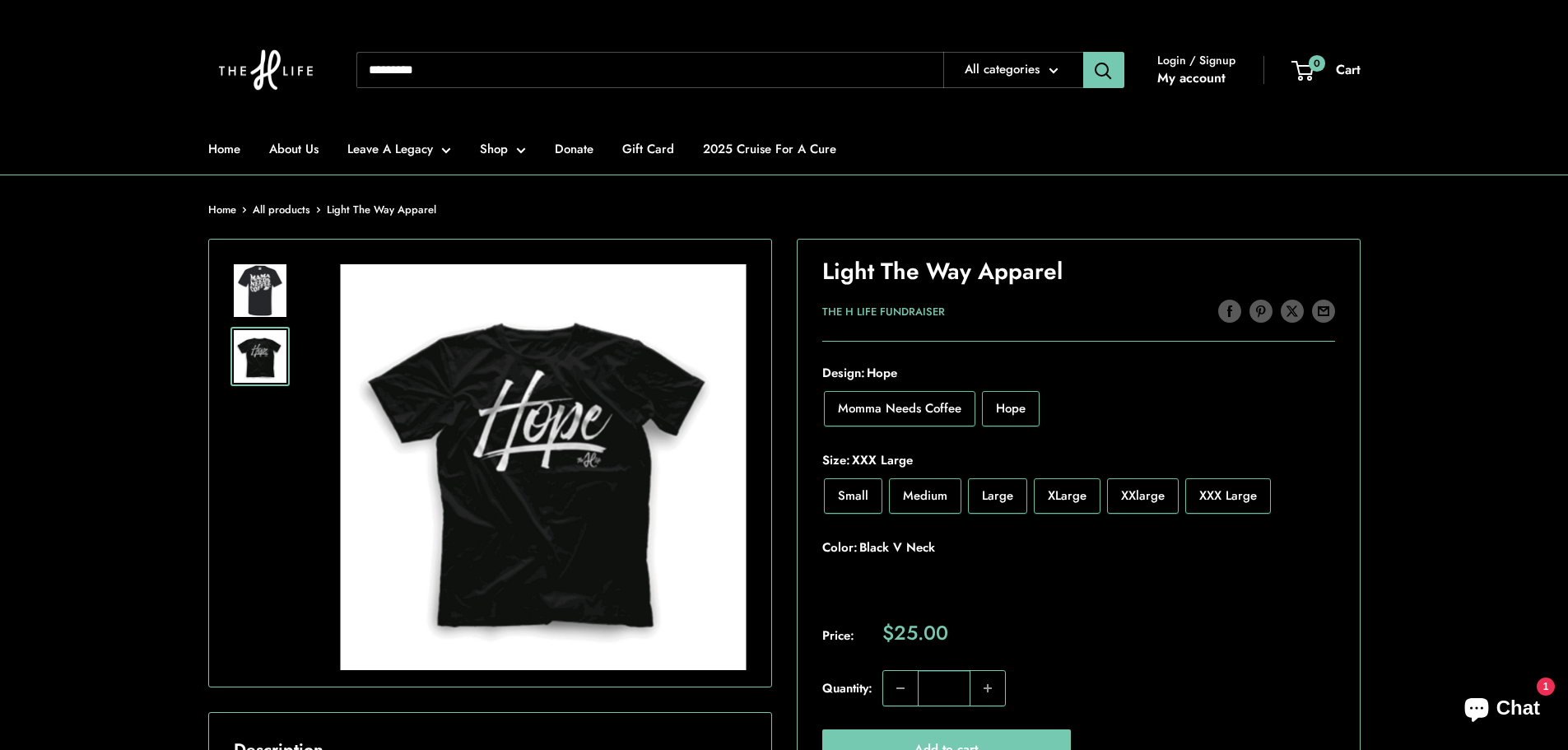
click at [268, 294] on img at bounding box center [259, 290] width 52 height 52
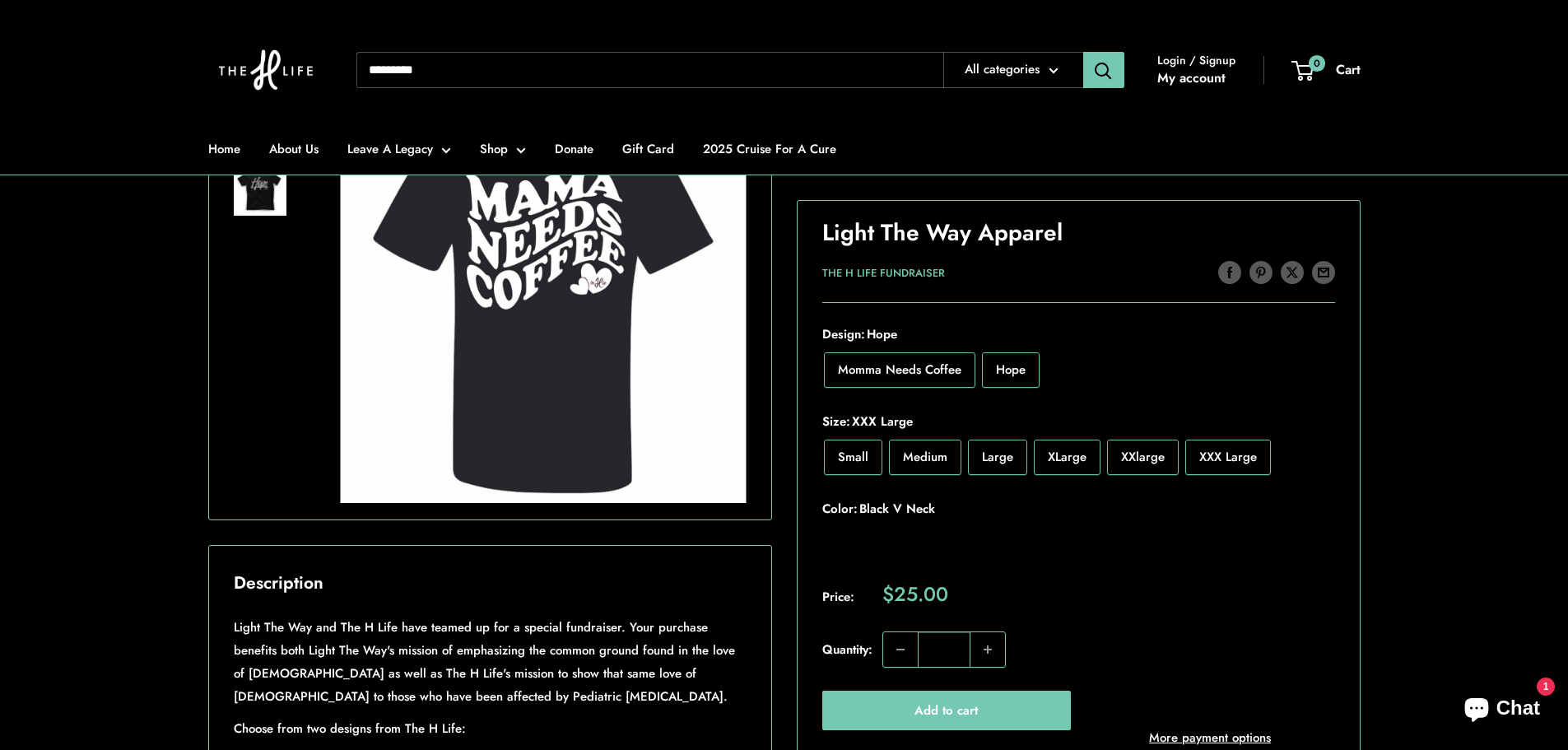
scroll to position [329, 0]
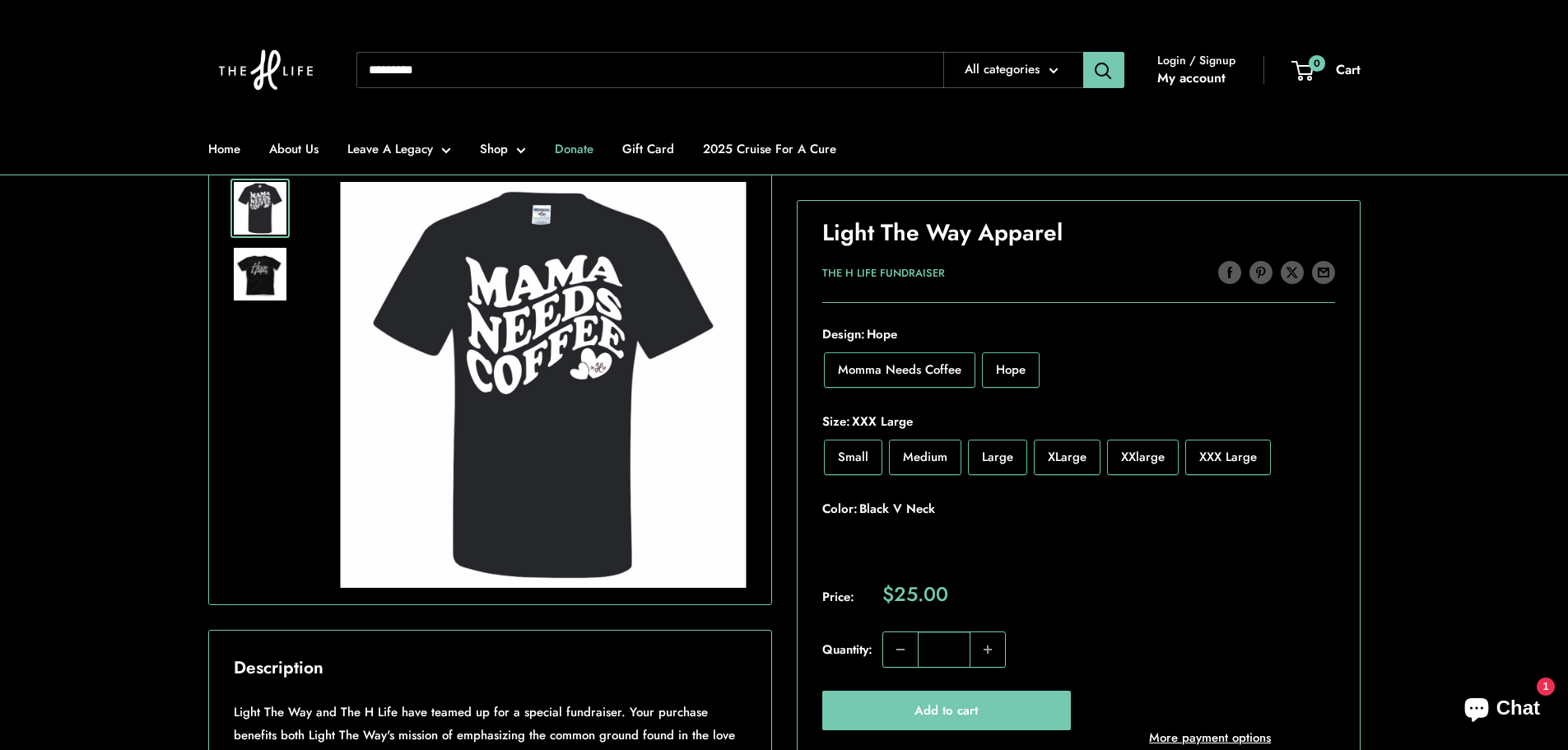
click at [574, 150] on link "Donate" at bounding box center [574, 148] width 39 height 23
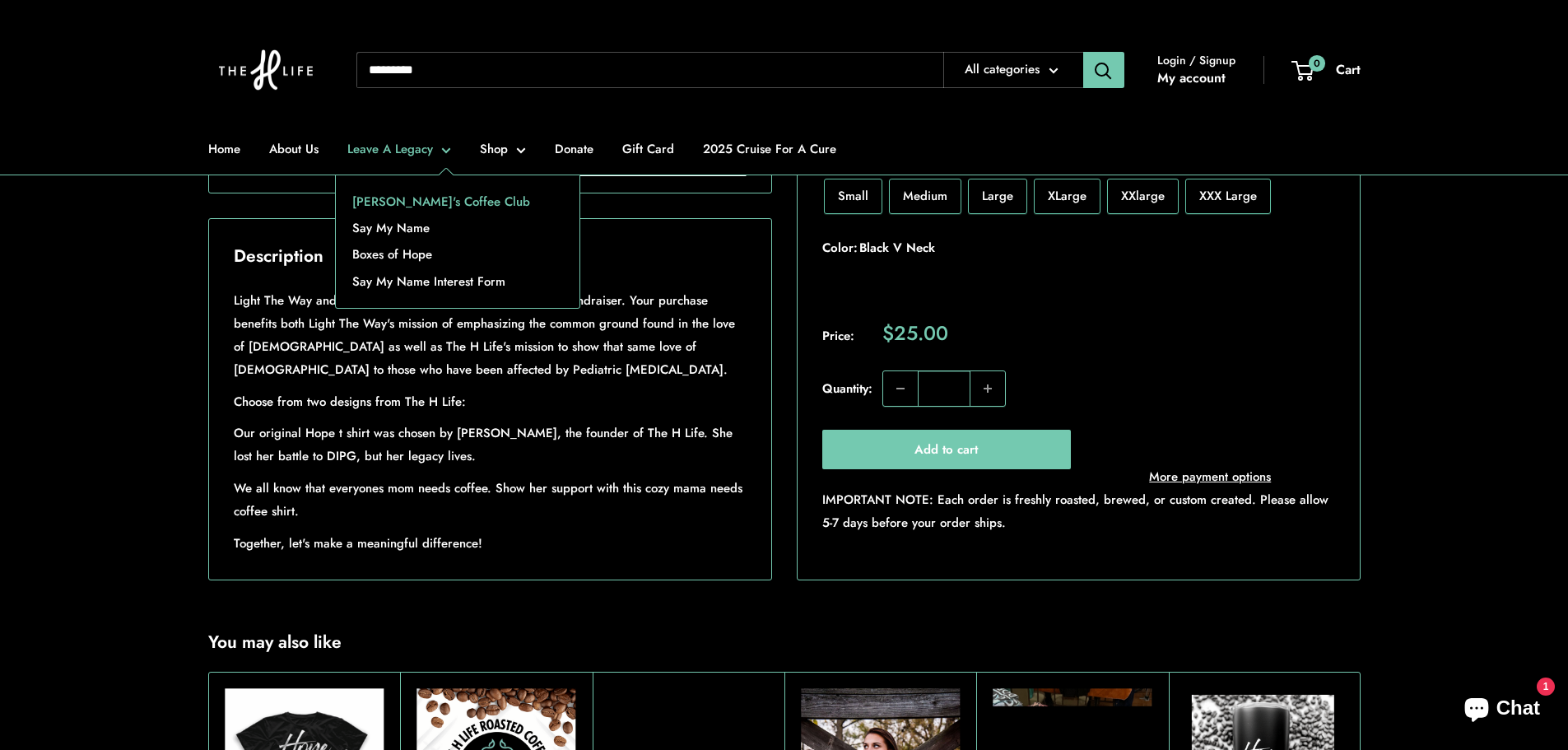
scroll to position [247, 0]
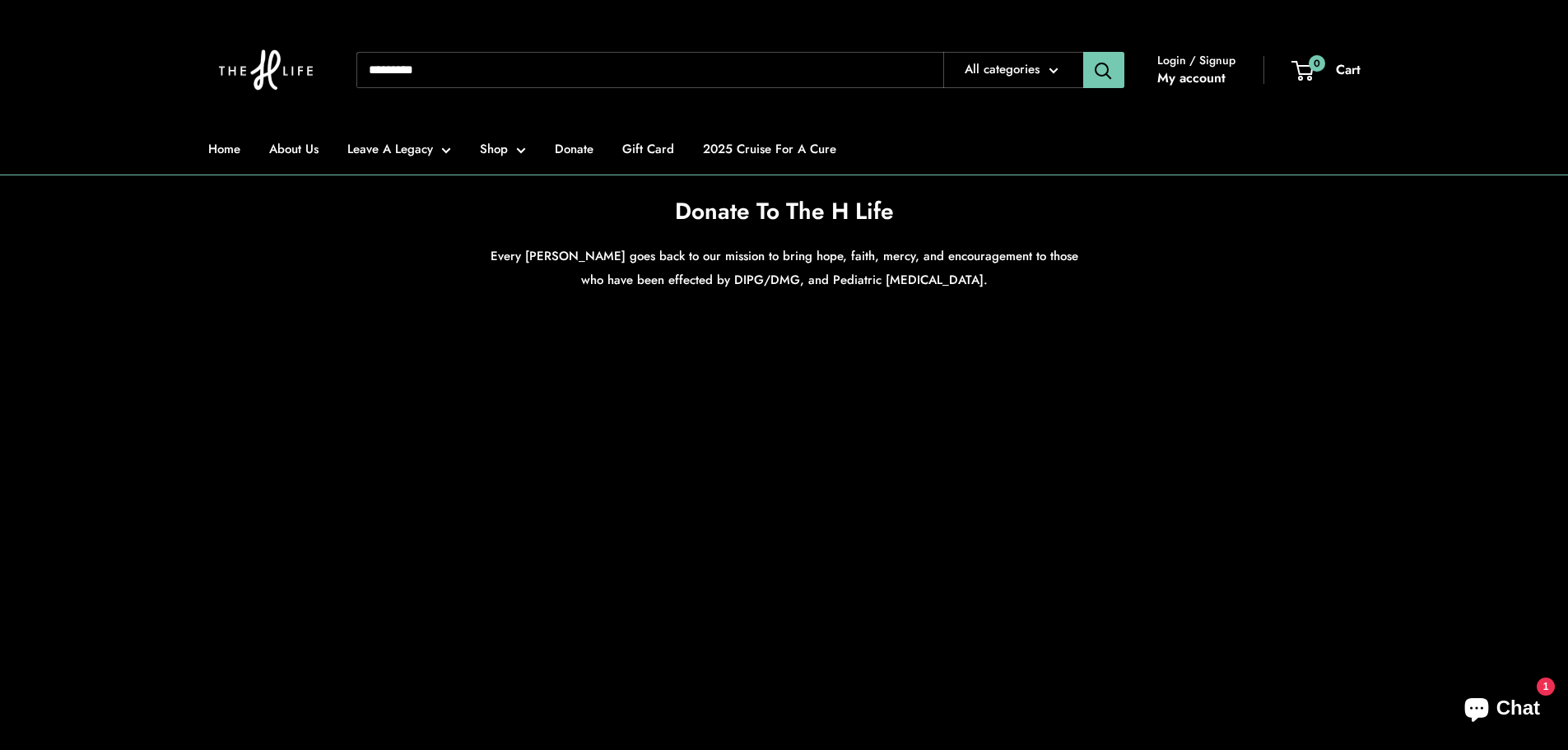
scroll to position [165, 0]
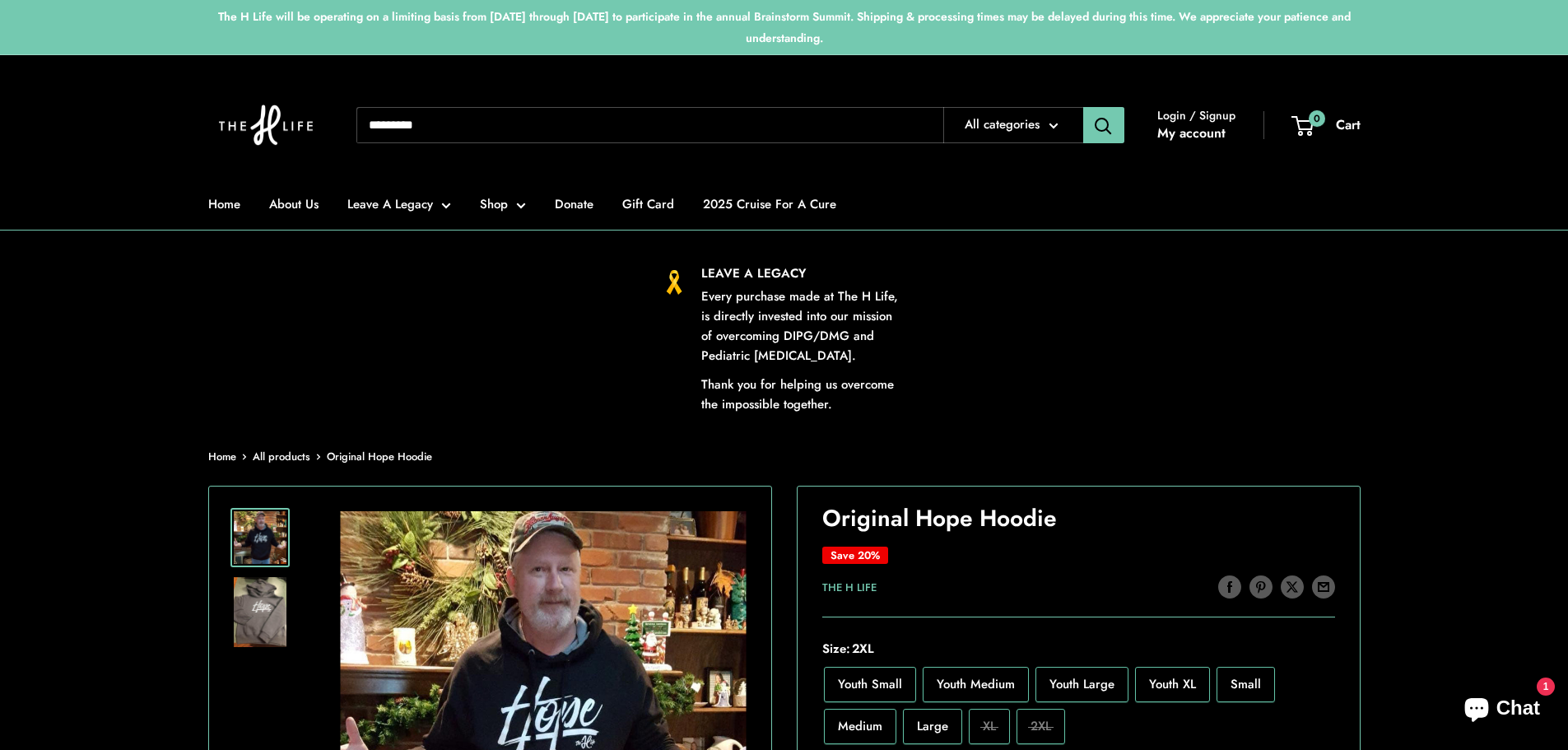
scroll to position [906, 0]
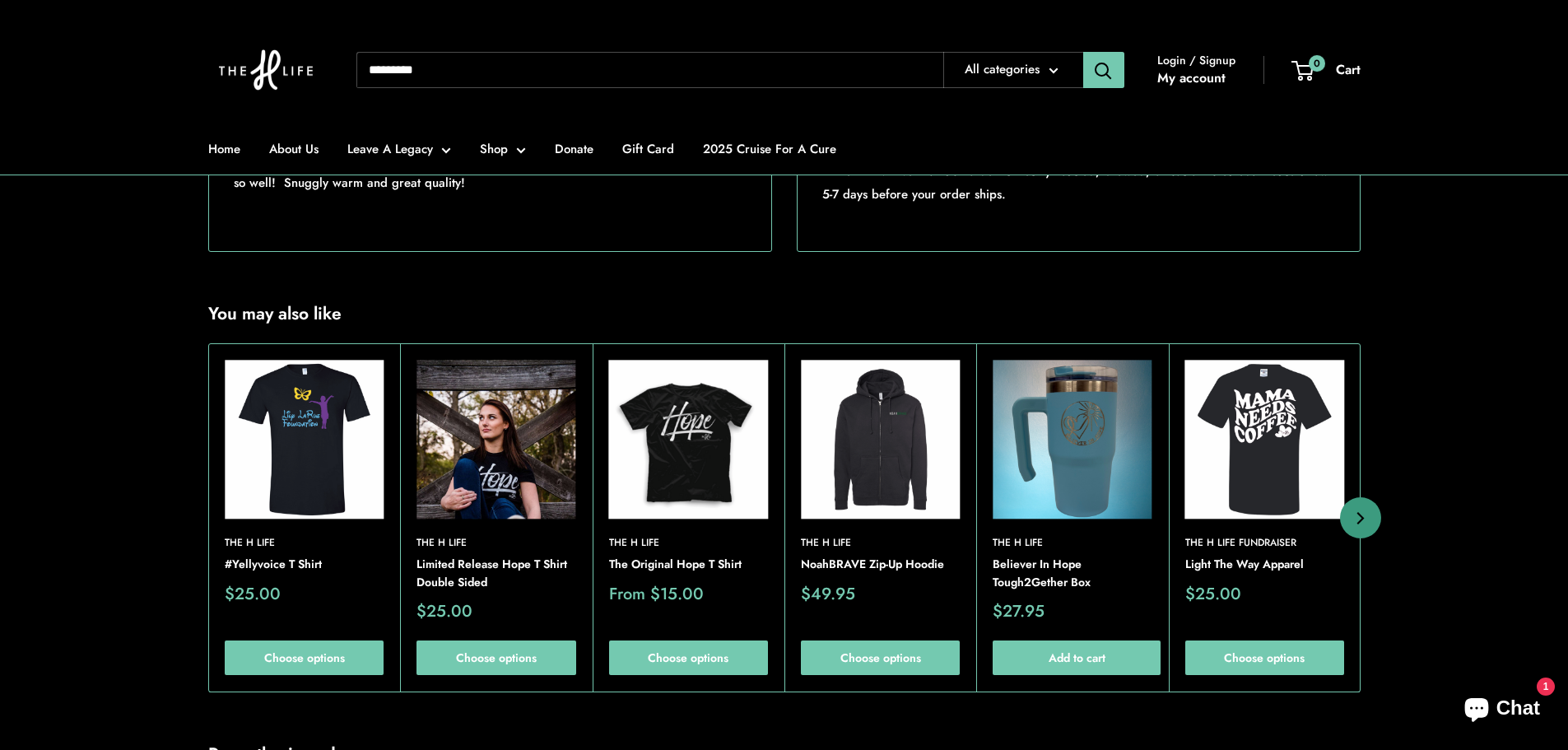
click at [910, 516] on img at bounding box center [879, 439] width 159 height 159
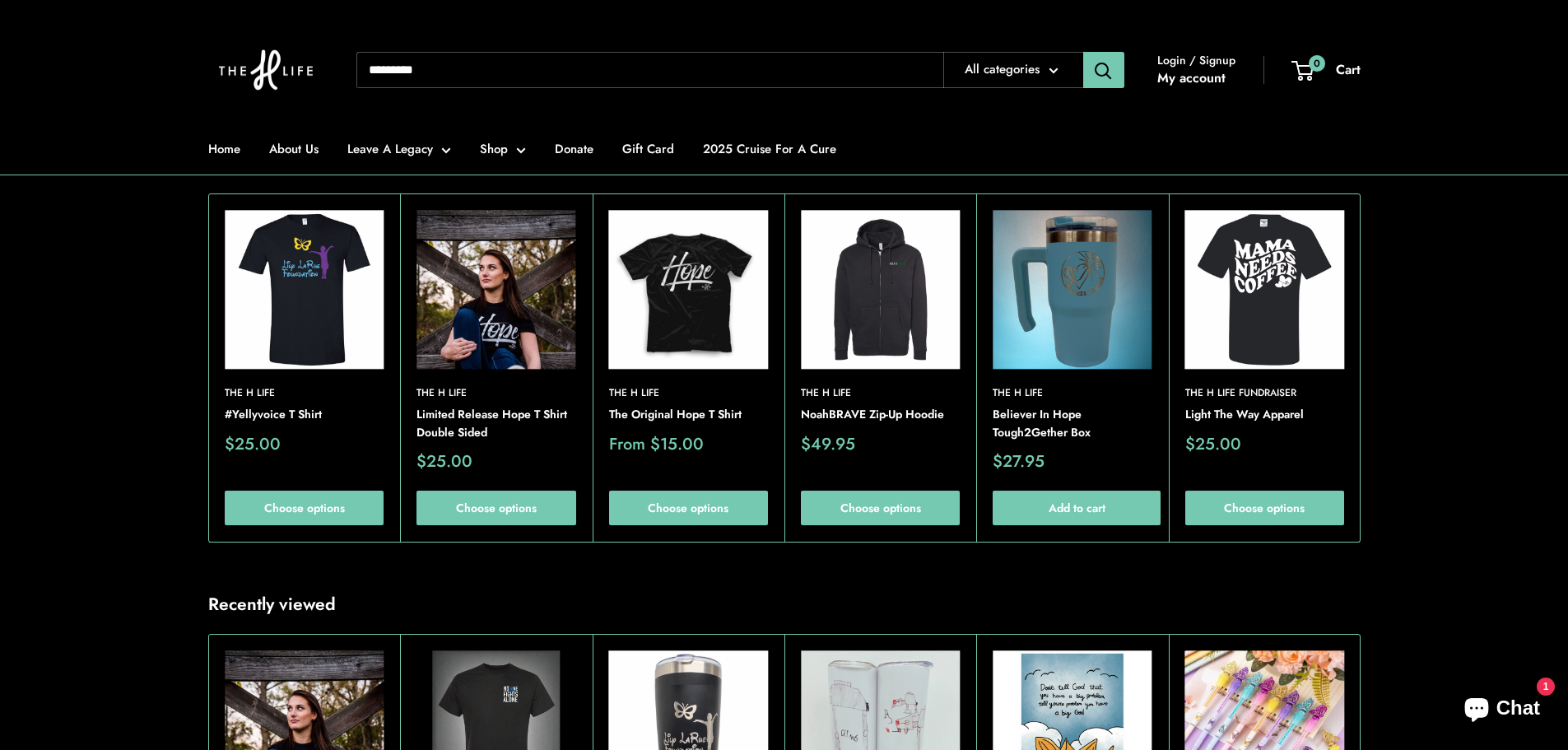
scroll to position [987, 0]
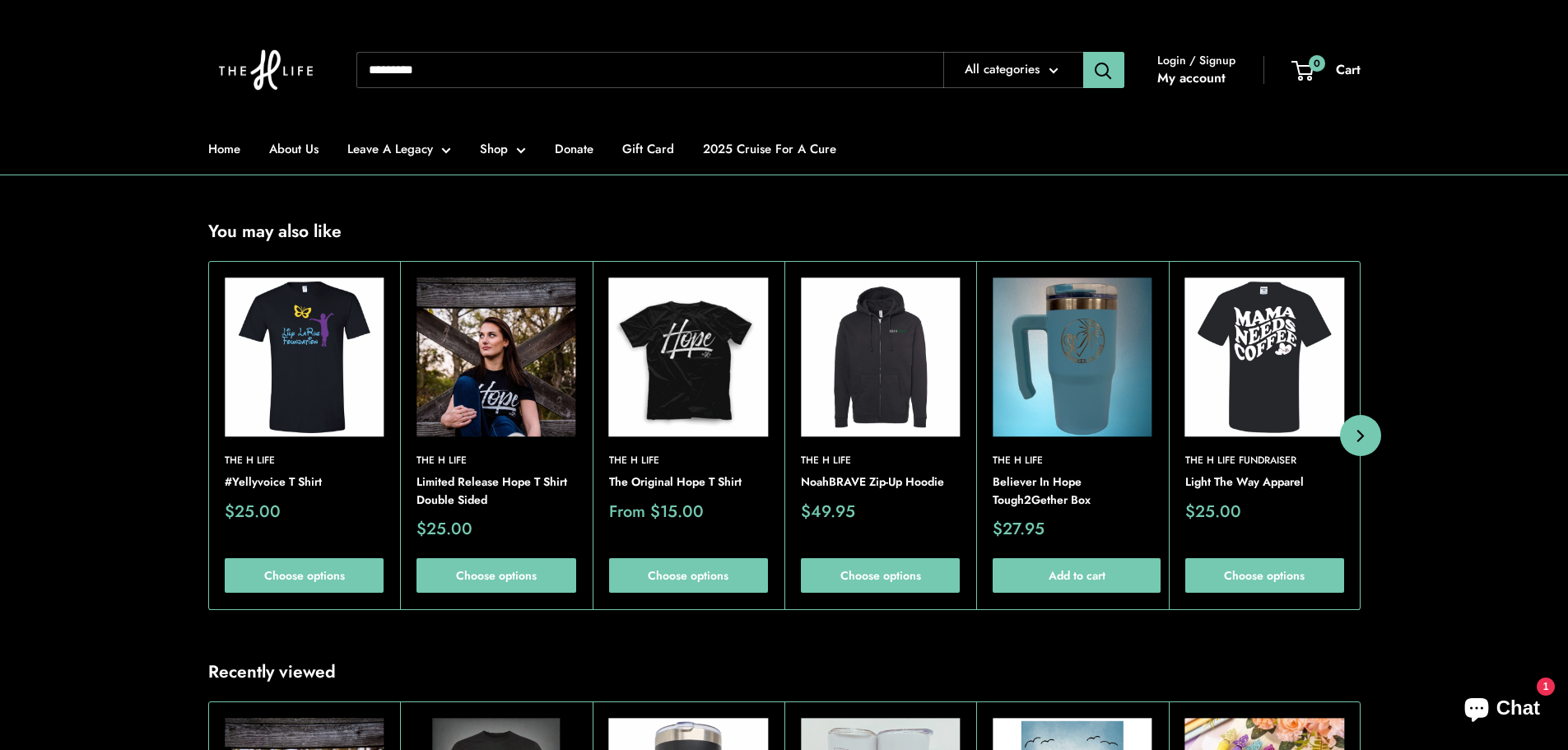
click at [1351, 456] on button "Next" at bounding box center [1360, 435] width 41 height 41
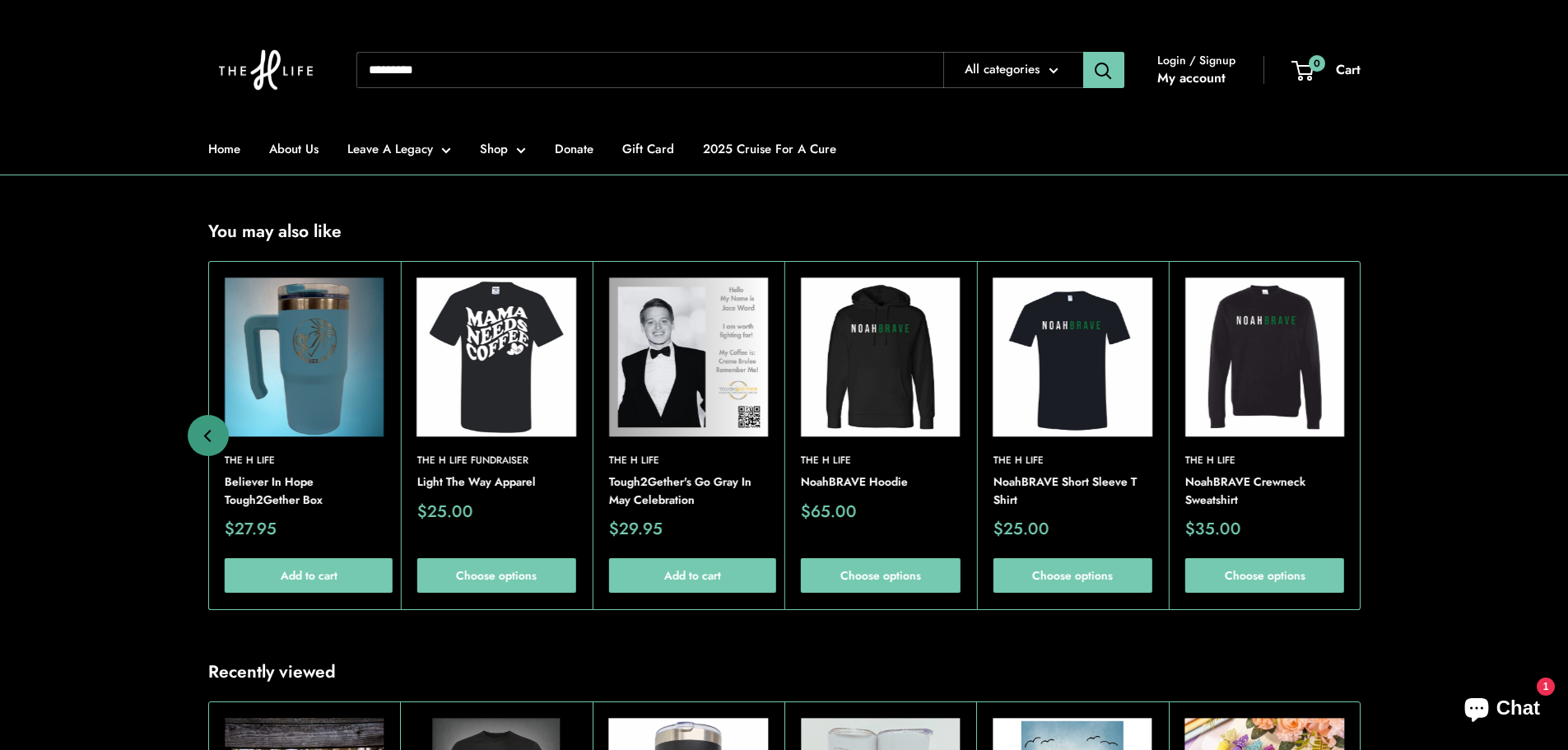
click at [1351, 478] on div "The H Life NoahBRAVE Crewneck Sweatshirt Sale price $35.00 Choose options Quick…" at bounding box center [1263, 435] width 191 height 348
click at [0, 0] on img at bounding box center [0, 0] width 0 height 0
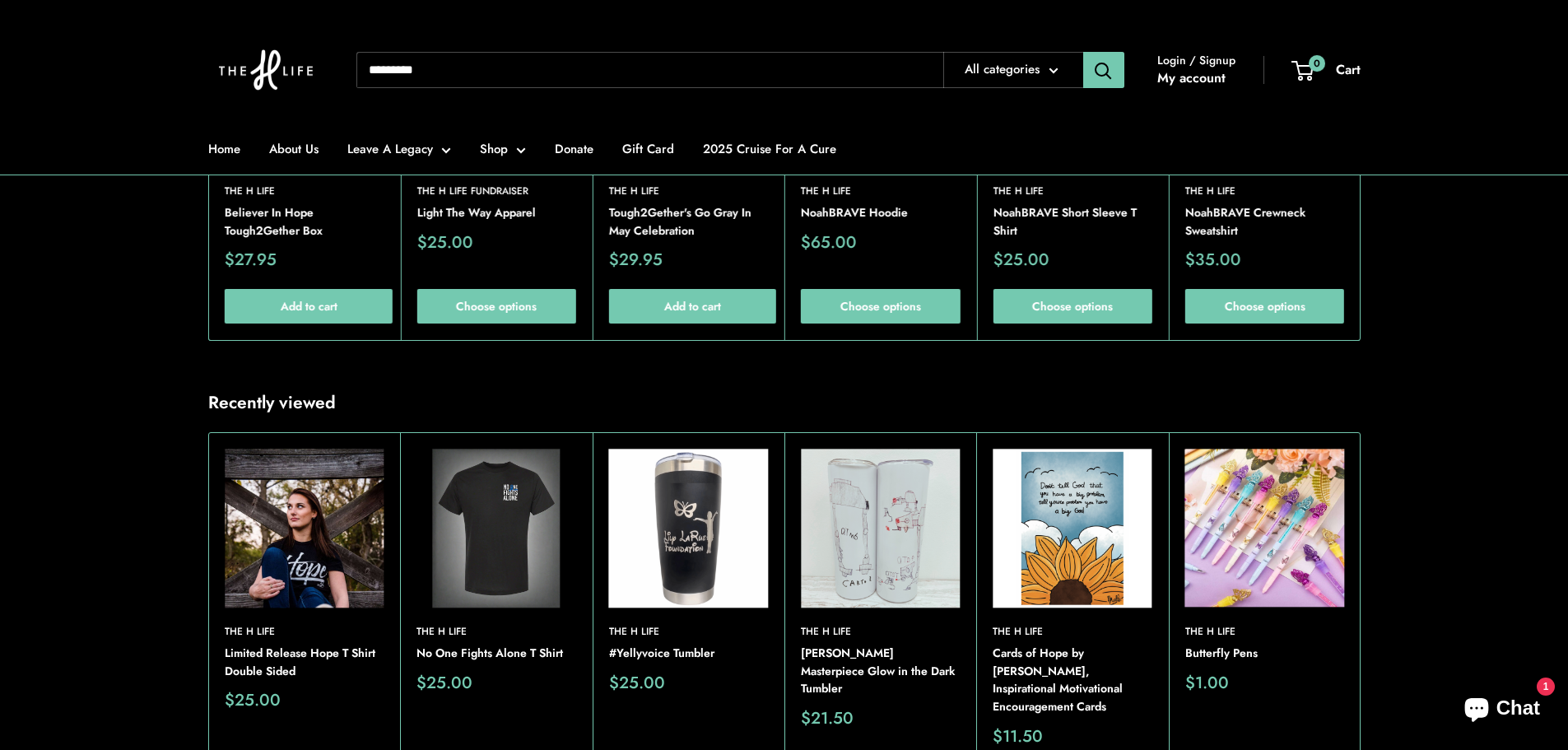
scroll to position [1317, 0]
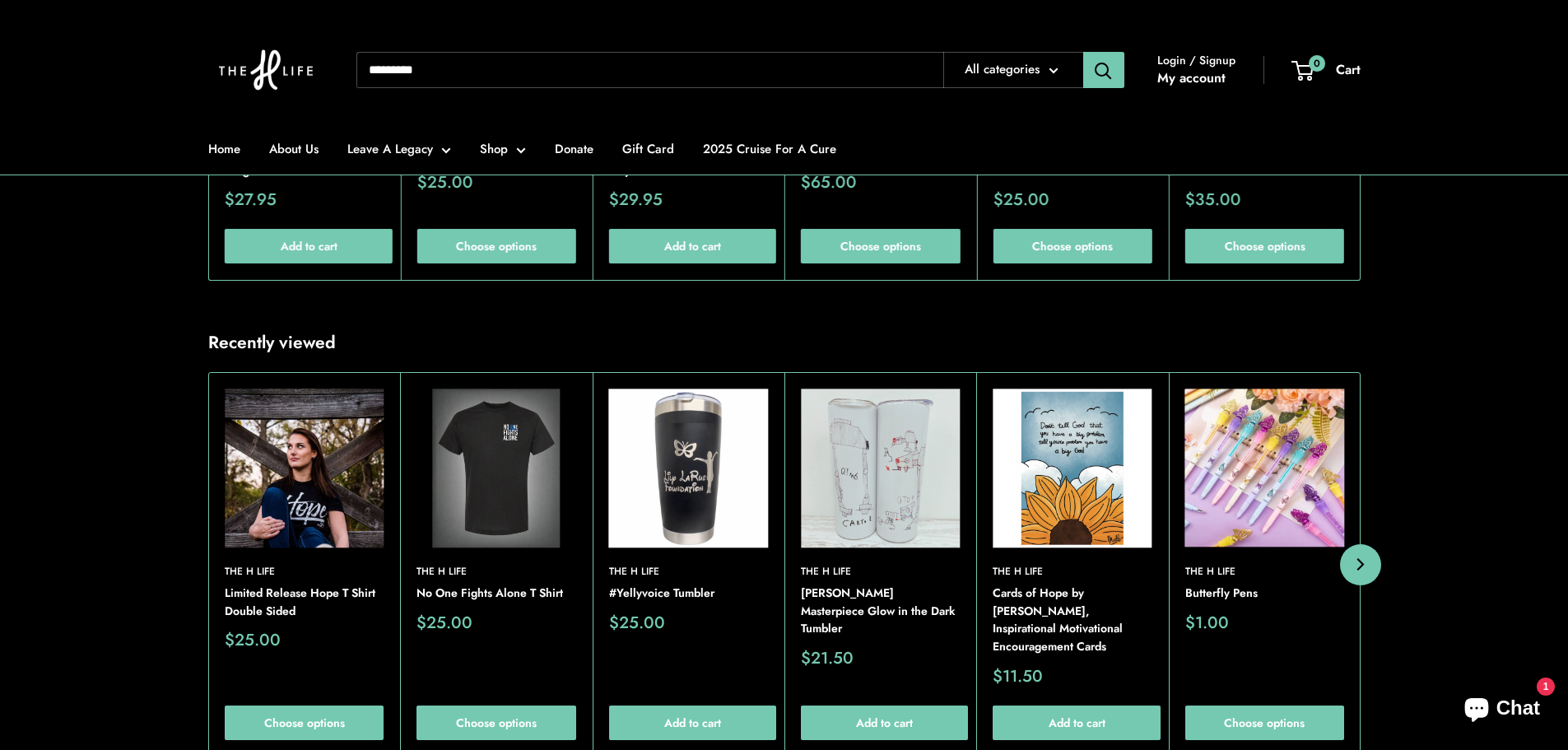
click at [1347, 585] on button "Next" at bounding box center [1360, 564] width 41 height 41
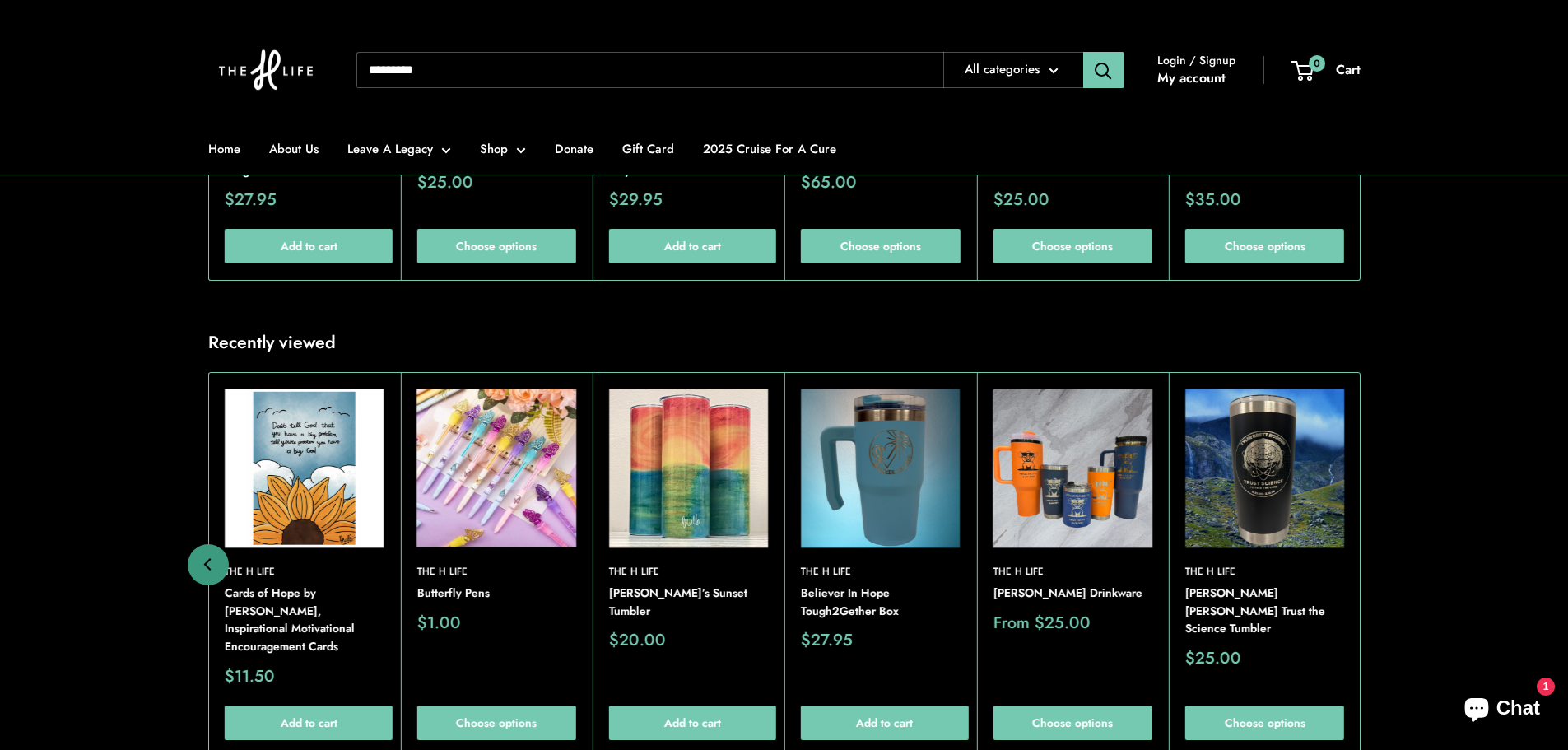
click at [1110, 548] on img at bounding box center [1072, 467] width 159 height 159
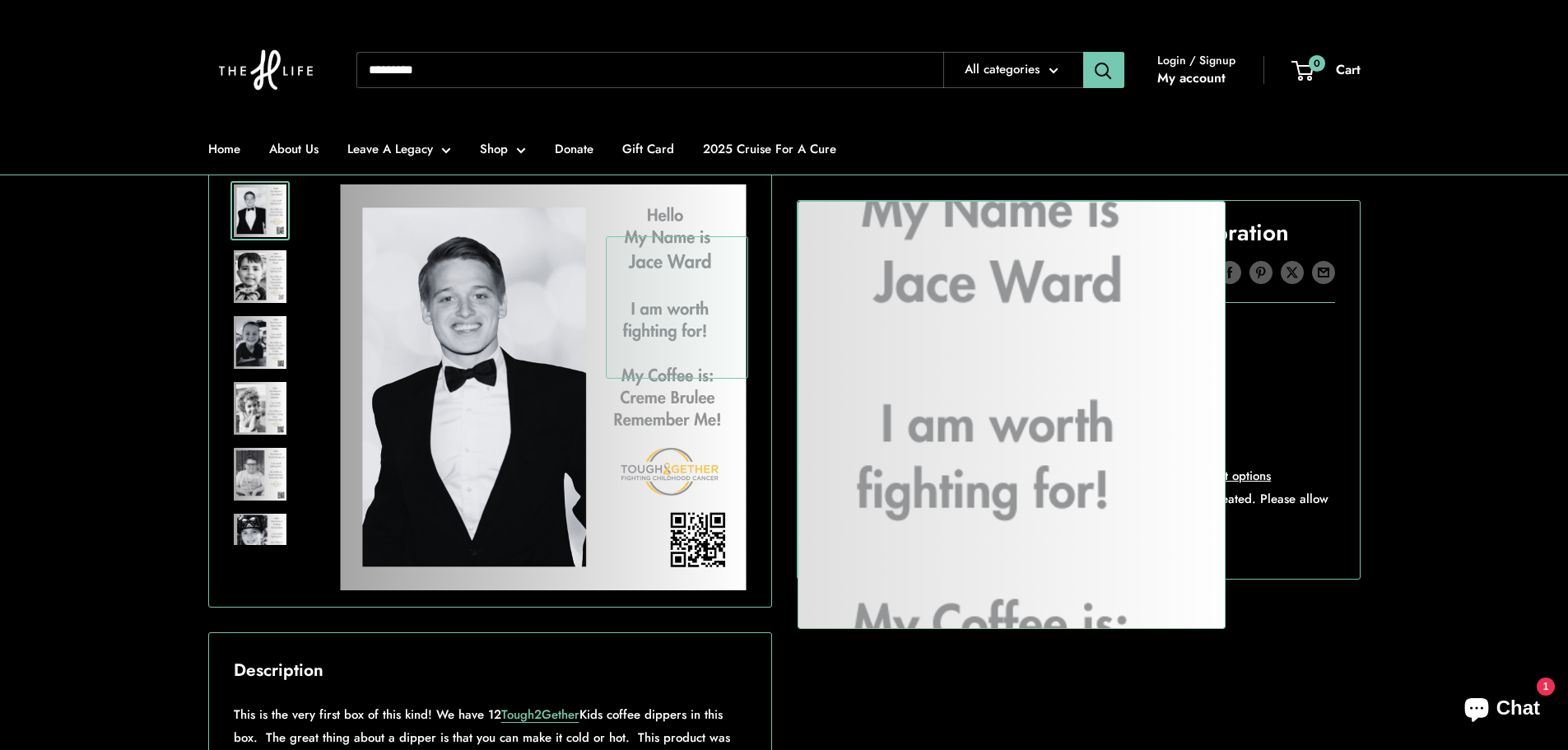
scroll to position [329, 0]
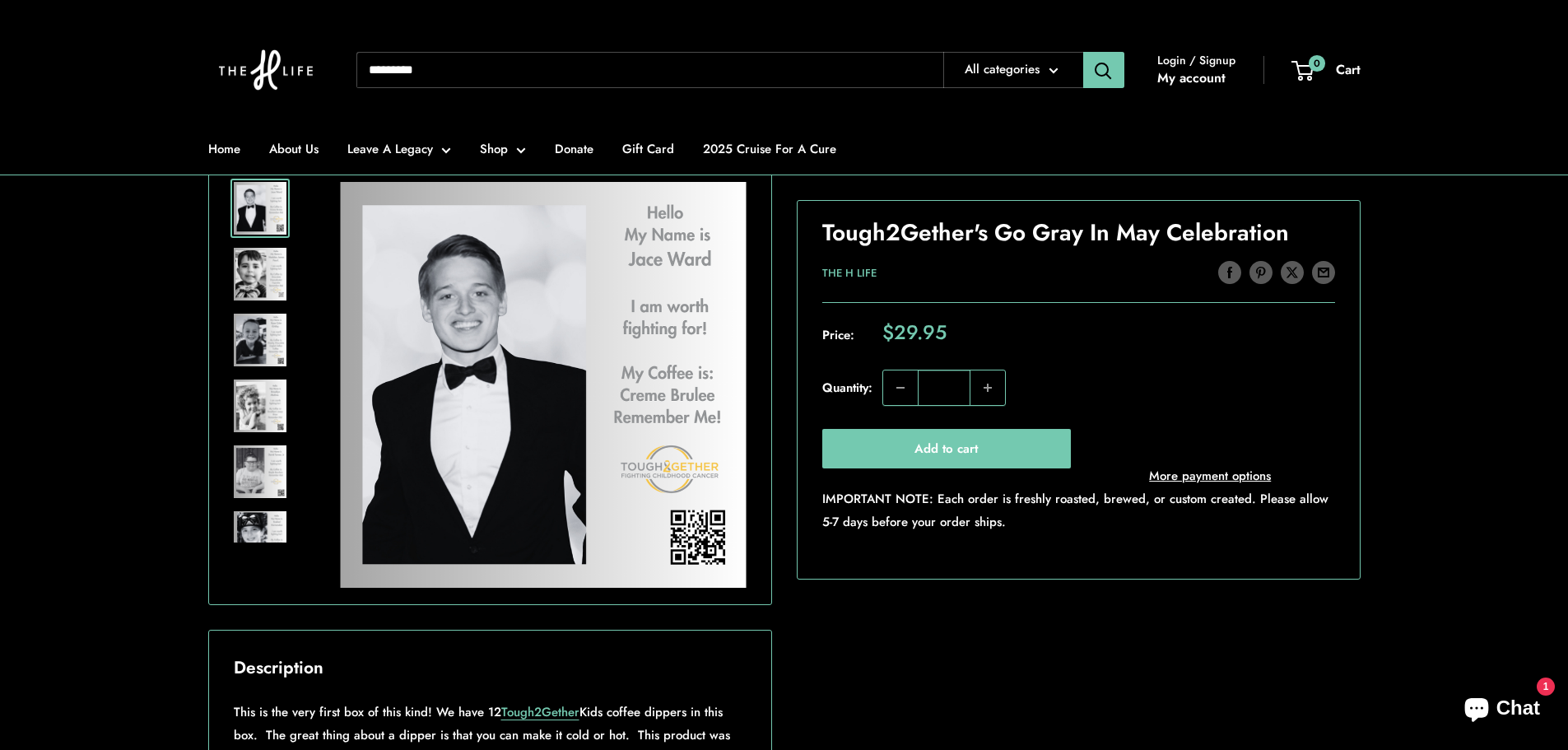
click at [261, 273] on img at bounding box center [259, 273] width 52 height 52
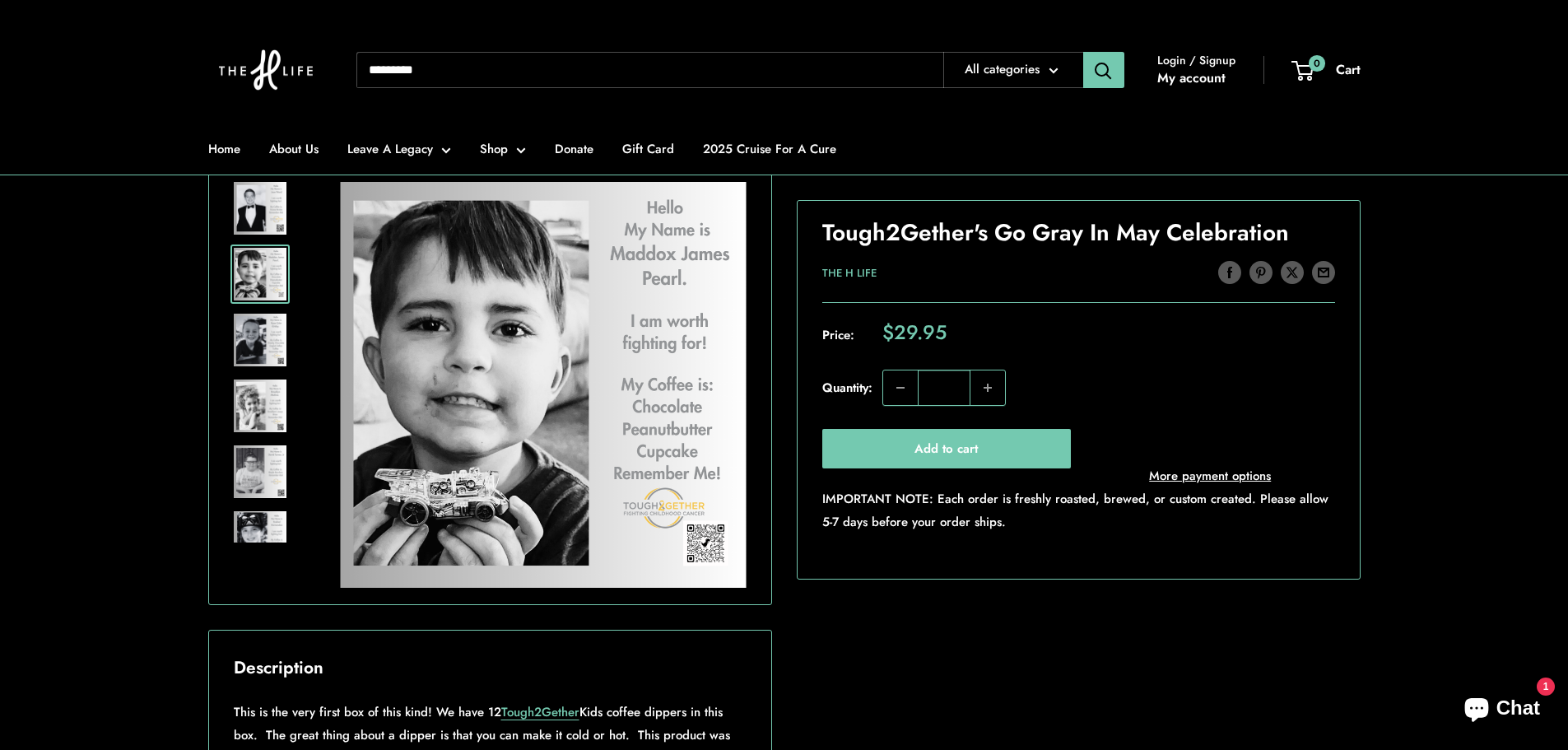
click at [246, 331] on img at bounding box center [259, 340] width 52 height 52
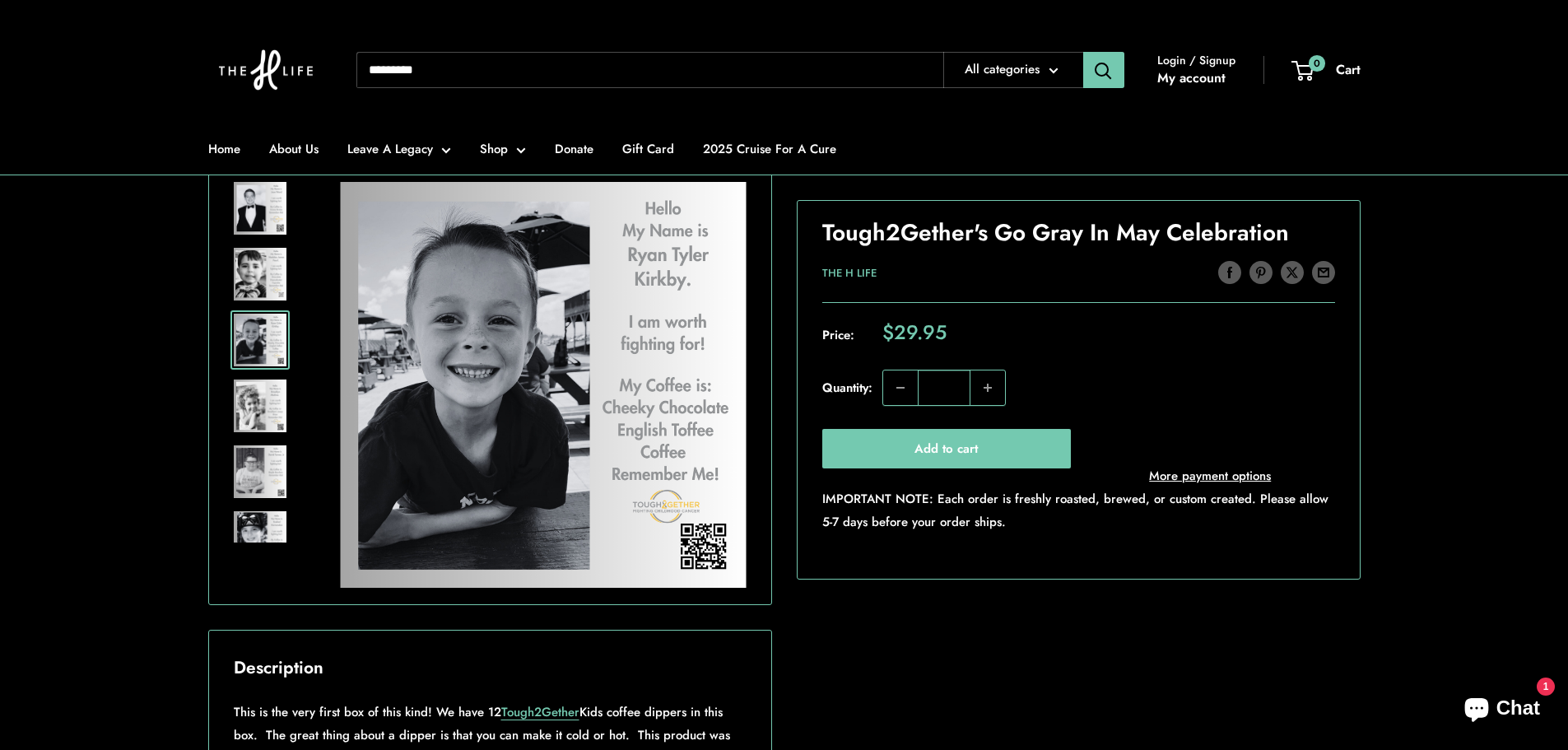
click at [271, 205] on img at bounding box center [259, 208] width 52 height 52
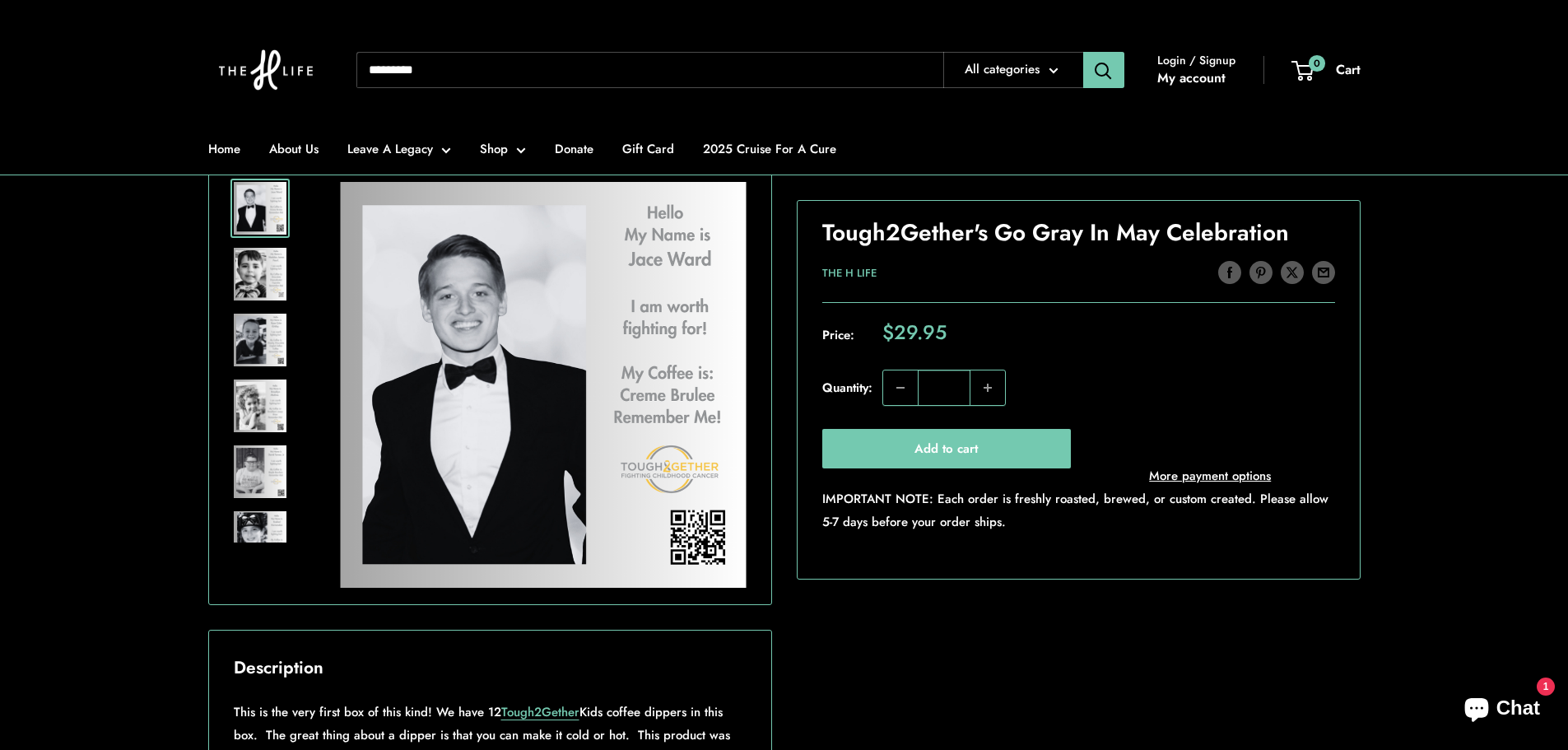
click at [261, 258] on img at bounding box center [259, 273] width 52 height 52
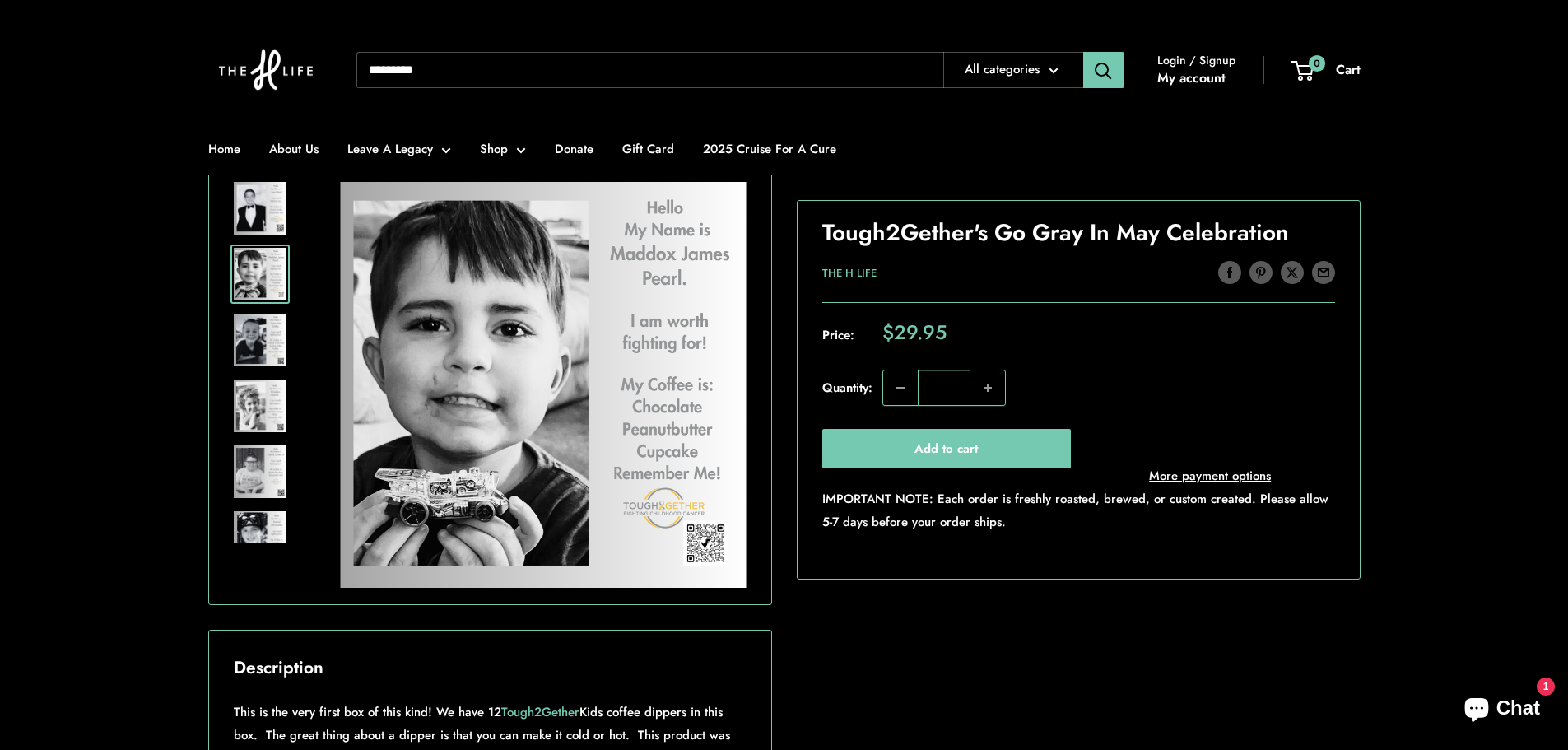
click at [279, 401] on img at bounding box center [259, 405] width 52 height 52
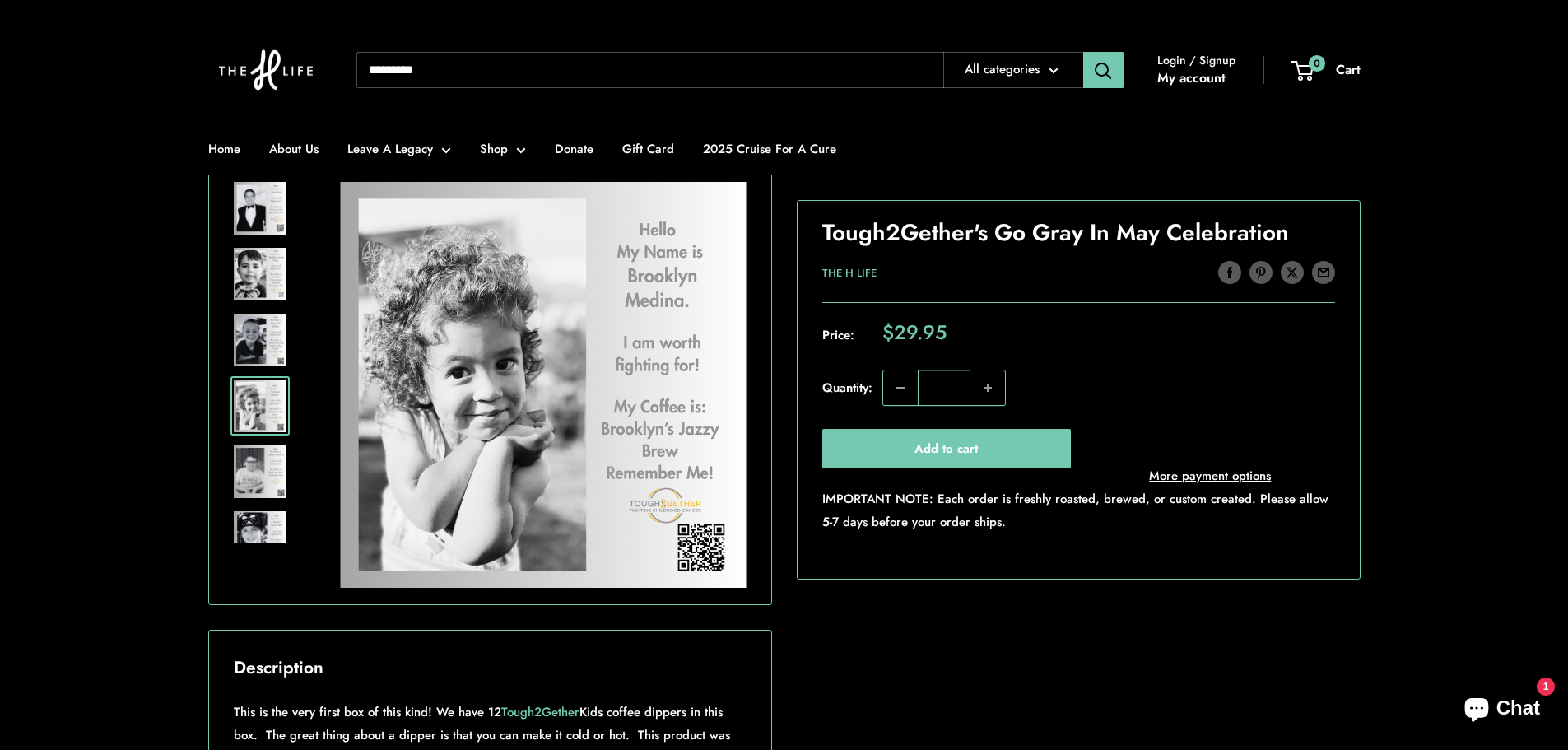
scroll to position [47, 0]
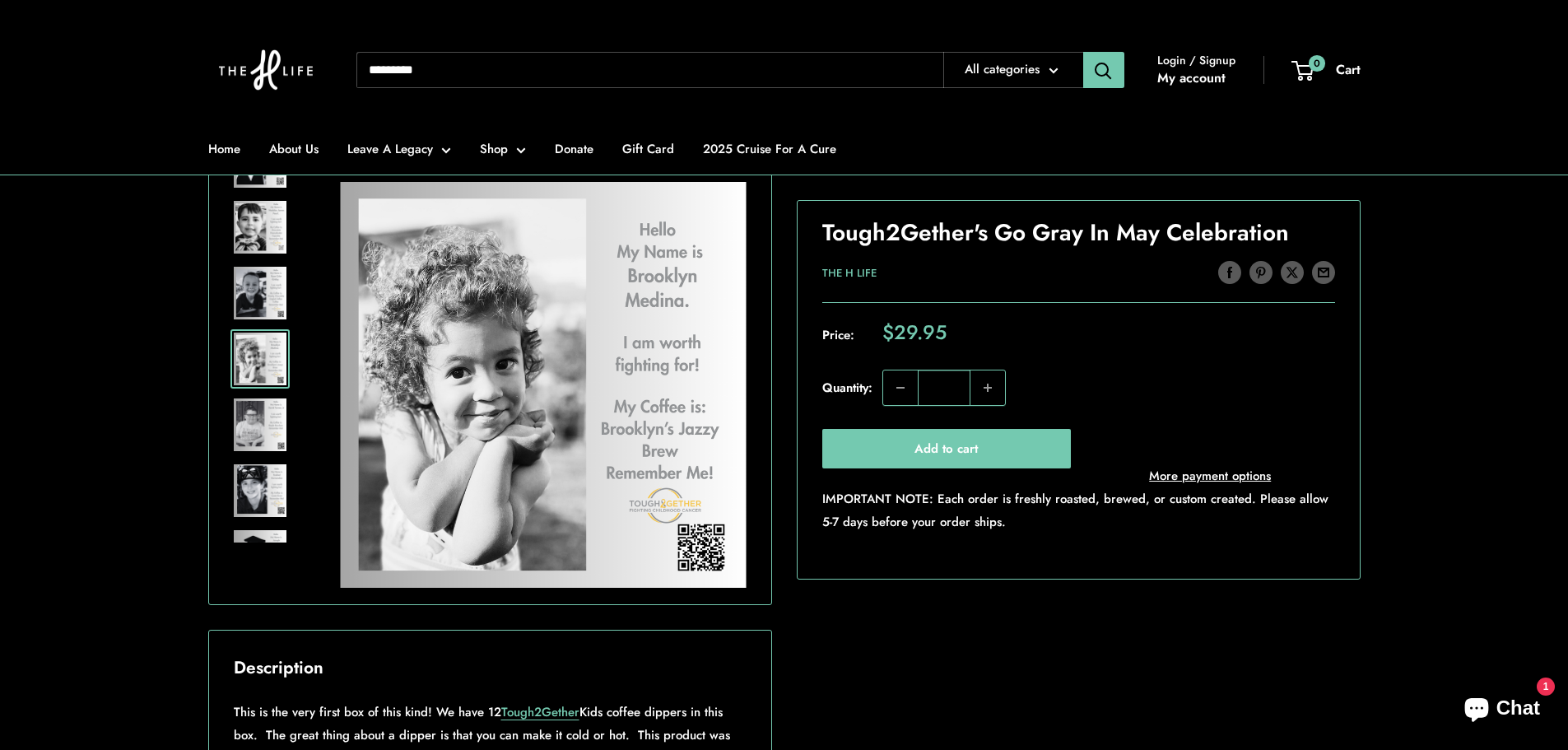
click at [278, 511] on img at bounding box center [259, 490] width 52 height 52
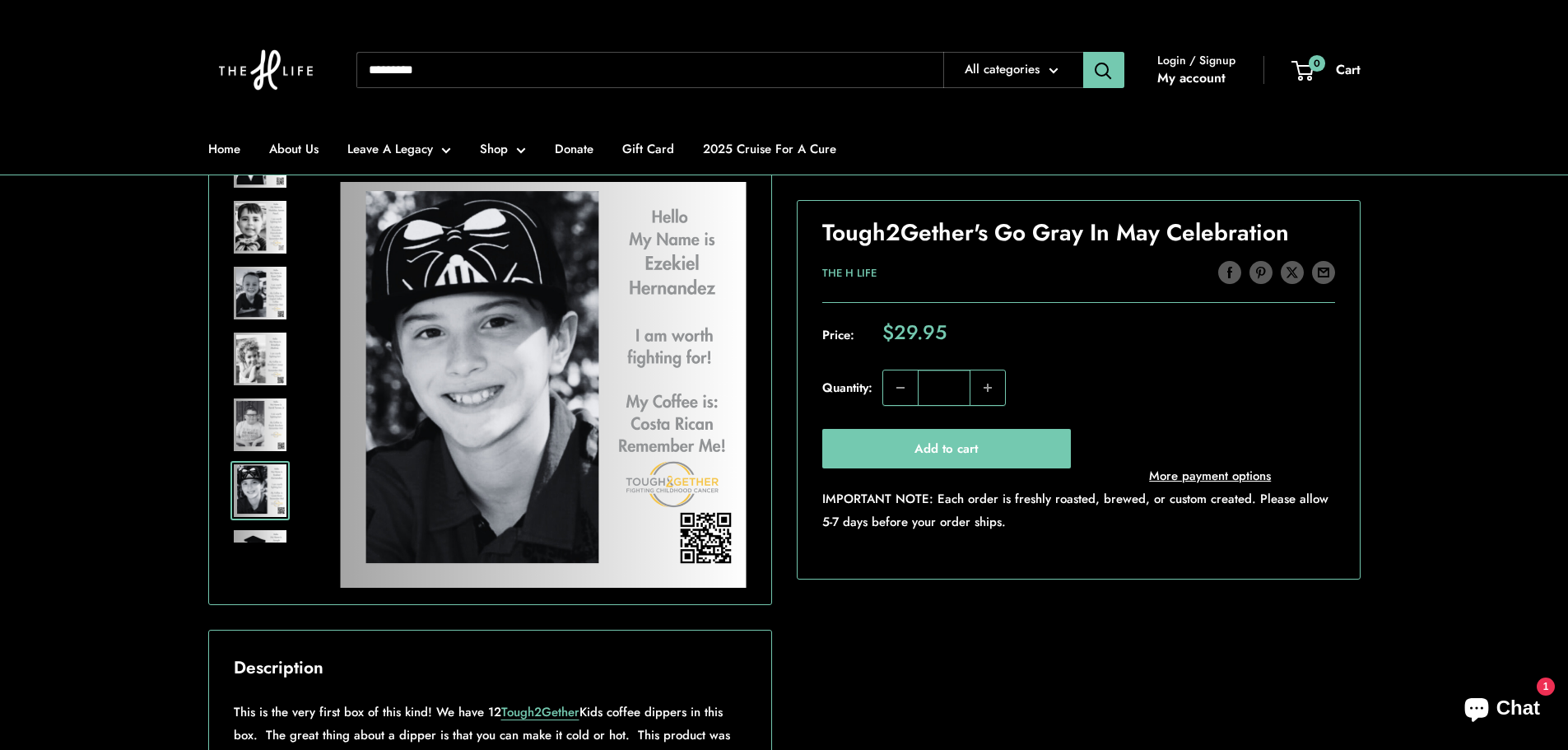
scroll to position [179, 0]
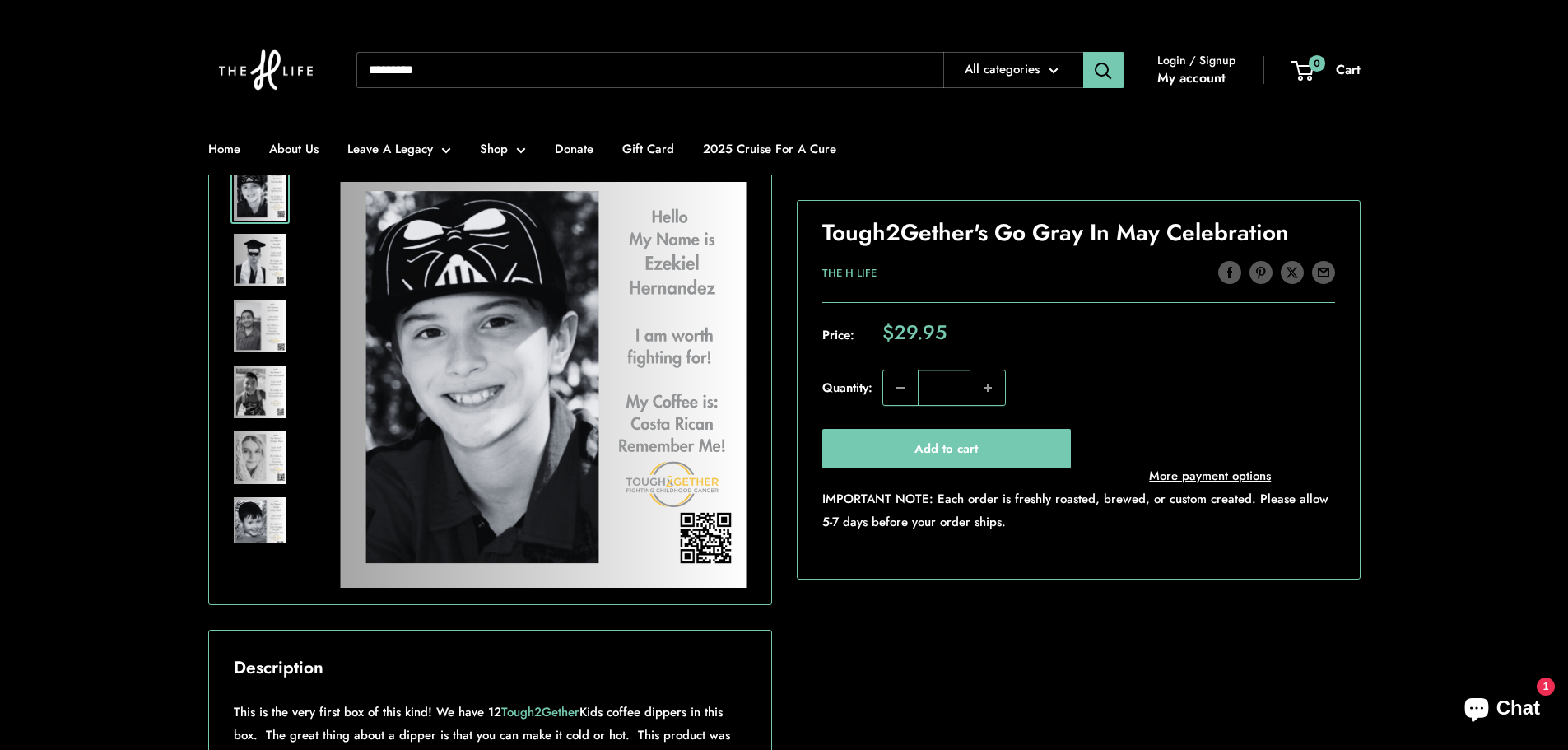
click at [268, 449] on img at bounding box center [259, 457] width 52 height 52
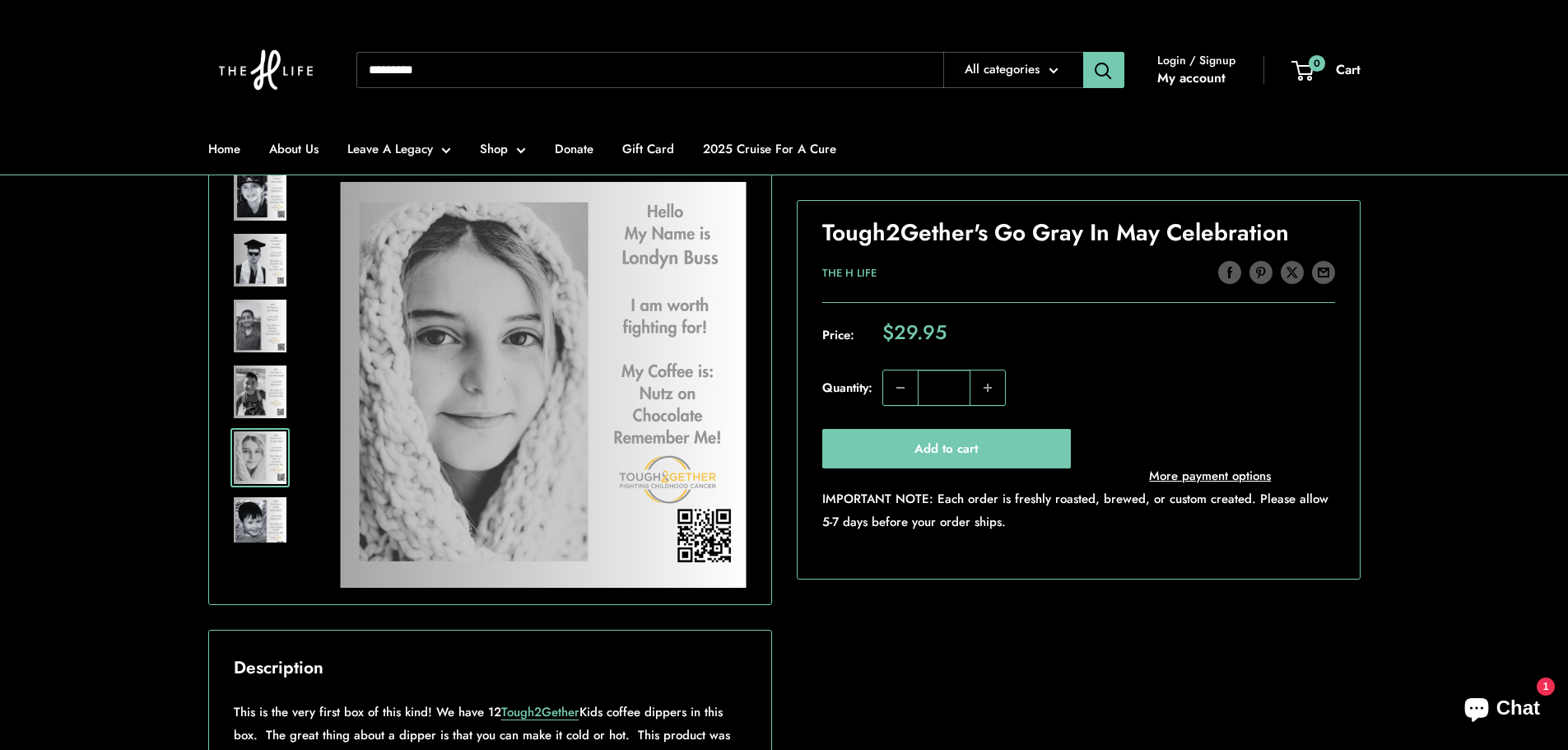
scroll to position [426, 0]
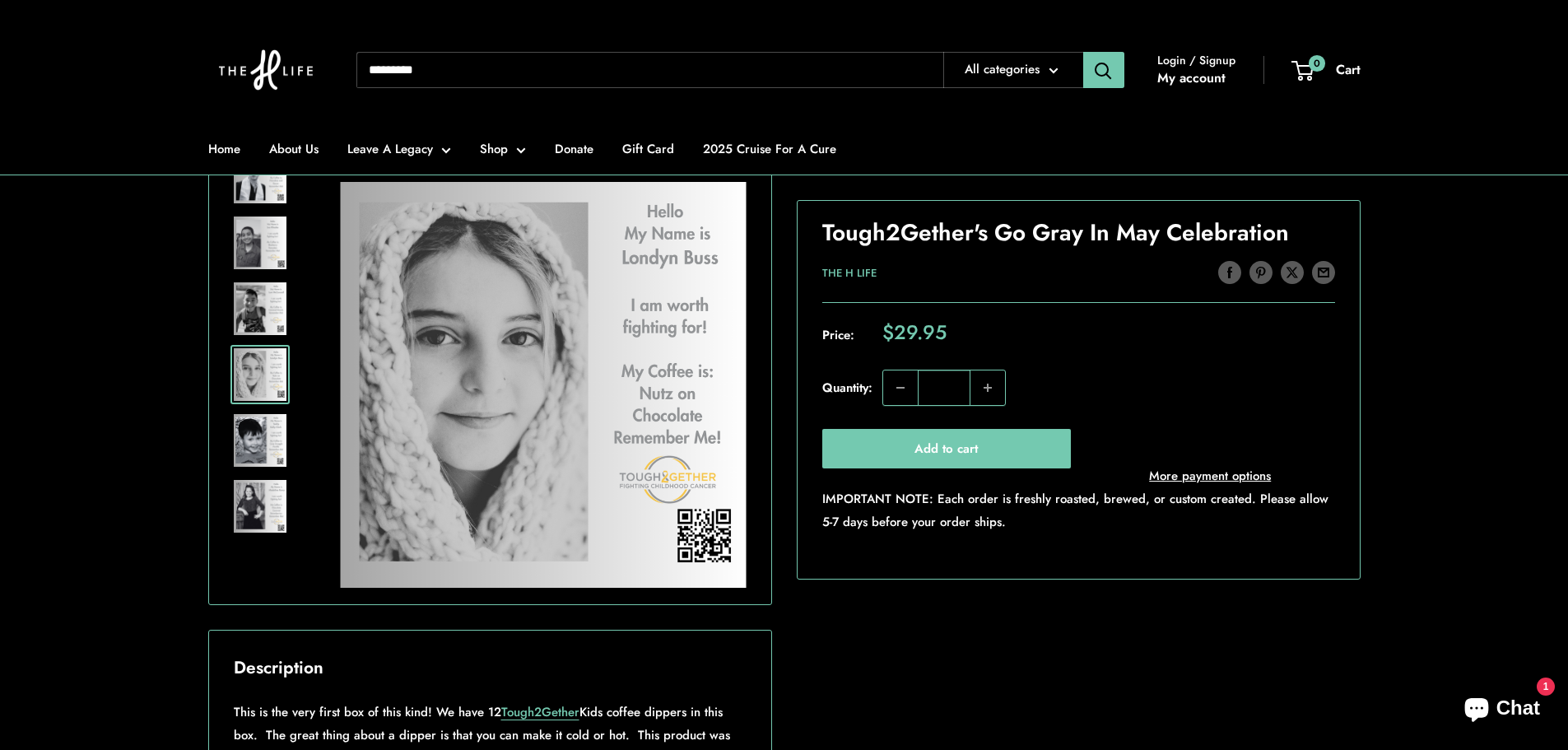
click at [248, 514] on img at bounding box center [259, 505] width 52 height 52
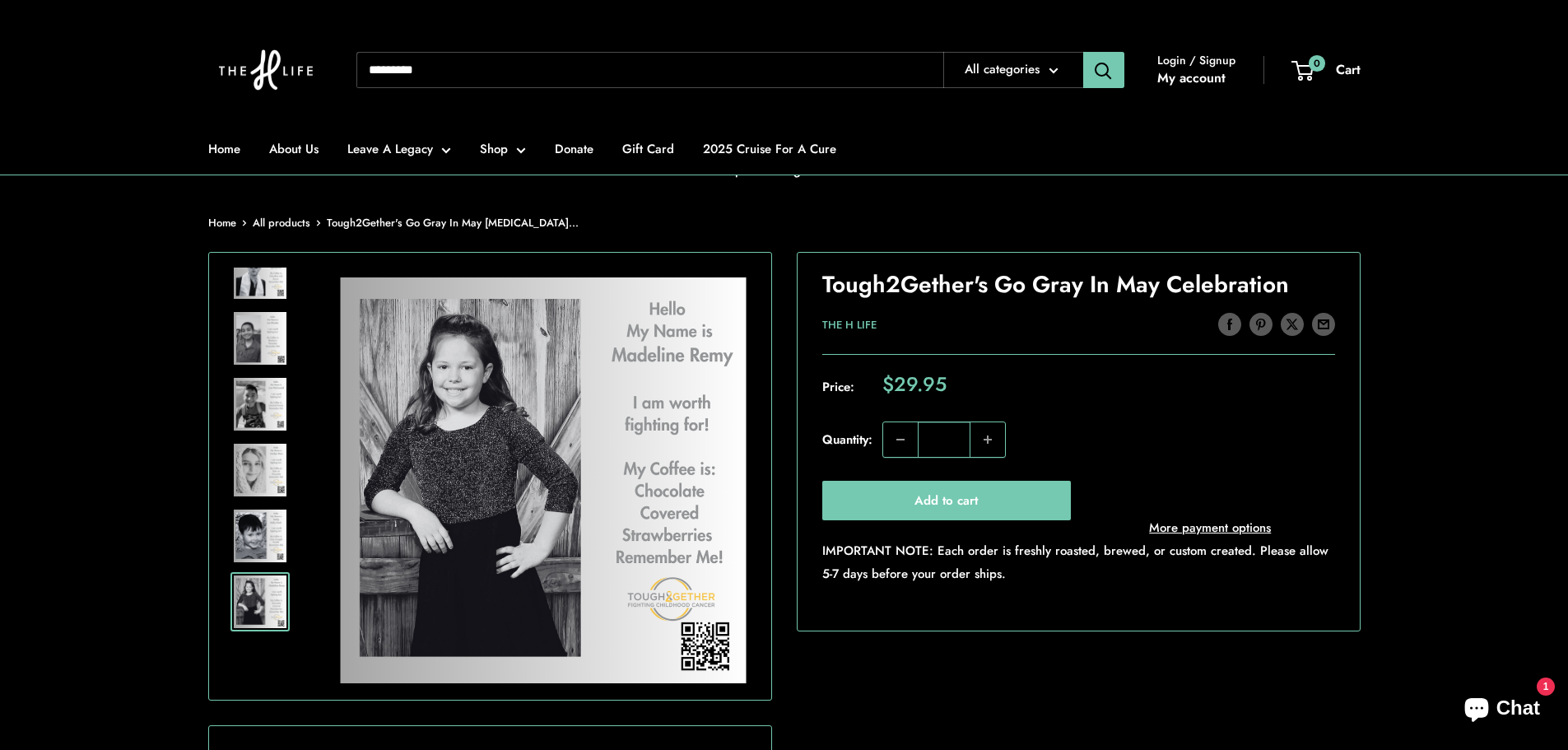
scroll to position [82, 0]
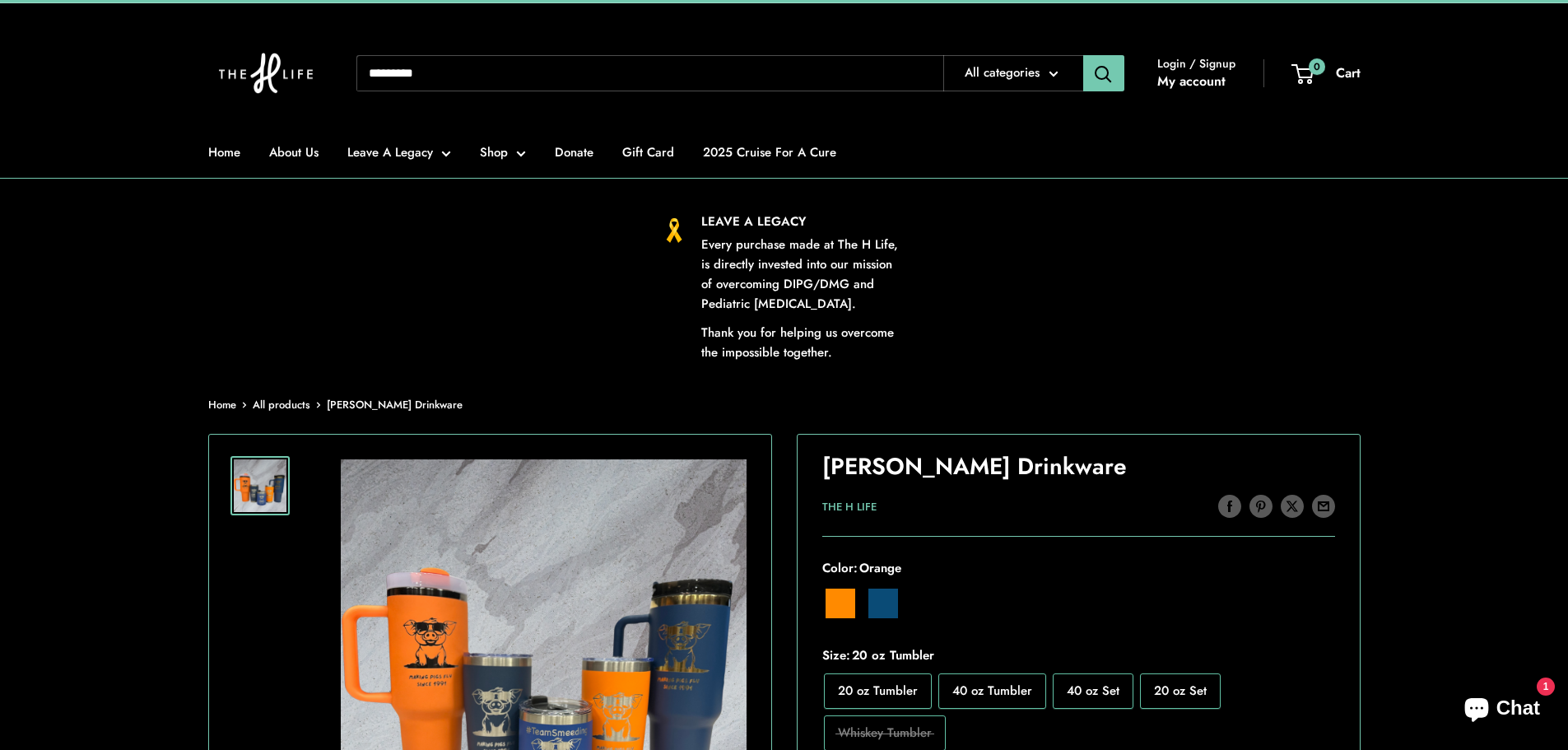
scroll to position [329, 0]
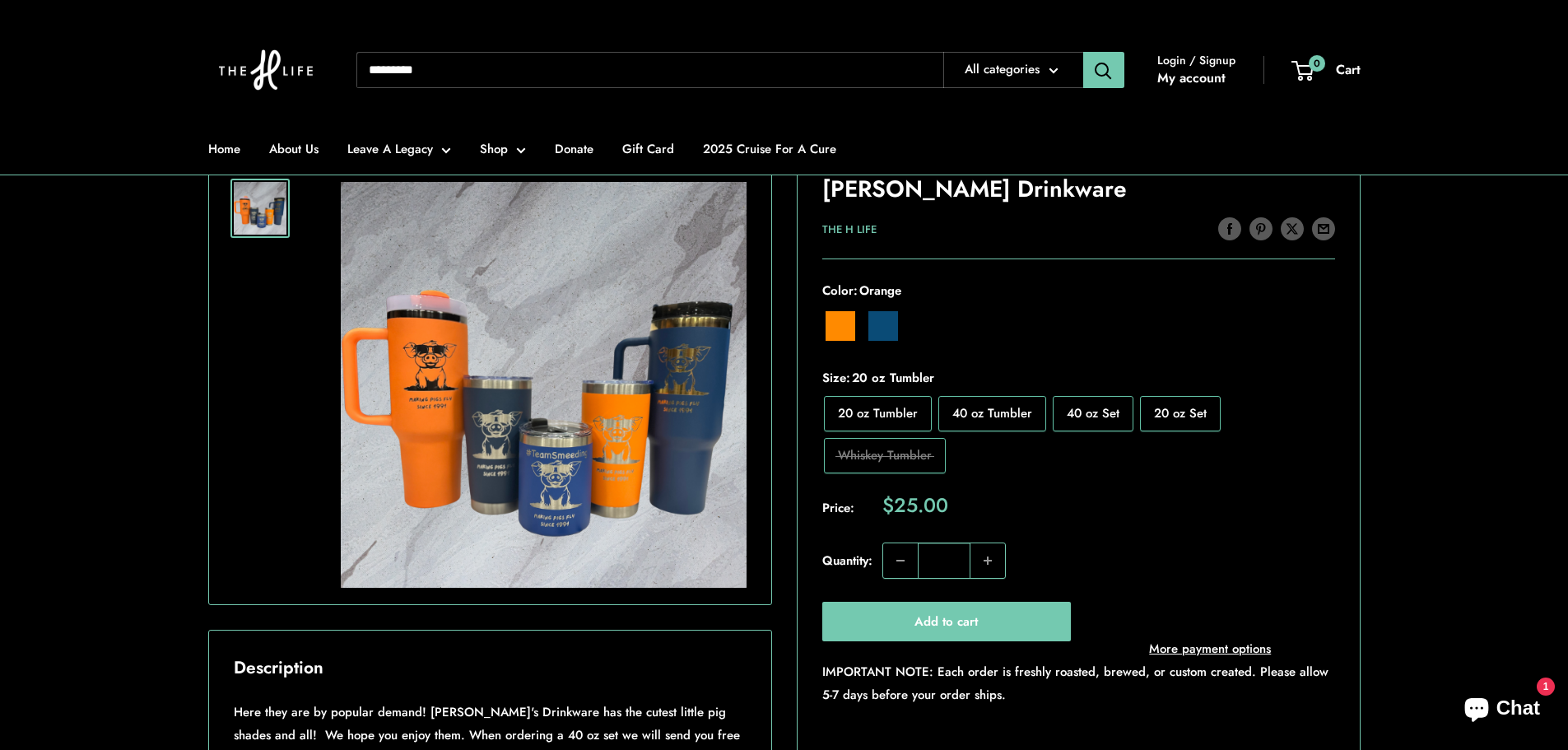
click at [1090, 427] on label "40 oz Set" at bounding box center [1093, 413] width 81 height 35
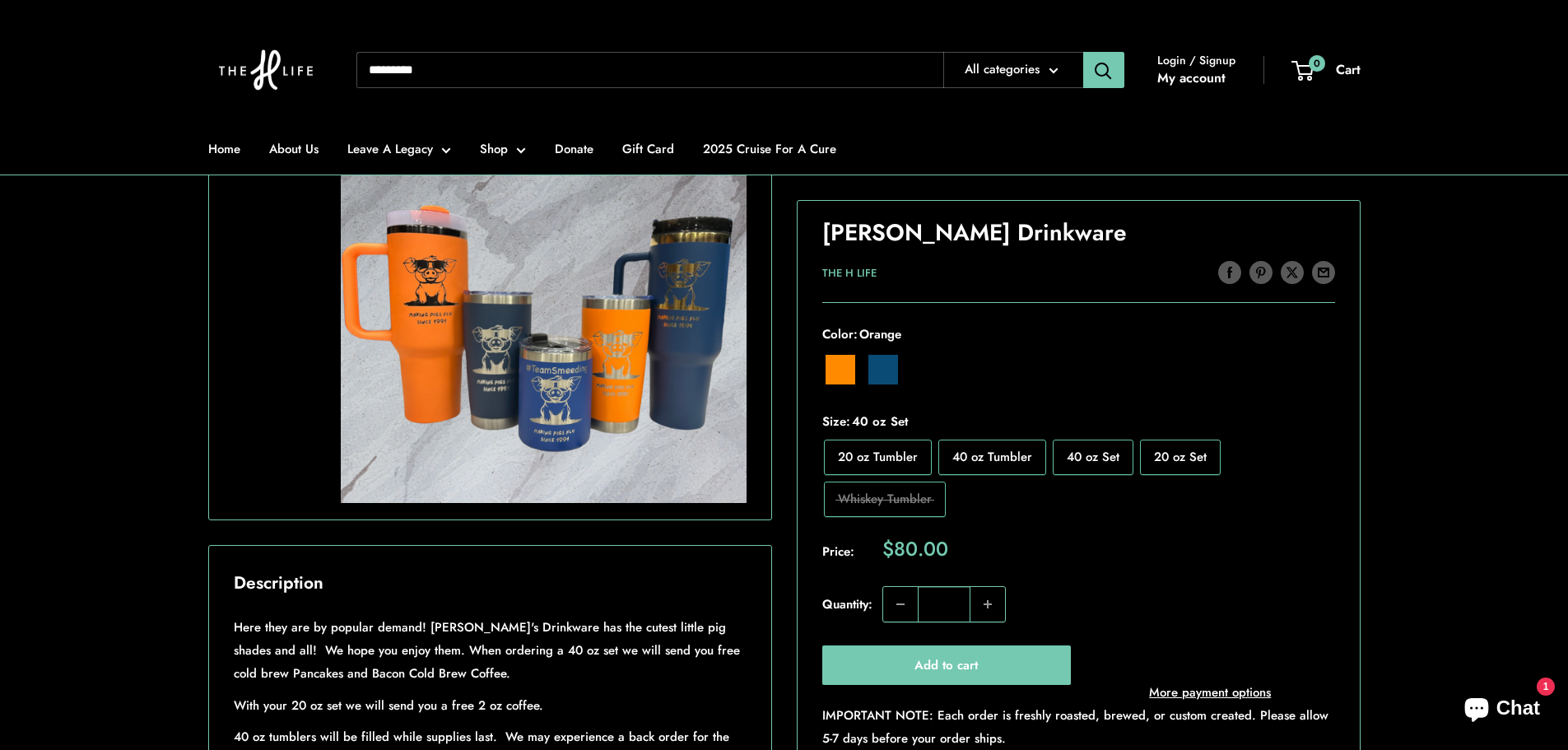
scroll to position [411, 0]
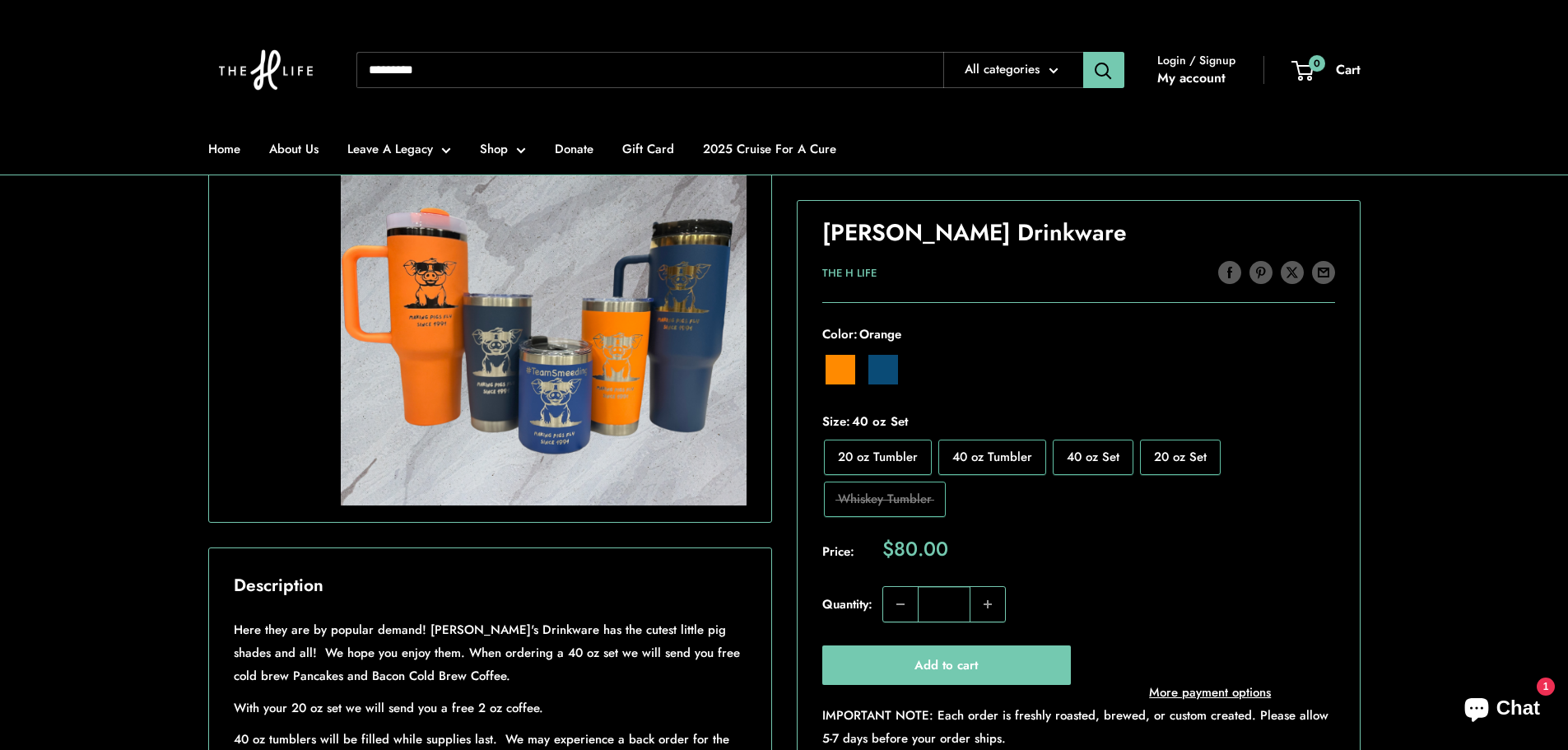
click at [989, 464] on span "40 oz Tumbler" at bounding box center [992, 456] width 80 height 18
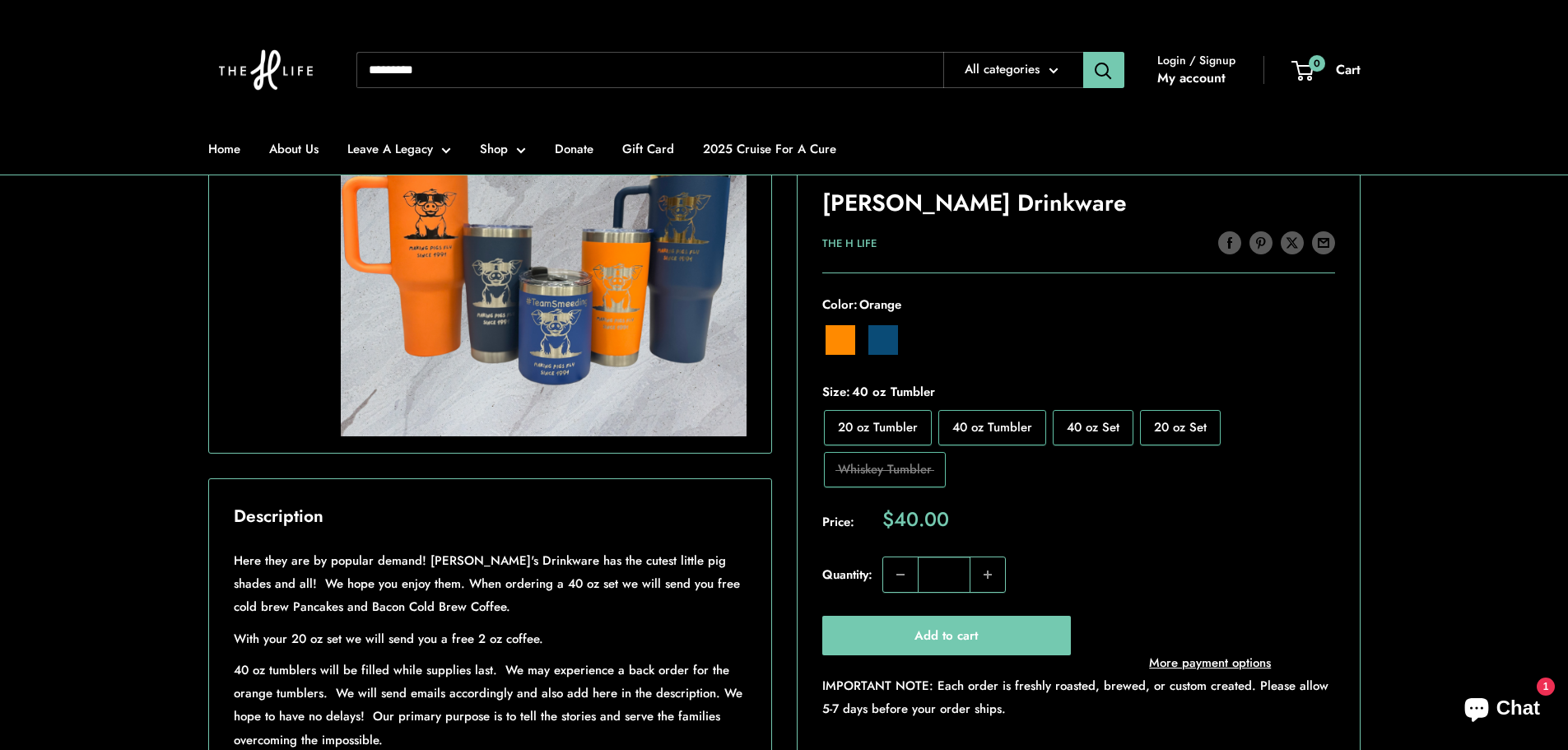
scroll to position [411, 0]
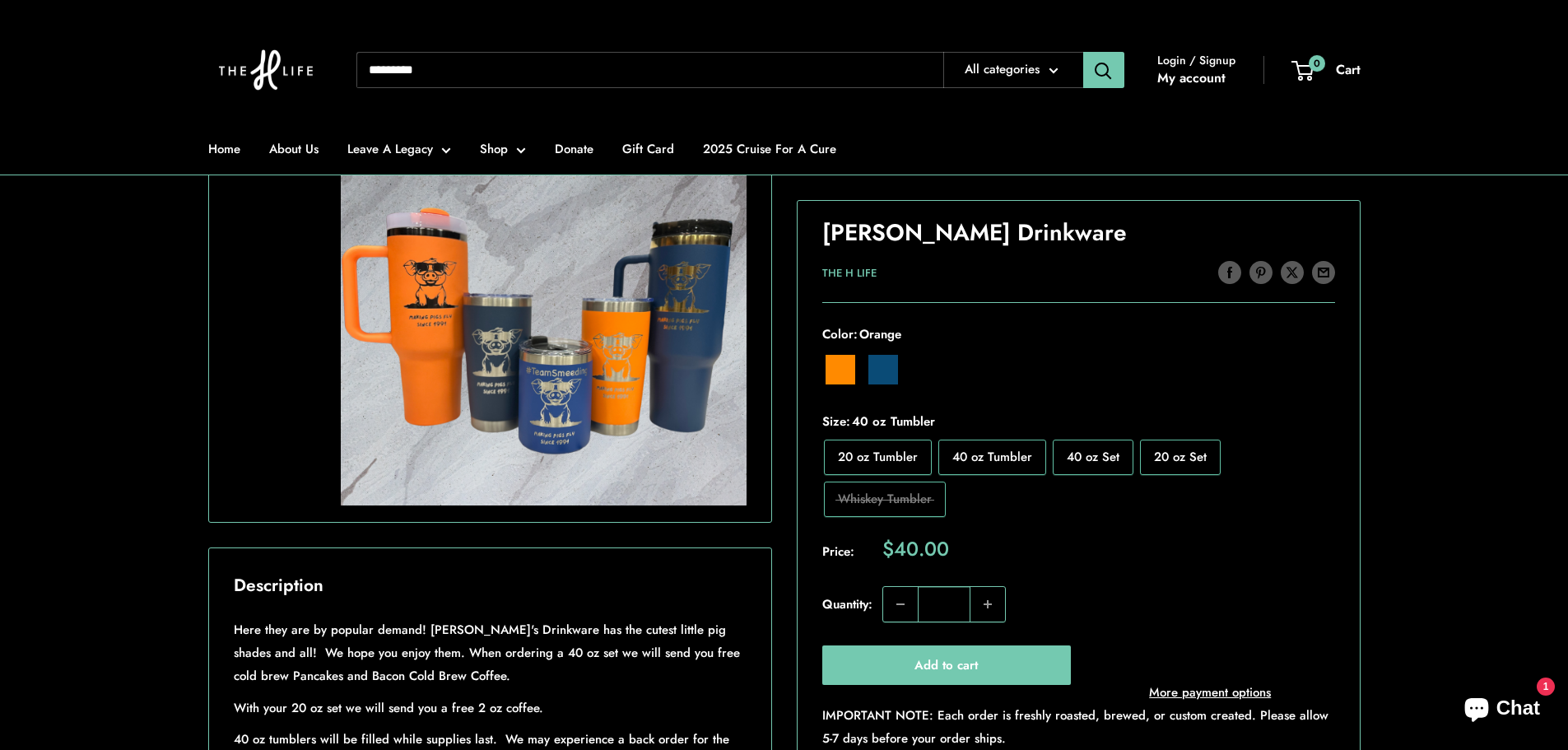
click at [875, 470] on label "20 oz Tumbler" at bounding box center [877, 456] width 108 height 35
click at [986, 453] on span "40 oz Tumbler" at bounding box center [992, 456] width 80 height 18
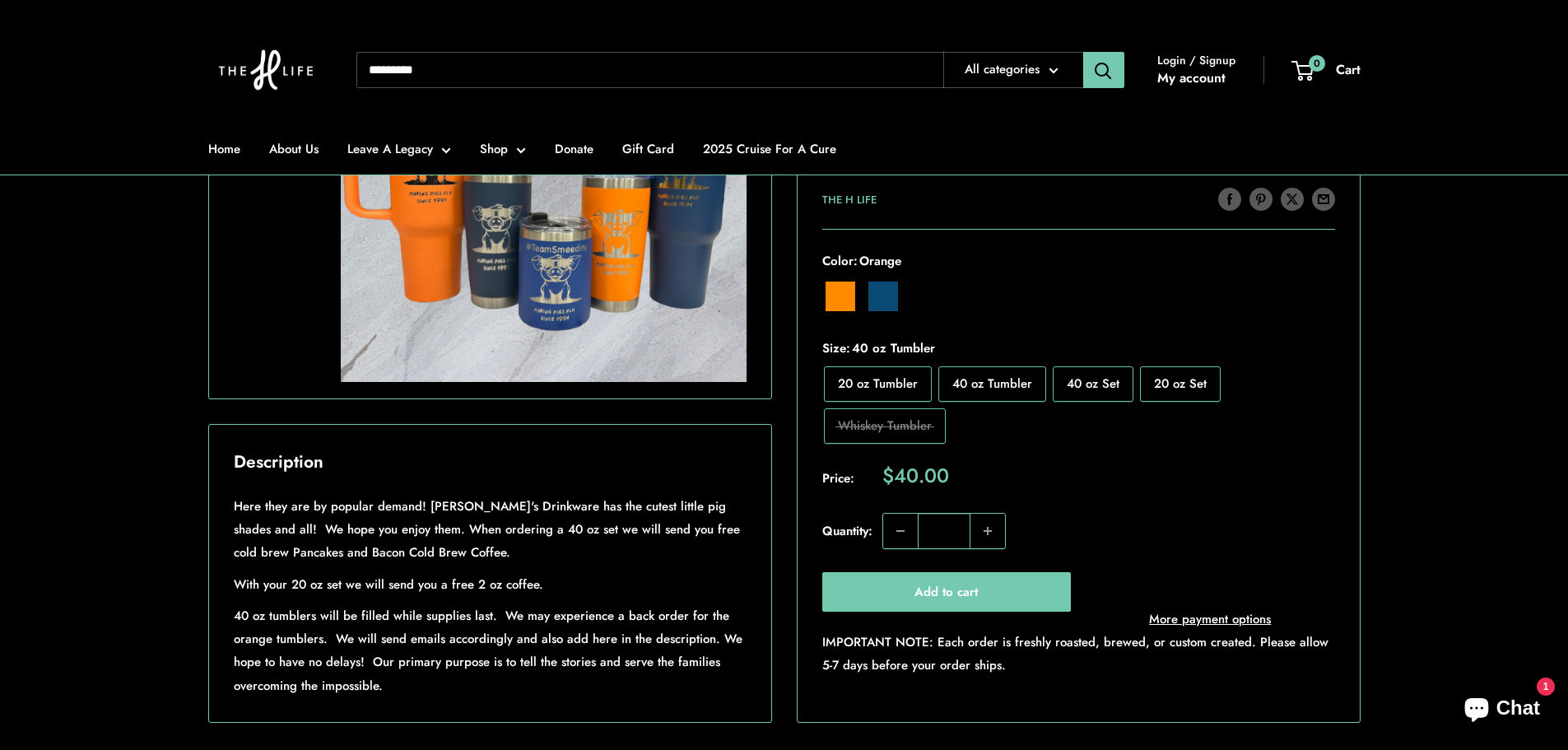
scroll to position [411, 0]
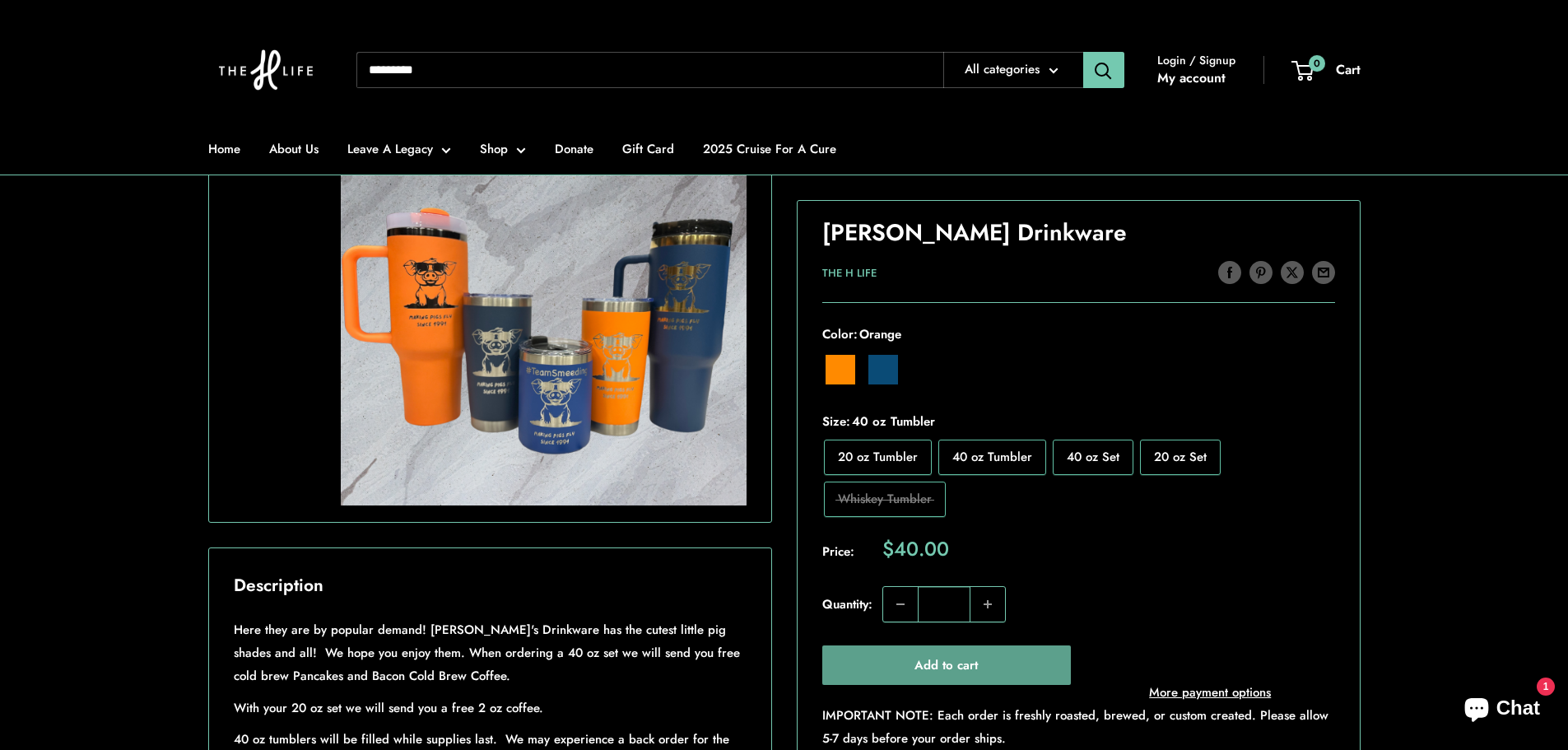
click at [1007, 659] on button "Add to cart" at bounding box center [947, 664] width 249 height 40
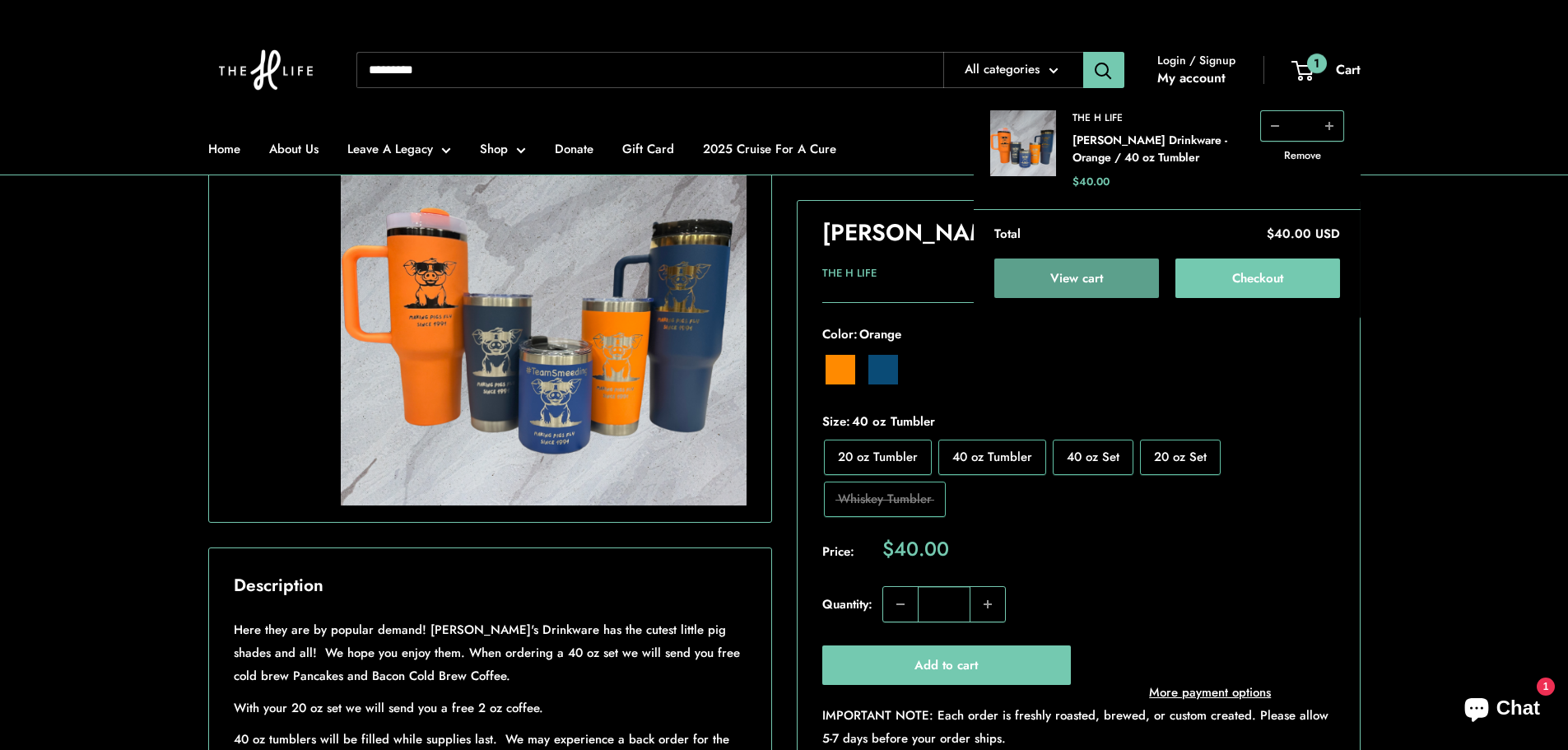
click at [1090, 270] on link "View cart" at bounding box center [1077, 278] width 165 height 40
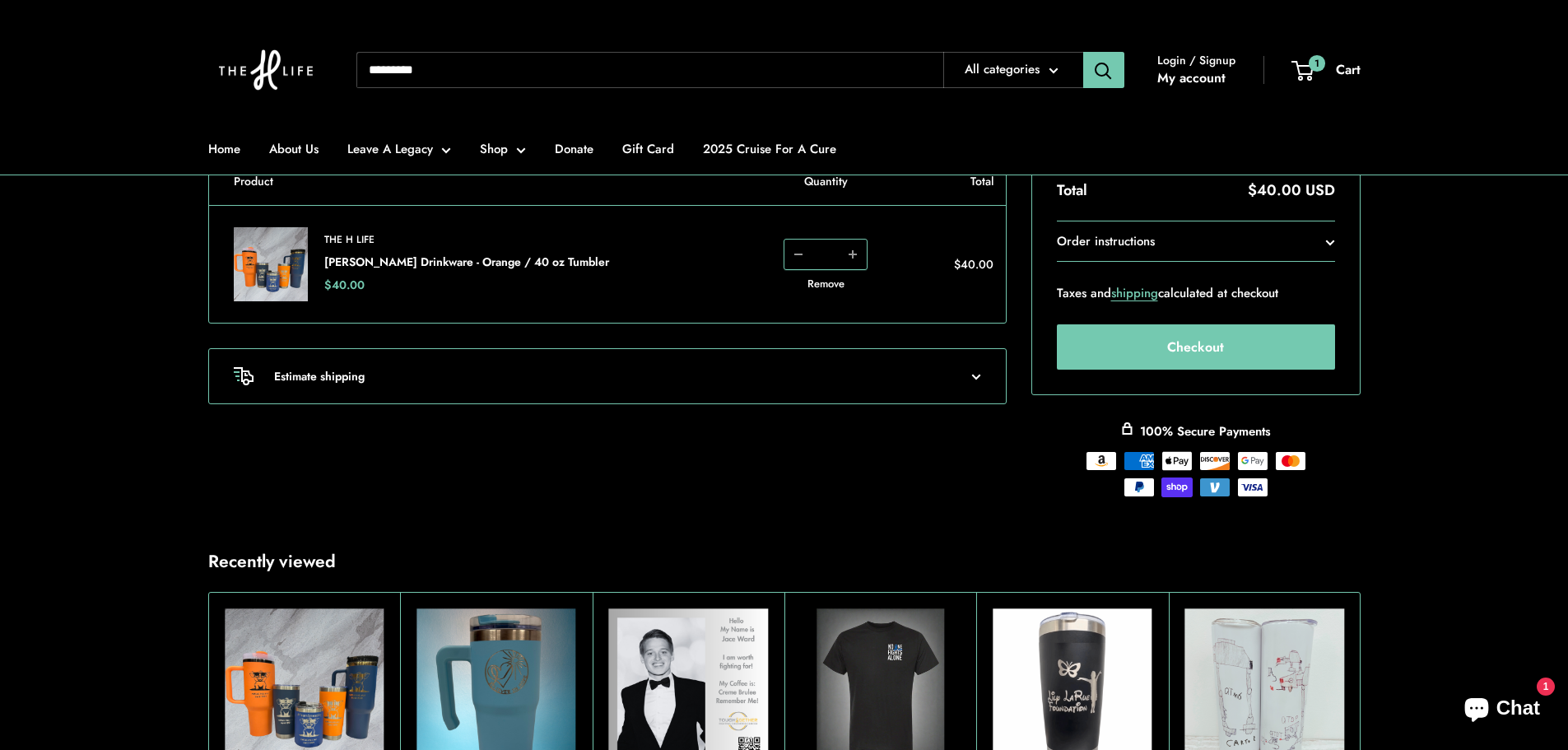
scroll to position [165, 0]
click at [976, 383] on span "button" at bounding box center [976, 375] width 10 height 21
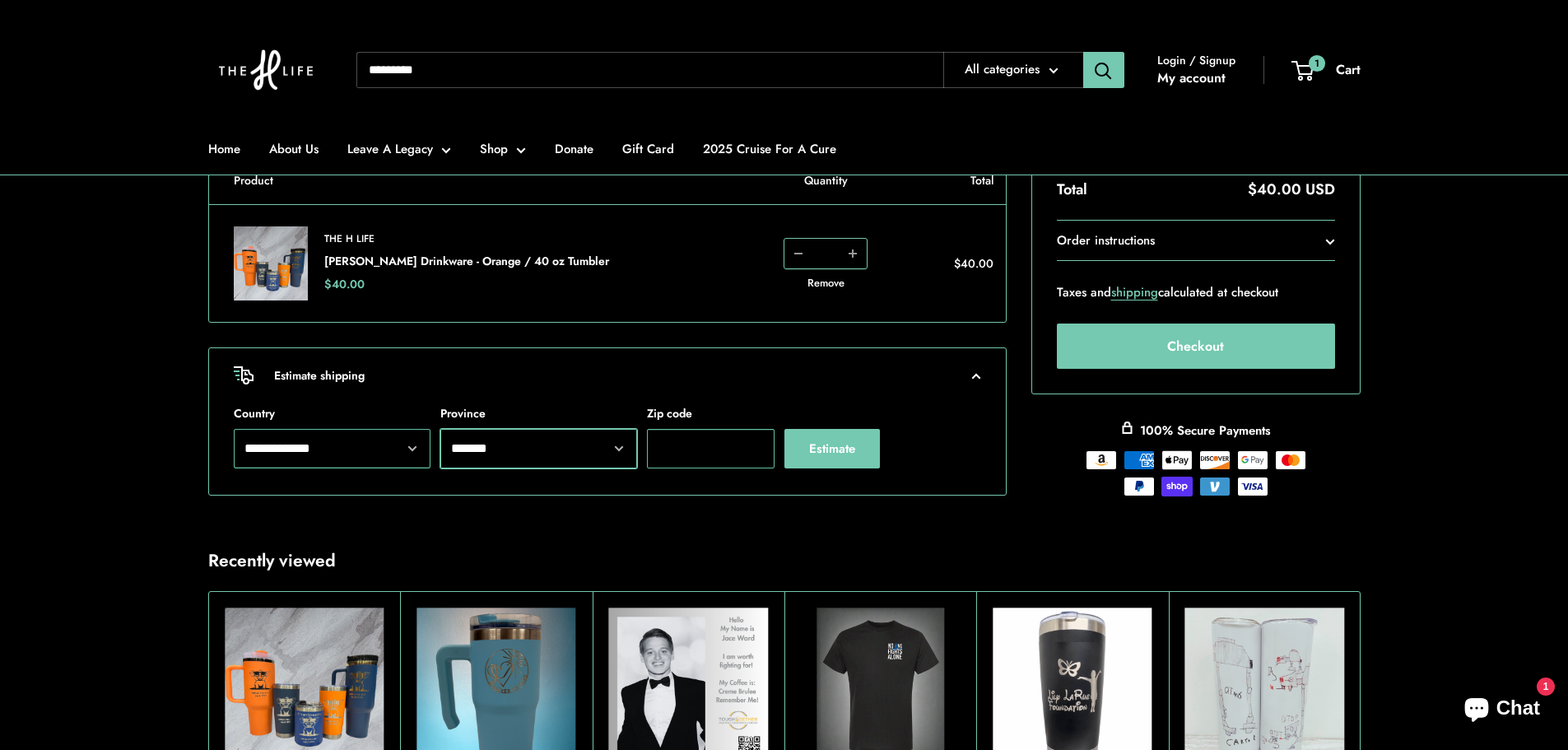
click at [617, 447] on select "**********" at bounding box center [539, 448] width 197 height 40
select select "*******"
click at [441, 429] on select "**********" at bounding box center [539, 448] width 197 height 40
click at [847, 447] on button "Estimate" at bounding box center [832, 448] width 96 height 40
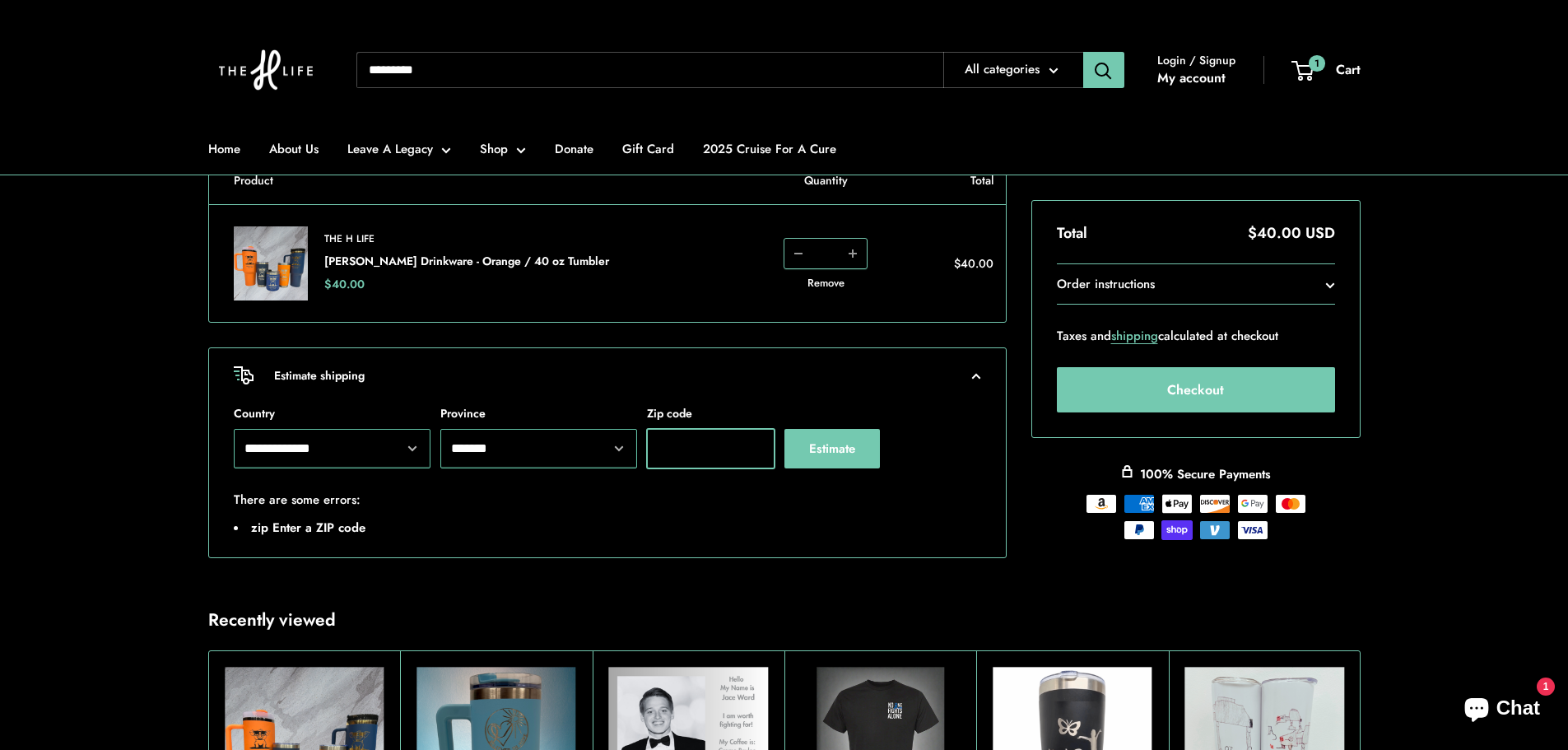
click at [695, 456] on input "Zip code" at bounding box center [710, 448] width 128 height 40
type input "*****"
click at [828, 461] on button "Estimate" at bounding box center [832, 448] width 96 height 40
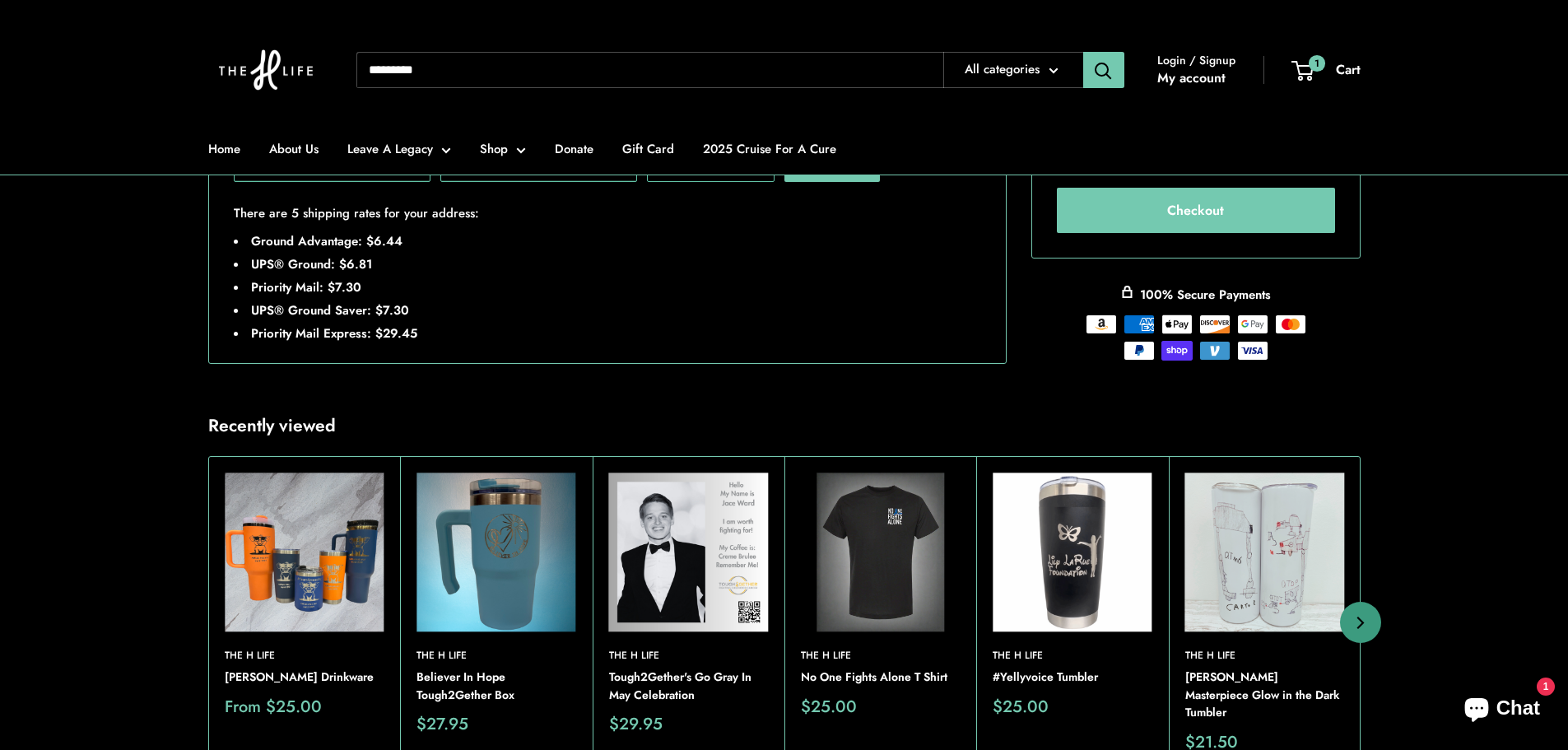
scroll to position [576, 0]
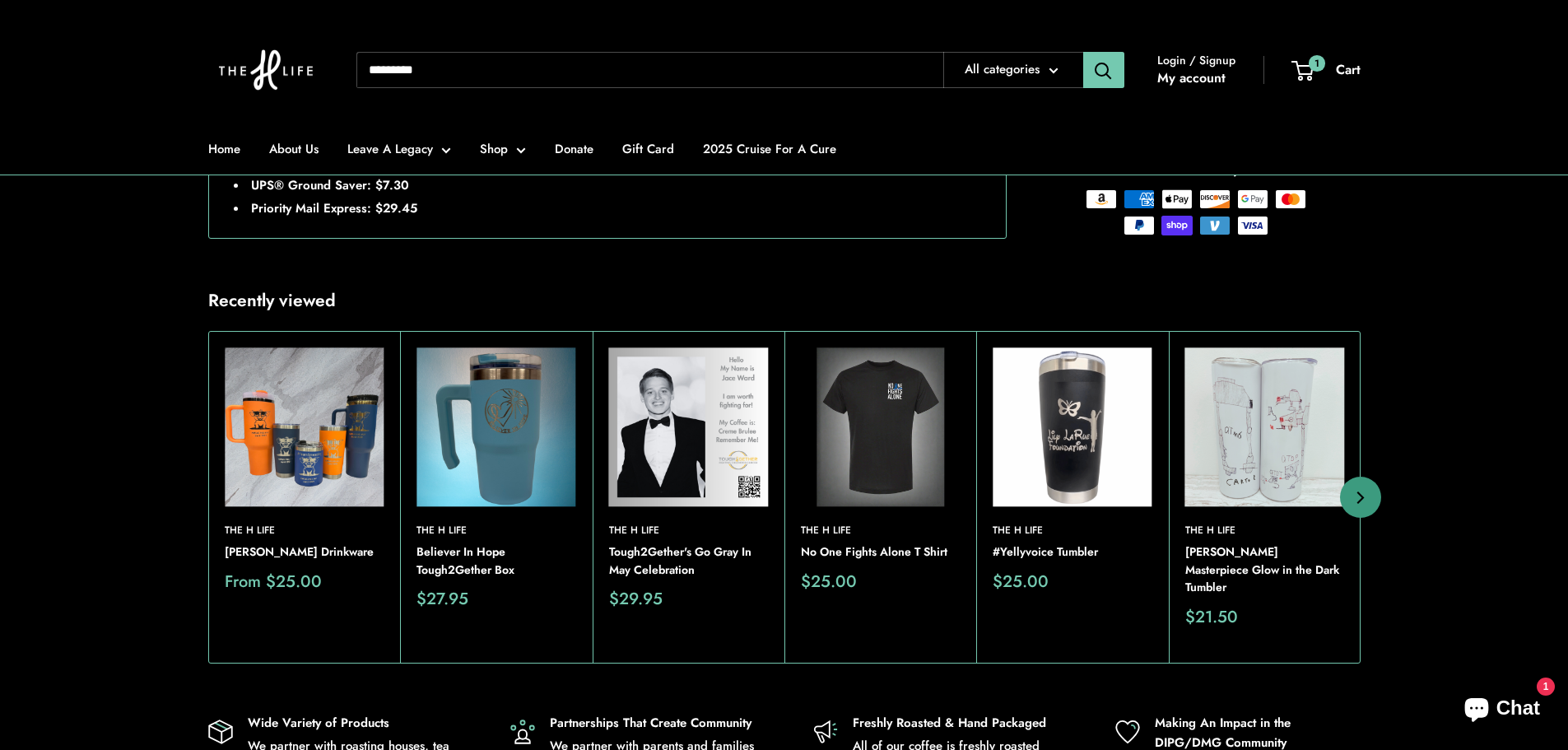
click at [338, 416] on img at bounding box center [303, 426] width 159 height 159
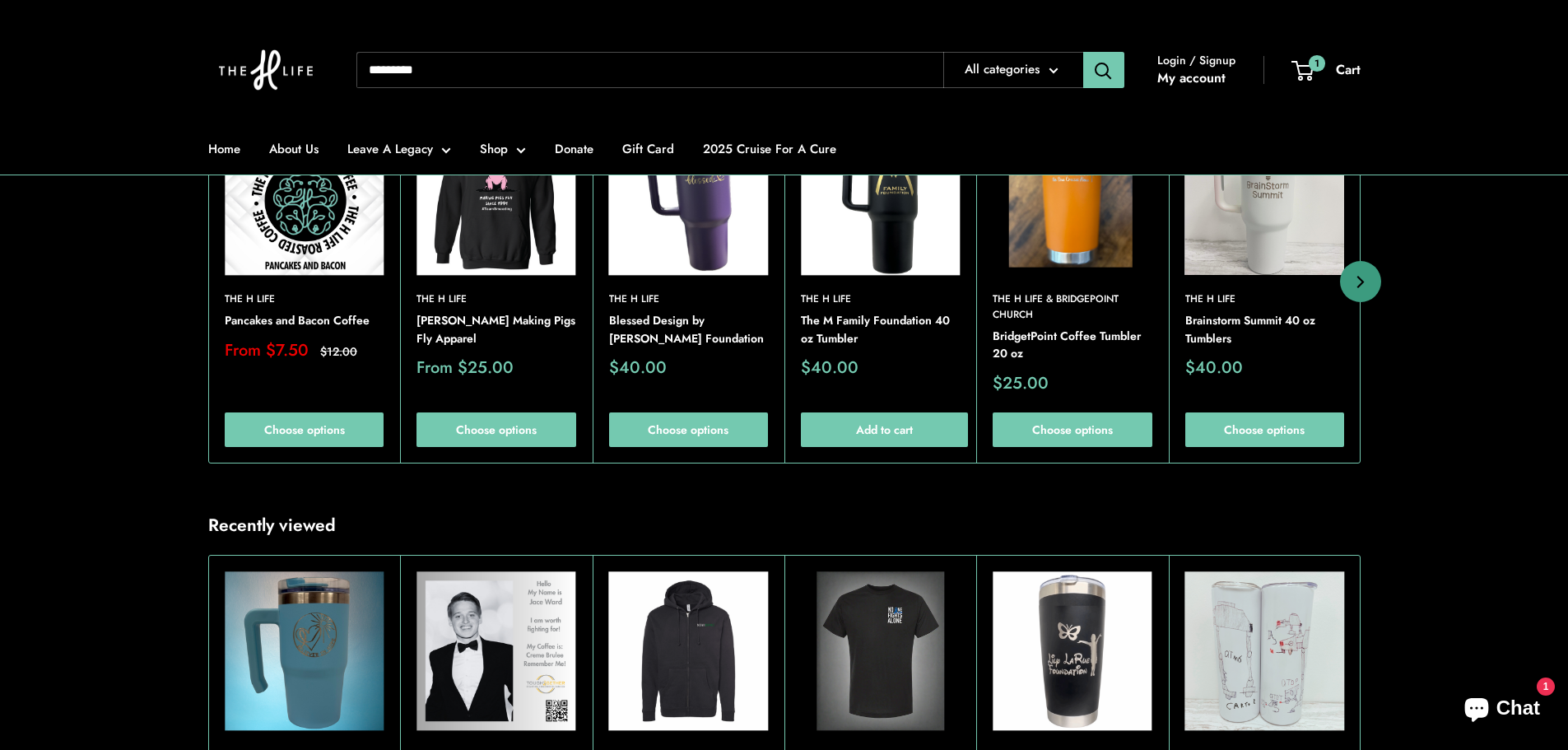
scroll to position [1564, 0]
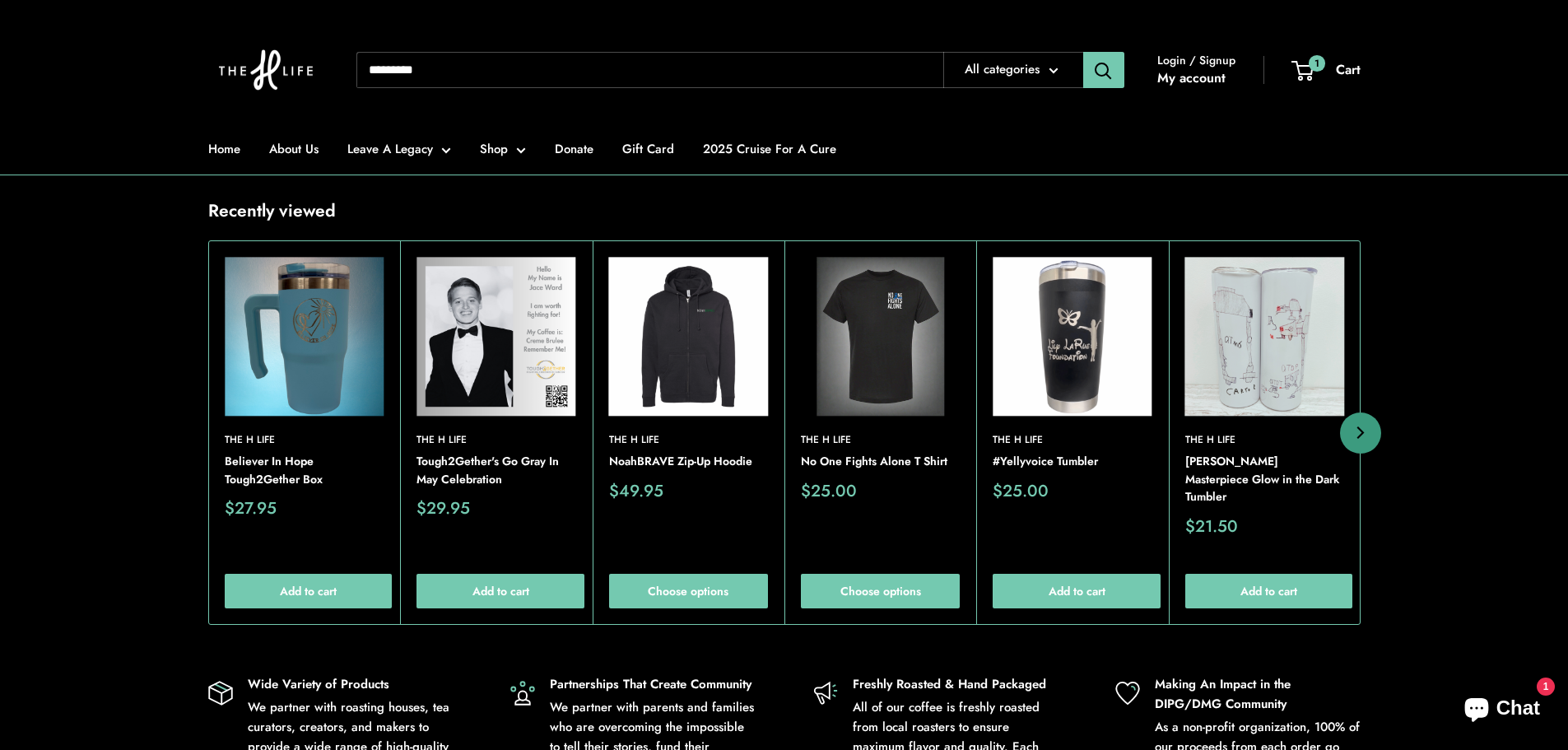
click at [0, 0] on img at bounding box center [0, 0] width 0 height 0
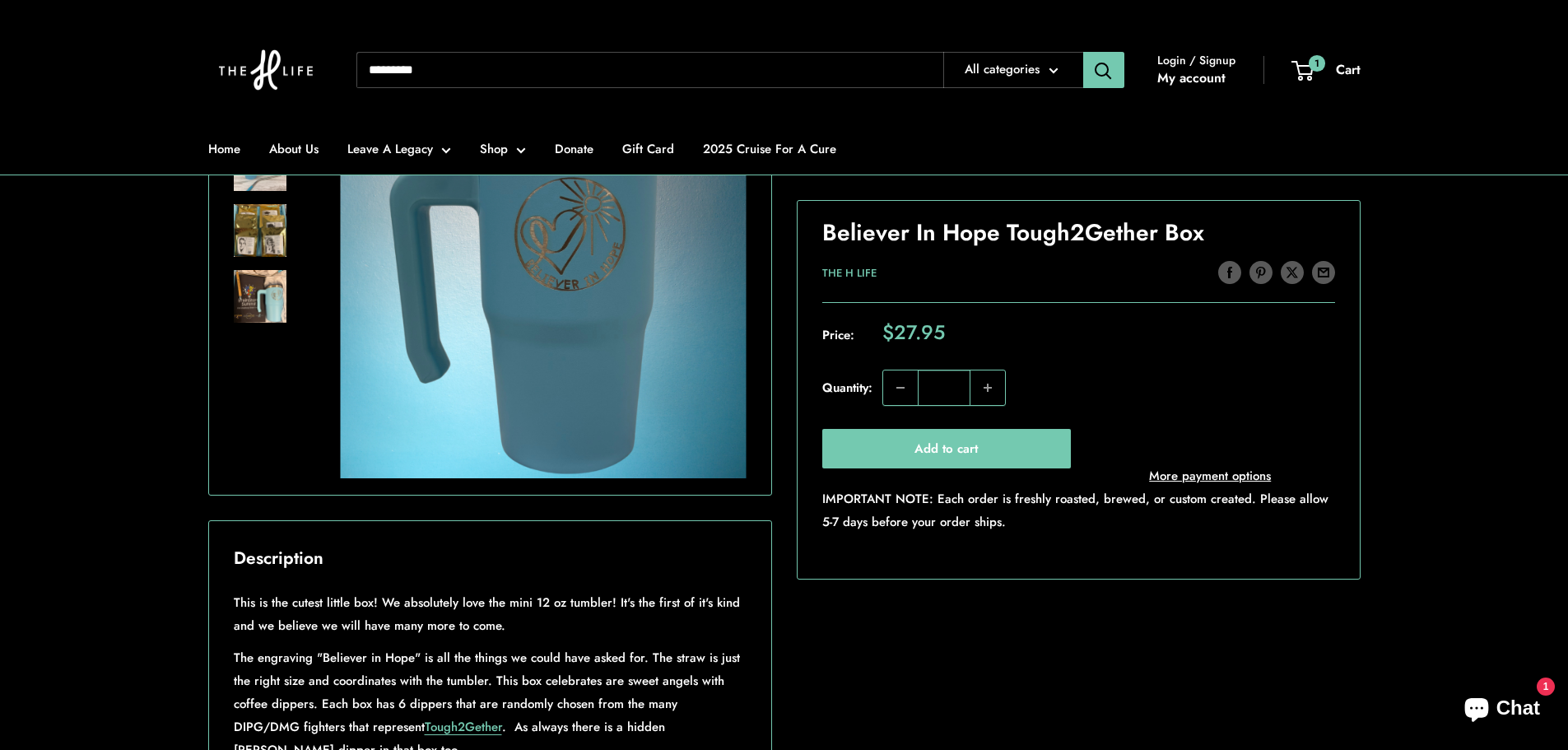
scroll to position [247, 0]
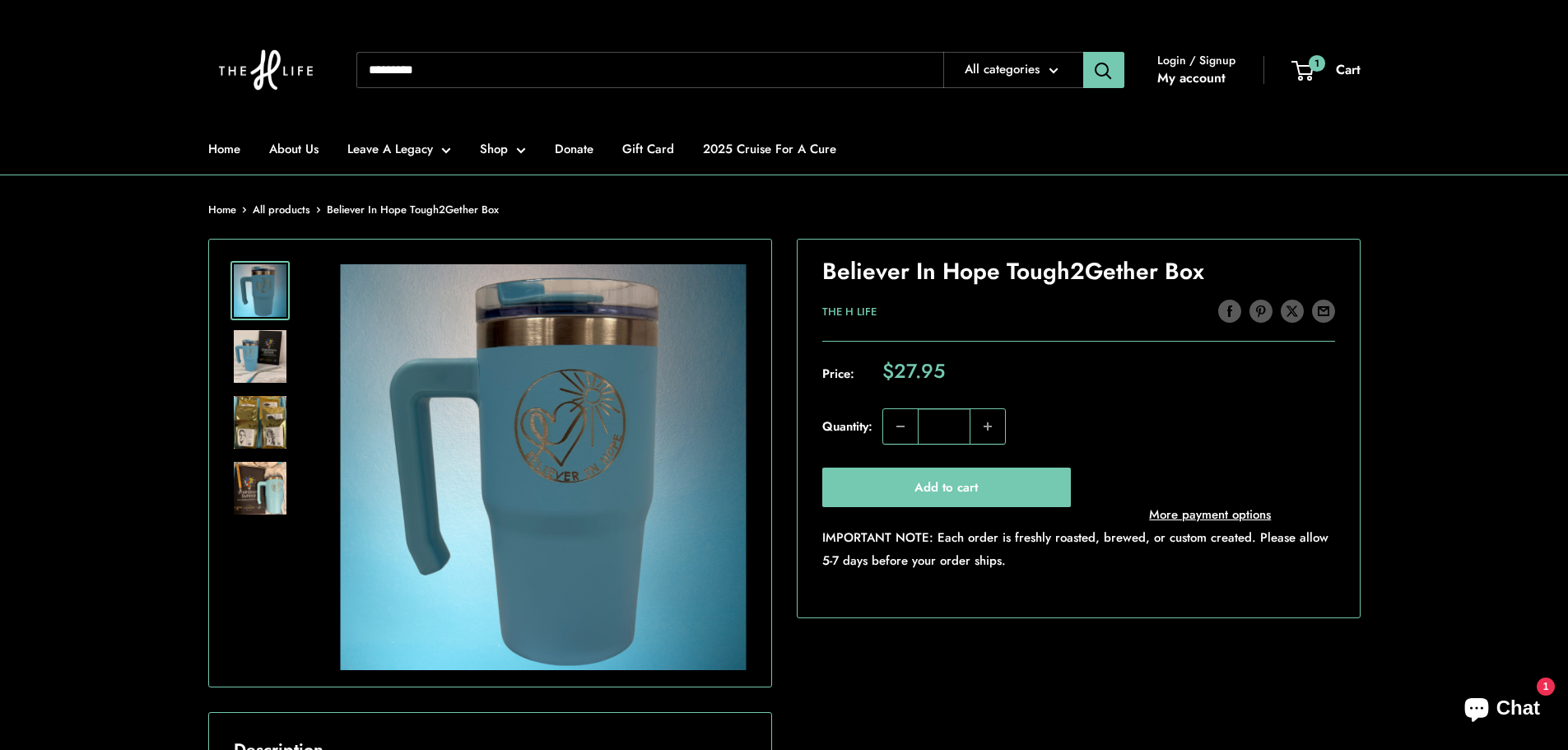
click at [269, 425] on img at bounding box center [259, 421] width 52 height 52
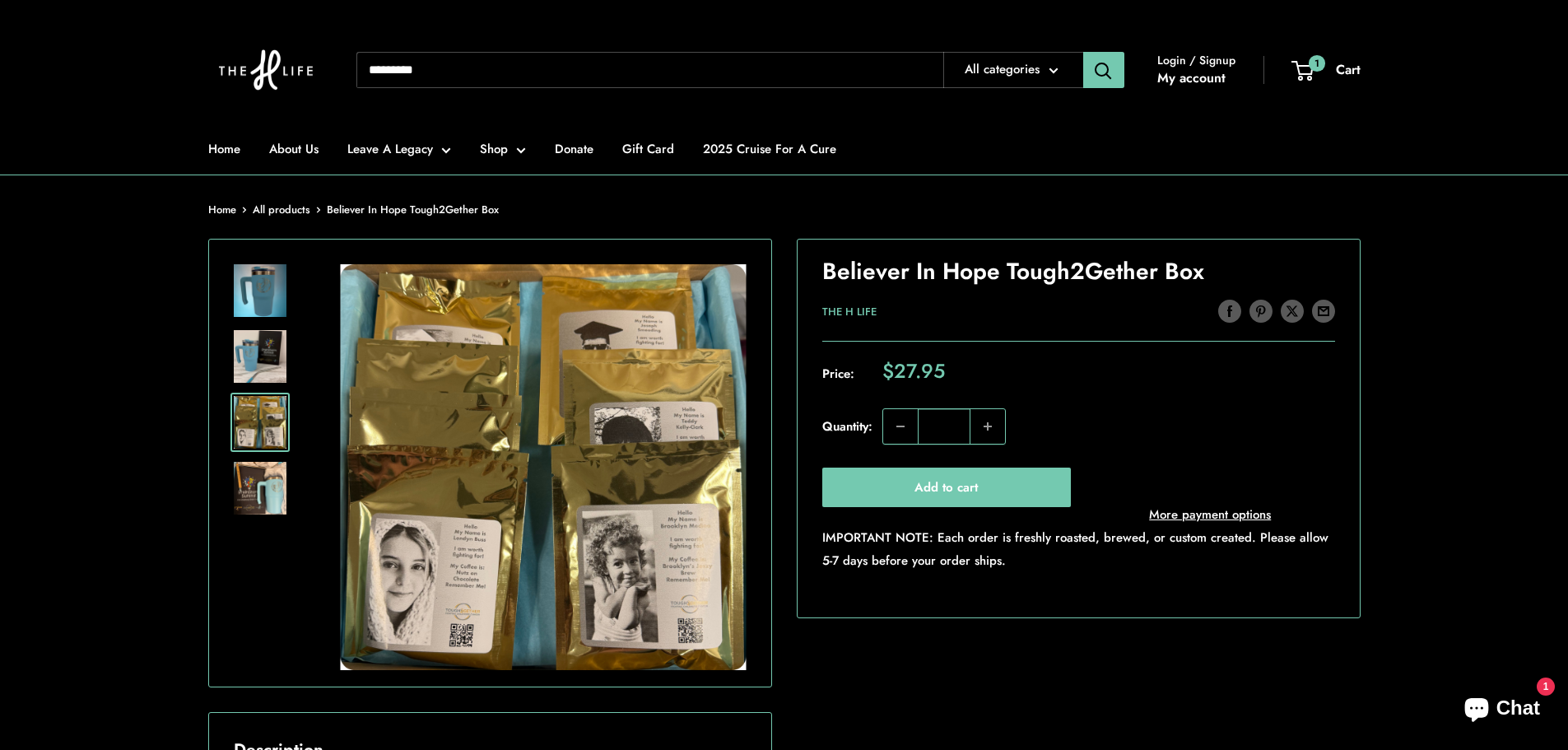
click at [254, 363] on img at bounding box center [259, 356] width 52 height 52
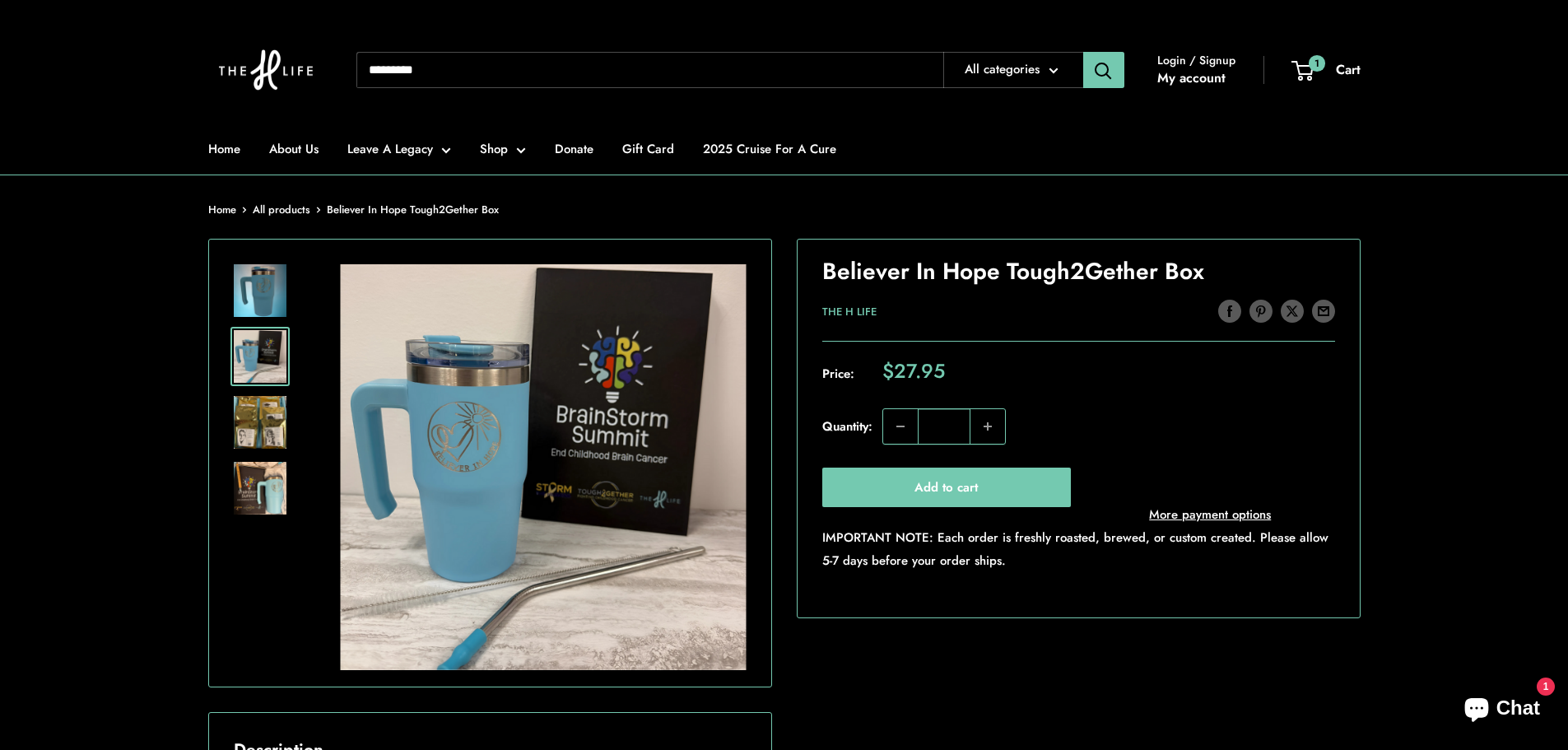
click at [259, 288] on img at bounding box center [259, 290] width 52 height 52
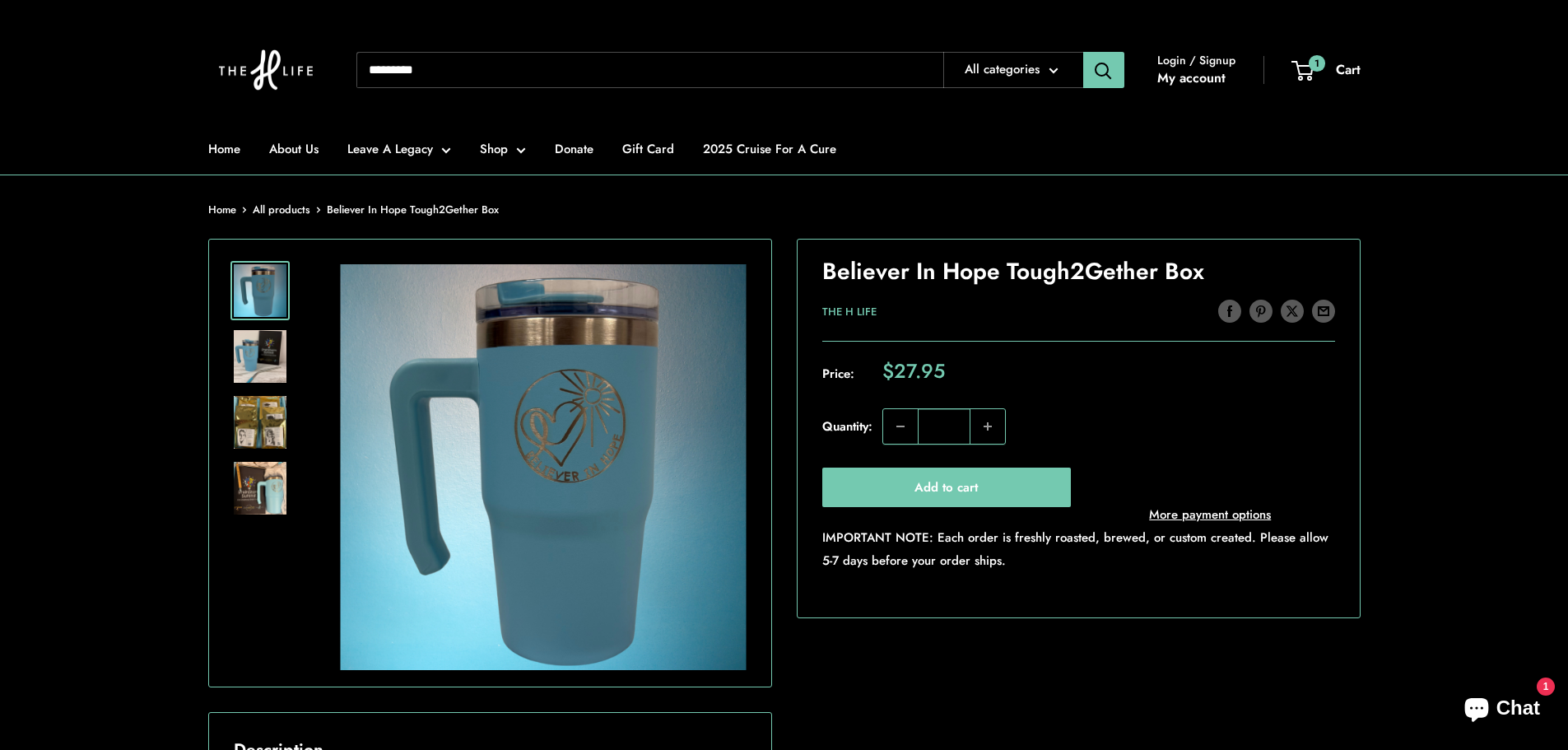
click at [269, 479] on img at bounding box center [259, 488] width 52 height 52
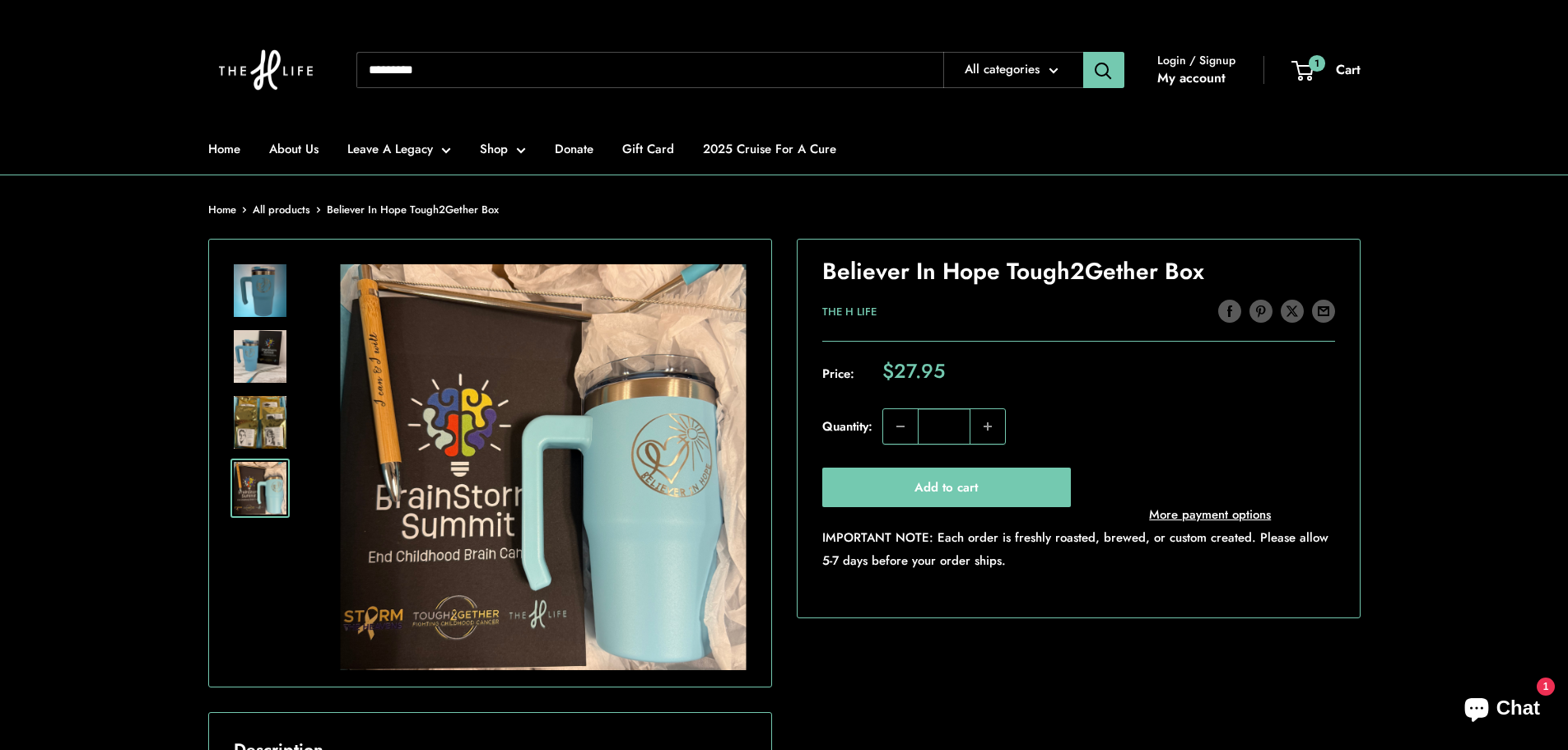
click at [261, 345] on img at bounding box center [259, 356] width 52 height 52
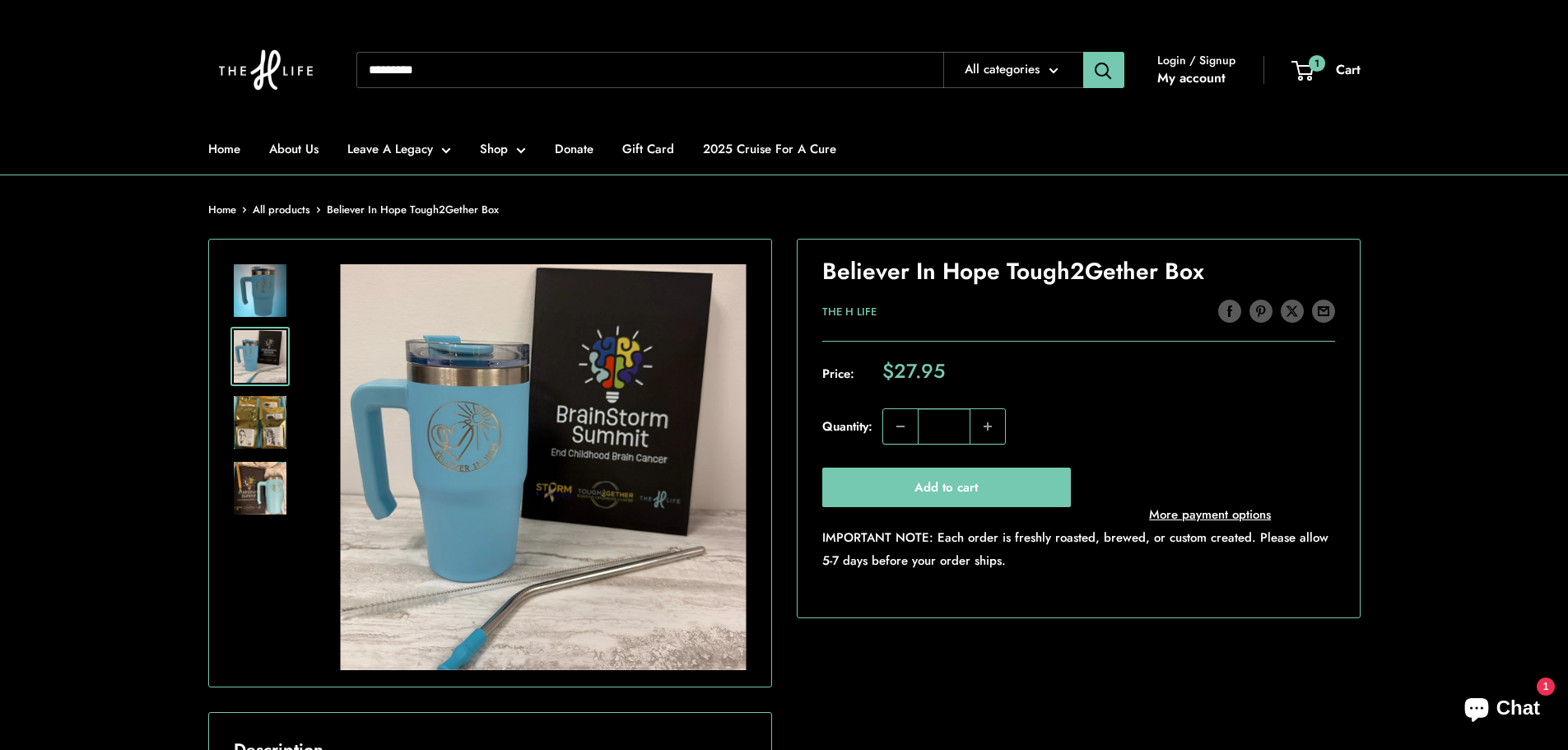
click at [263, 287] on img at bounding box center [259, 290] width 52 height 52
